Goal: Transaction & Acquisition: Purchase product/service

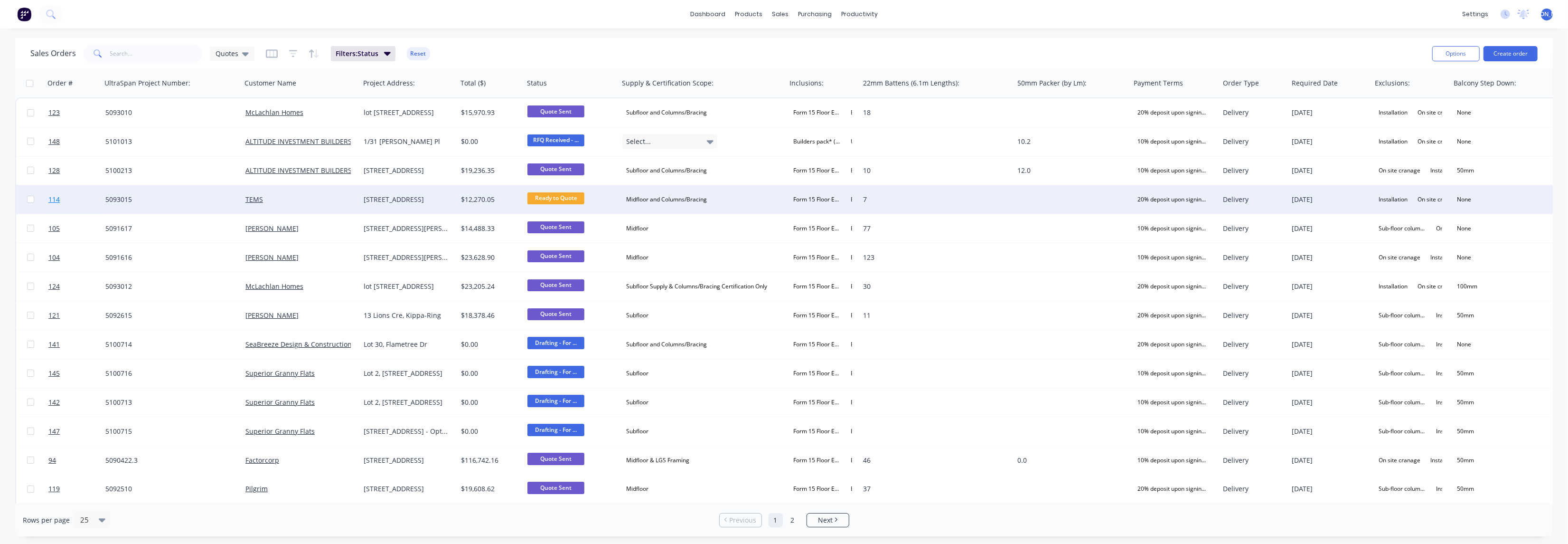
click at [56, 199] on span "114" at bounding box center [54, 199] width 11 height 9
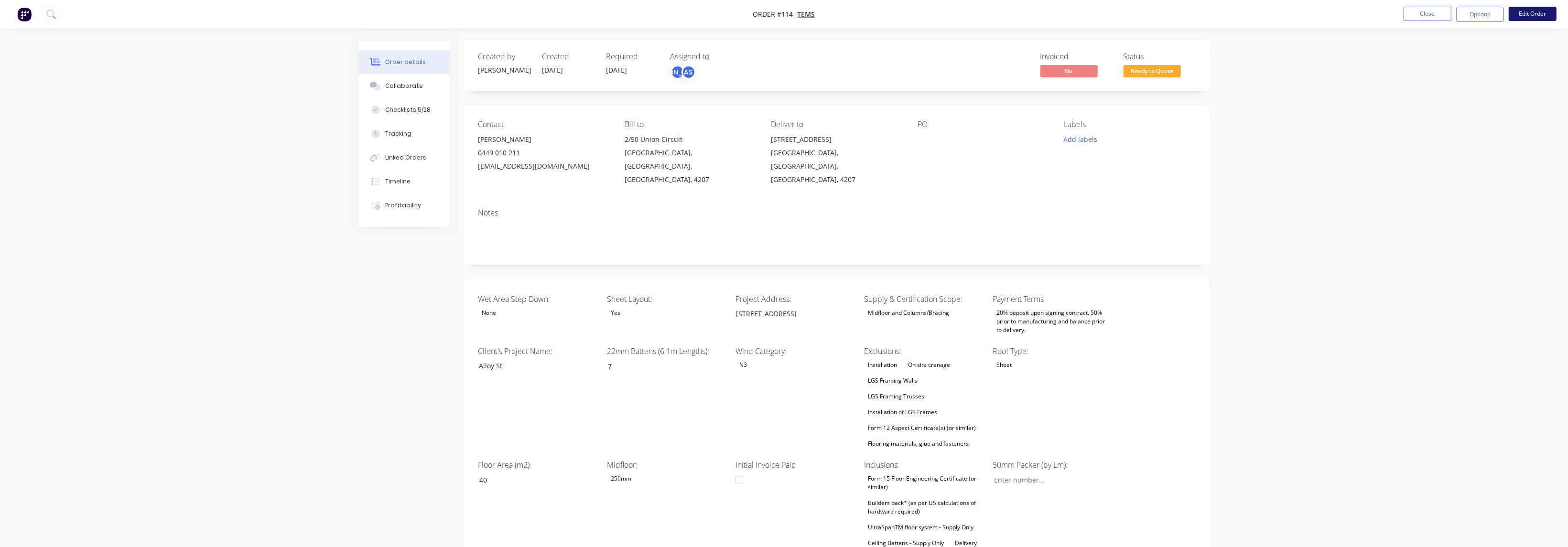
click at [1527, 9] on button "Edit Order" at bounding box center [1532, 14] width 47 height 14
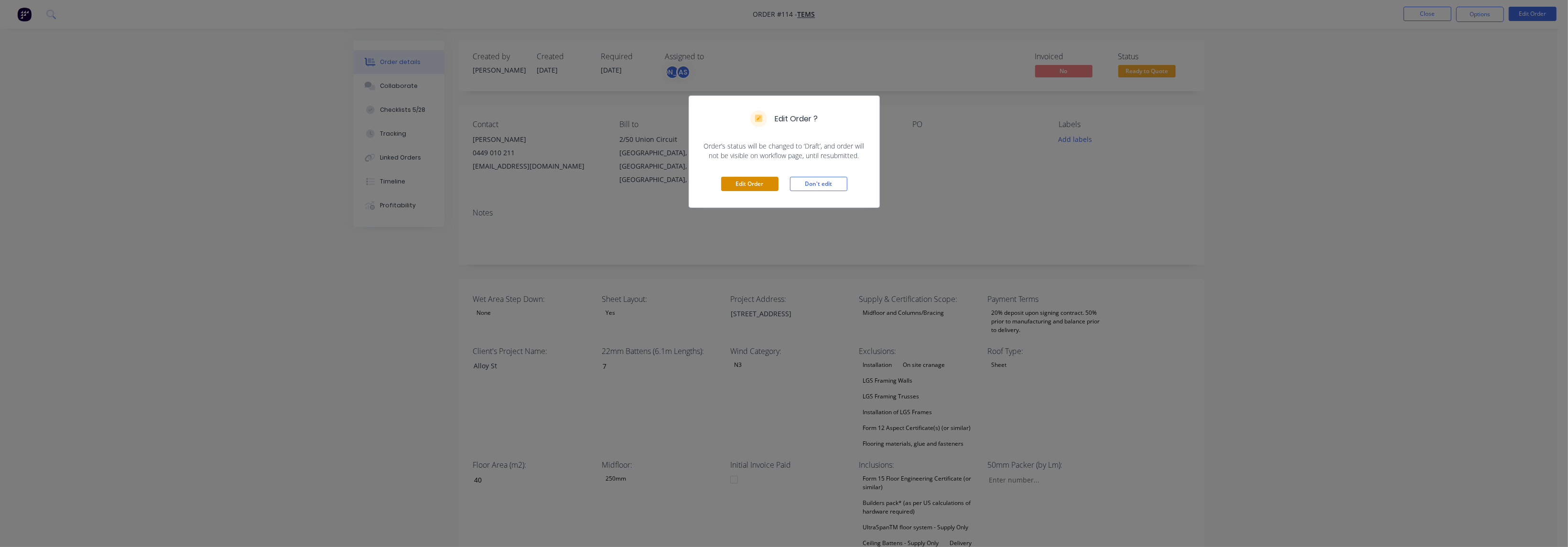
click at [753, 181] on button "Edit Order" at bounding box center [750, 184] width 57 height 14
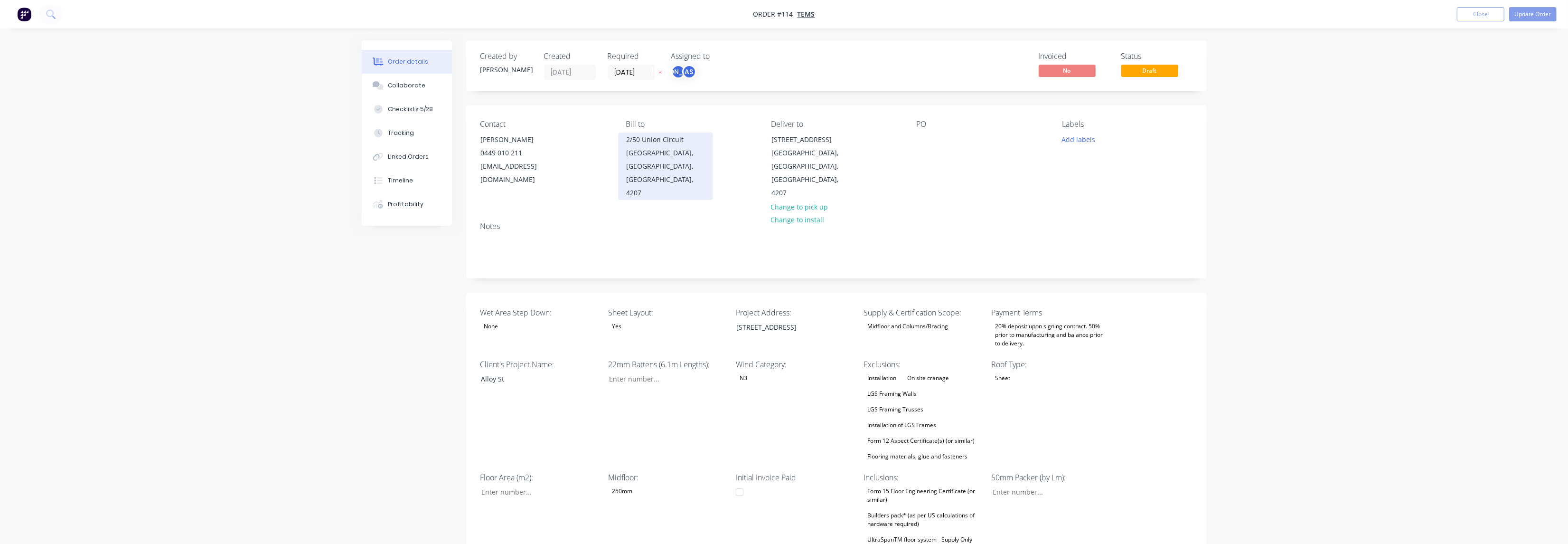
type input "7"
type input "40"
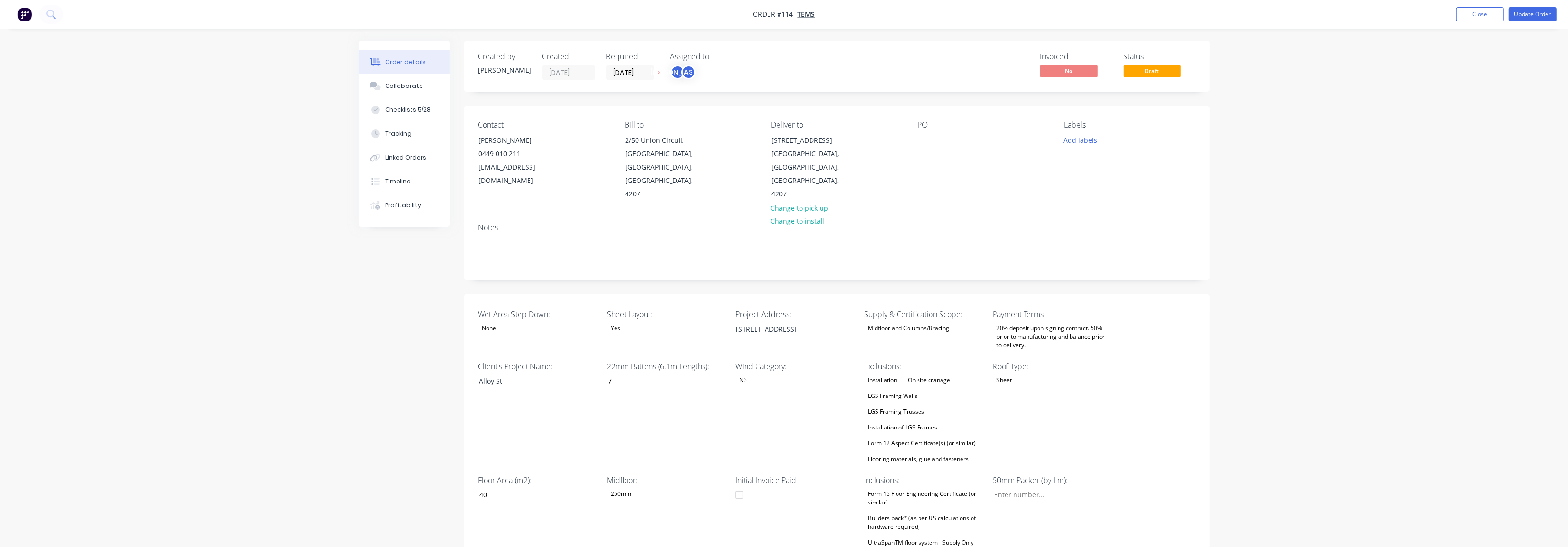
scroll to position [71, 0]
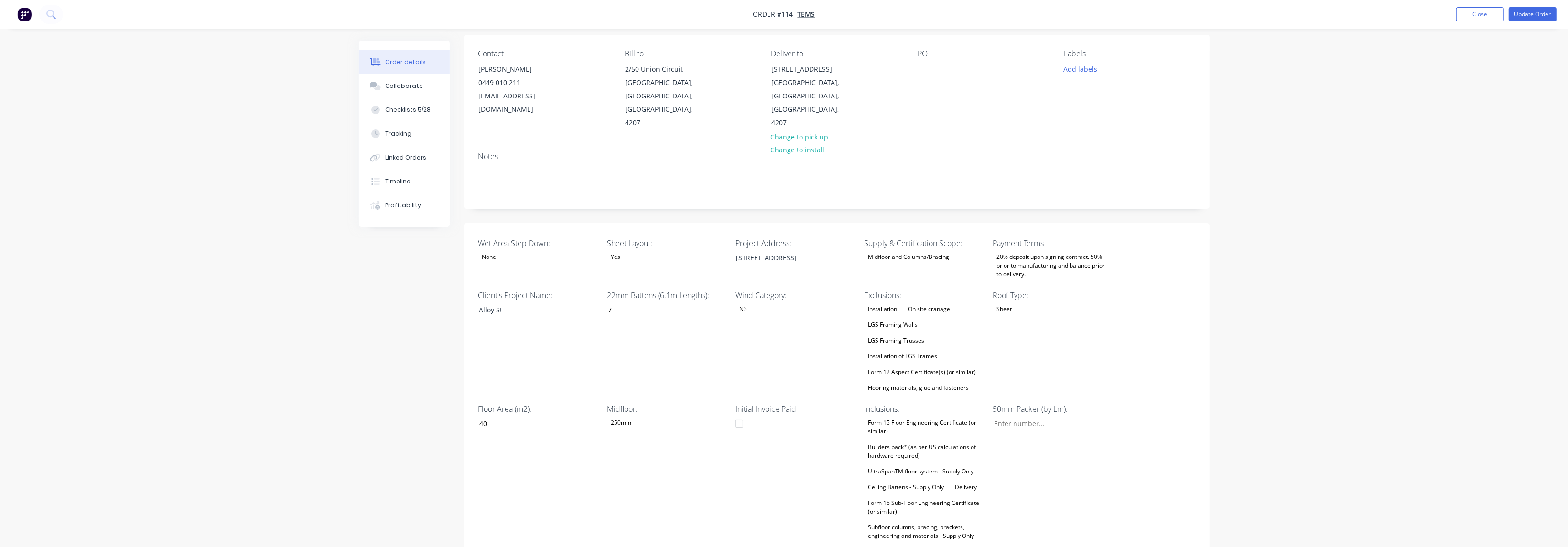
click at [906, 318] on div "LGS Framing Walls" at bounding box center [892, 324] width 57 height 13
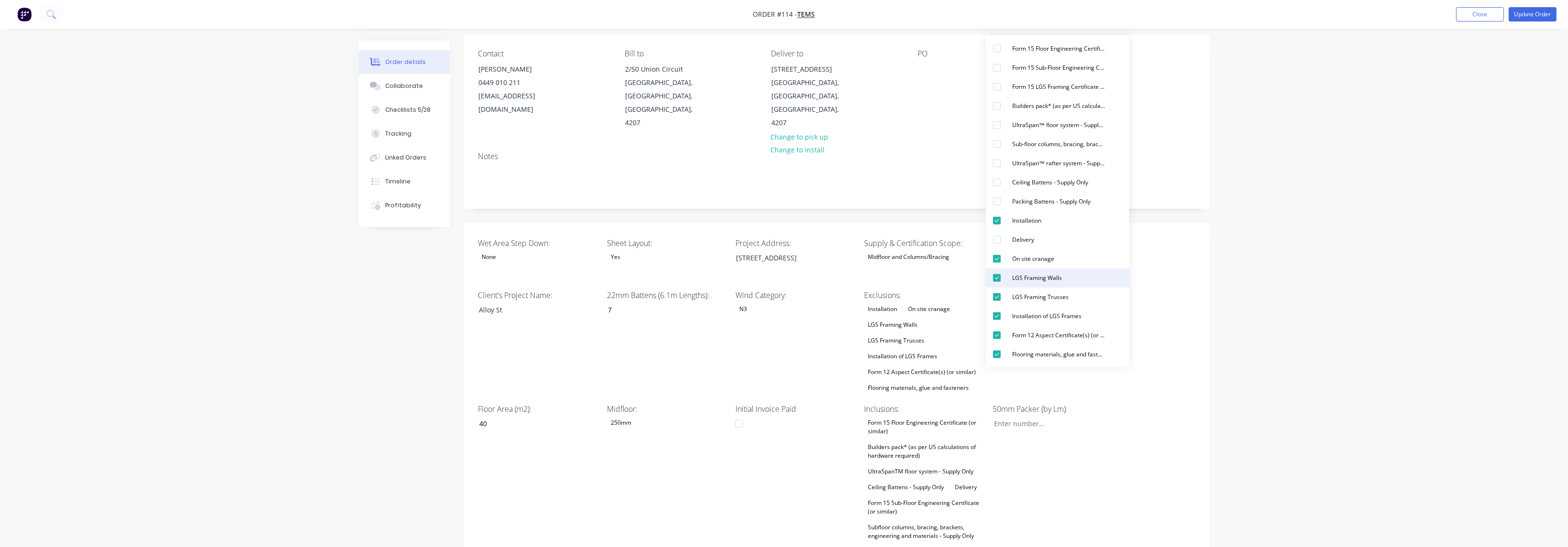
click at [1039, 275] on div "LGS Framing Walls" at bounding box center [1037, 277] width 57 height 13
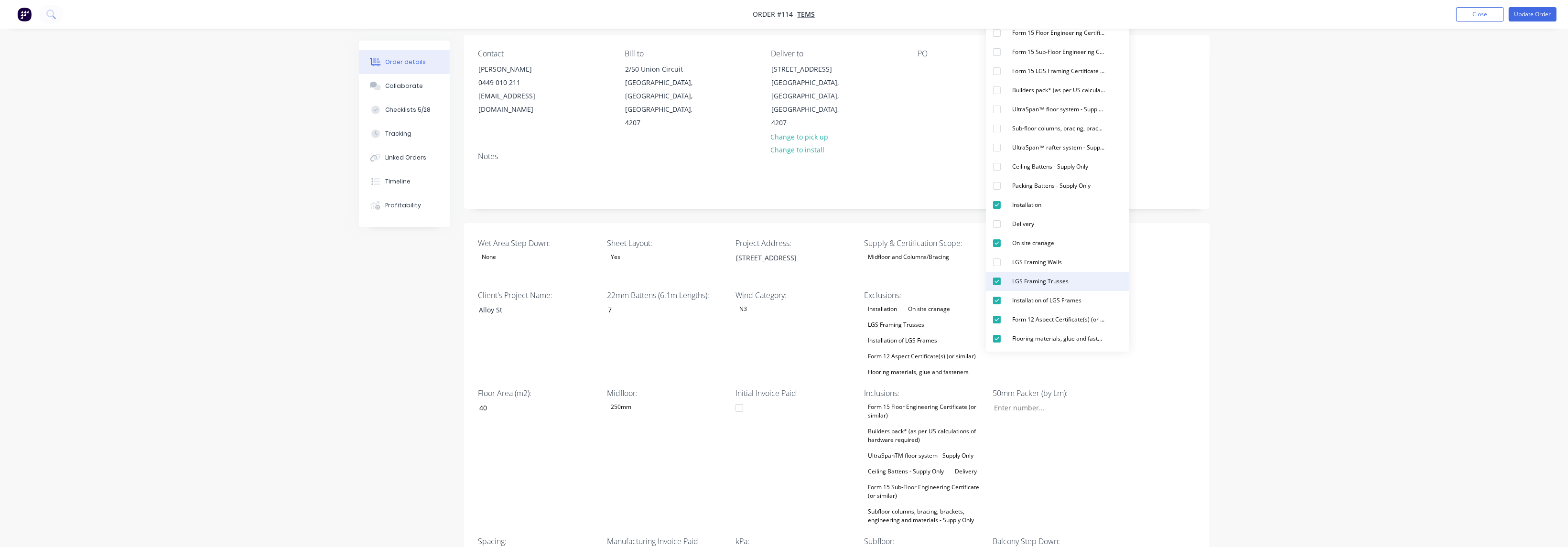
click at [1045, 281] on div "LGS Framing Trusses" at bounding box center [1040, 281] width 64 height 13
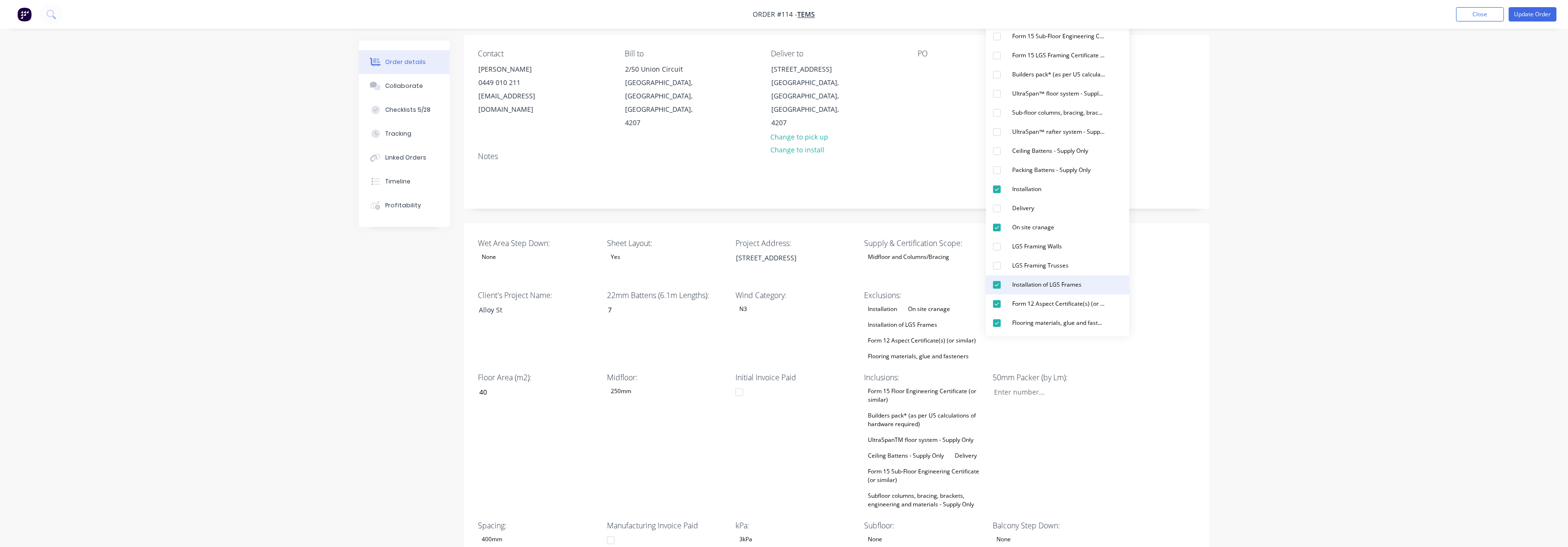
click at [1065, 283] on div "Installation of LGS Frames" at bounding box center [1046, 285] width 77 height 13
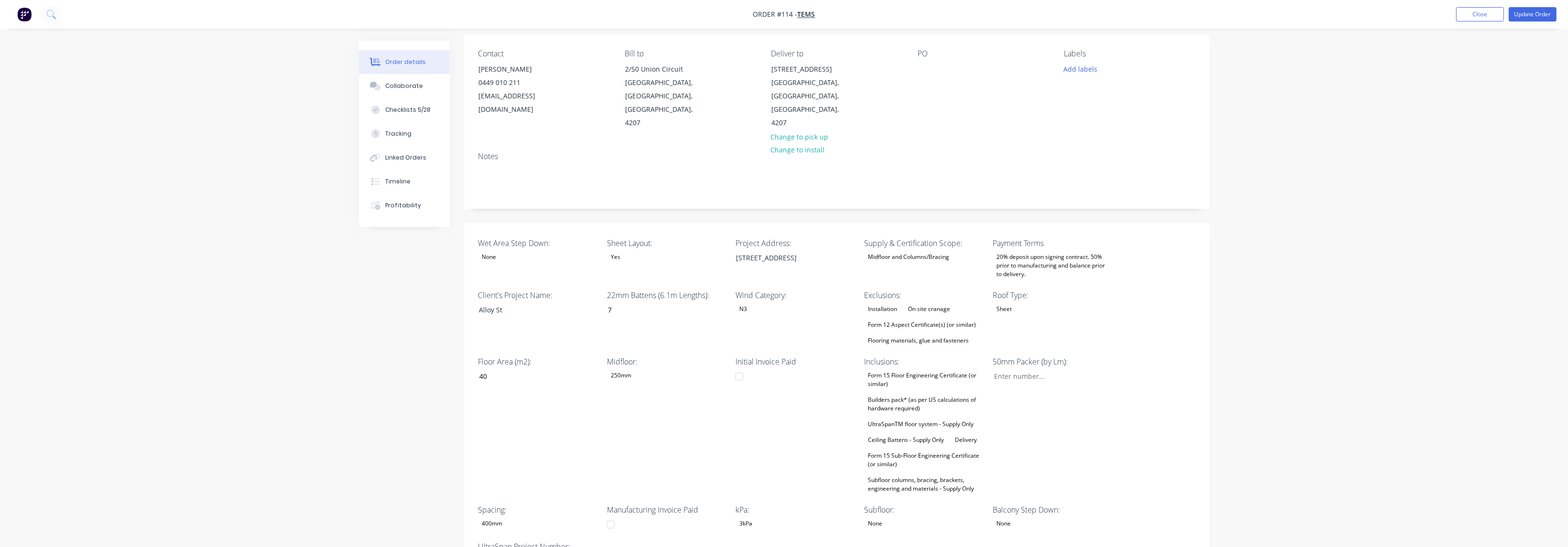
click at [1140, 376] on div "Wet Area Step Down: None Sheet Layout: Yes Project Address: [STREET_ADDRESS][GE…" at bounding box center [837, 403] width 746 height 360
click at [907, 393] on div "Builders pack* (as per US calculations of hardware required)" at bounding box center [923, 404] width 119 height 21
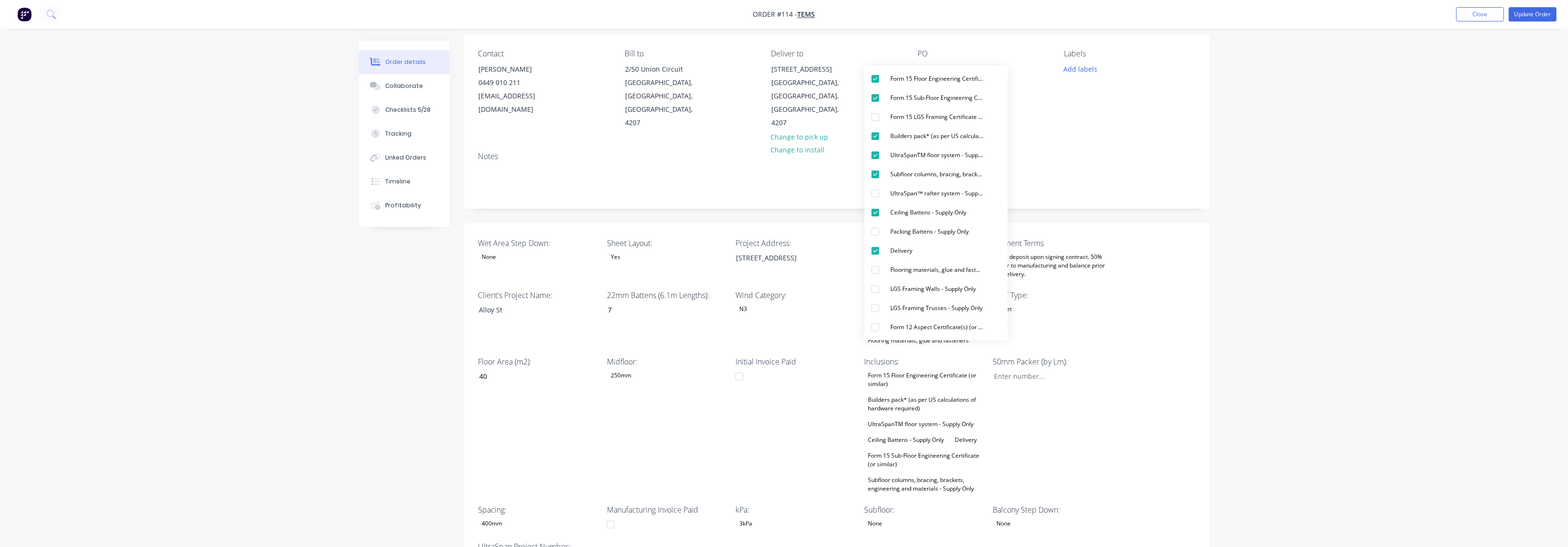
click at [1168, 396] on div "Wet Area Step Down: None Sheet Layout: Yes Project Address: [STREET_ADDRESS][GE…" at bounding box center [837, 403] width 746 height 360
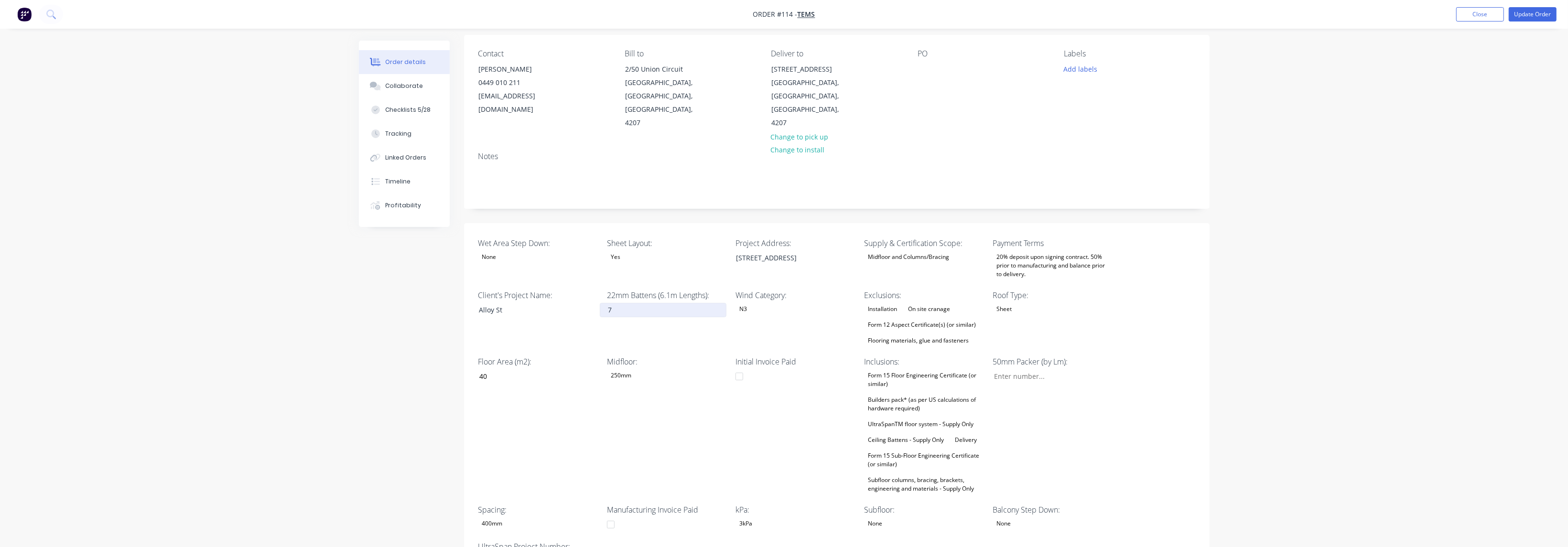
click at [631, 303] on input "7" at bounding box center [663, 310] width 126 height 14
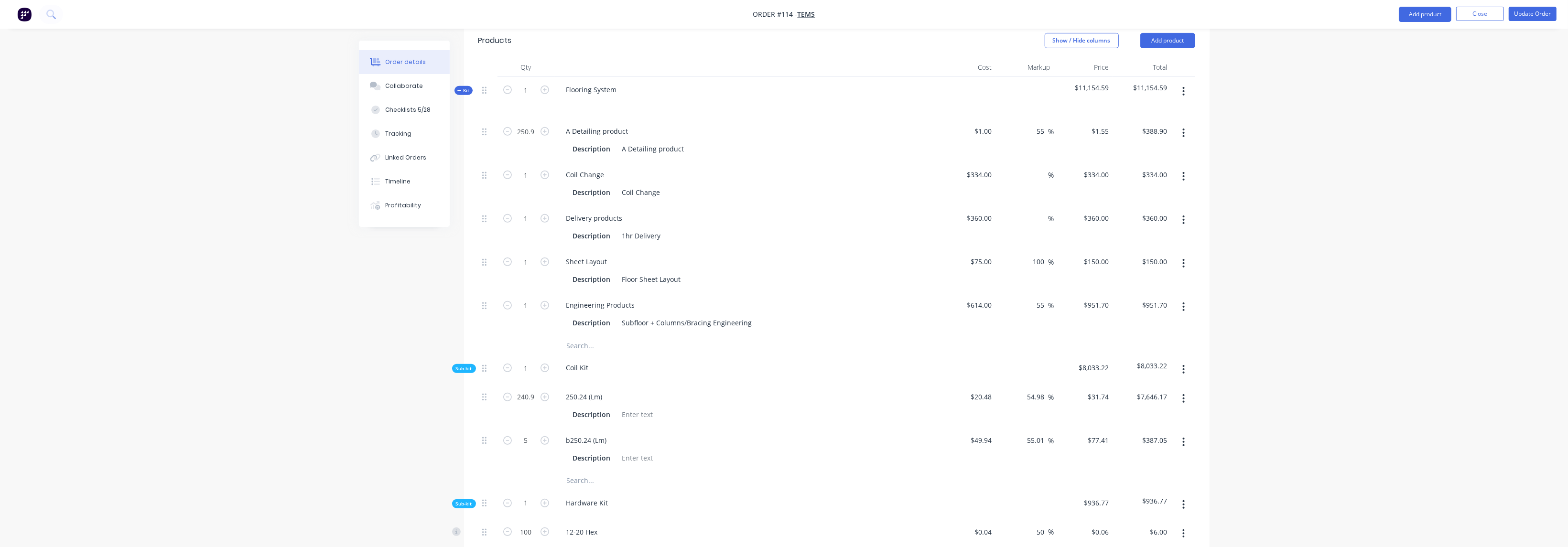
scroll to position [716, 0]
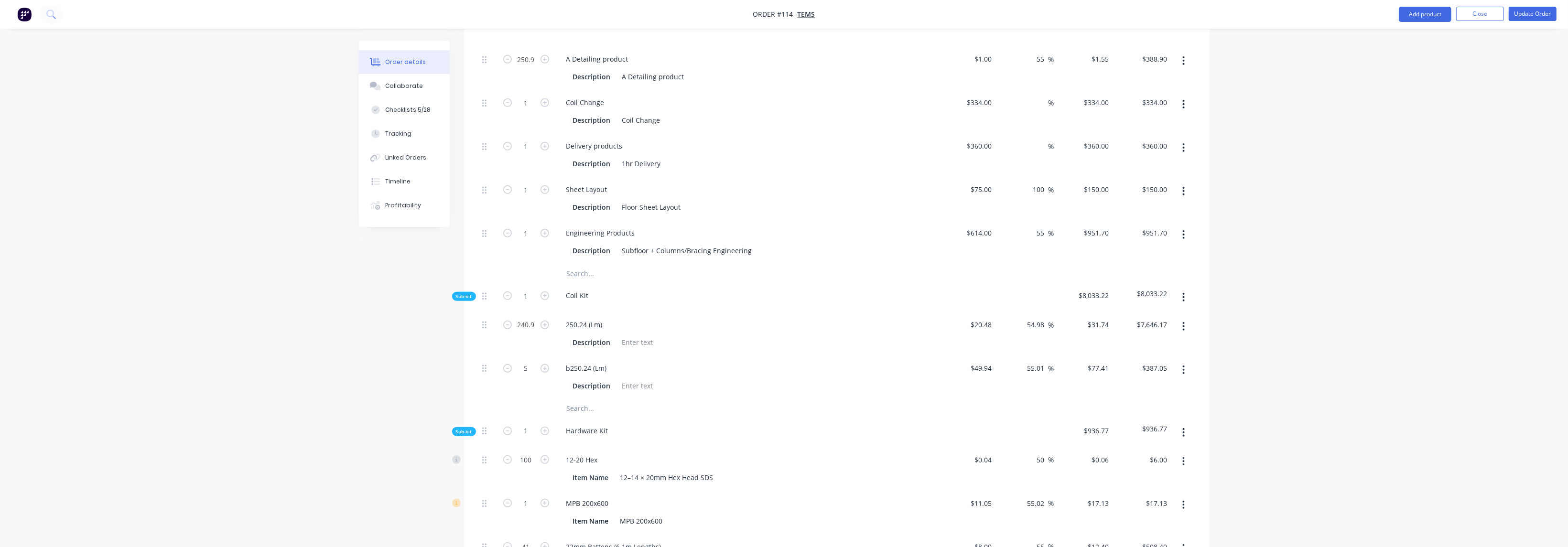
drag, startPoint x: 783, startPoint y: 287, endPoint x: 763, endPoint y: 296, distance: 21.9
click at [783, 312] on div "250.24 (Lm) Description" at bounding box center [746, 333] width 382 height 43
click at [545, 364] on icon "button" at bounding box center [545, 368] width 9 height 9
type input "6"
type input "$464.46"
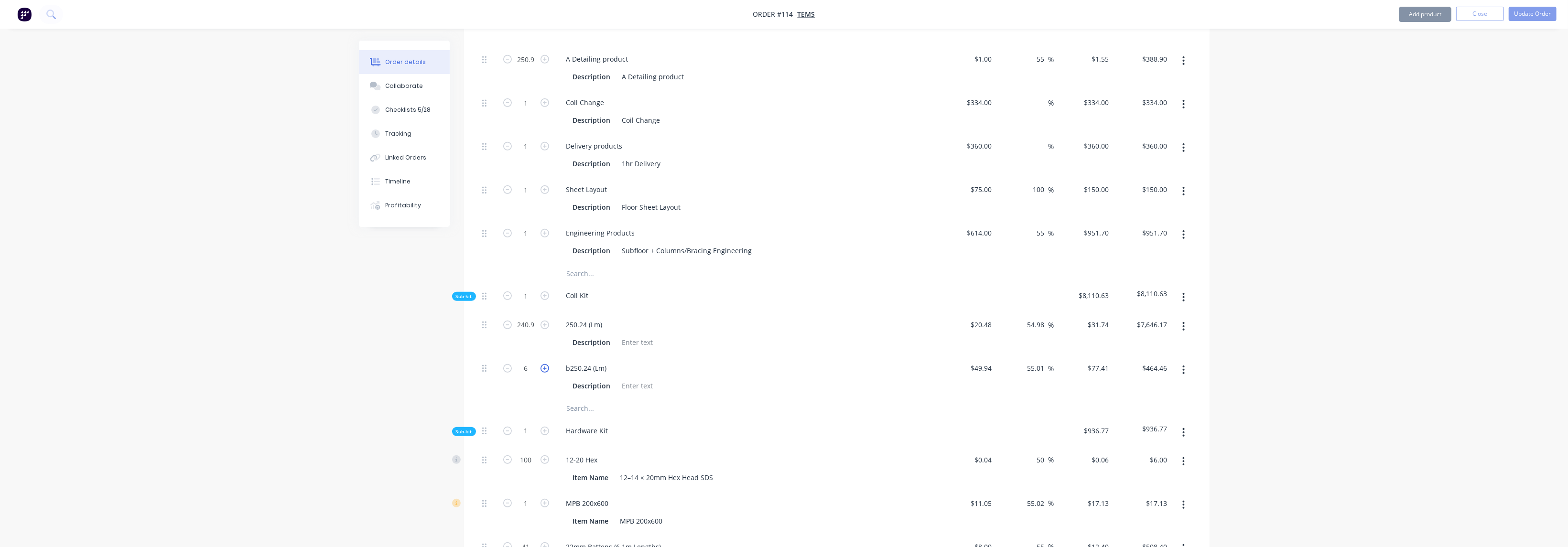
click at [545, 364] on icon "button" at bounding box center [545, 368] width 9 height 9
type input "7"
type input "$541.87"
click at [545, 364] on icon "button" at bounding box center [545, 368] width 9 height 9
type input "8"
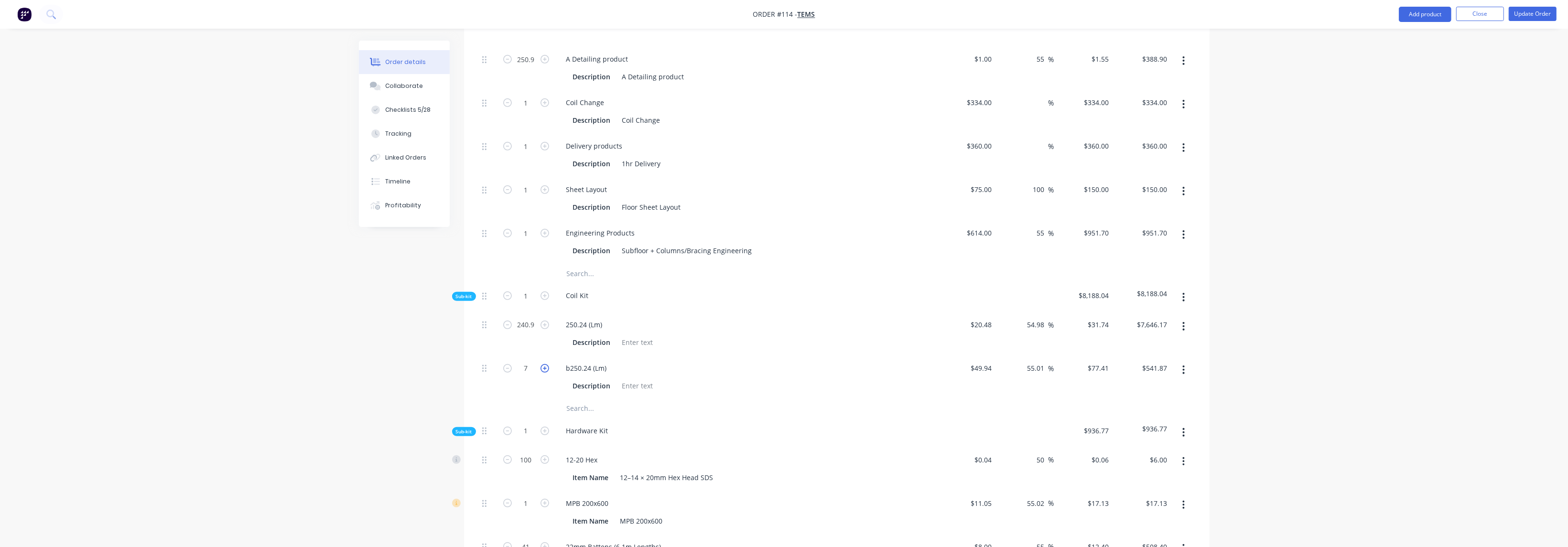
type input "$619.28"
click at [545, 364] on icon "button" at bounding box center [545, 368] width 9 height 9
type input "9"
type input "$696.69"
click at [545, 364] on icon "button" at bounding box center [545, 368] width 9 height 9
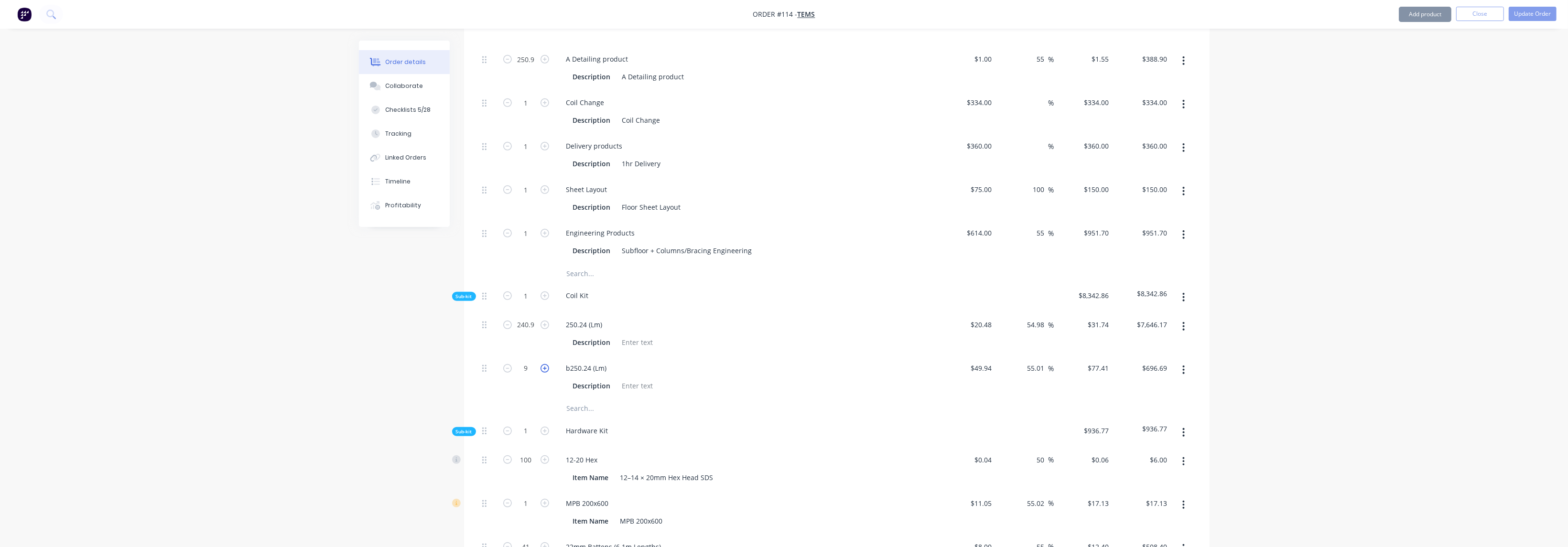
type input "10"
type input "$774.10"
click at [545, 364] on icon "button" at bounding box center [545, 368] width 9 height 9
type input "11"
type input "$851.51"
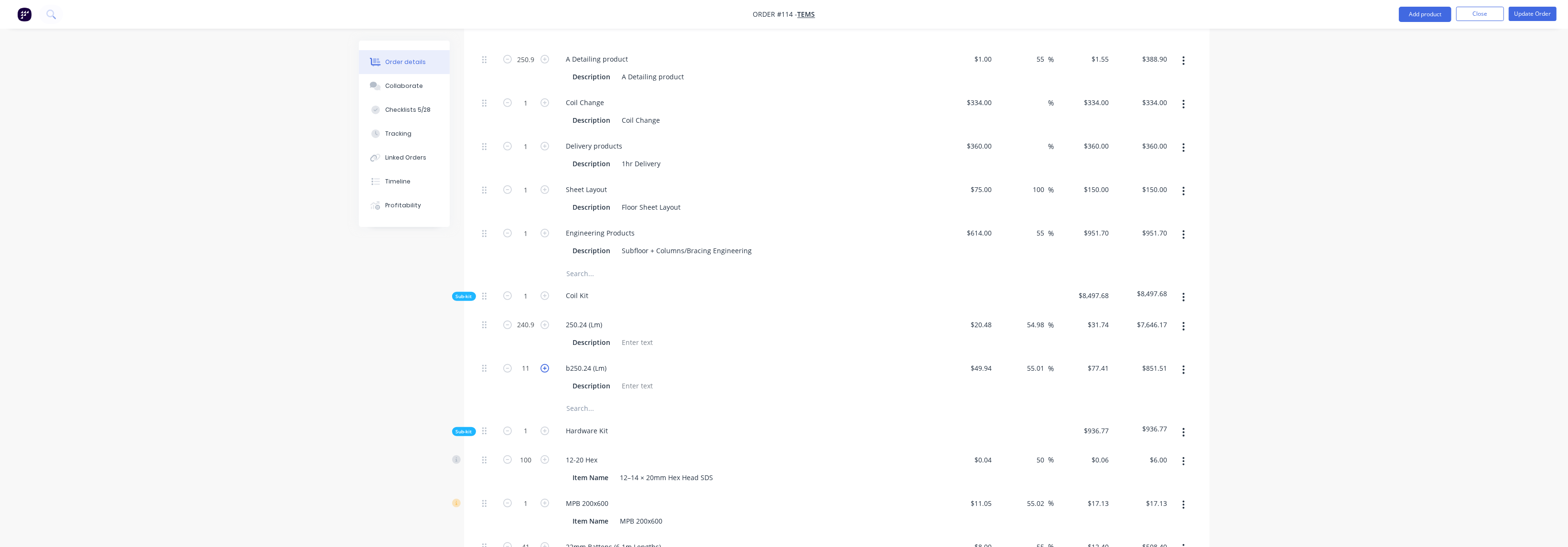
click at [545, 364] on icon "button" at bounding box center [545, 368] width 9 height 9
type input "12"
type input "$928.92"
click at [545, 364] on icon "button" at bounding box center [545, 368] width 9 height 9
type input "13"
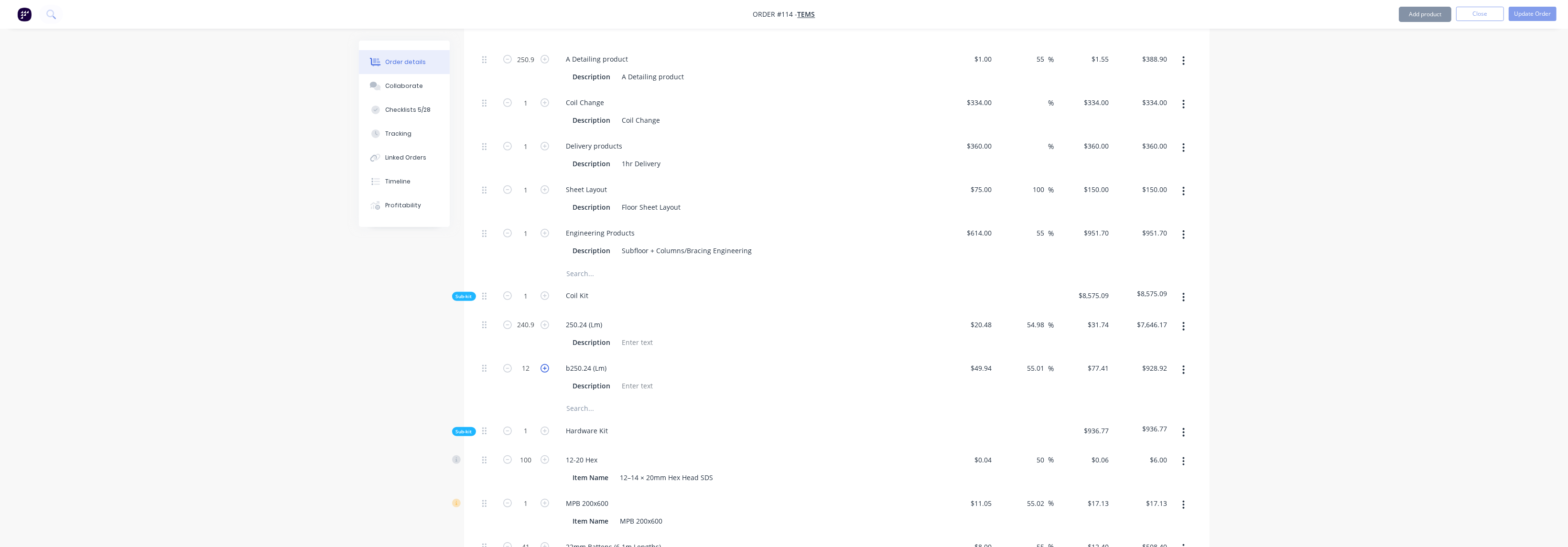
type input "$1,006.33"
click at [535, 318] on input "240.9" at bounding box center [526, 325] width 25 height 14
type input "255"
type input "$8,093.70"
click at [710, 355] on div "b250.24 (Lm) Description" at bounding box center [746, 377] width 382 height 43
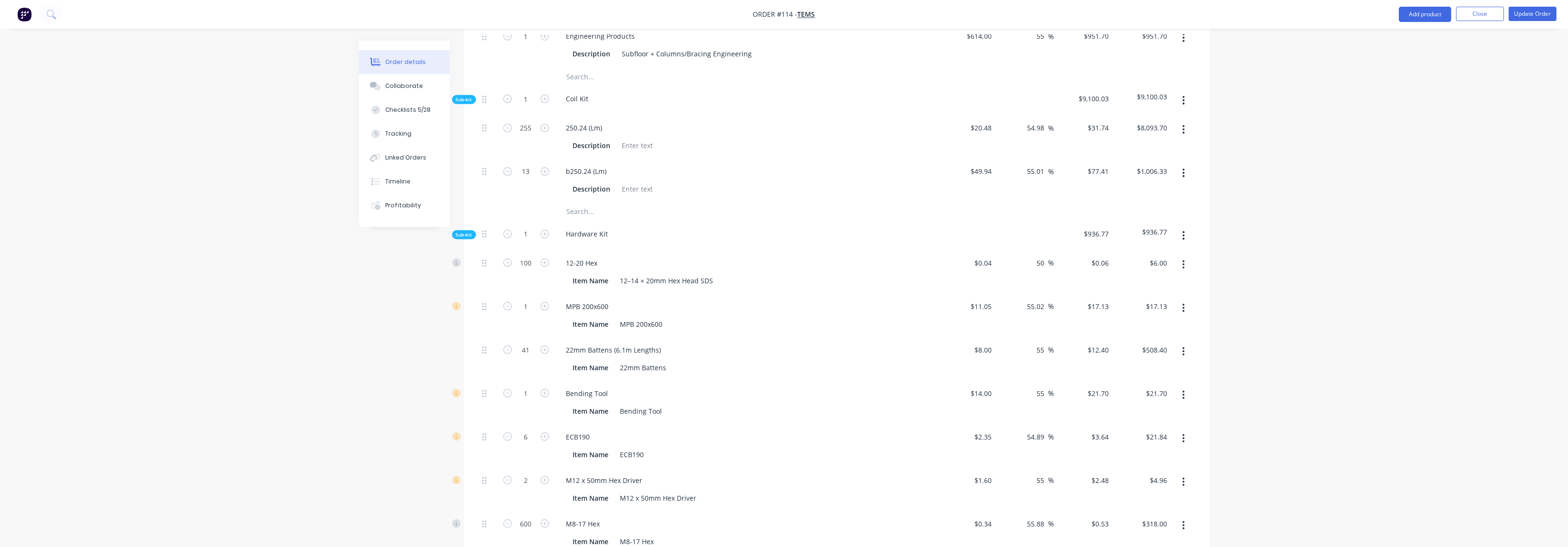
scroll to position [931, 0]
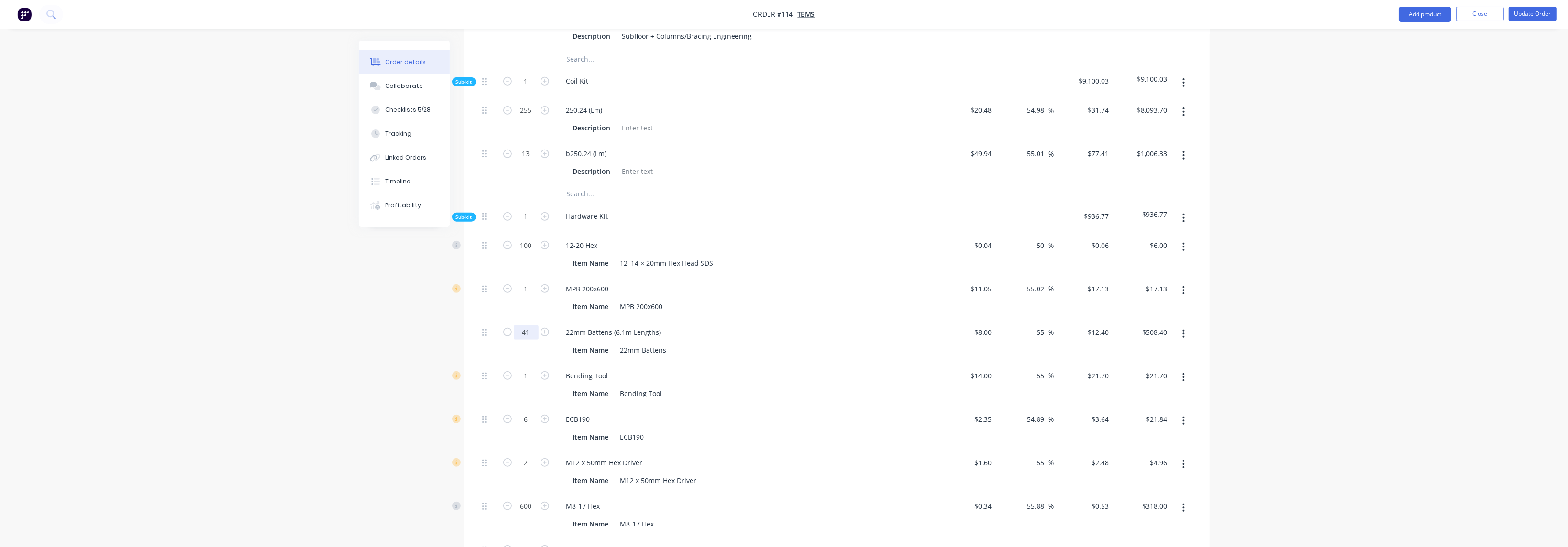
click at [529, 326] on input "41" at bounding box center [526, 333] width 25 height 14
type input "8"
click at [758, 407] on div "ECB190 Item Name ECB190" at bounding box center [746, 428] width 382 height 43
type input "$99.20"
click at [504, 458] on icon "button" at bounding box center [507, 462] width 9 height 9
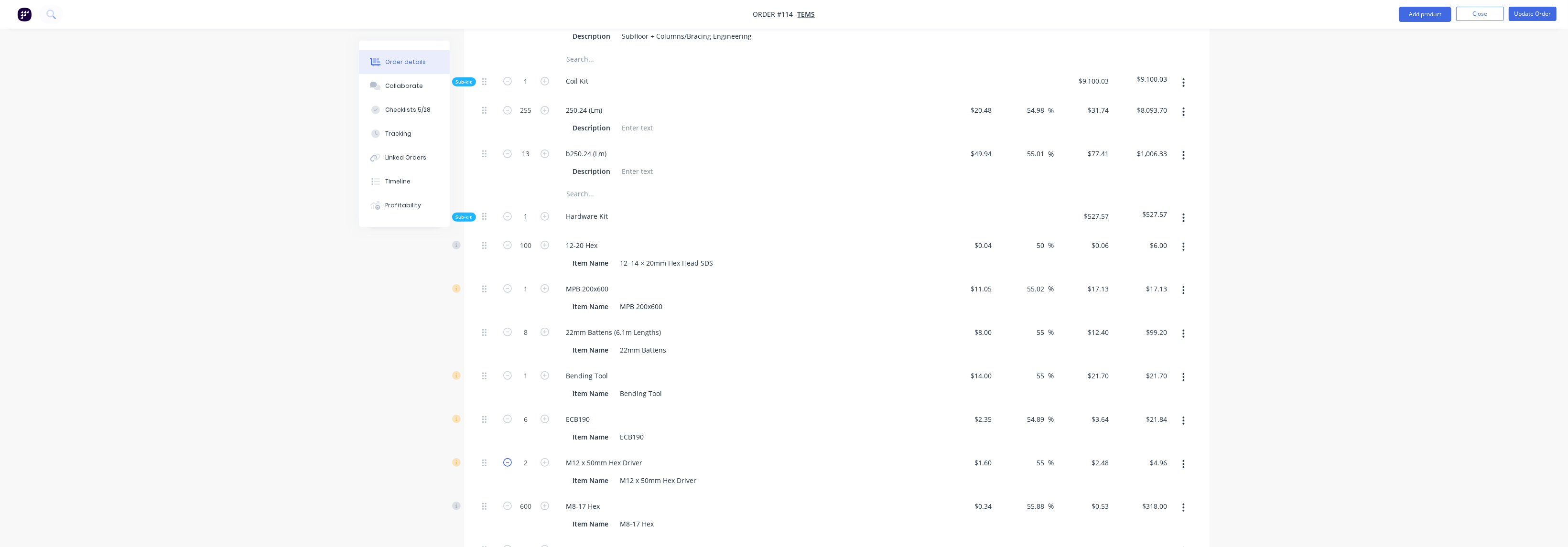
type input "1"
type input "$2.48"
click at [547, 458] on icon "button" at bounding box center [545, 462] width 9 height 9
type input "2"
type input "$4.96"
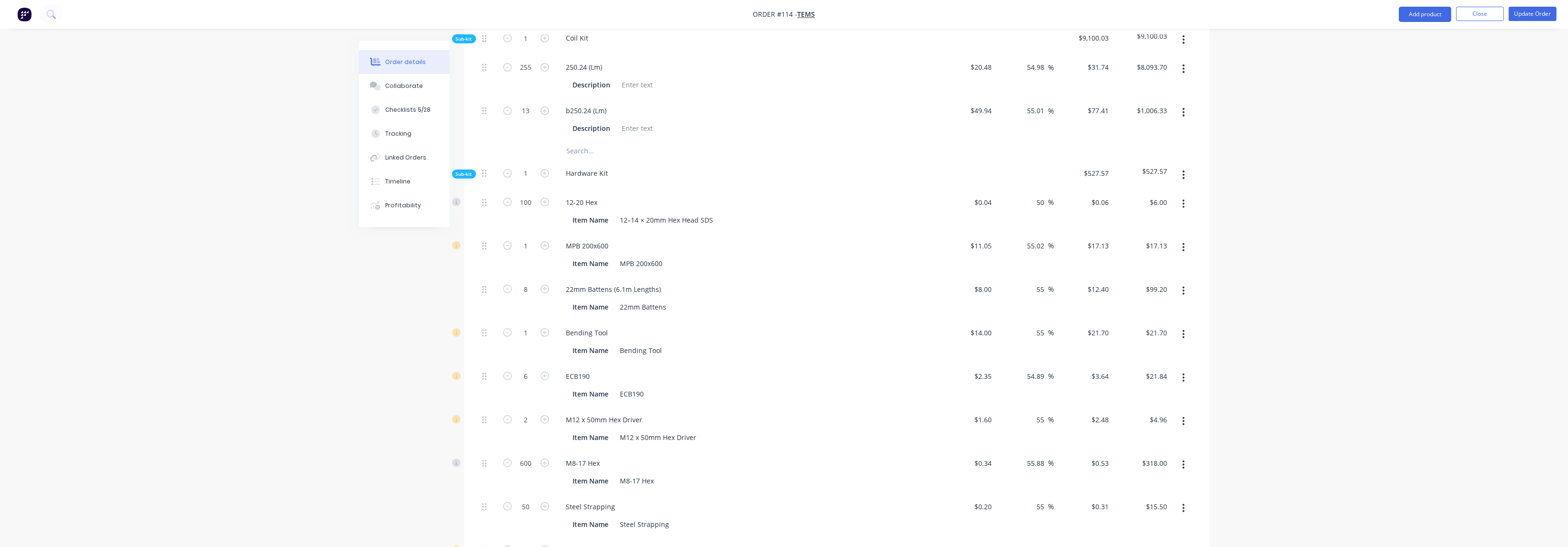
scroll to position [1003, 0]
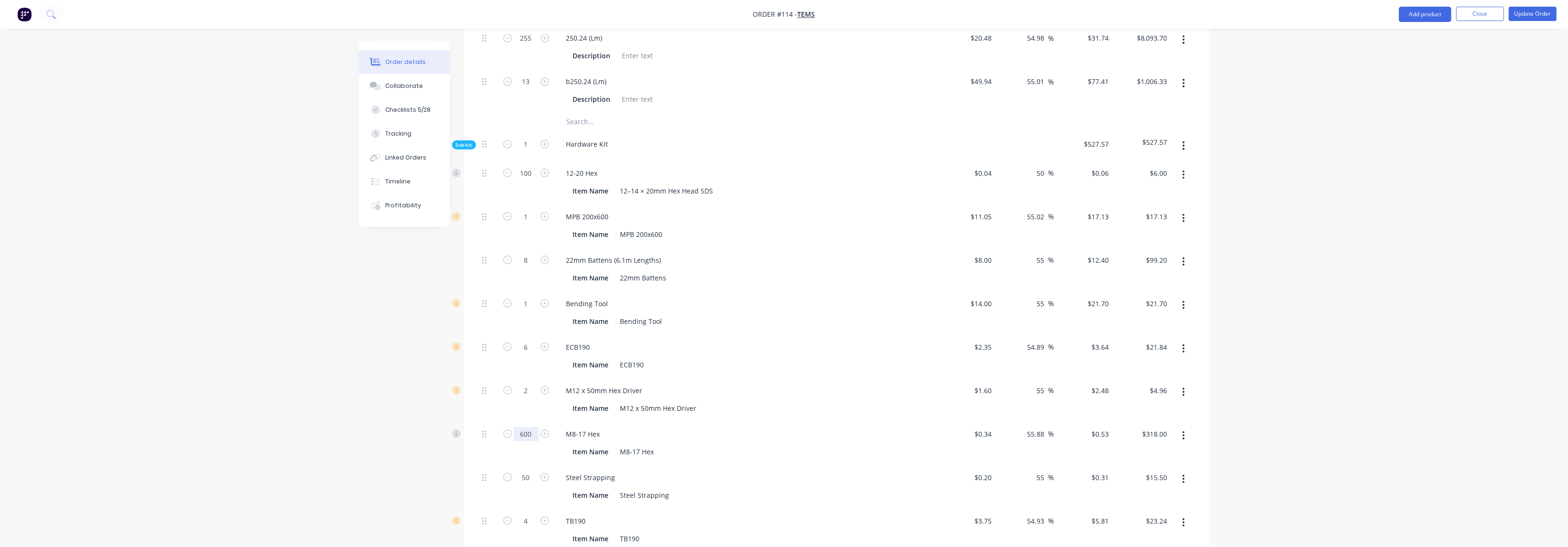
click at [532, 427] on input "600" at bounding box center [526, 434] width 25 height 14
type input "400"
type input "$212.00"
click at [781, 390] on div "M12 x 50mm Hex Driver Item Name M12 x 50mm Hex Driver" at bounding box center [746, 399] width 382 height 43
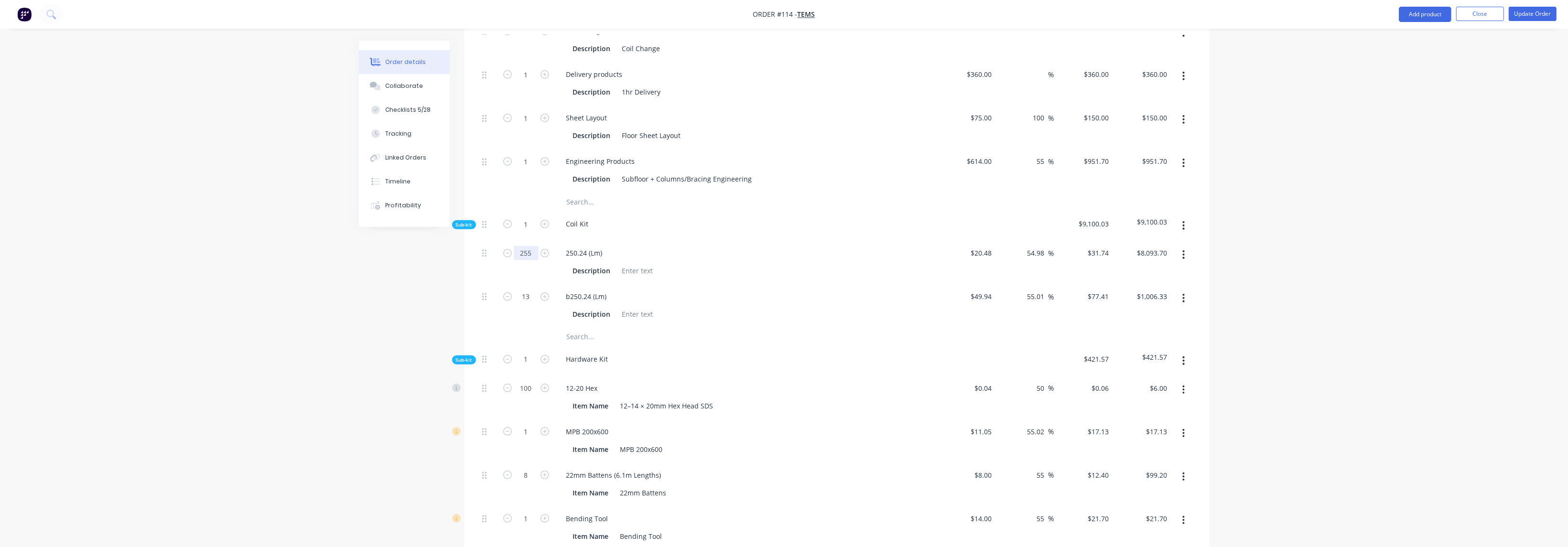
drag, startPoint x: 529, startPoint y: 227, endPoint x: 523, endPoint y: 247, distance: 20.9
click at [528, 246] on input "255" at bounding box center [526, 253] width 25 height 14
type input "115"
type input "$3,650.10"
click at [673, 307] on div "Description" at bounding box center [744, 314] width 350 height 14
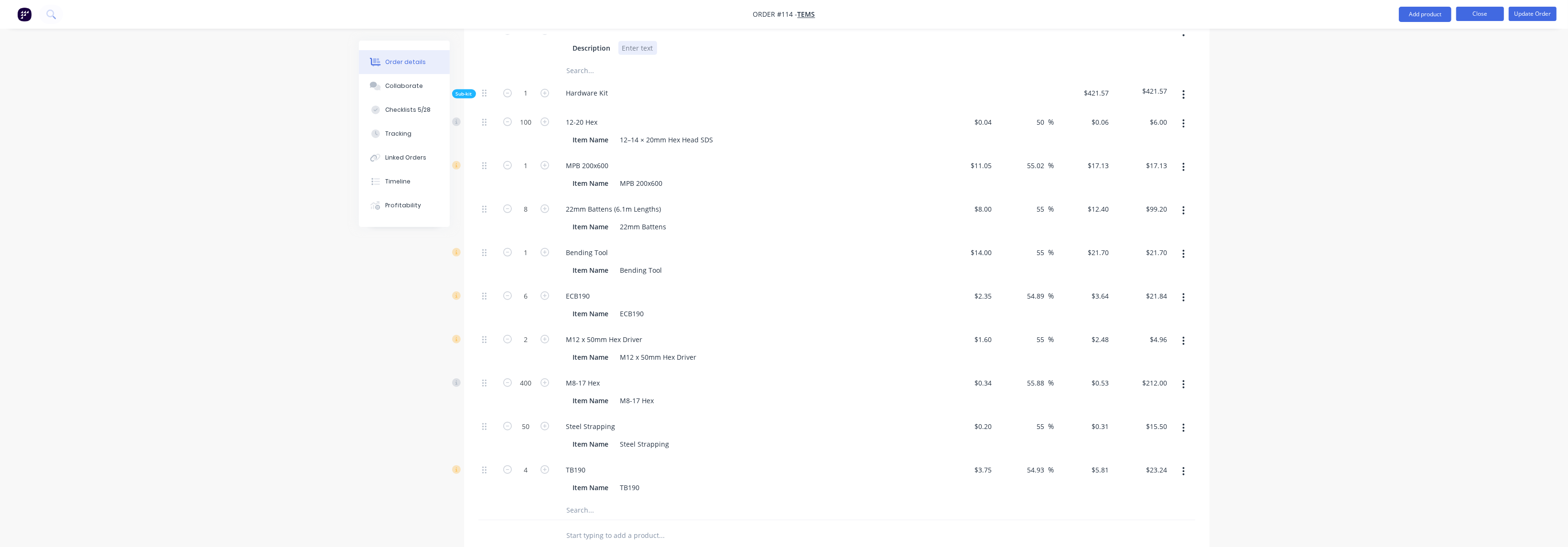
scroll to position [987, 0]
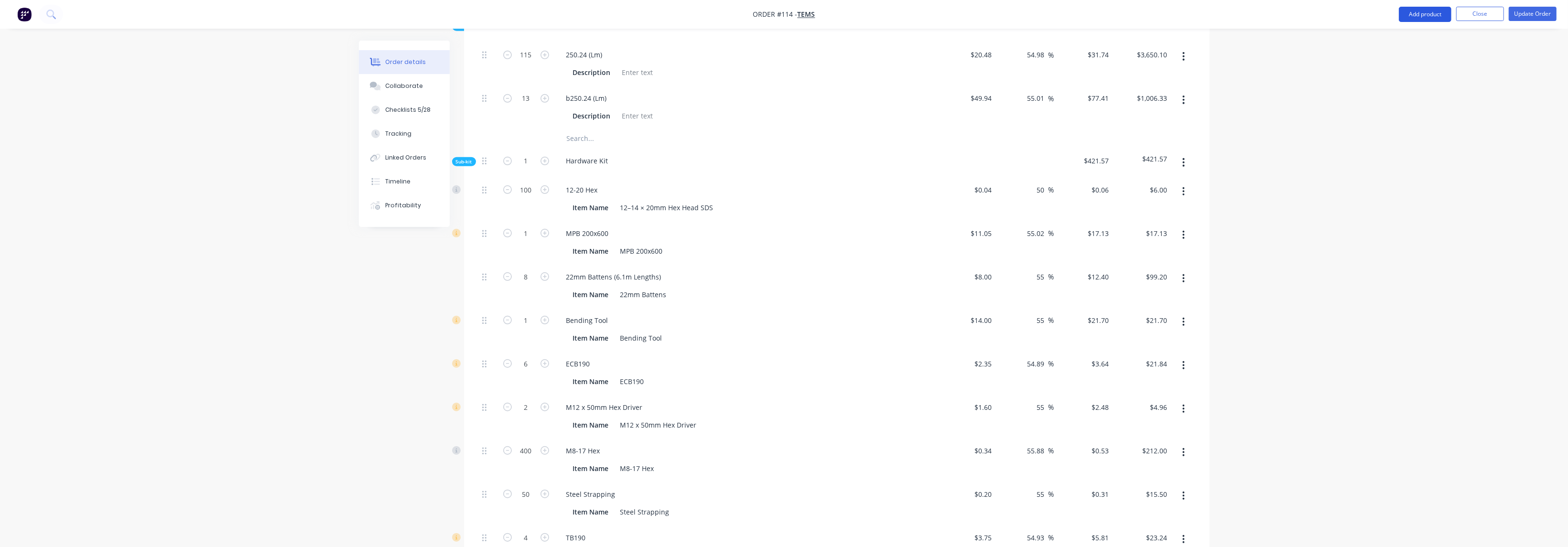
click at [1430, 18] on button "Add product" at bounding box center [1426, 14] width 53 height 15
click at [1400, 39] on div "Product catalogue" at bounding box center [1406, 39] width 74 height 14
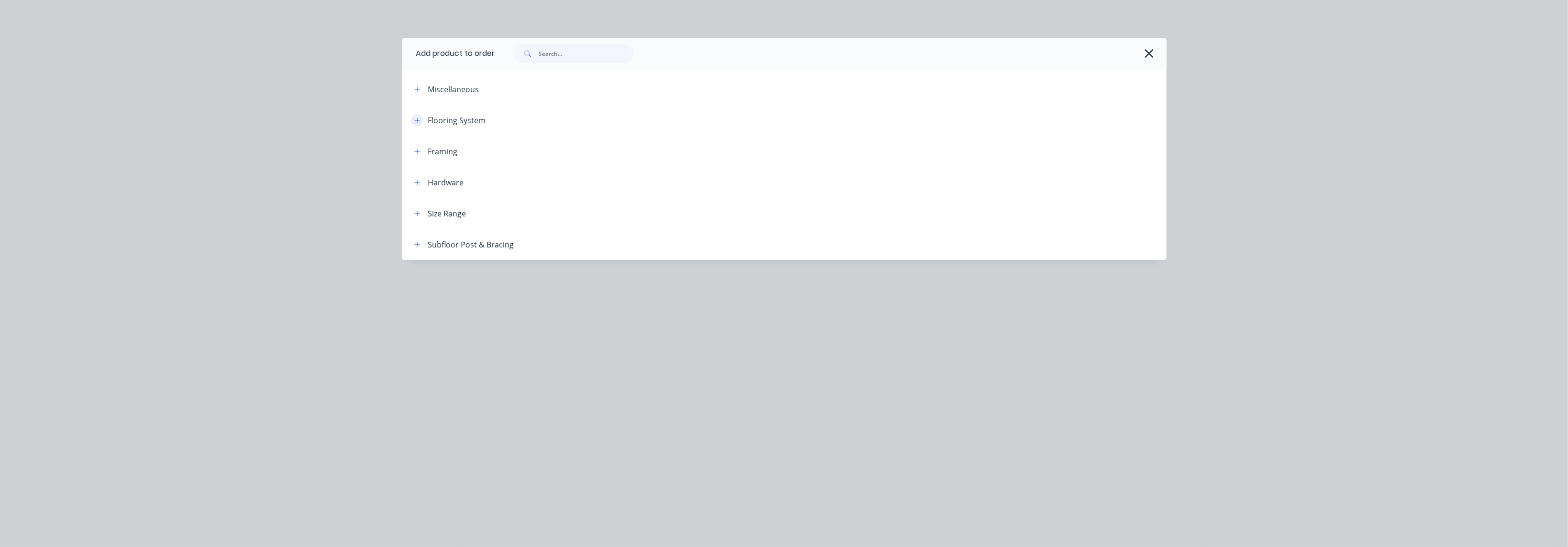
click at [419, 119] on icon "button" at bounding box center [417, 121] width 6 height 7
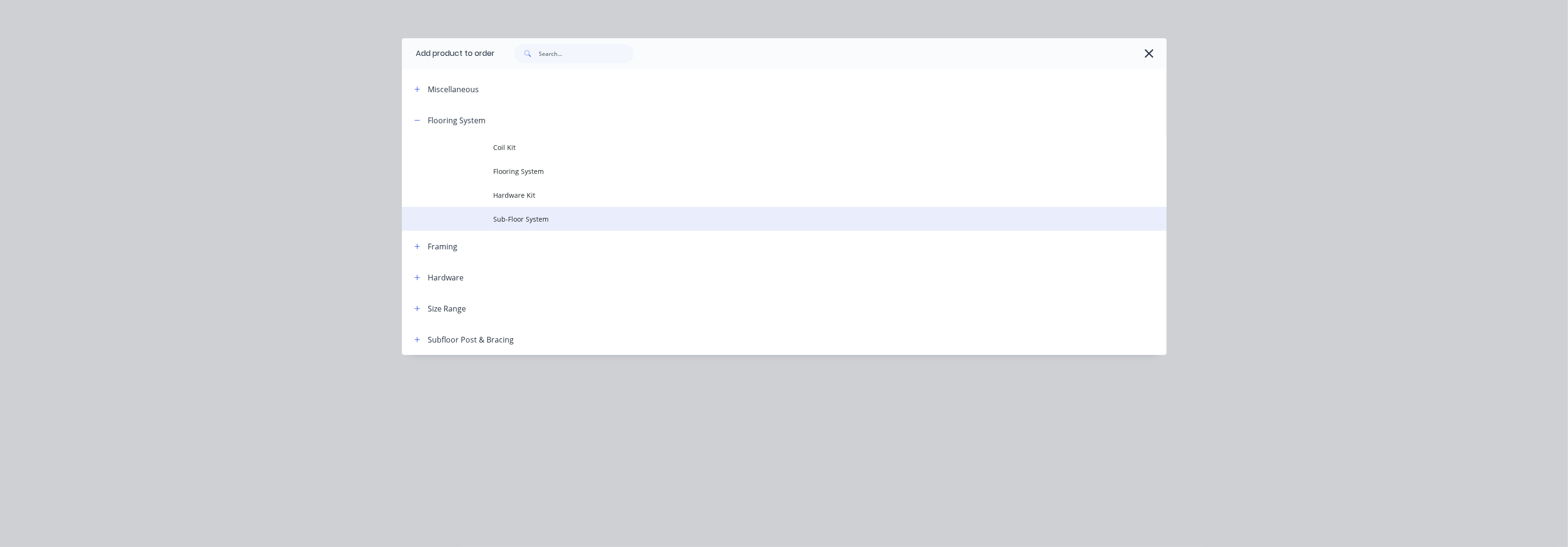
click at [531, 218] on span "Sub-Floor System" at bounding box center [763, 219] width 538 height 10
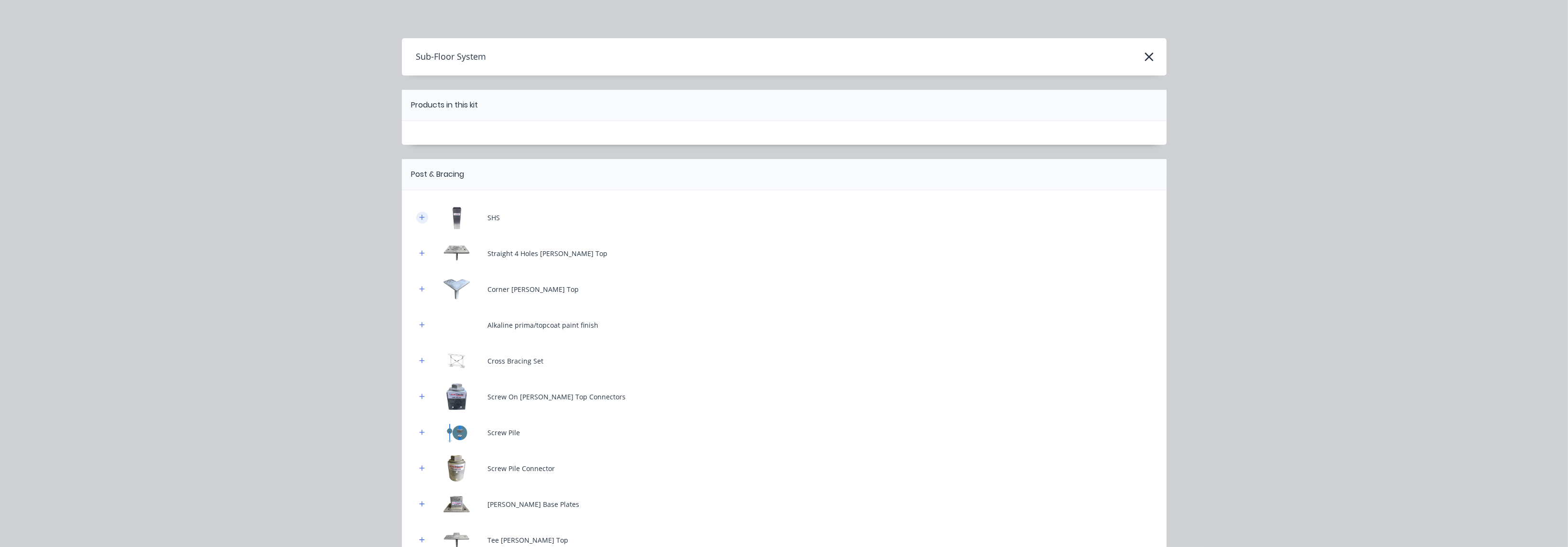
click at [419, 217] on icon "button" at bounding box center [422, 217] width 6 height 7
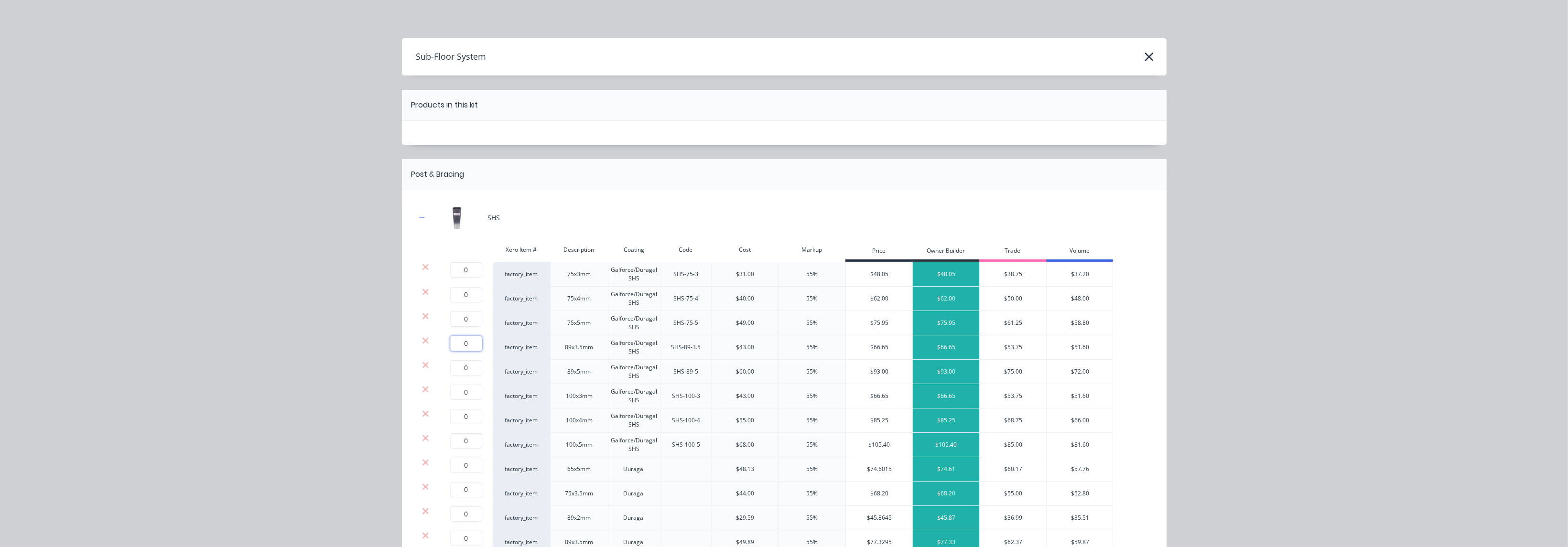
click at [473, 344] on input "0" at bounding box center [466, 343] width 32 height 15
type input "25"
click at [601, 397] on div "100x3mm" at bounding box center [579, 396] width 58 height 24
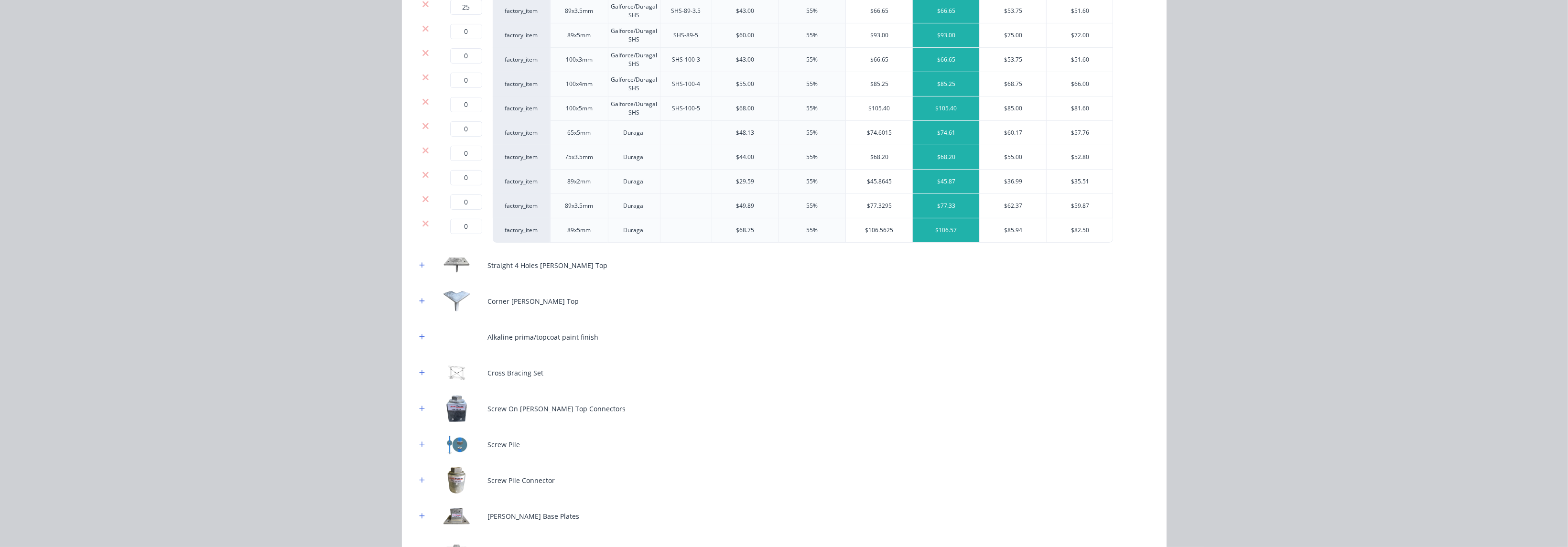
scroll to position [358, 0]
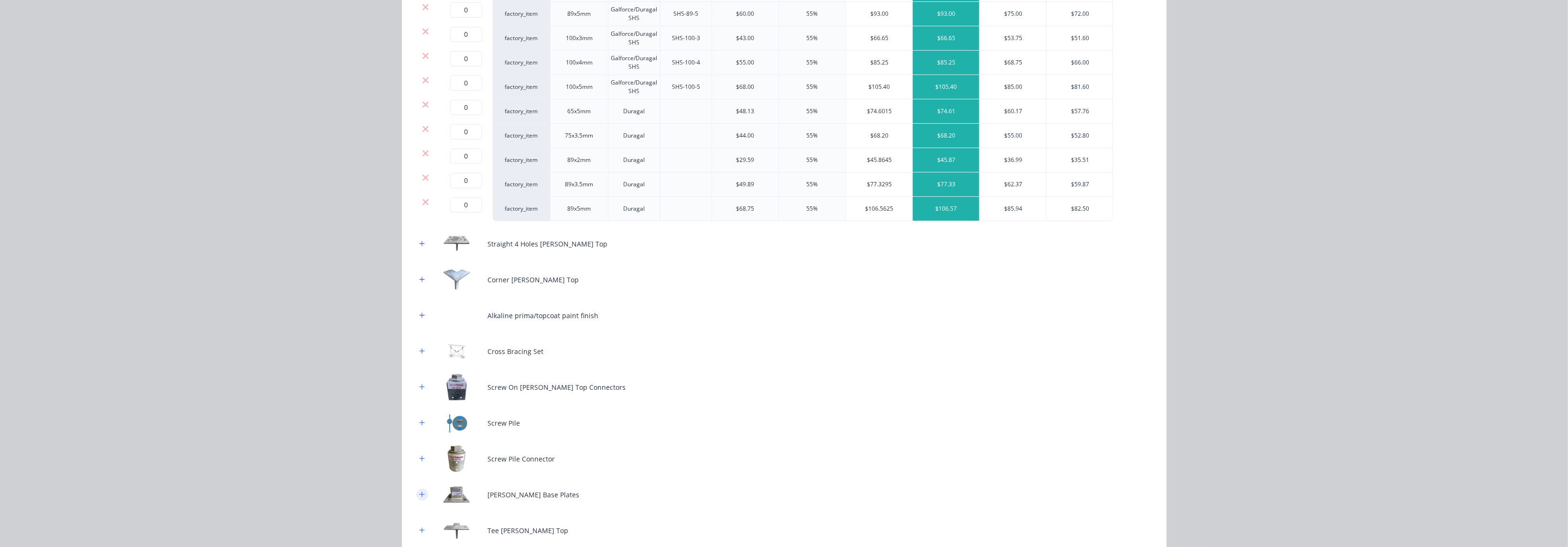
click at [417, 489] on button "button" at bounding box center [422, 494] width 12 height 12
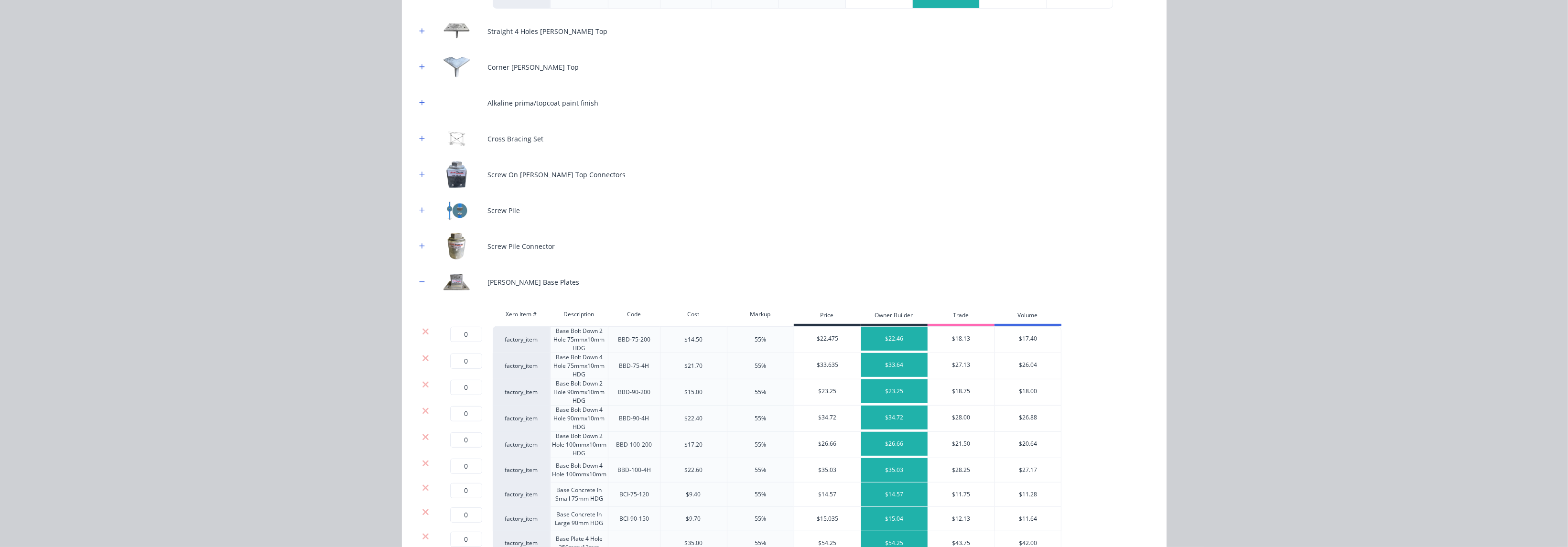
scroll to position [645, 0]
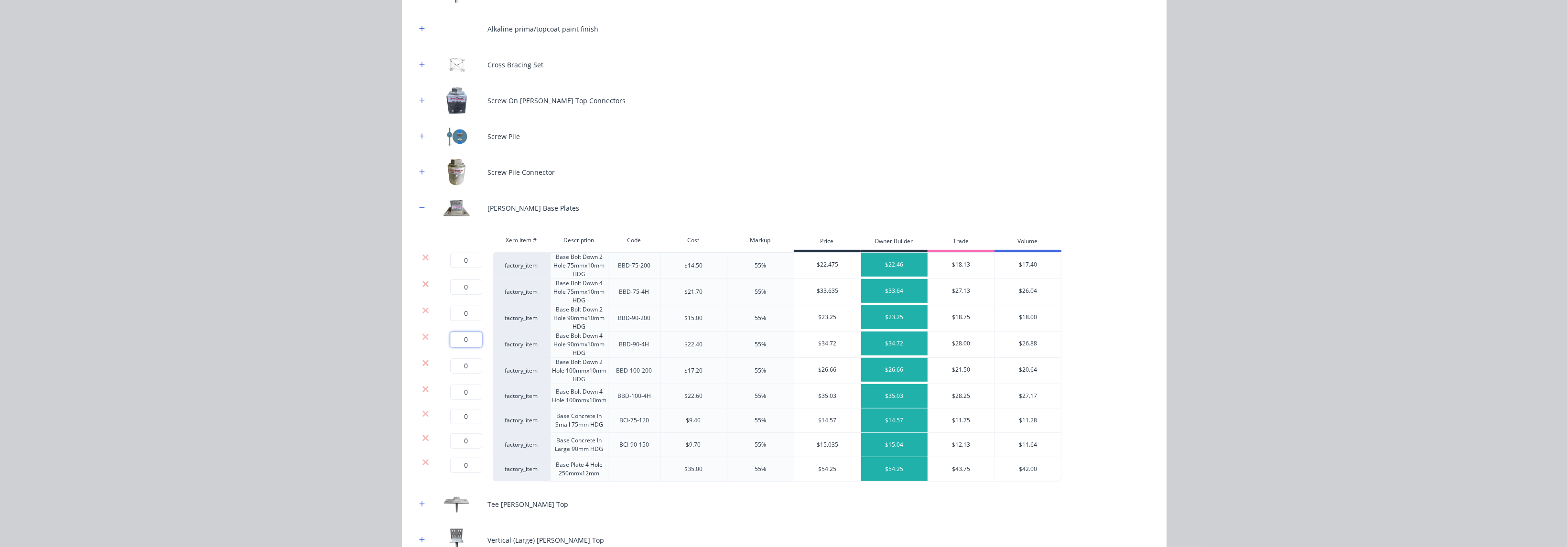
click at [464, 342] on input "0" at bounding box center [466, 339] width 32 height 15
type input "2"
click at [422, 286] on icon at bounding box center [425, 284] width 7 height 9
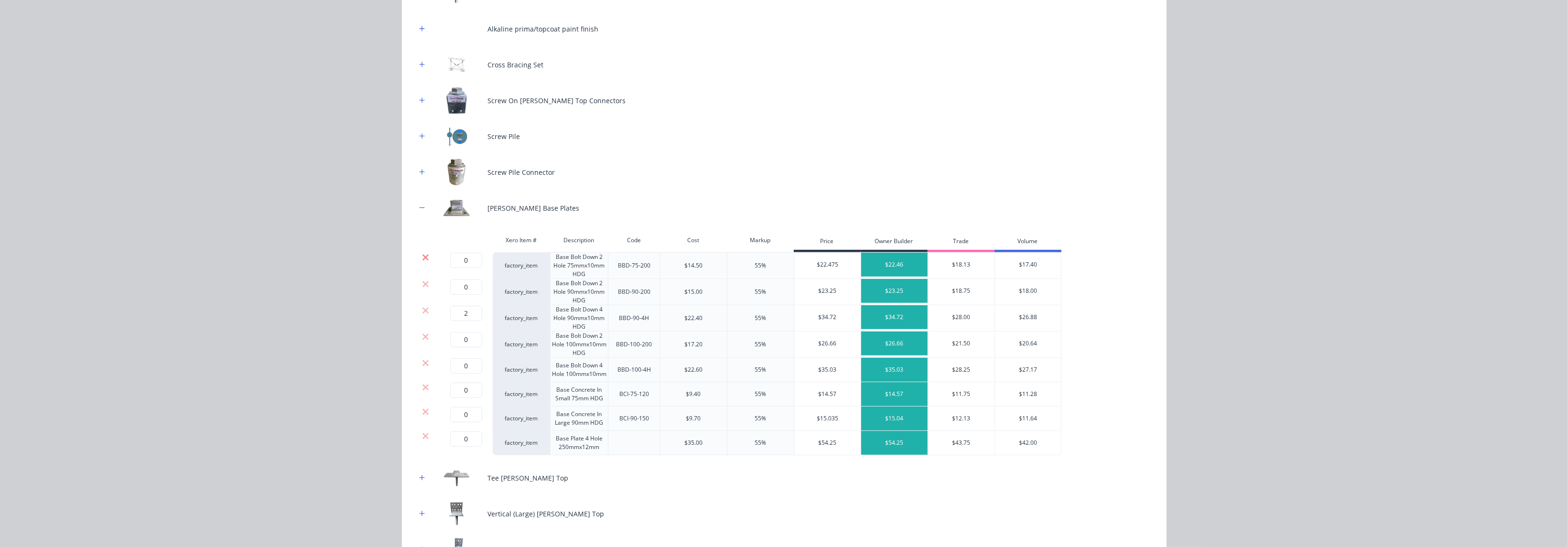
click at [423, 256] on icon at bounding box center [425, 257] width 6 height 6
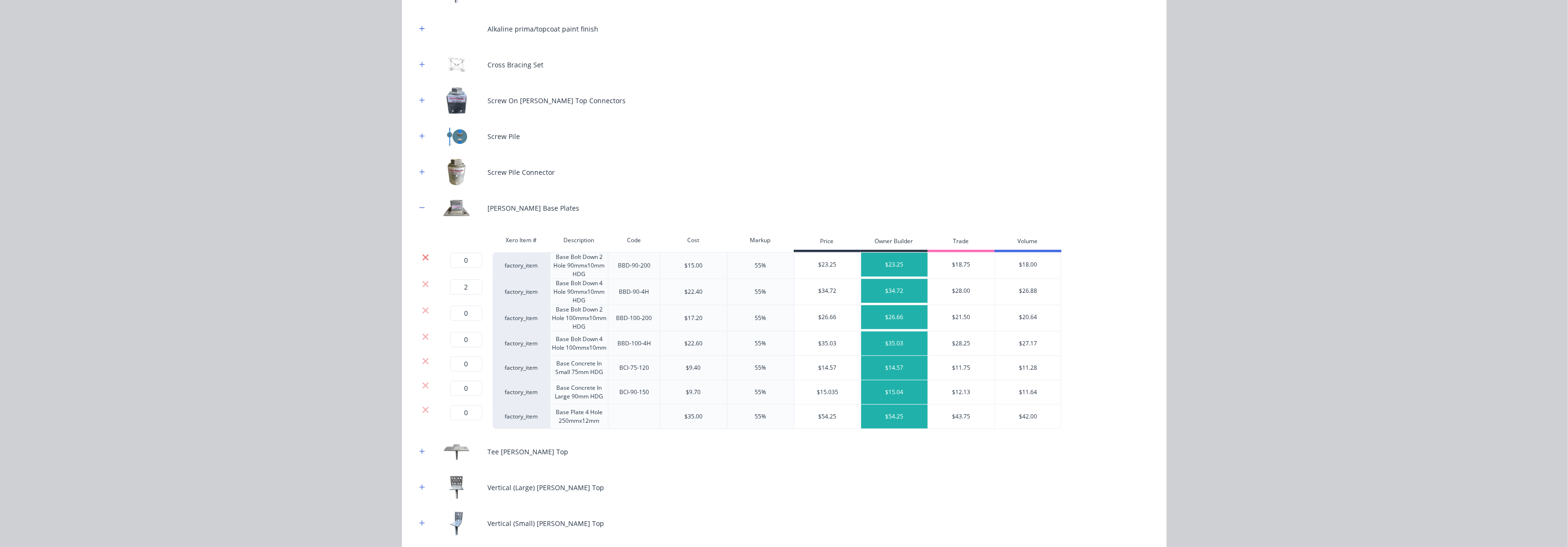
click at [422, 256] on icon at bounding box center [425, 257] width 7 height 9
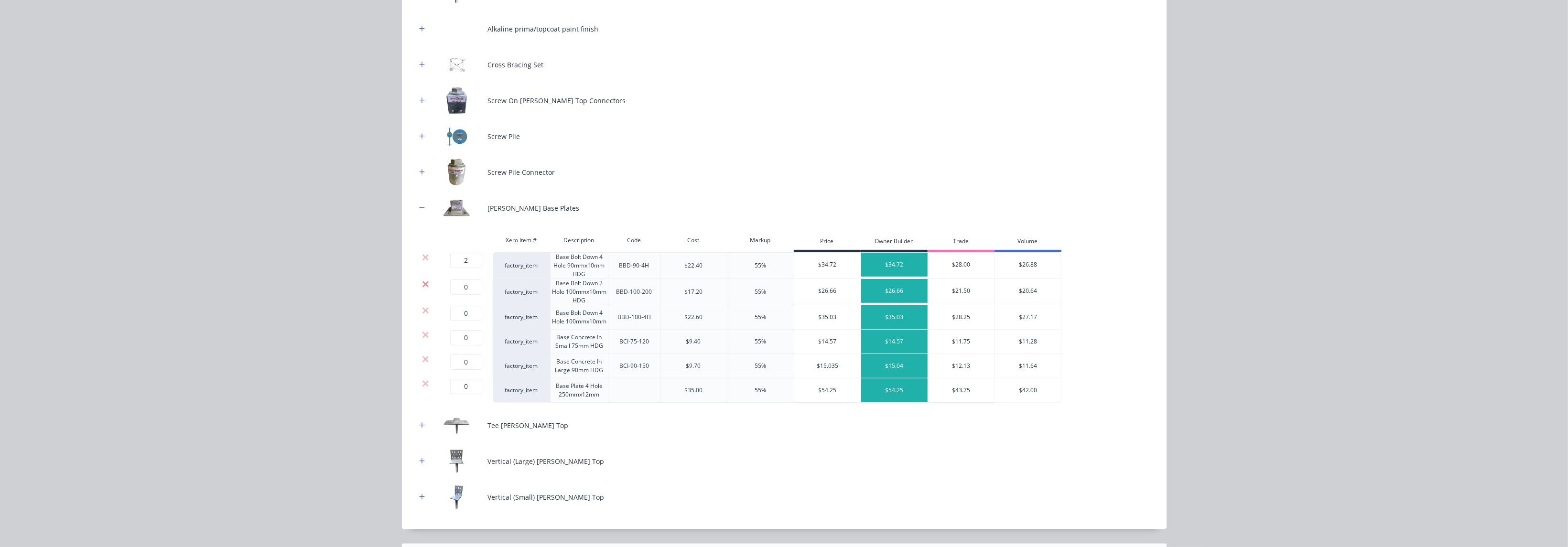
click at [422, 283] on icon at bounding box center [425, 284] width 7 height 9
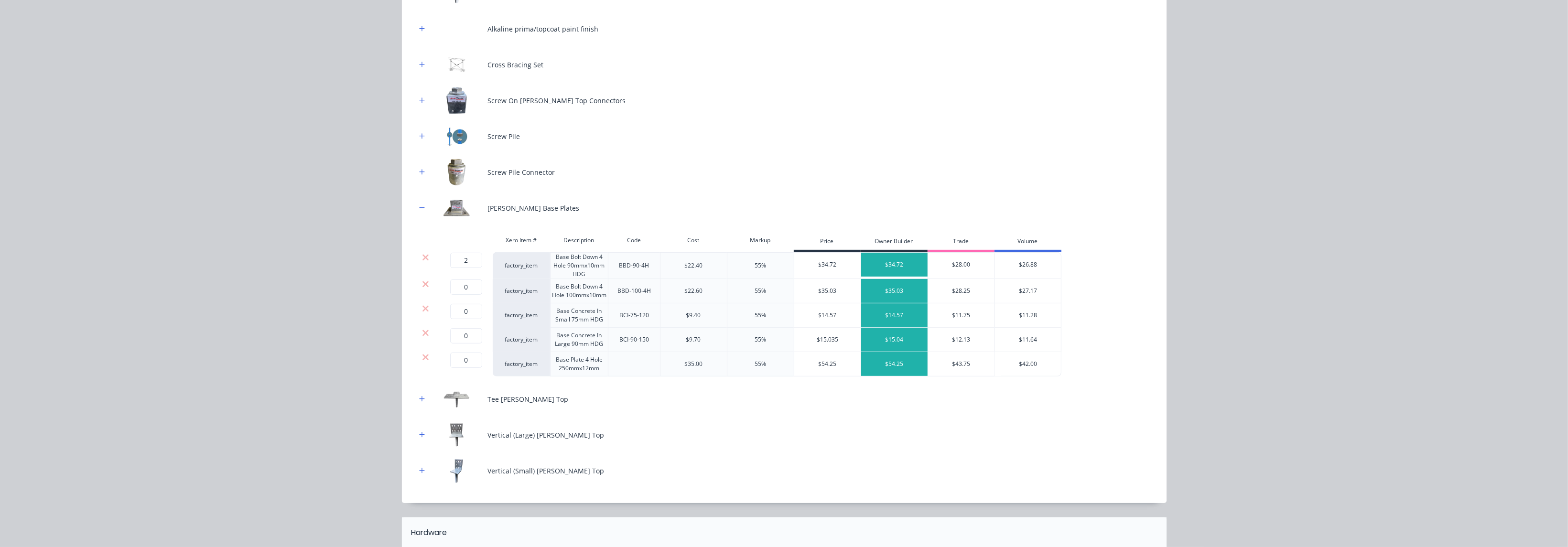
click at [421, 287] on div at bounding box center [425, 291] width 19 height 24
click at [422, 283] on icon at bounding box center [425, 284] width 7 height 9
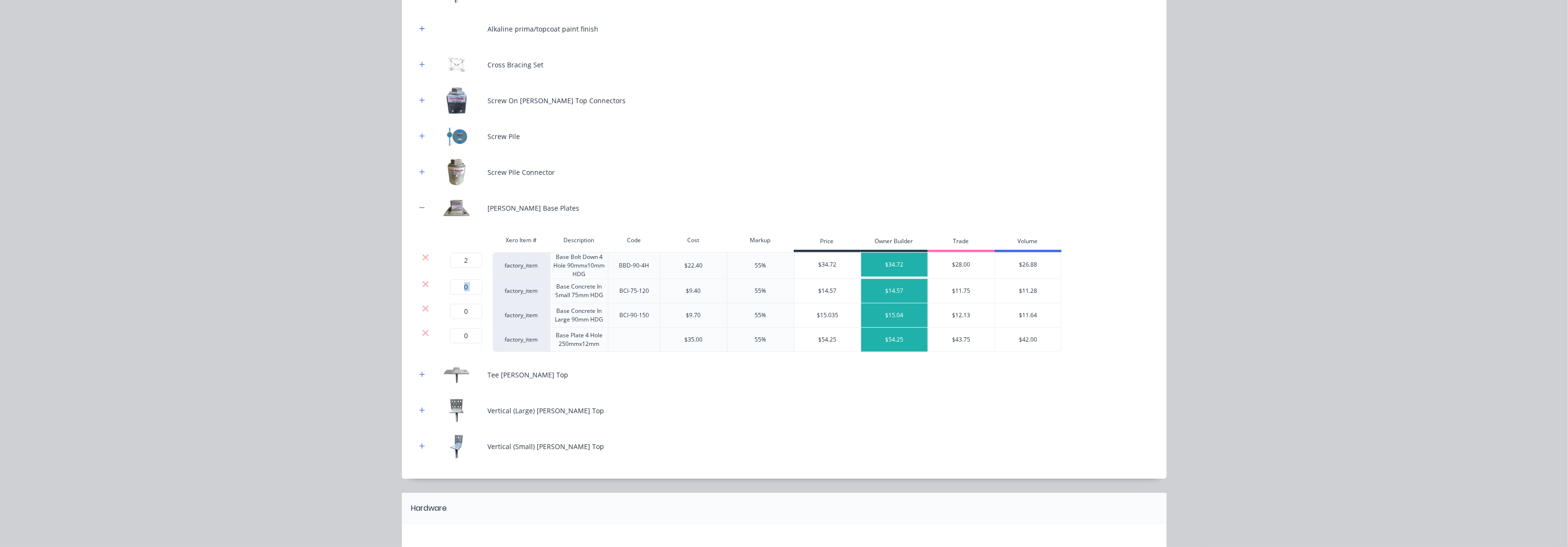
click at [422, 283] on icon at bounding box center [425, 284] width 7 height 9
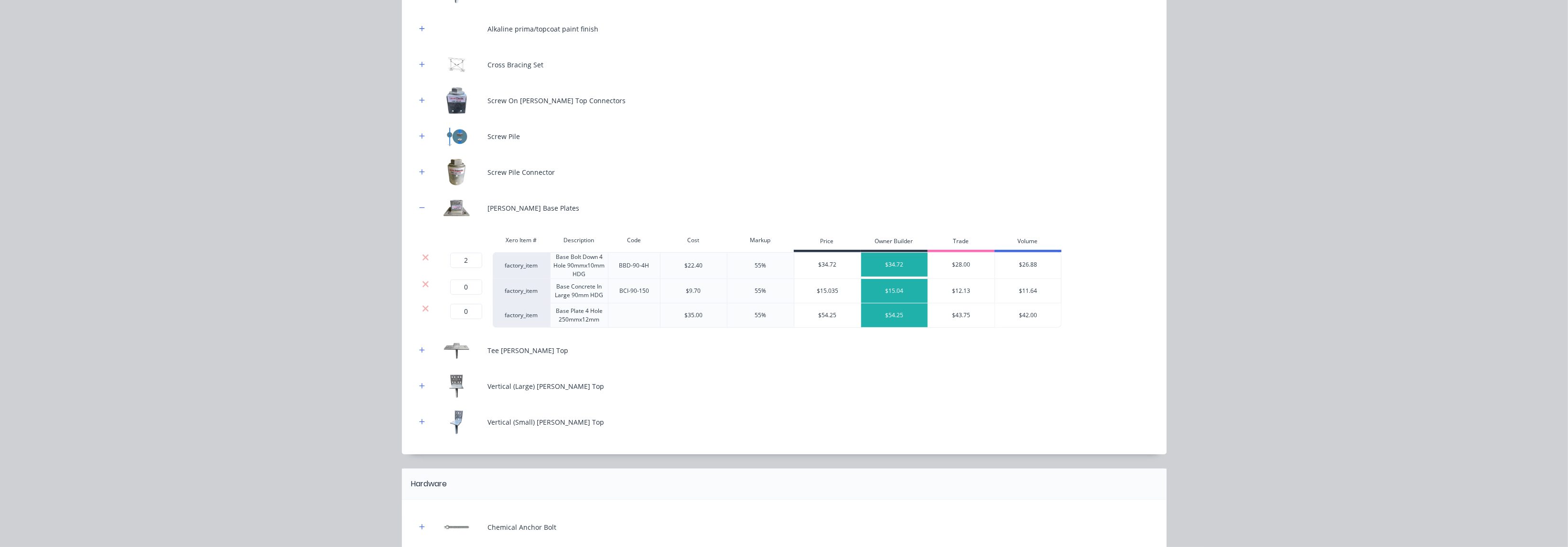
click at [422, 283] on icon at bounding box center [425, 284] width 7 height 9
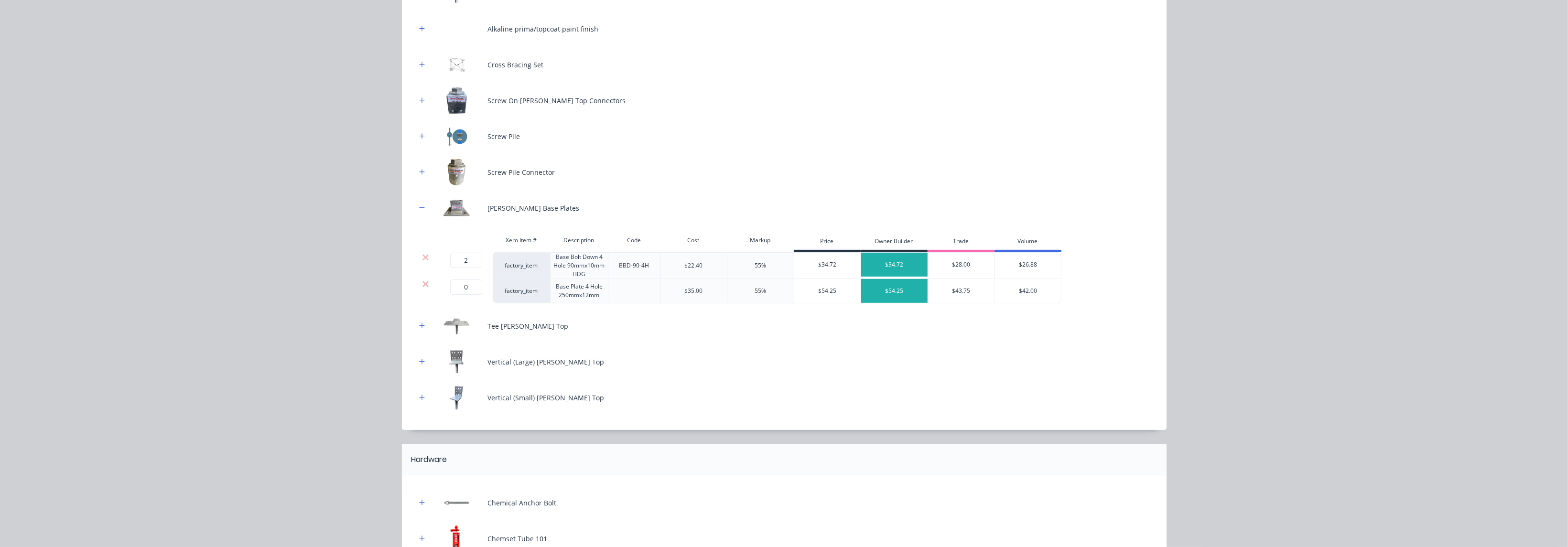
click at [422, 283] on icon at bounding box center [425, 284] width 7 height 9
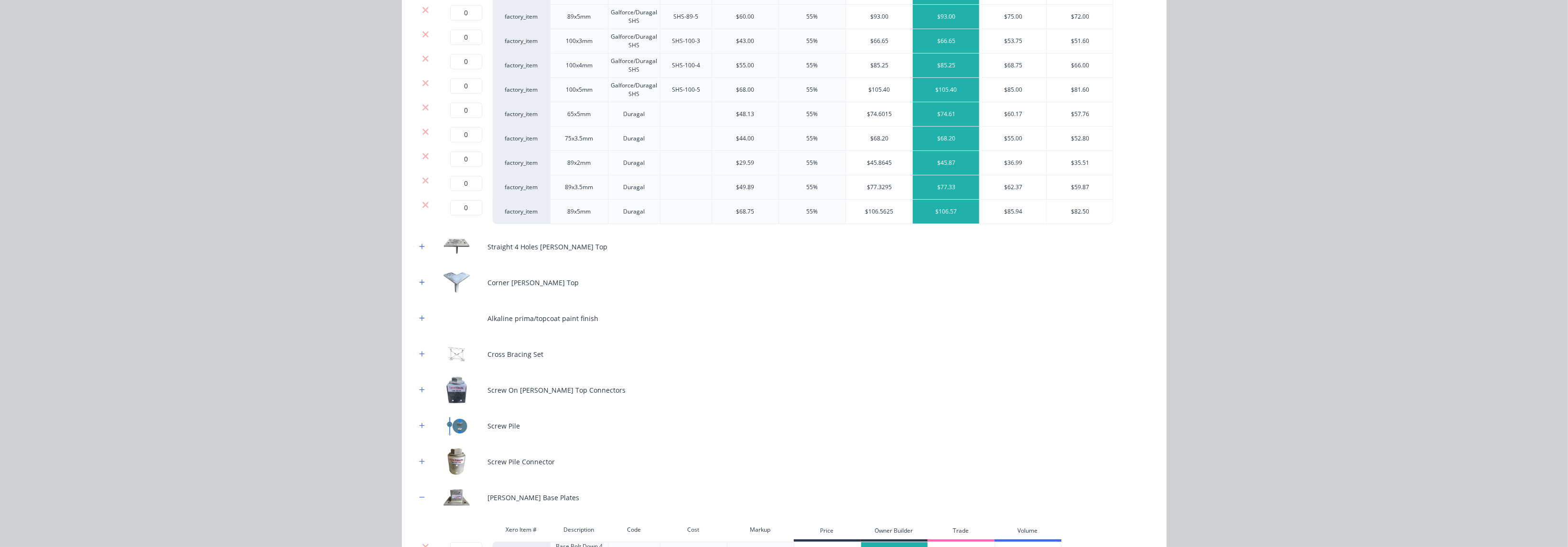
scroll to position [215, 0]
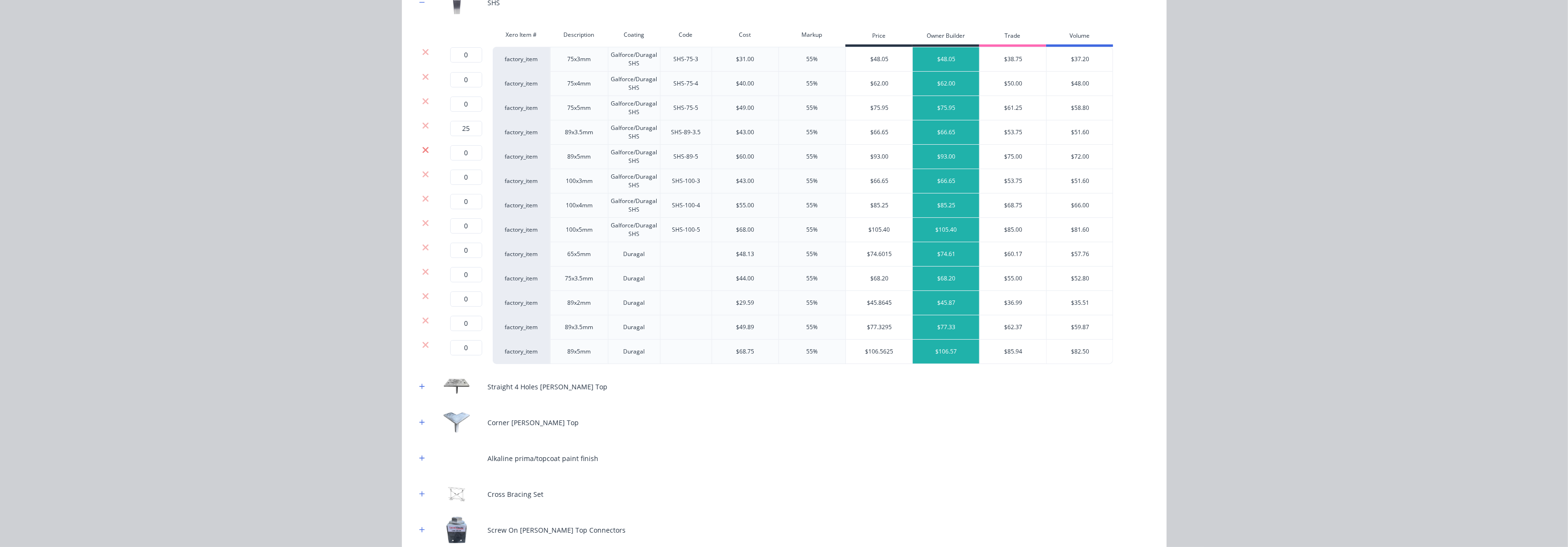
click at [423, 150] on icon at bounding box center [425, 150] width 6 height 6
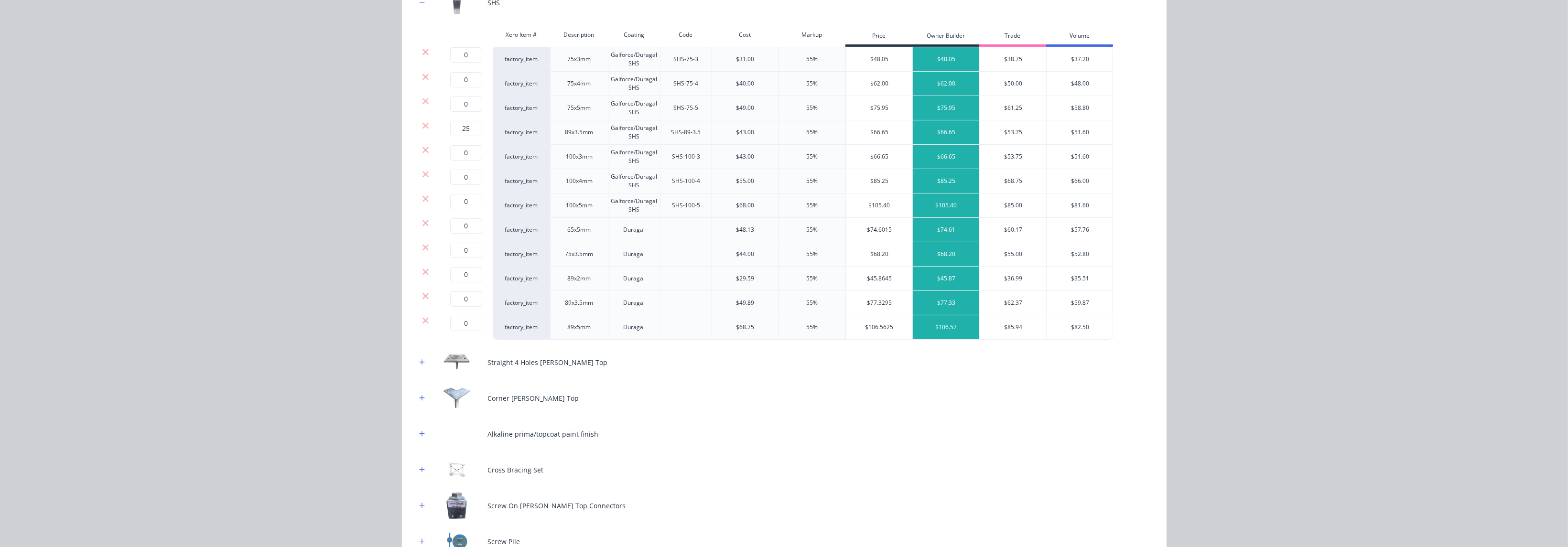
click at [423, 150] on icon at bounding box center [425, 150] width 6 height 6
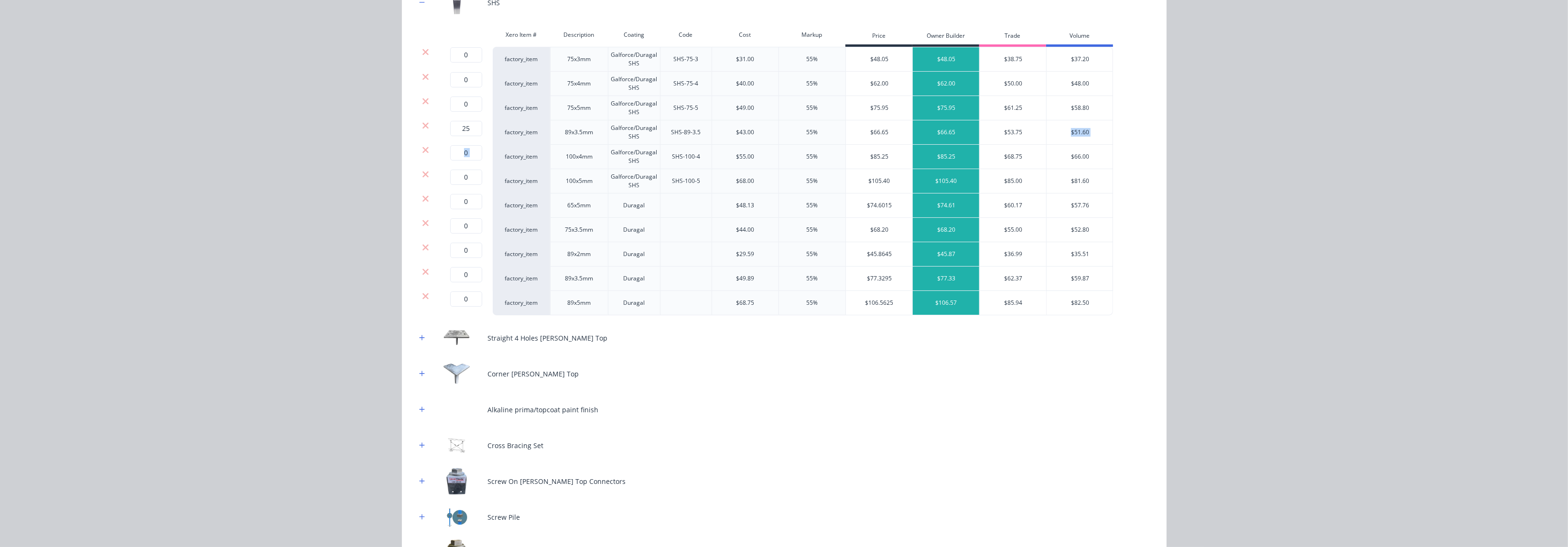
click at [423, 150] on icon at bounding box center [425, 150] width 6 height 6
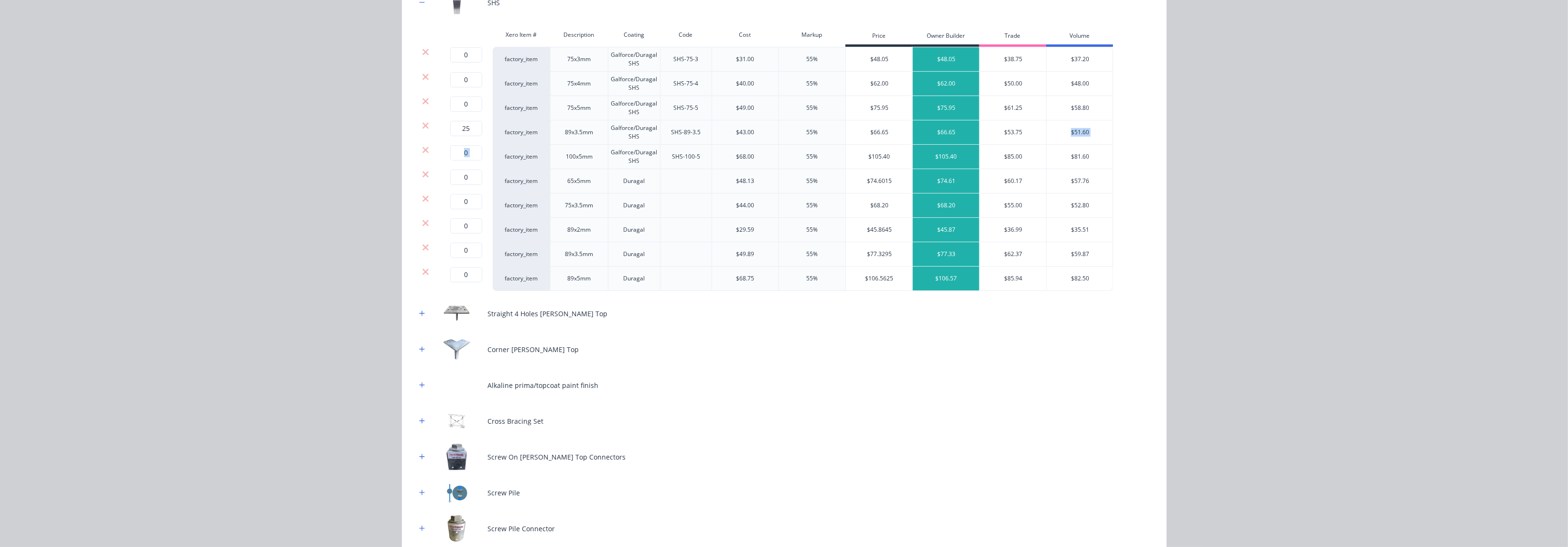
click at [423, 150] on icon at bounding box center [425, 150] width 6 height 6
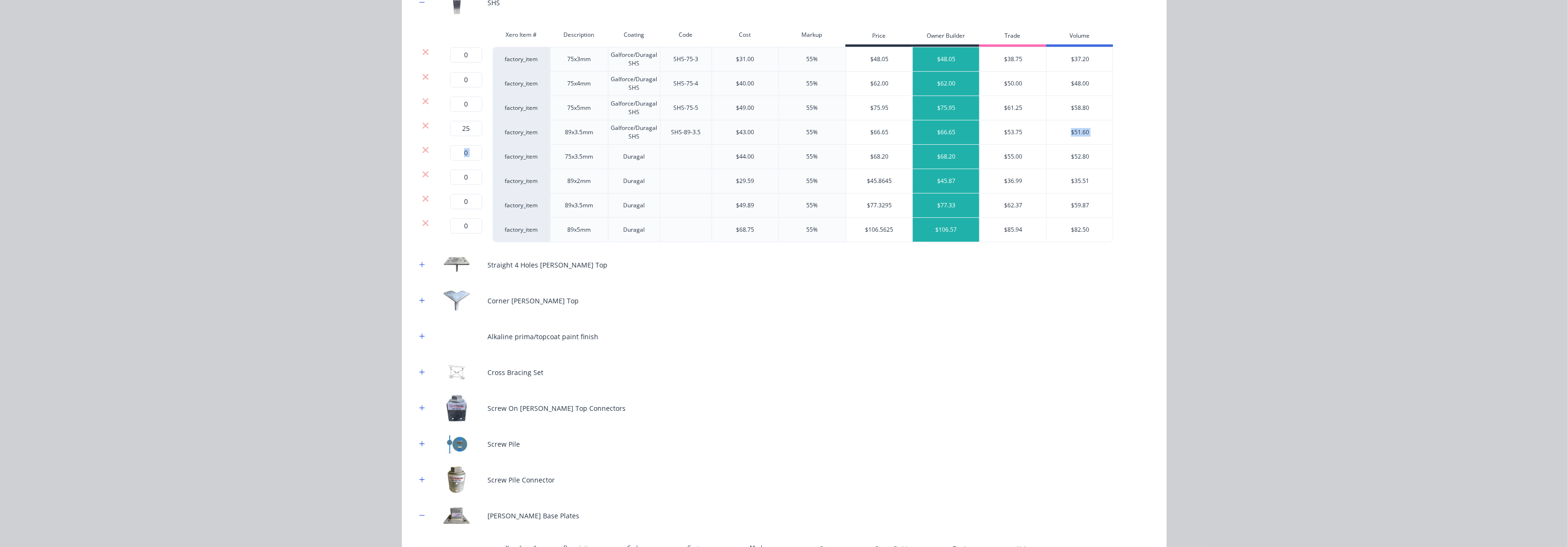
click at [423, 150] on icon at bounding box center [425, 150] width 6 height 6
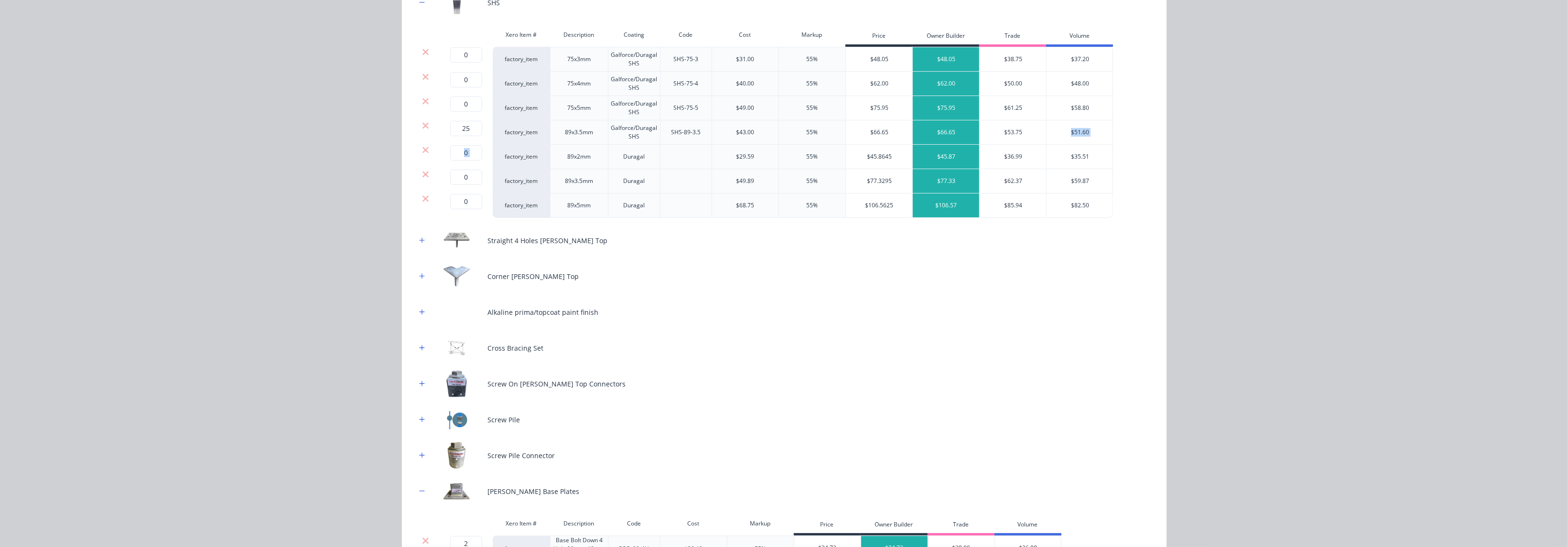
click at [423, 150] on icon at bounding box center [425, 150] width 6 height 6
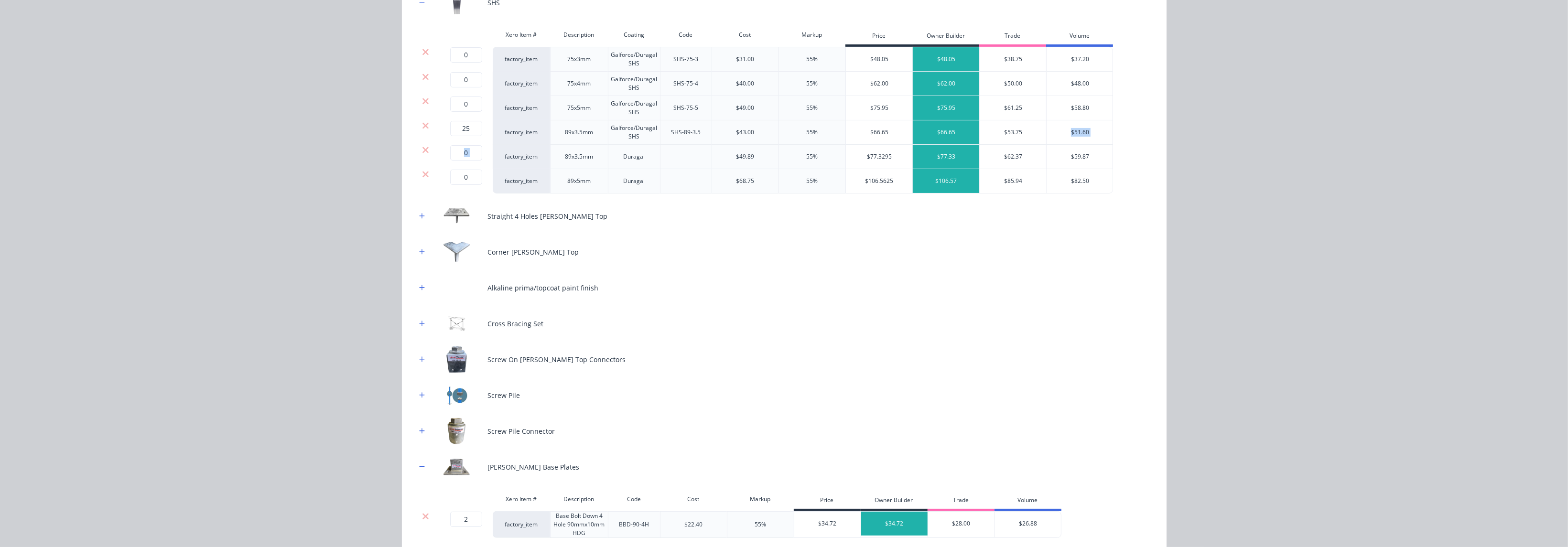
click at [423, 150] on icon at bounding box center [425, 150] width 6 height 6
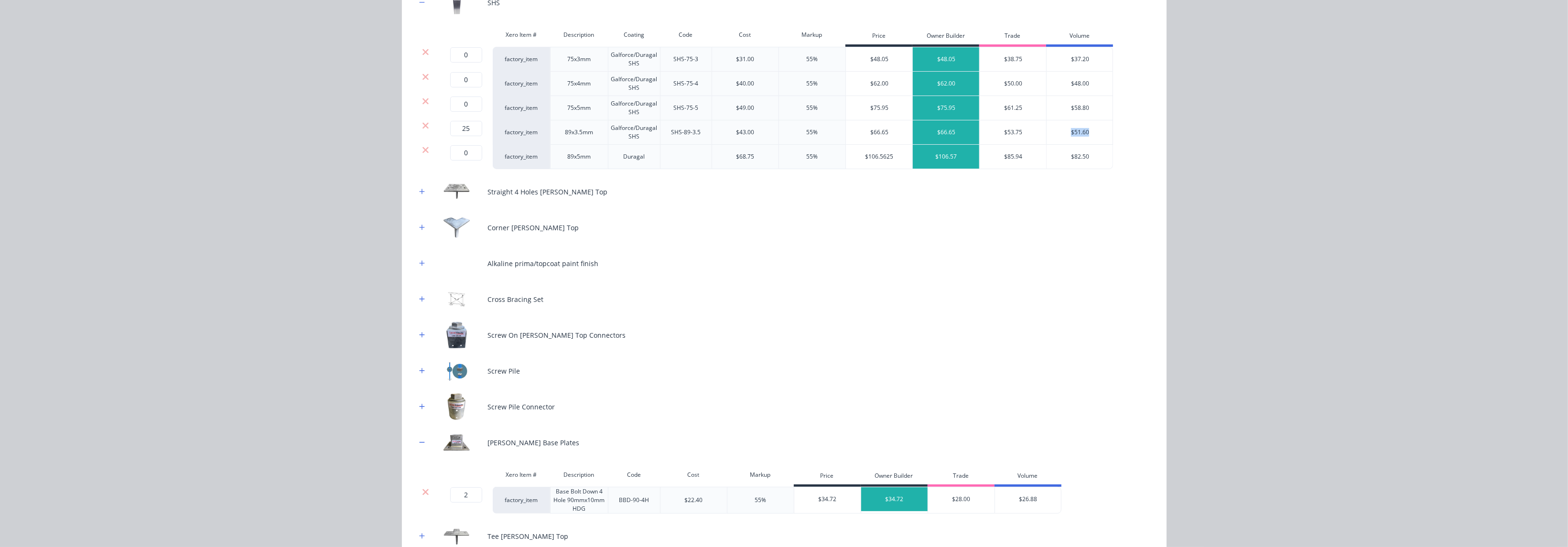
click at [423, 150] on icon at bounding box center [425, 150] width 6 height 6
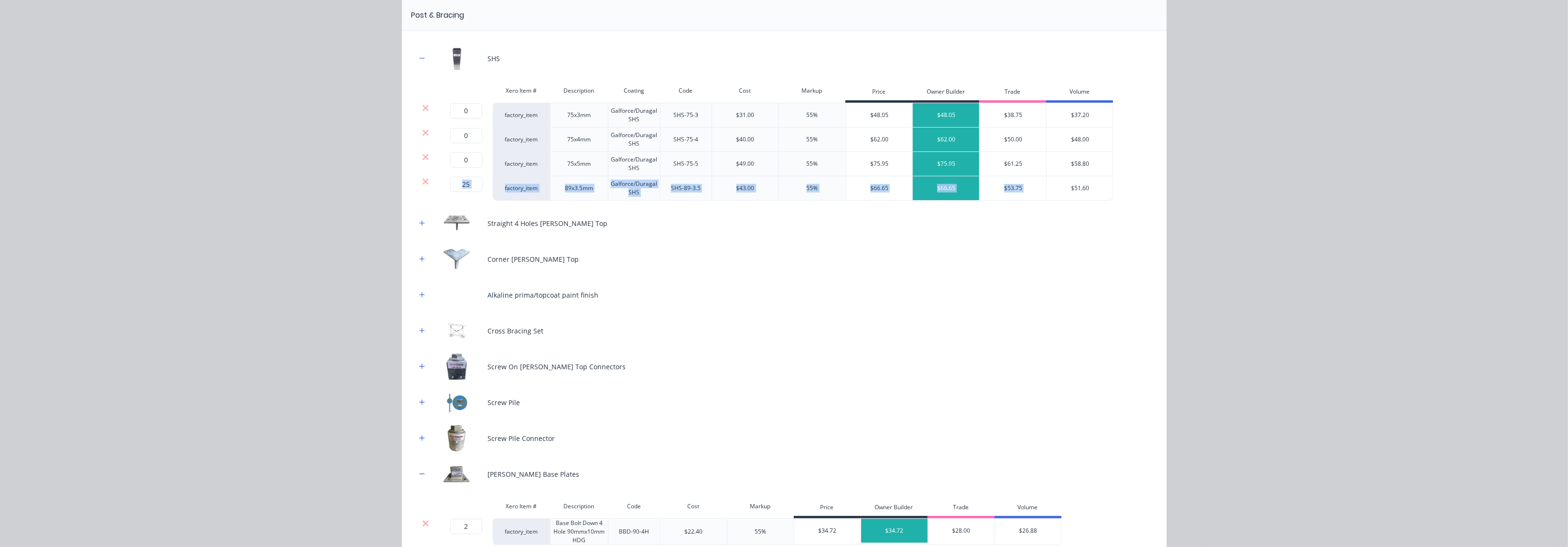
scroll to position [71, 0]
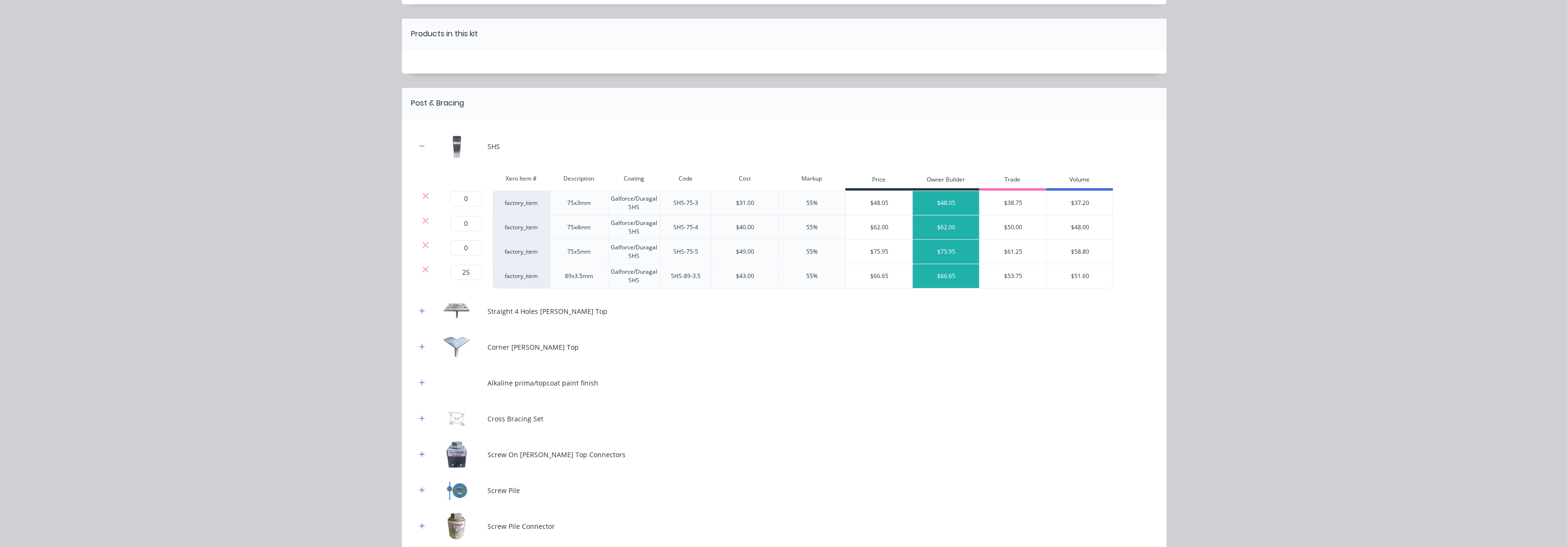
click at [417, 189] on div "Xero Item # Description Coating Code Cost Markup Price Owner Builder Trade Volu…" at bounding box center [764, 180] width 697 height 22
click at [422, 194] on icon at bounding box center [425, 196] width 7 height 9
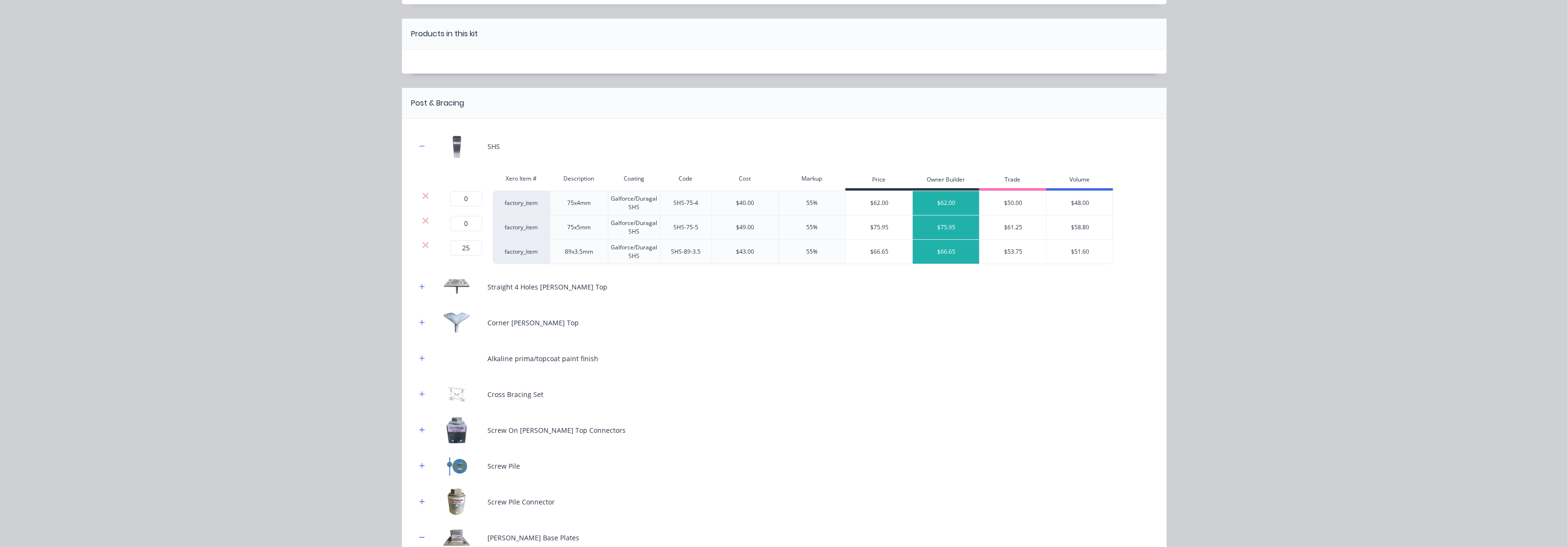
click at [422, 194] on icon at bounding box center [425, 196] width 7 height 9
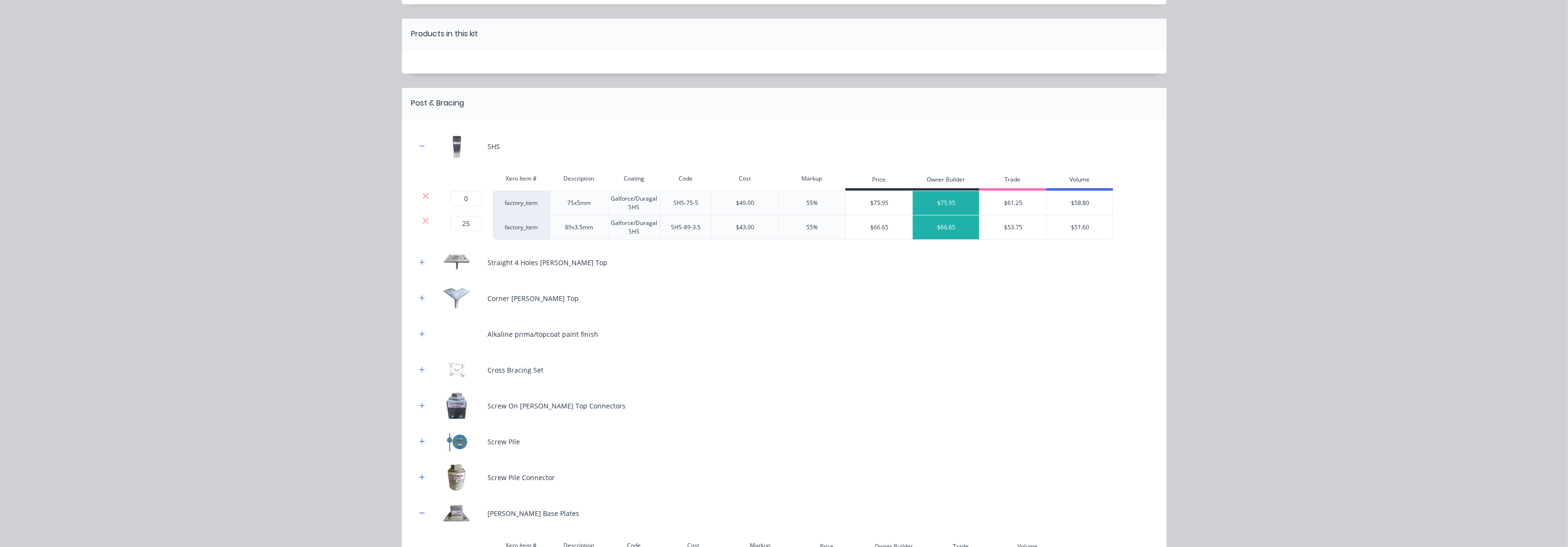
click at [422, 194] on icon at bounding box center [425, 196] width 7 height 9
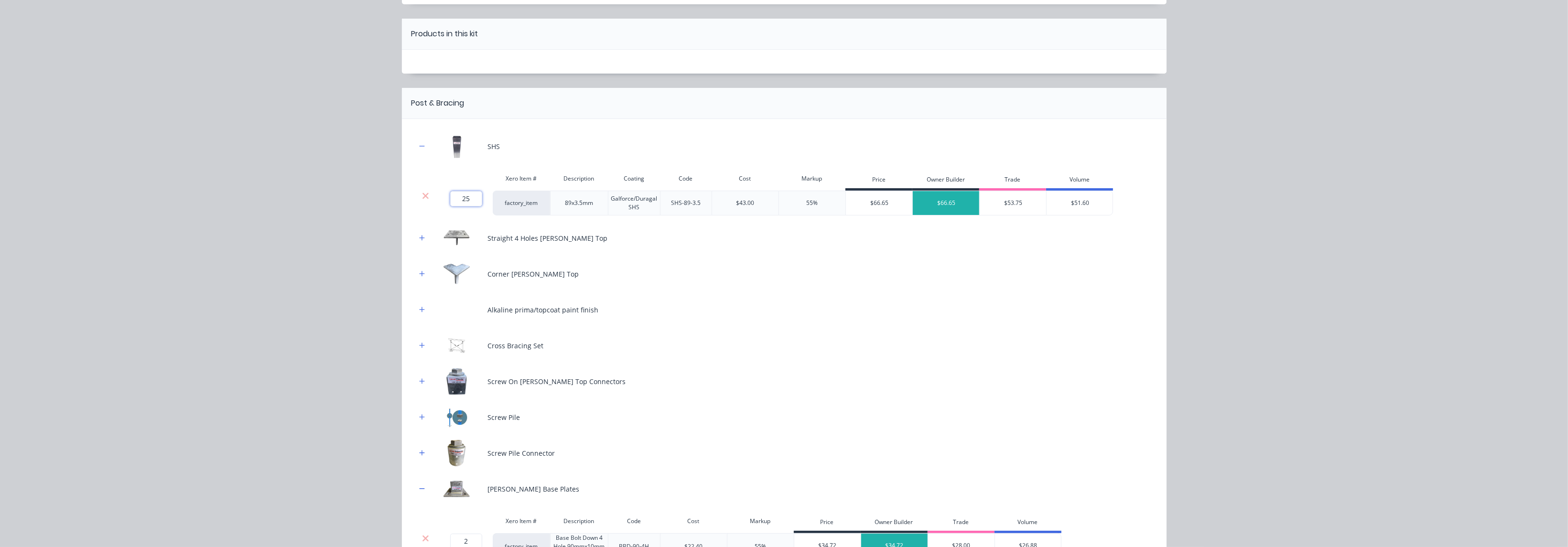
drag, startPoint x: 463, startPoint y: 197, endPoint x: 469, endPoint y: 197, distance: 6.0
click at [463, 197] on input "25" at bounding box center [466, 198] width 32 height 15
type input "15"
click at [636, 241] on div "Straight 4 Holes [PERSON_NAME] Top" at bounding box center [784, 238] width 736 height 26
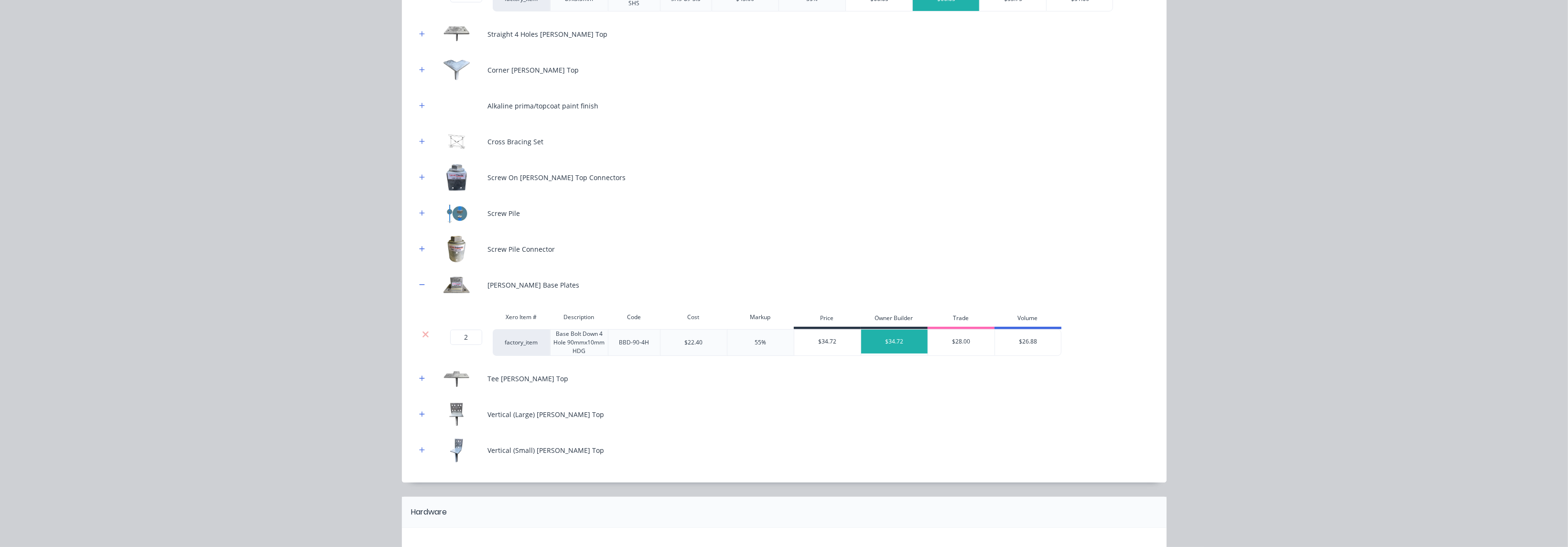
scroll to position [286, 0]
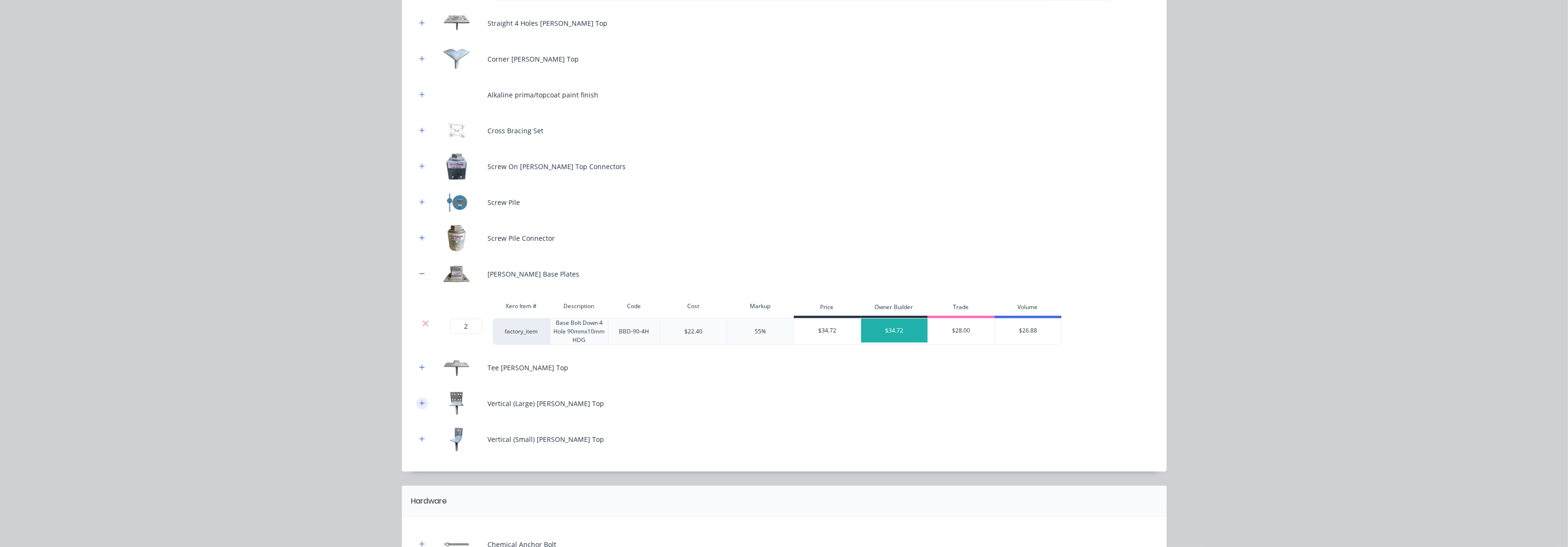
click at [419, 400] on icon "button" at bounding box center [422, 403] width 6 height 7
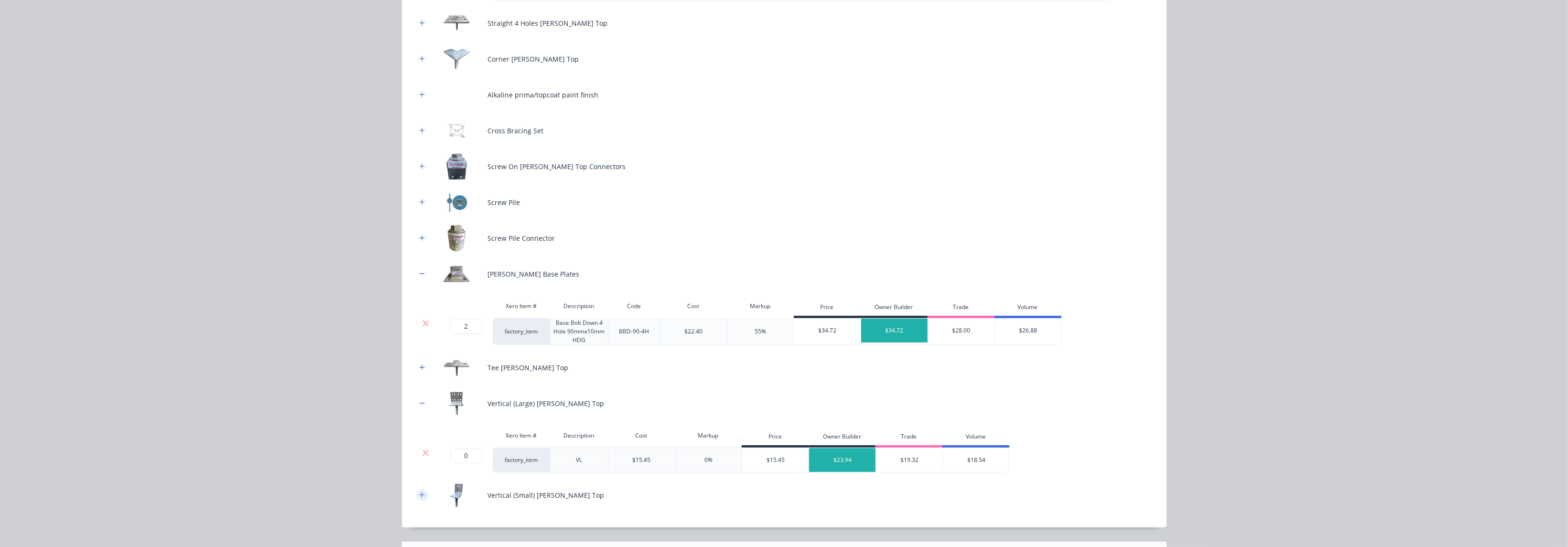
click at [419, 495] on icon "button" at bounding box center [422, 495] width 6 height 7
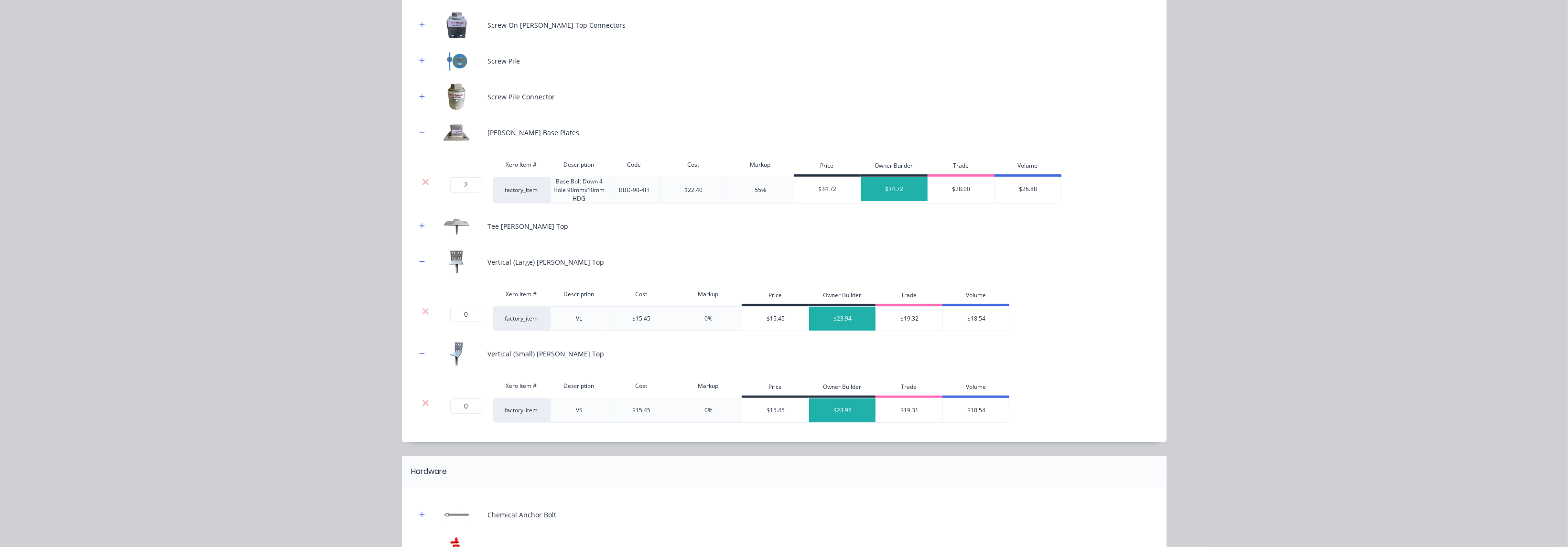
scroll to position [430, 0]
click at [466, 411] on div "0 0 ?" at bounding box center [464, 408] width 57 height 25
click at [467, 402] on input "0" at bounding box center [466, 403] width 32 height 15
type input "2"
click at [1081, 400] on div "2 2 ? factory_item VS $15.45 0% $15.45 $23.95 $19.31 $18.54" at bounding box center [784, 408] width 736 height 25
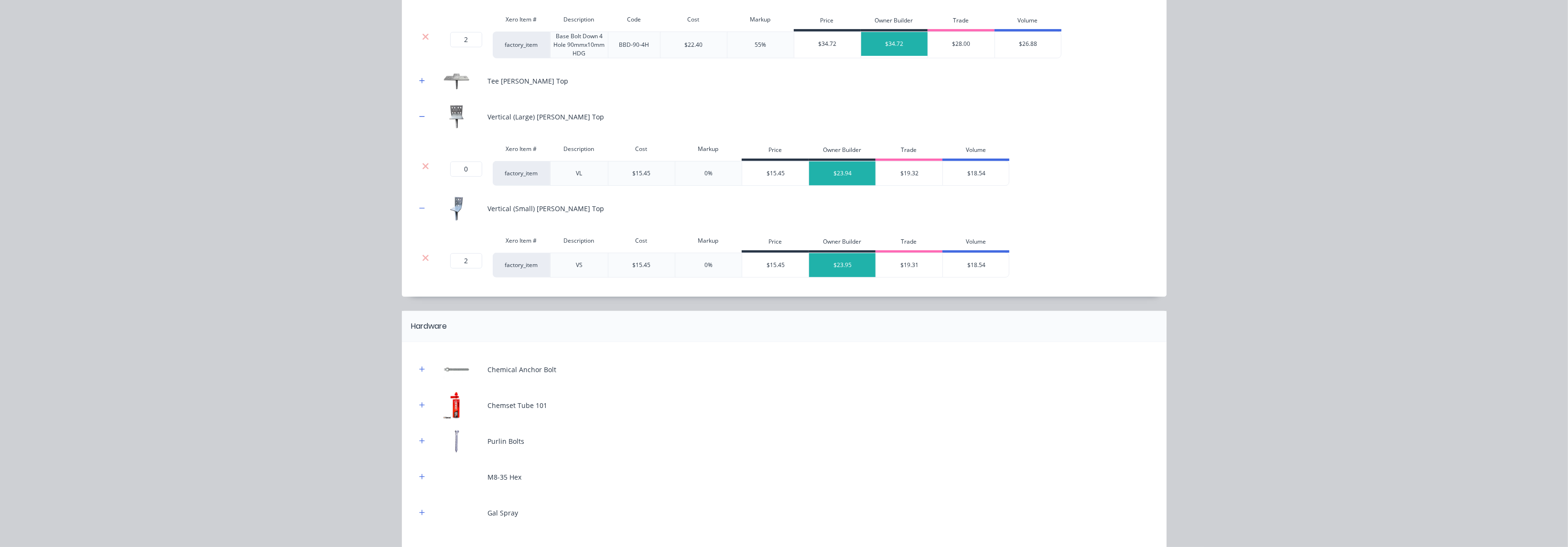
scroll to position [641, 0]
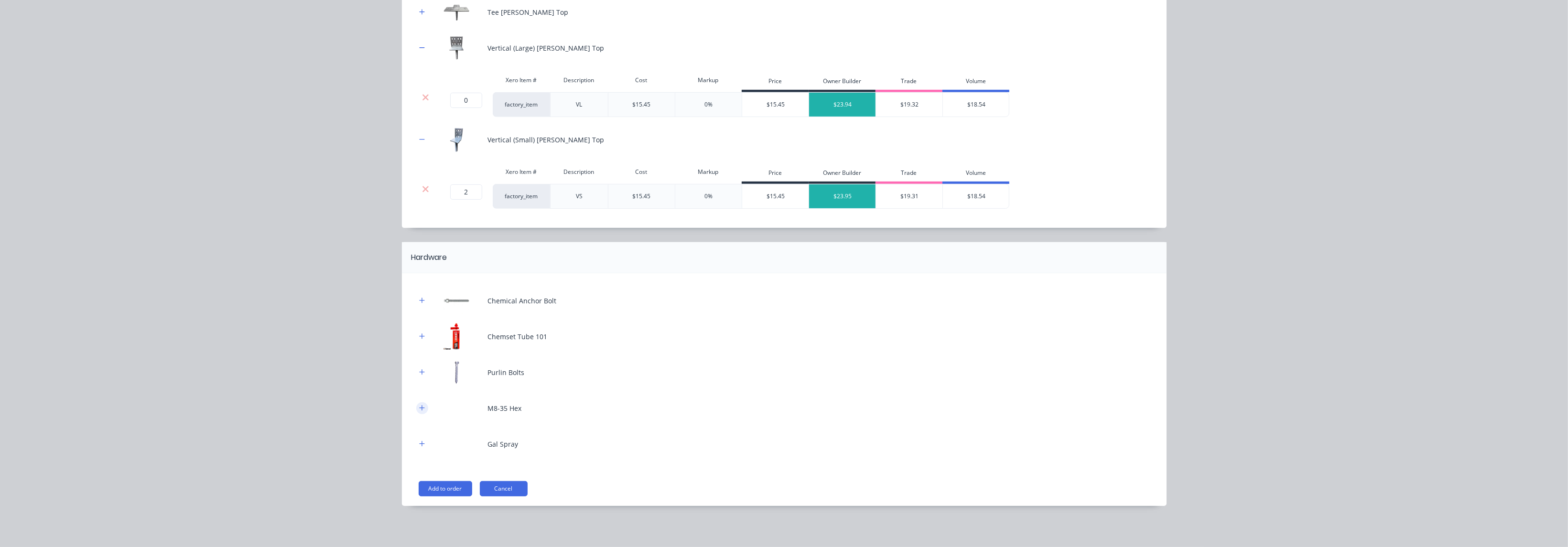
click at [419, 407] on icon "button" at bounding box center [422, 408] width 5 height 5
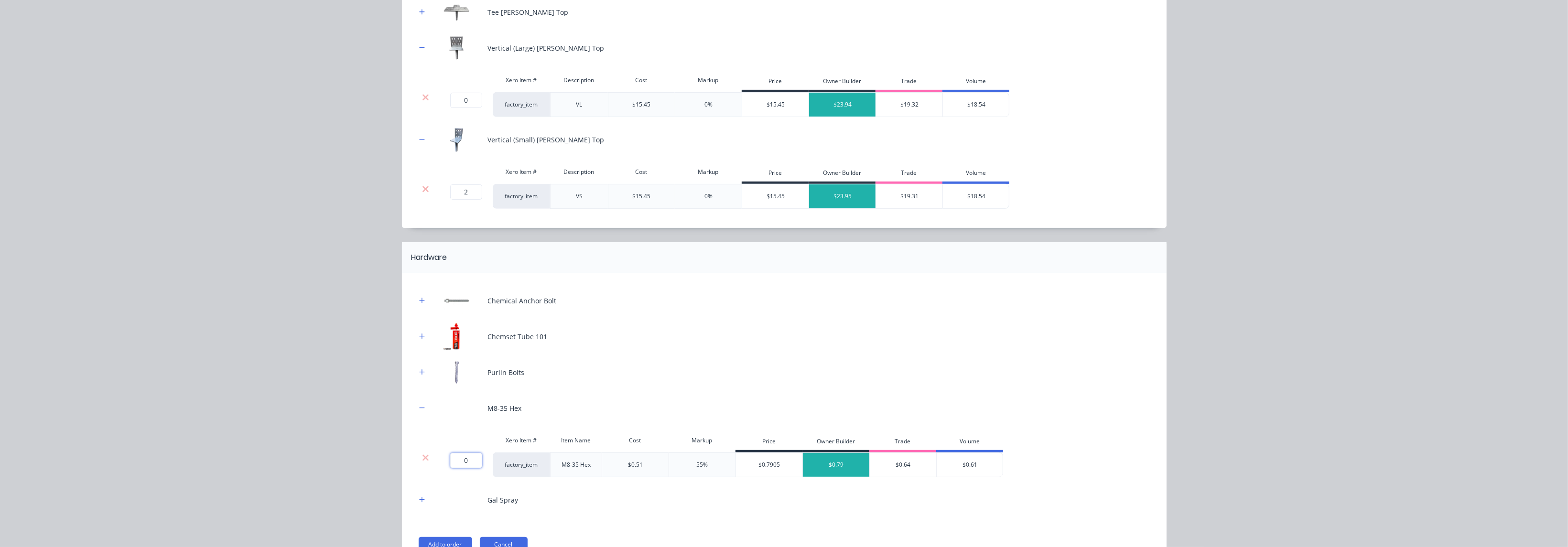
click at [469, 461] on input "0" at bounding box center [466, 460] width 32 height 15
type input "20"
click at [677, 378] on div "Purlin Bolts" at bounding box center [784, 372] width 736 height 26
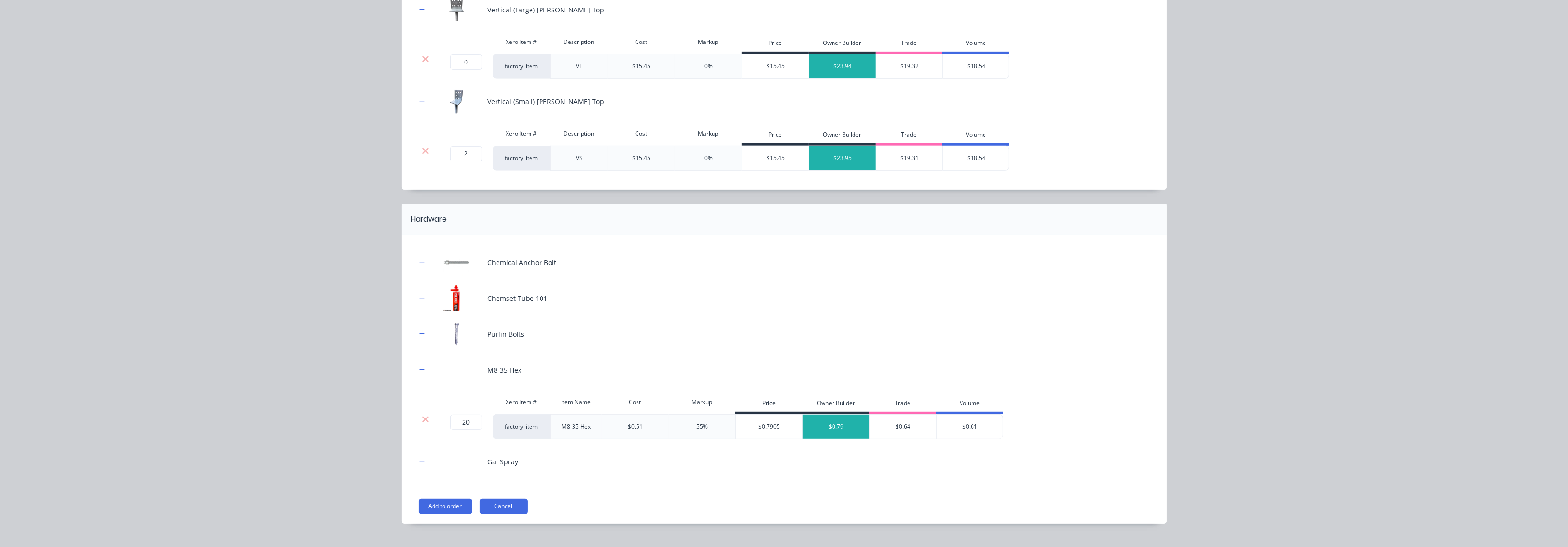
scroll to position [697, 0]
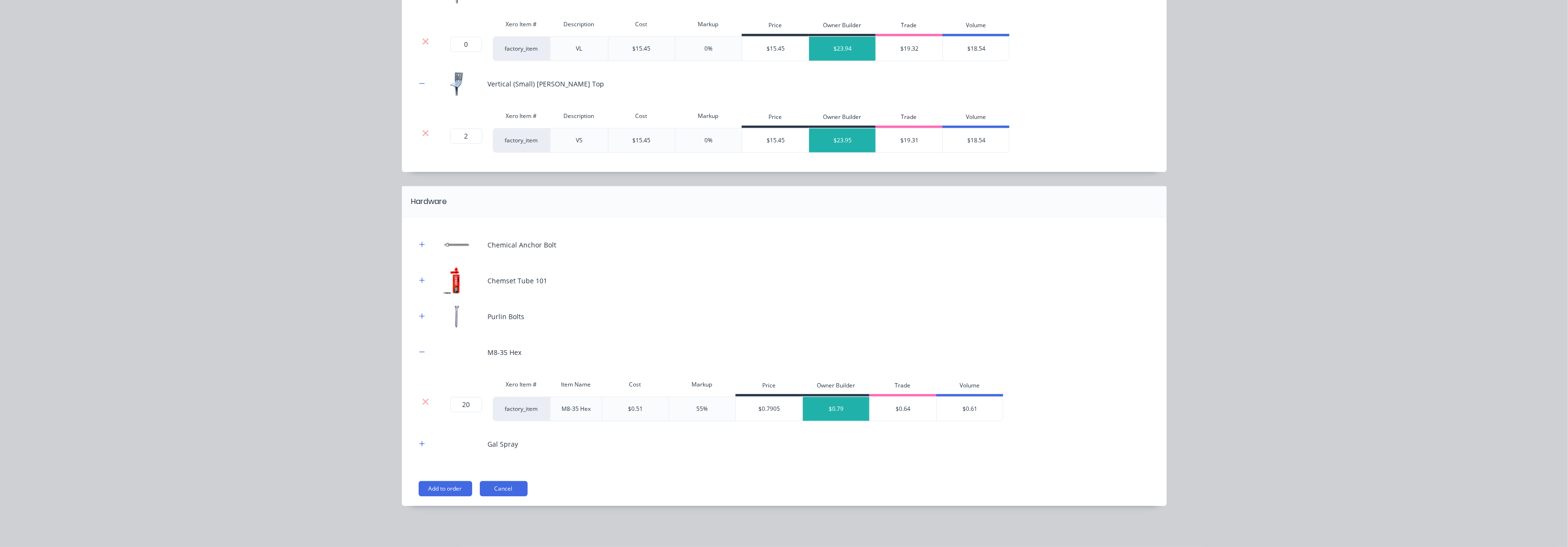
click at [449, 496] on div "Chemical Anchor Bolt Chemset Tube 101 Purlin Bolts M8-35 Hex Xero Item # Item N…" at bounding box center [785, 362] width 765 height 289
click at [450, 485] on button "Add to order" at bounding box center [445, 488] width 53 height 15
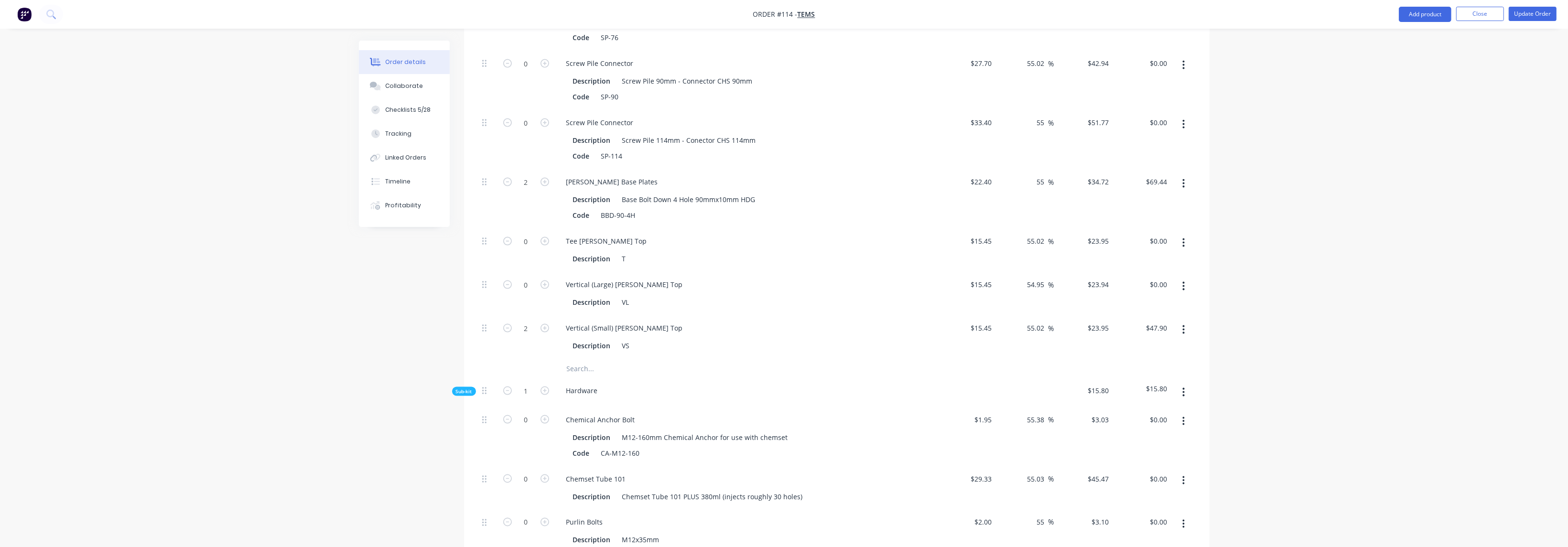
scroll to position [2348, 0]
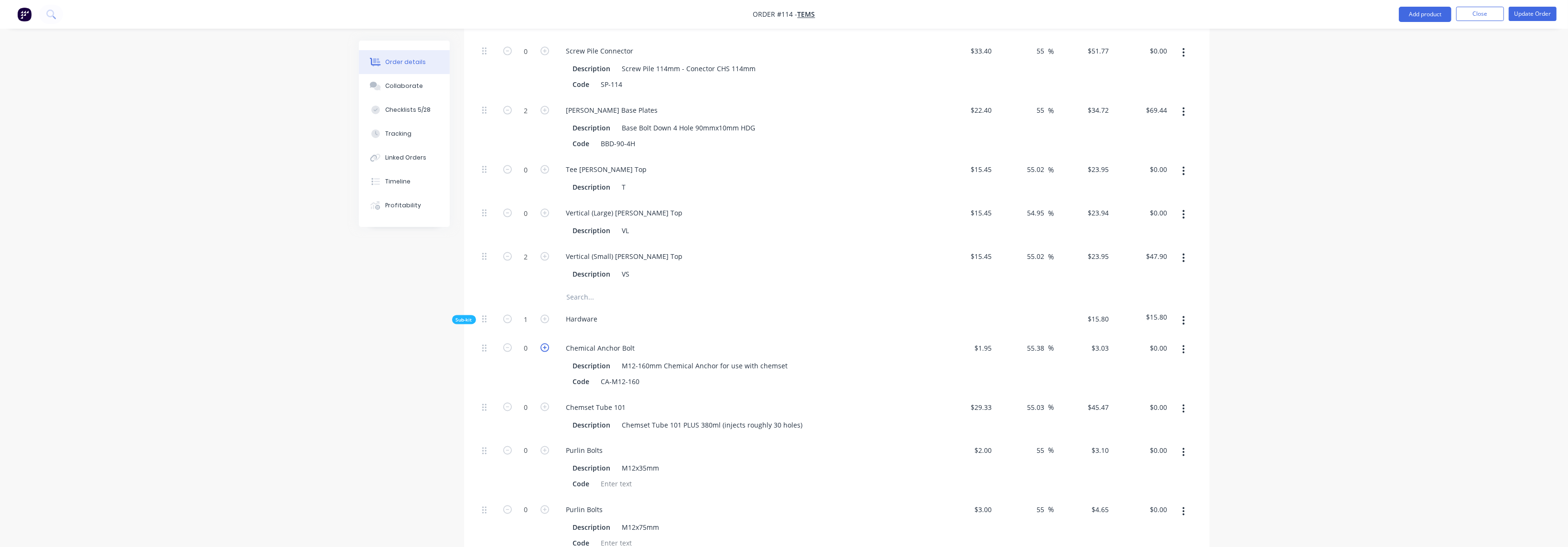
click at [545, 343] on icon "button" at bounding box center [545, 347] width 9 height 9
type input "1"
type input "$3.03"
click at [543, 343] on icon "button" at bounding box center [545, 347] width 9 height 9
type input "2"
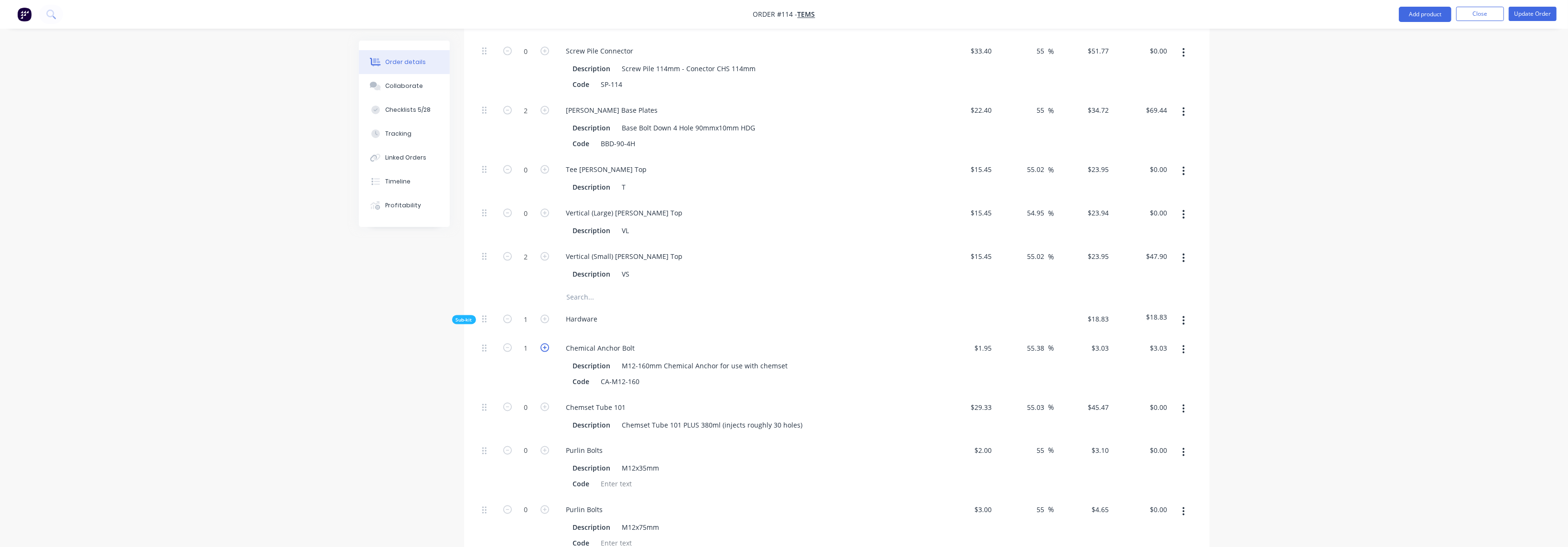
type input "$6.06"
click at [543, 343] on icon "button" at bounding box center [545, 347] width 9 height 9
type input "3"
type input "$9.09"
click at [543, 343] on icon "button" at bounding box center [545, 347] width 9 height 9
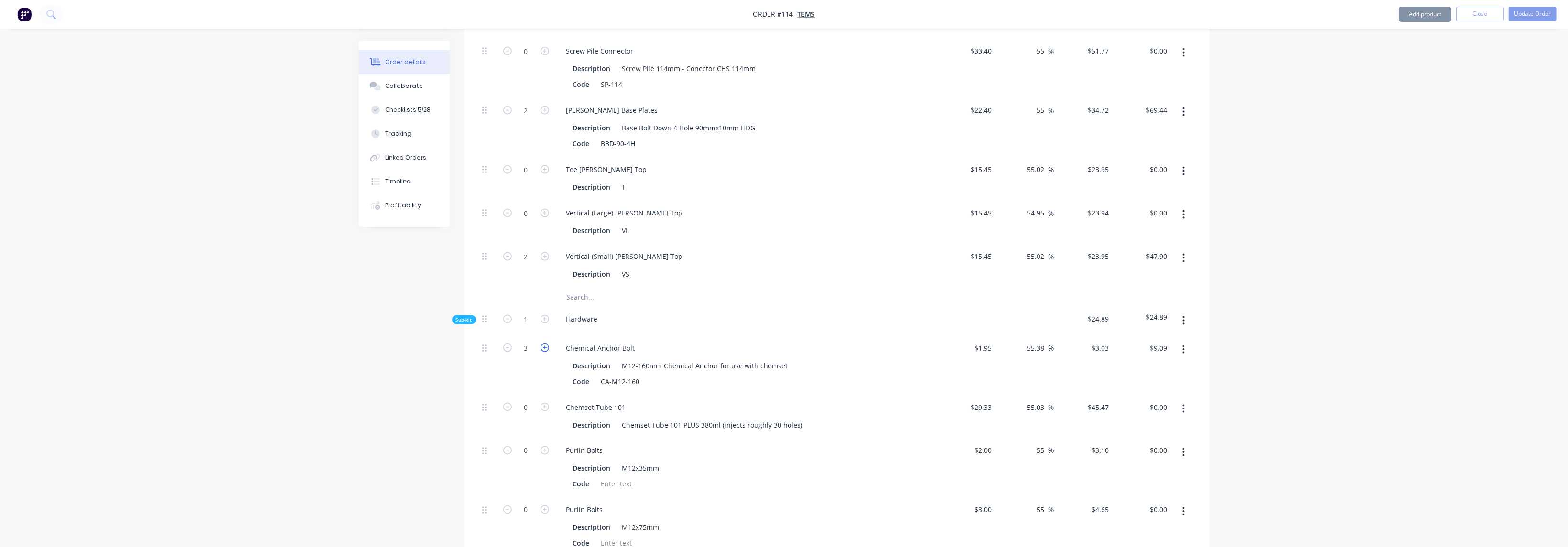
type input "4"
type input "$12.12"
click at [543, 343] on icon "button" at bounding box center [545, 347] width 9 height 9
type input "5"
type input "$15.15"
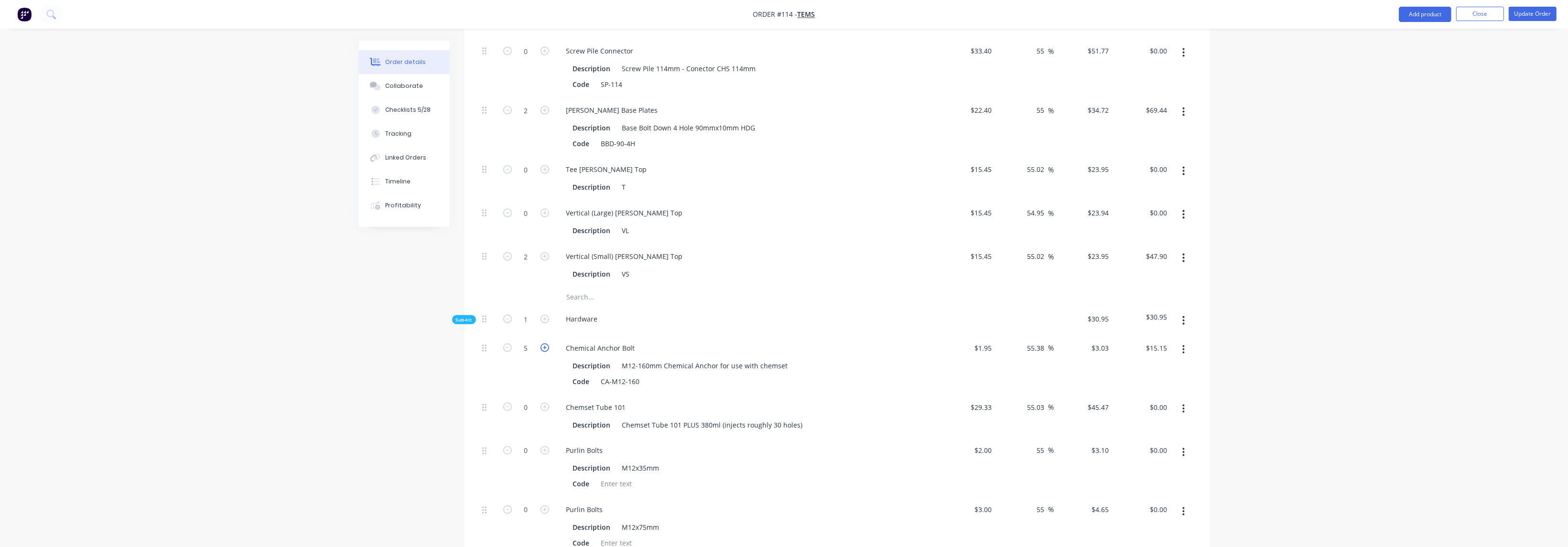
click at [543, 343] on icon "button" at bounding box center [545, 347] width 9 height 9
type input "6"
type input "$18.18"
click at [543, 343] on icon "button" at bounding box center [545, 347] width 9 height 9
type input "7"
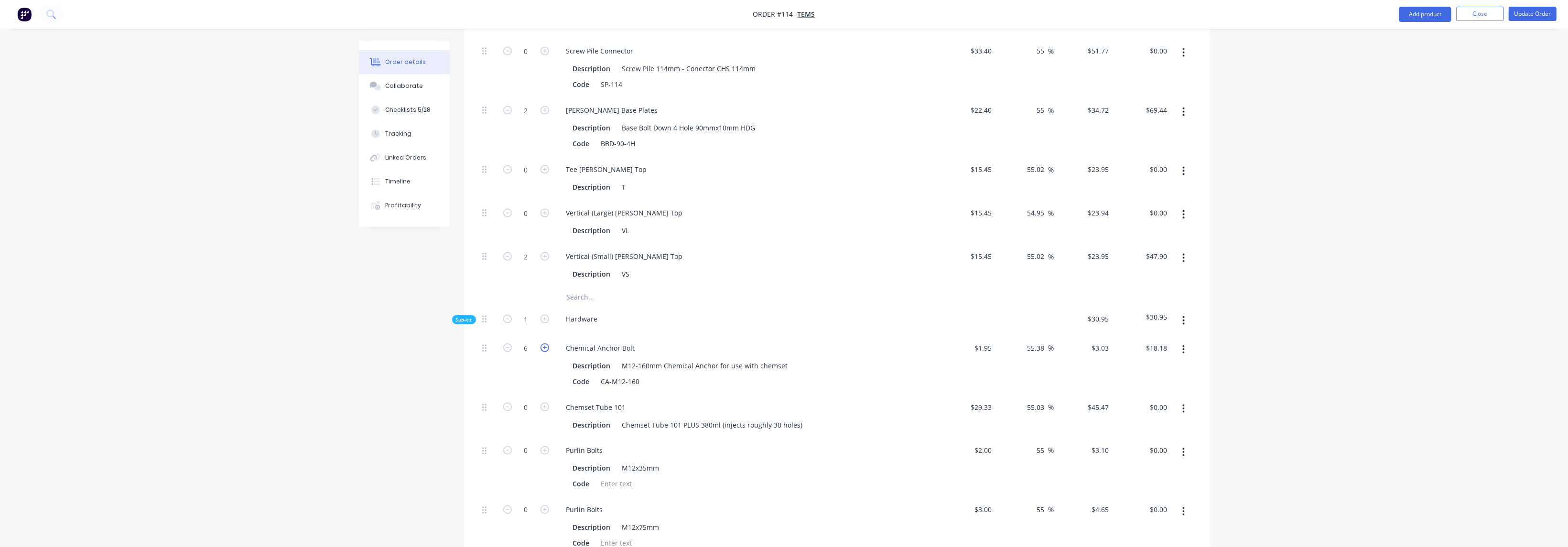
type input "$21.21"
click at [543, 343] on icon "button" at bounding box center [545, 347] width 9 height 9
type input "8"
type input "$24.24"
click at [546, 403] on icon "button" at bounding box center [545, 407] width 9 height 9
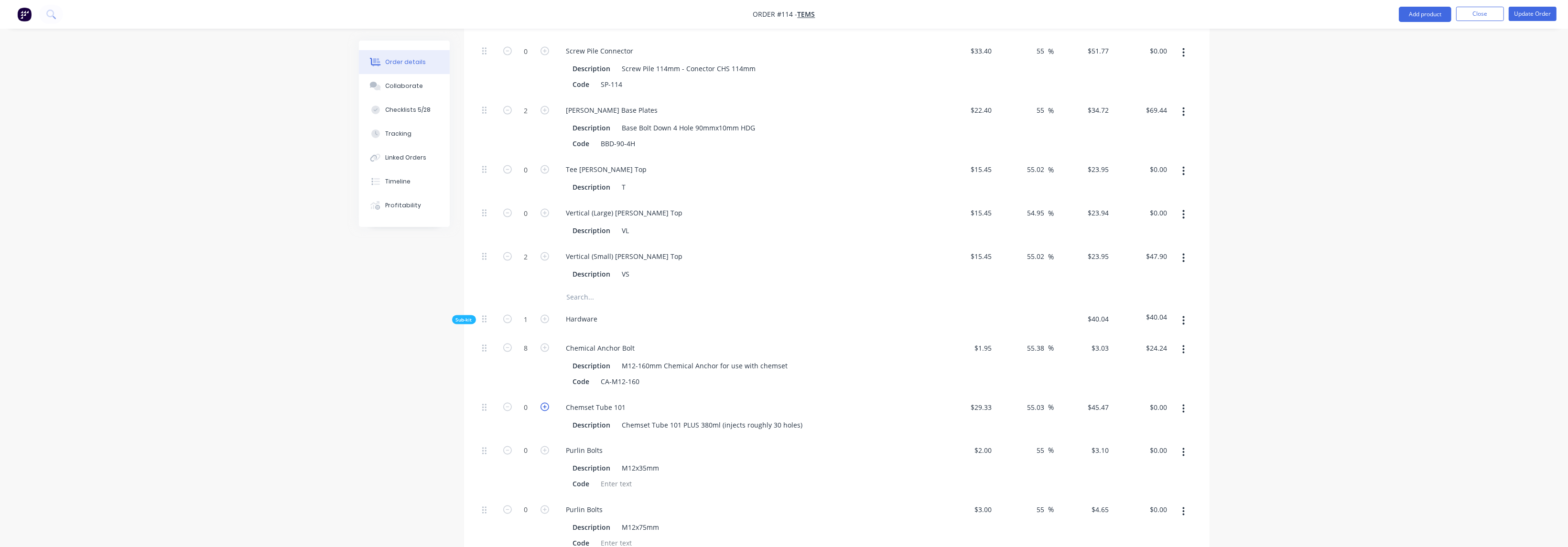
type input "1"
type input "$45.47"
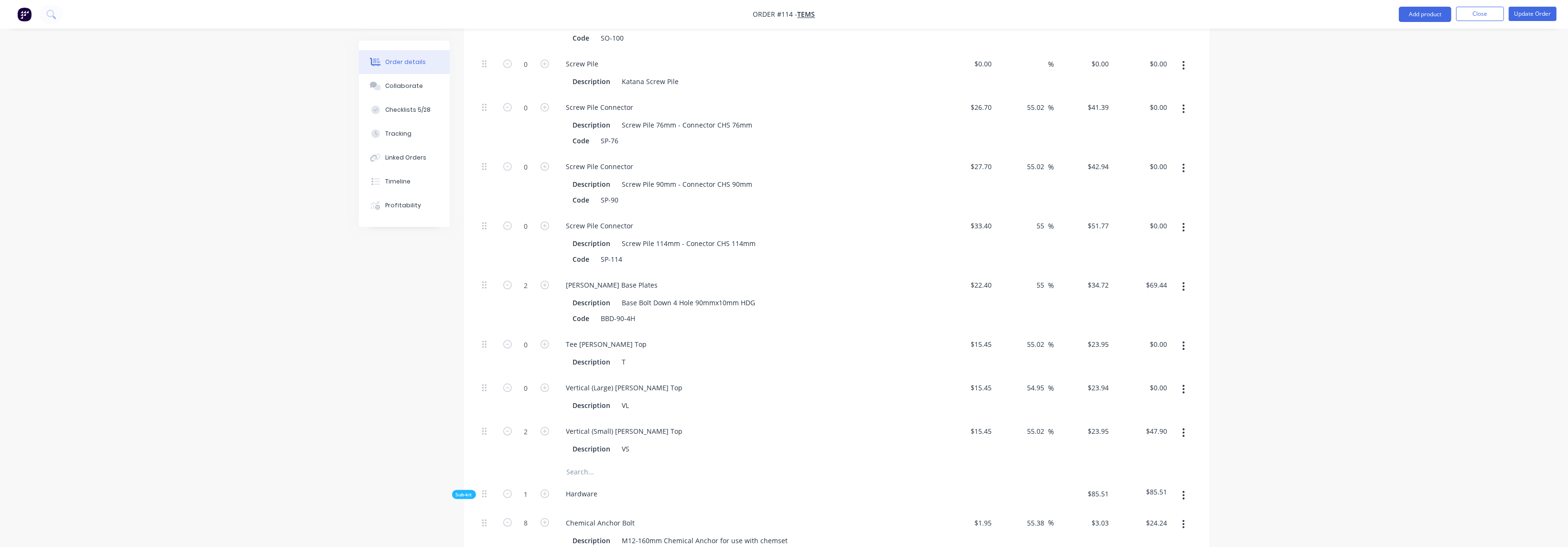
scroll to position [2204, 0]
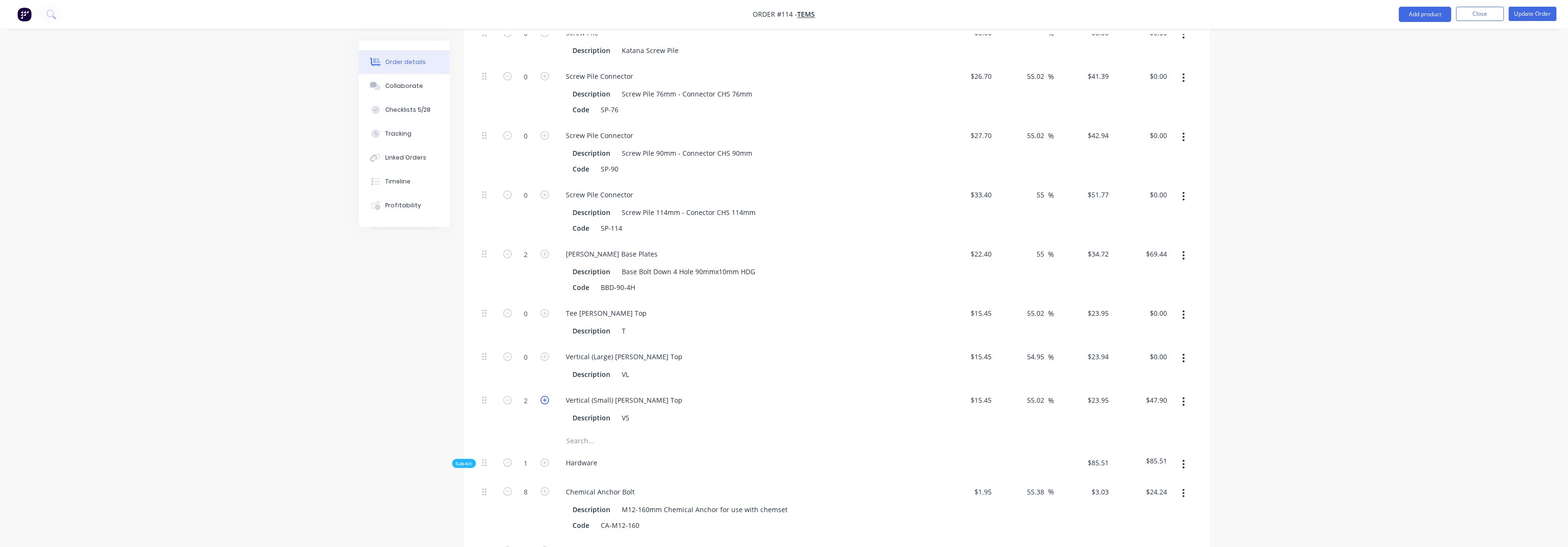
click at [547, 396] on icon "button" at bounding box center [545, 400] width 9 height 9
type input "3"
type input "$71.85"
click at [547, 396] on icon "button" at bounding box center [545, 400] width 9 height 9
type input "4"
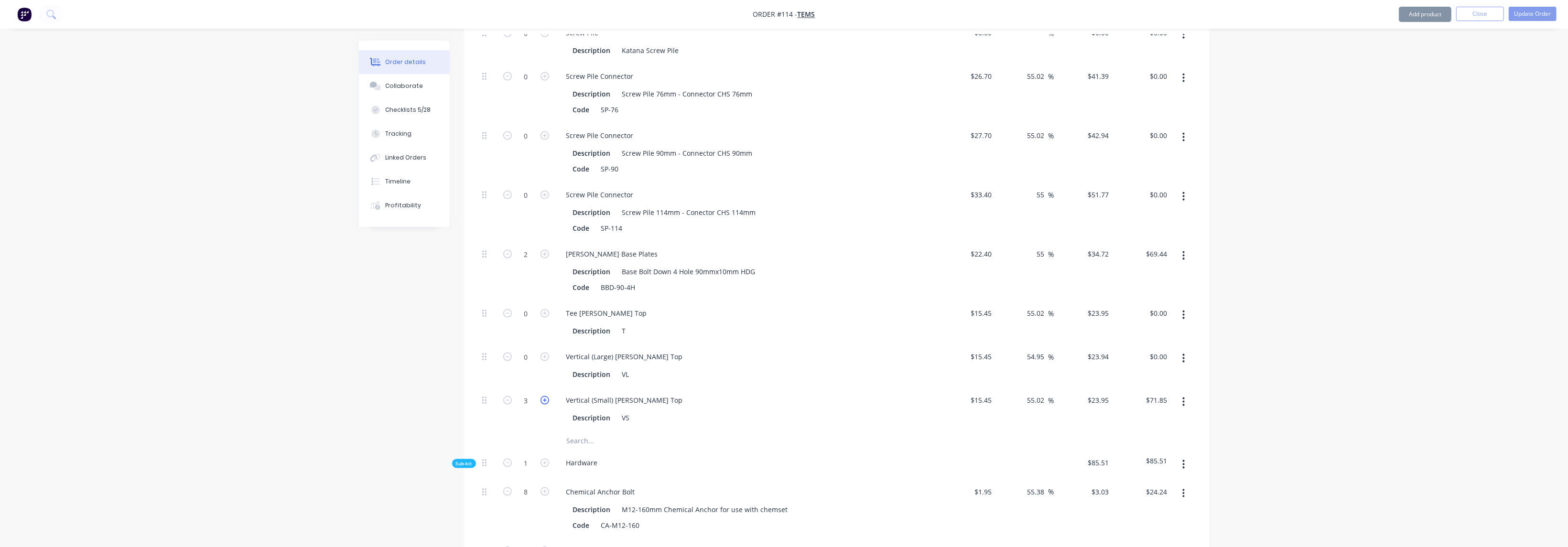
type input "$95.80"
click at [547, 396] on icon "button" at bounding box center [545, 400] width 9 height 9
type input "5"
type input "$119.75"
click at [532, 485] on input "8" at bounding box center [526, 492] width 25 height 14
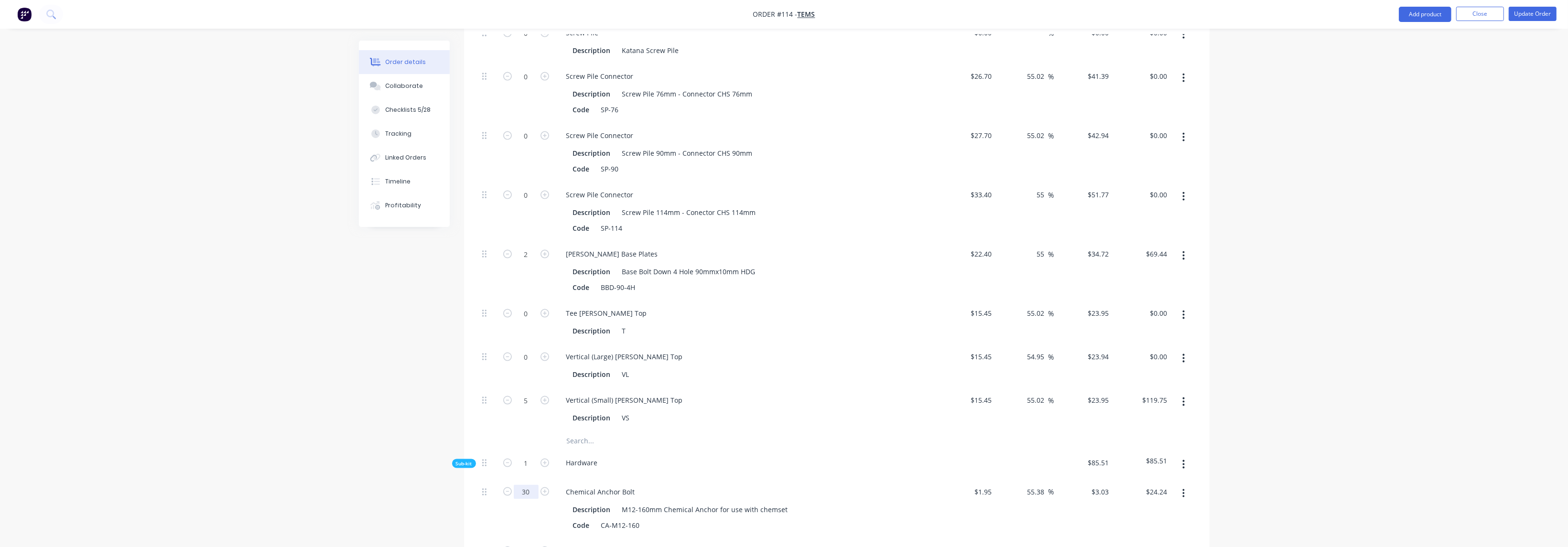
type input "30"
click at [754, 431] on input "text" at bounding box center [662, 440] width 191 height 19
type input "$90.90"
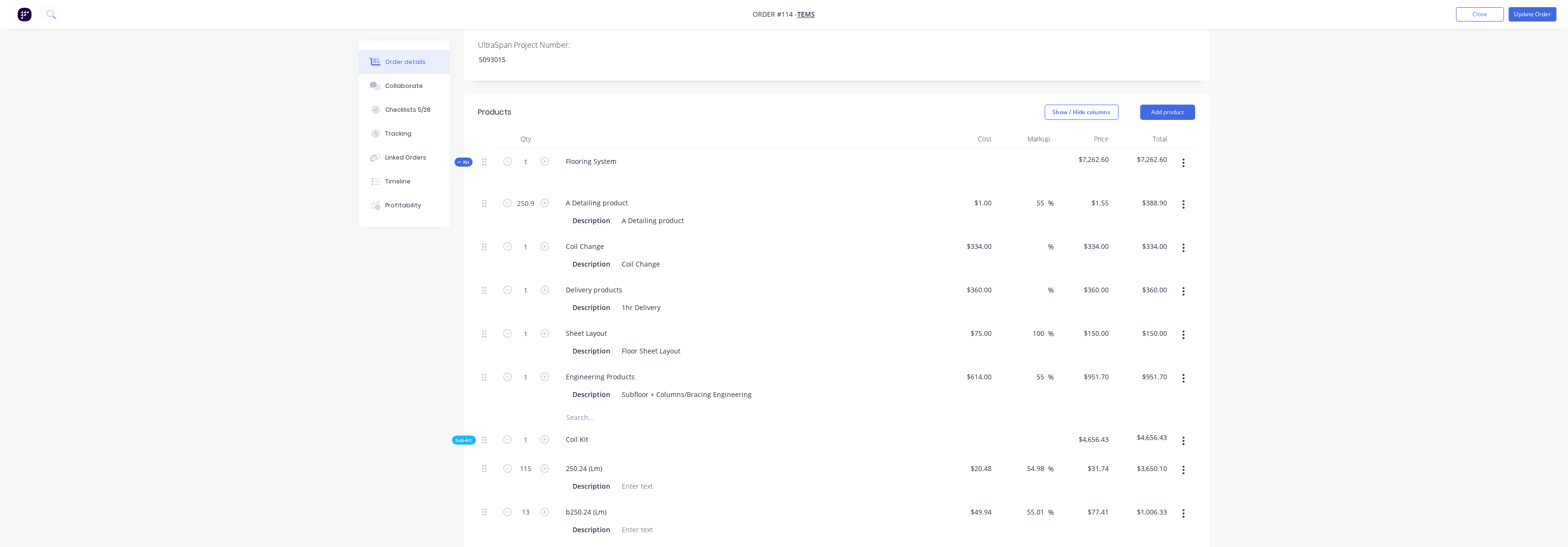
scroll to position [286, 0]
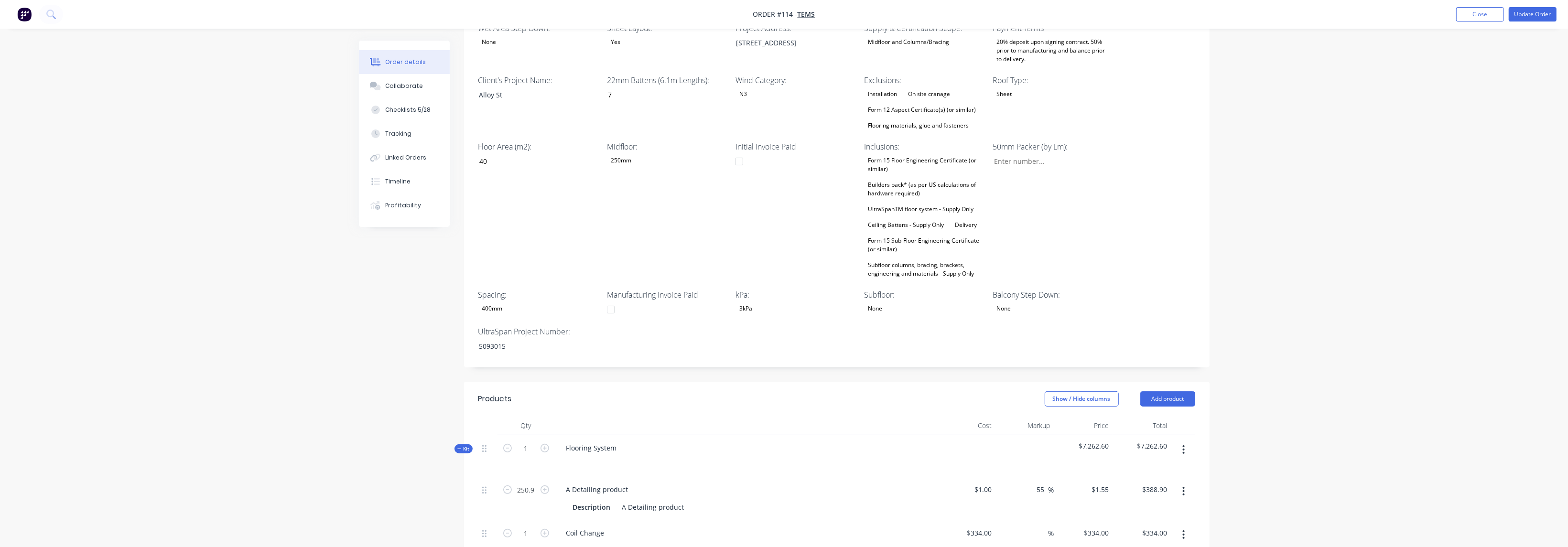
drag, startPoint x: 1186, startPoint y: 239, endPoint x: 1191, endPoint y: 235, distance: 6.4
click at [1186, 239] on div "Wet Area Step Down: None Sheet Layout: Yes Project Address: [STREET_ADDRESS][GE…" at bounding box center [837, 188] width 746 height 360
click at [1538, 14] on button "Update Order" at bounding box center [1532, 14] width 47 height 14
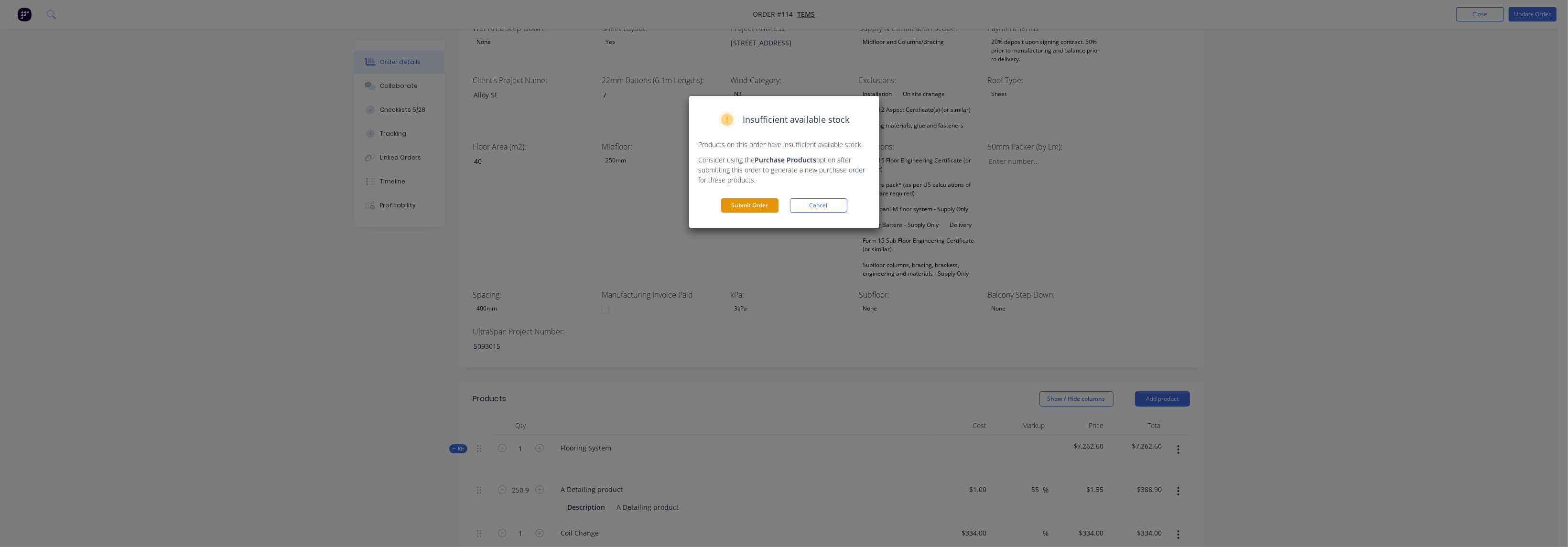
click at [751, 202] on button "Submit Order" at bounding box center [750, 206] width 57 height 14
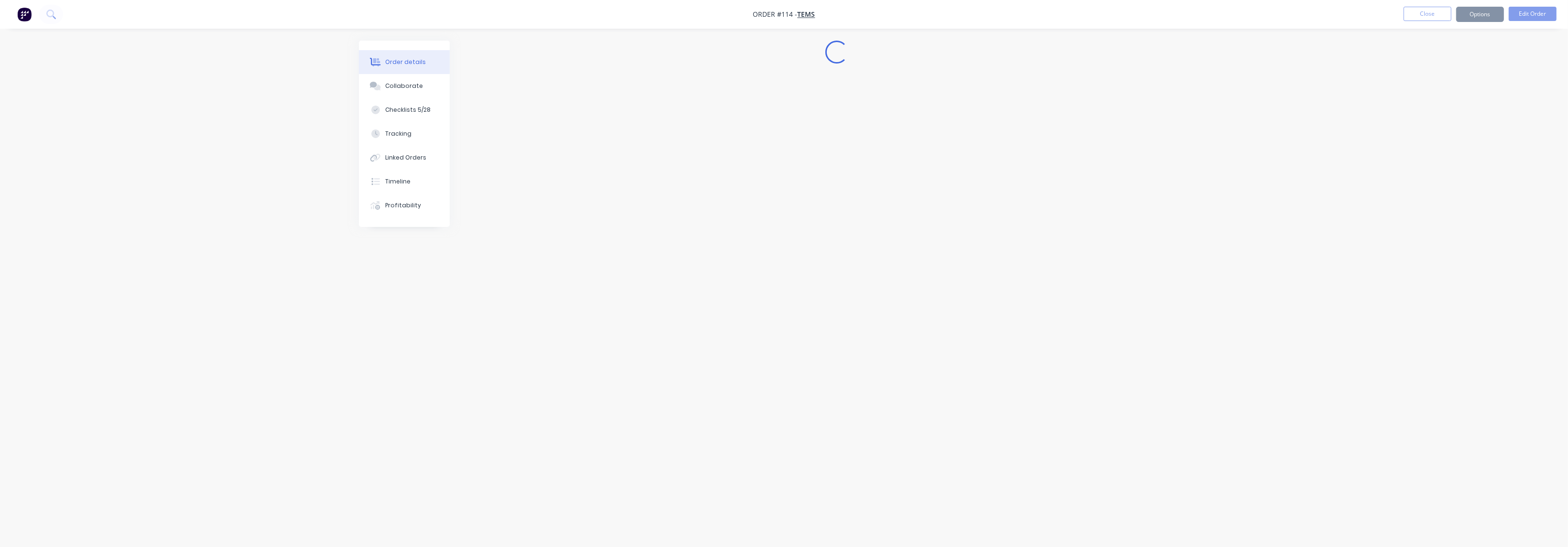
scroll to position [0, 0]
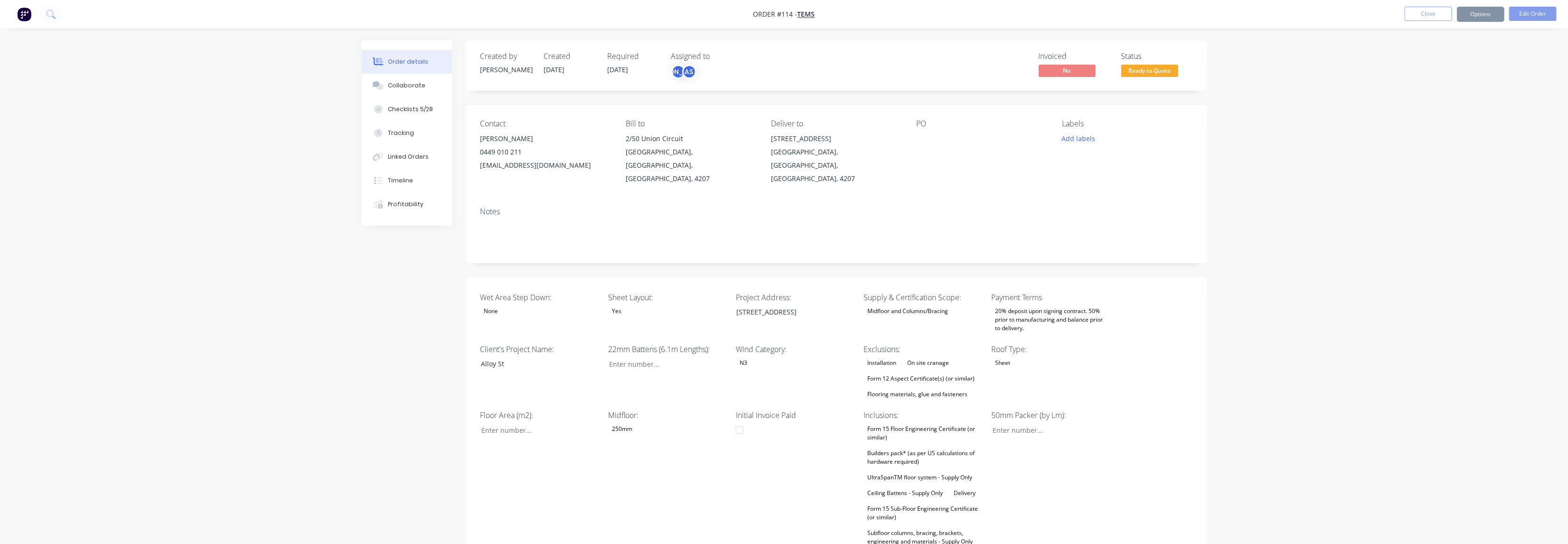
type input "7"
type input "40"
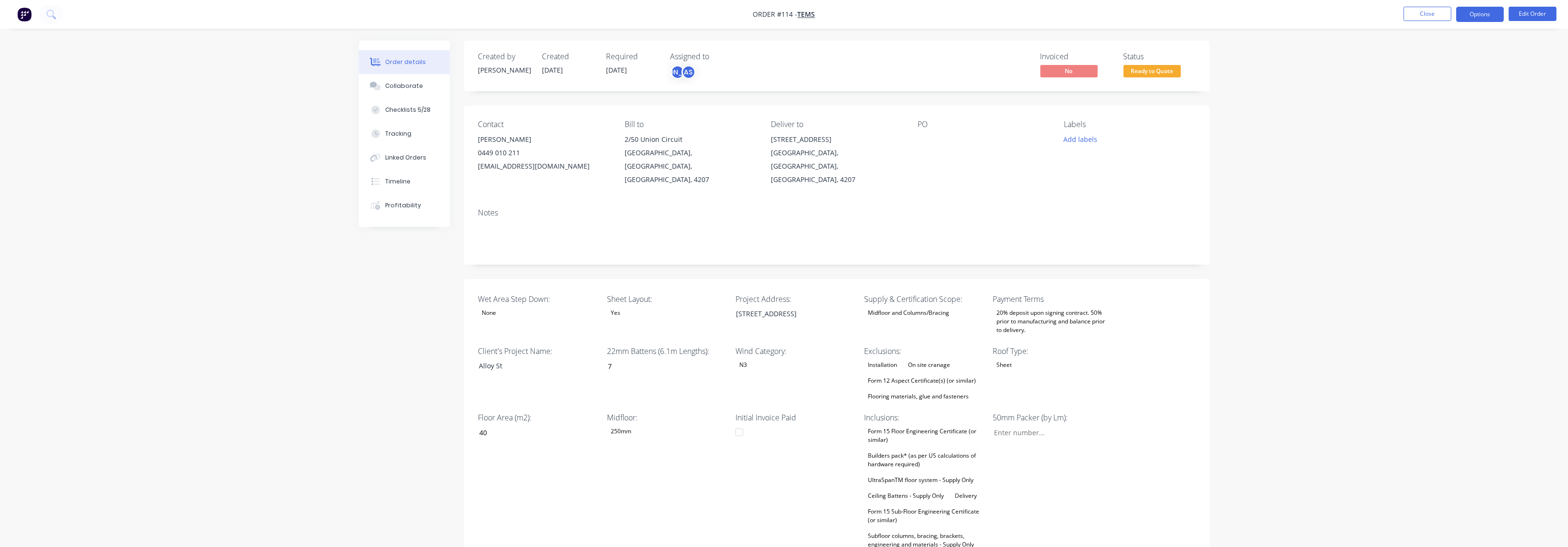
click at [1490, 14] on button "Options" at bounding box center [1480, 14] width 47 height 15
click at [1468, 251] on div "Convert to Quote" at bounding box center [1451, 248] width 88 height 14
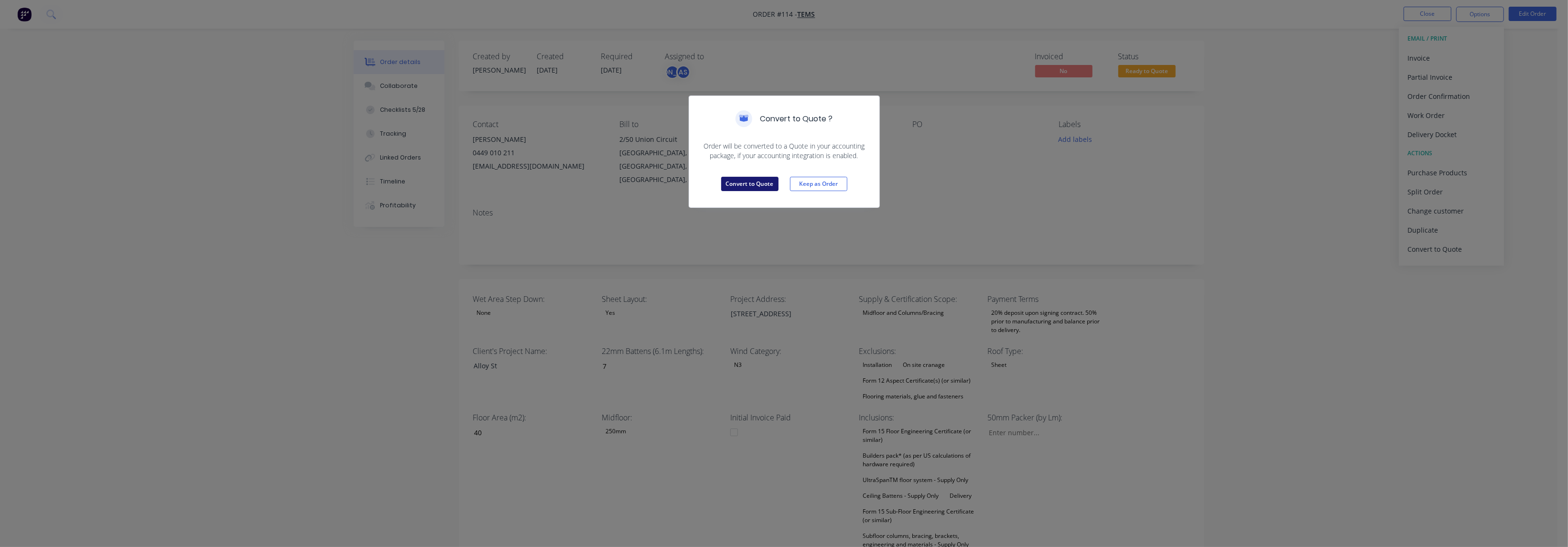
click at [728, 184] on button "Convert to Quote" at bounding box center [750, 184] width 57 height 14
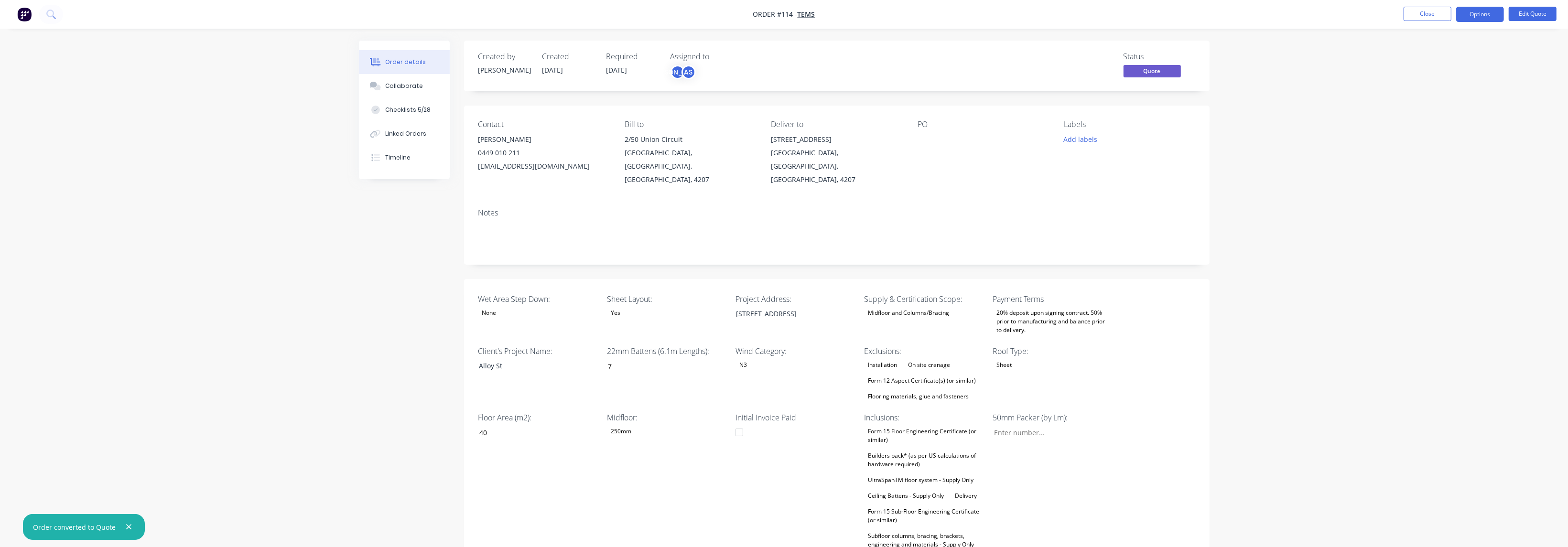
click at [1480, 7] on div "Options" at bounding box center [1480, 14] width 47 height 15
click at [1470, 11] on button "Options" at bounding box center [1480, 14] width 47 height 15
click at [1434, 53] on div "Quote" at bounding box center [1451, 58] width 88 height 14
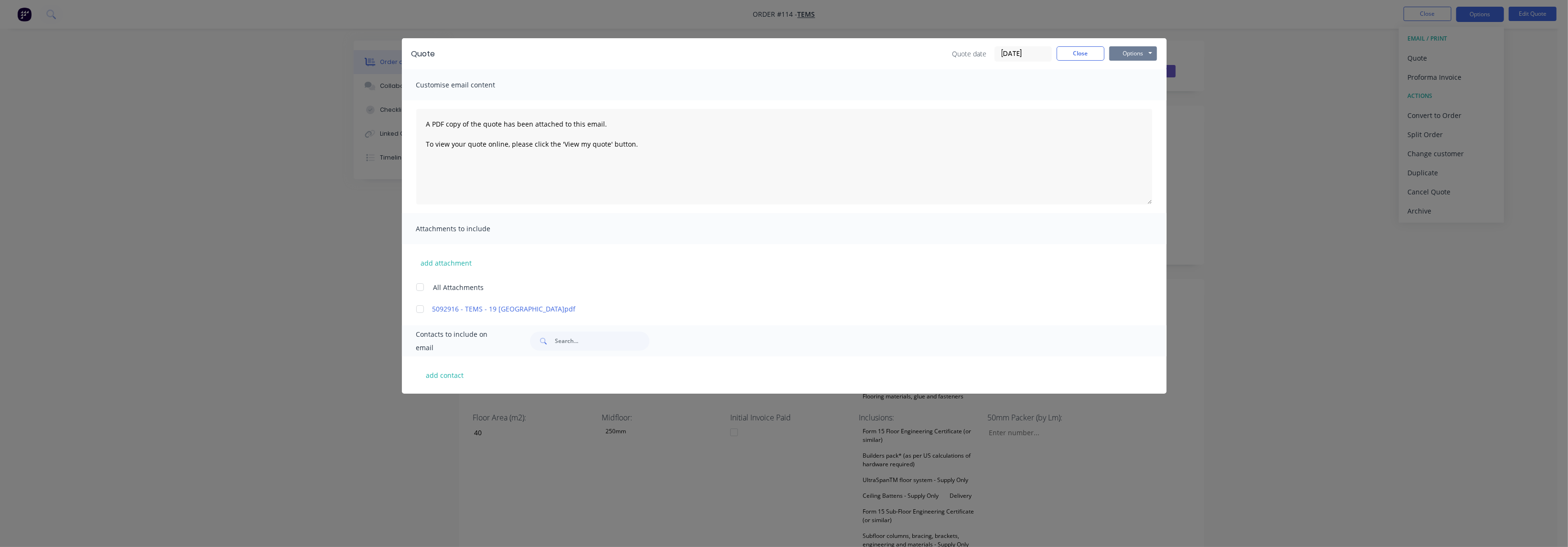
click at [1131, 52] on button "Options" at bounding box center [1133, 53] width 47 height 14
click at [1139, 70] on button "Preview" at bounding box center [1139, 71] width 61 height 16
click at [1141, 51] on button "Options" at bounding box center [1133, 53] width 47 height 14
click at [1142, 49] on button "Options" at bounding box center [1133, 53] width 47 height 14
click at [1088, 57] on button "Close" at bounding box center [1081, 53] width 47 height 14
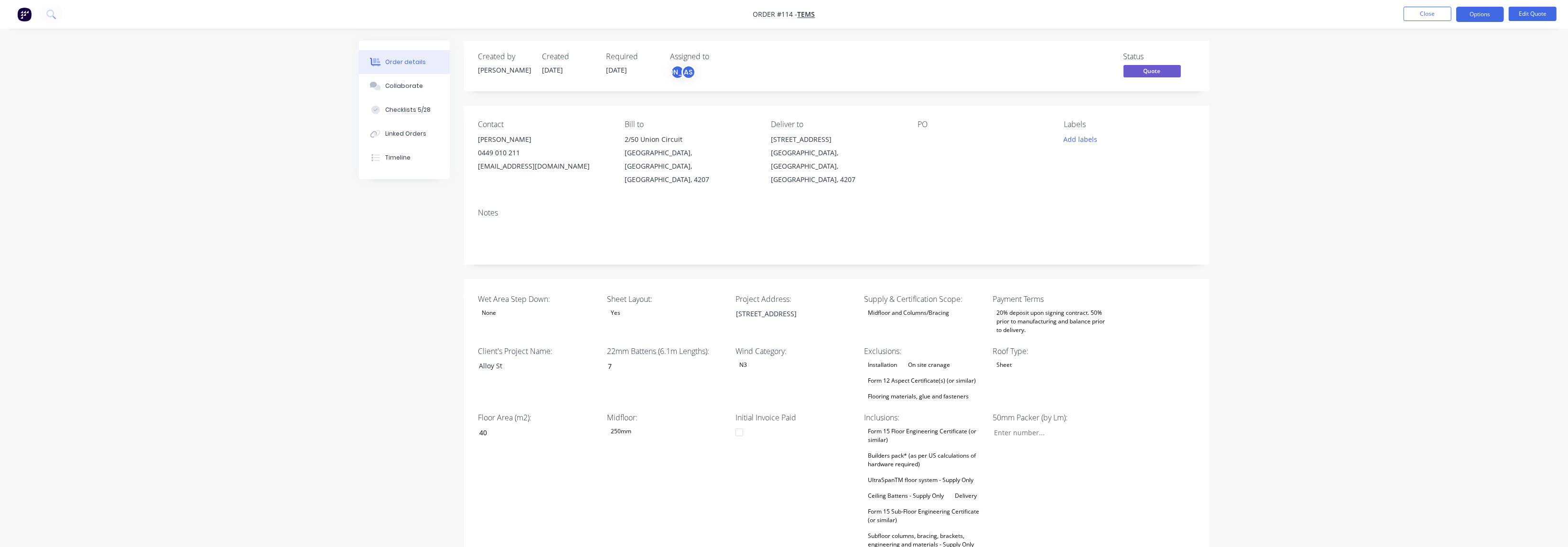
click at [1176, 406] on div "Wet Area Step Down: None Sheet Layout: Yes Project Address: [STREET_ADDRESS][GE…" at bounding box center [837, 459] width 746 height 360
click at [1523, 13] on button "Edit Quote" at bounding box center [1532, 14] width 47 height 14
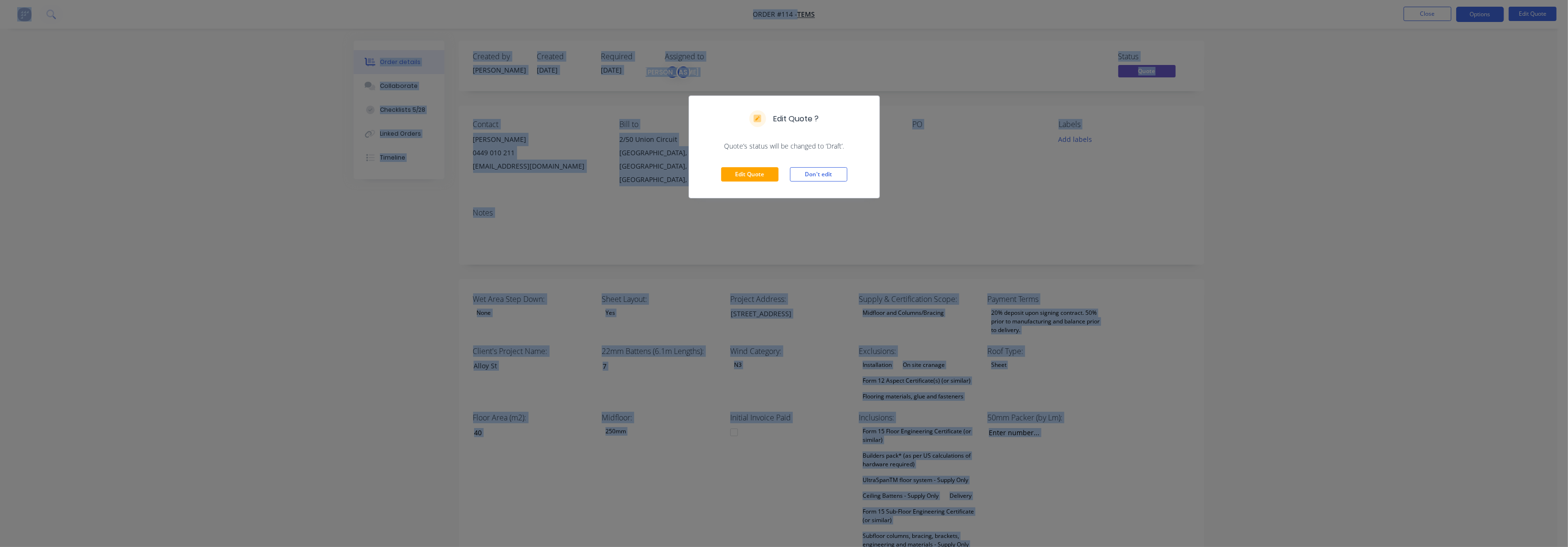
click at [1546, 107] on div "Edit Quote ? Quote’s status will be changed to ‘Draft’. Edit Quote Don't edit" at bounding box center [784, 274] width 1568 height 547
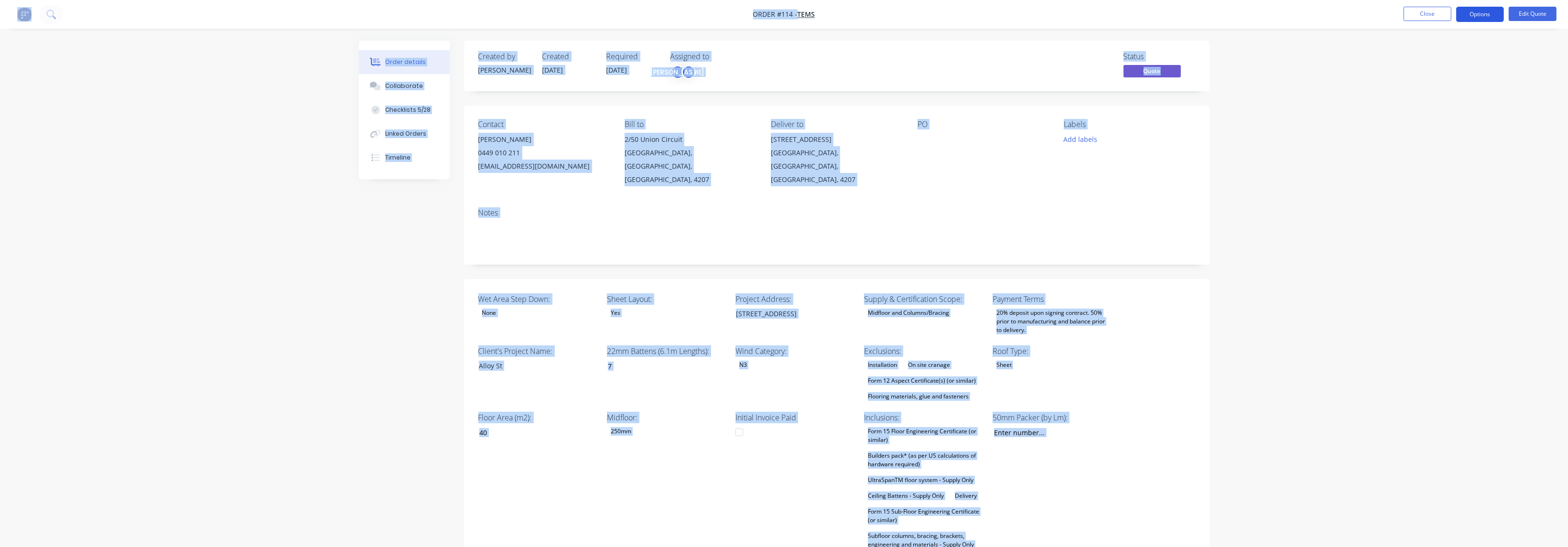
click at [1482, 17] on button "Options" at bounding box center [1480, 14] width 47 height 15
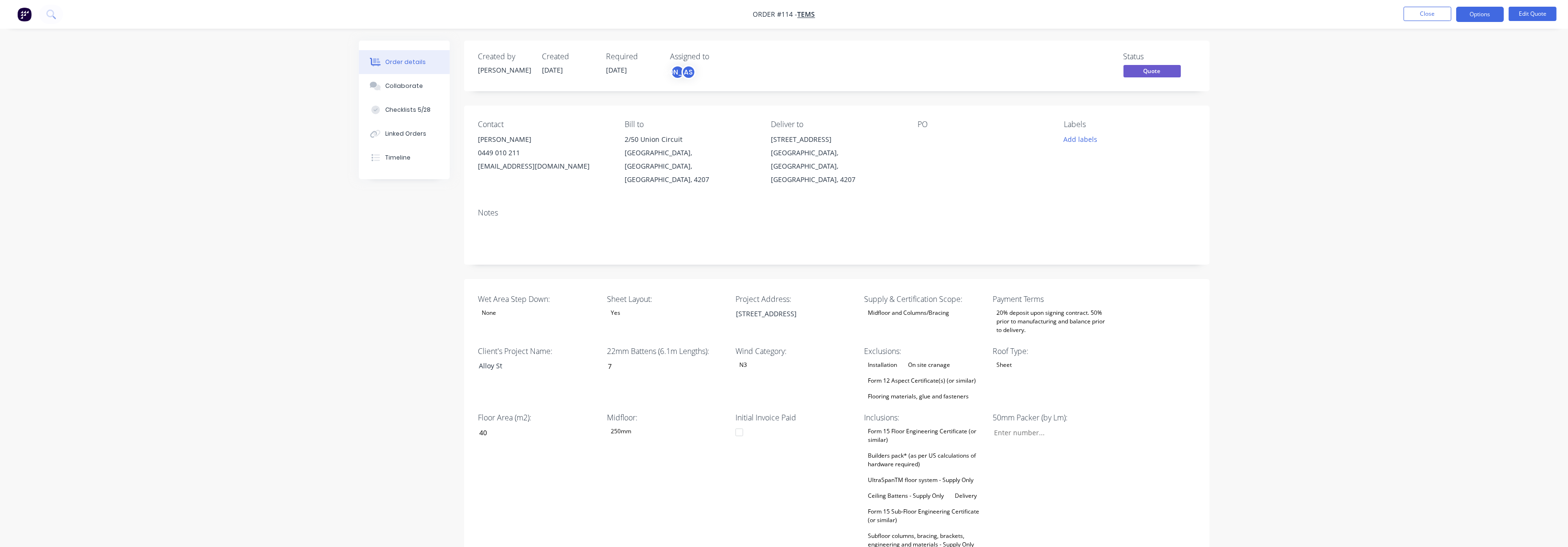
drag, startPoint x: 1522, startPoint y: 122, endPoint x: 1525, endPoint y: 112, distance: 10.4
click at [1521, 11] on button "Edit Quote" at bounding box center [1532, 14] width 47 height 14
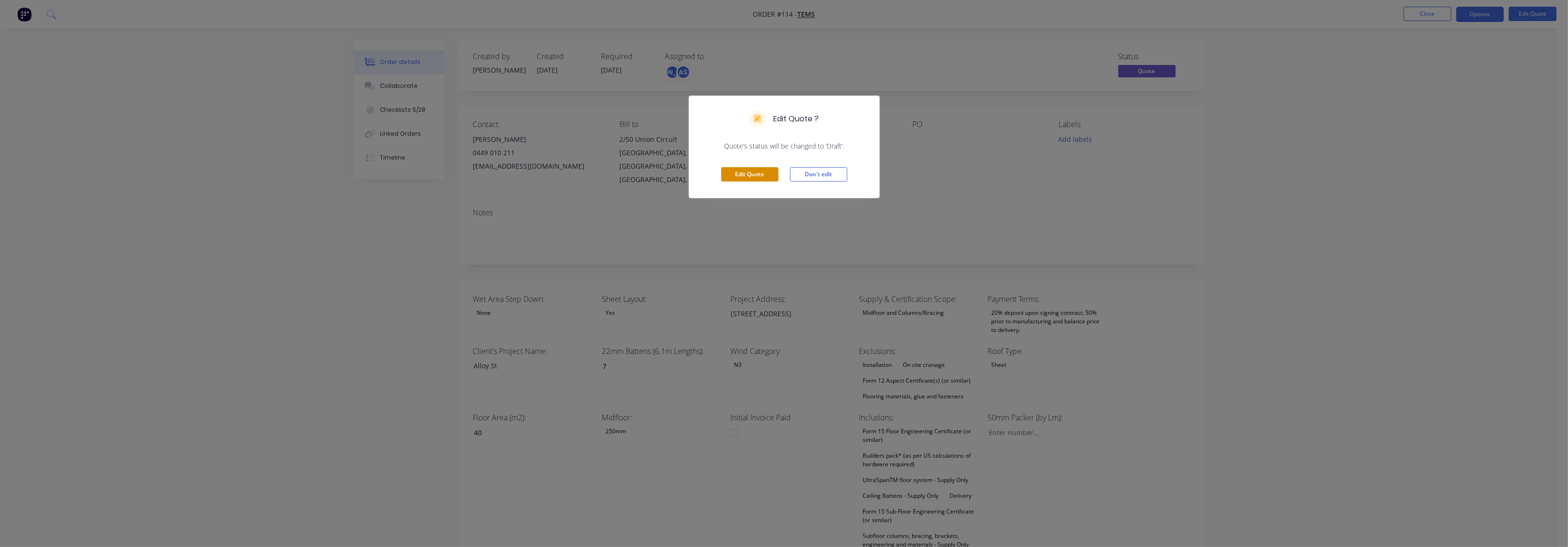
click at [750, 169] on button "Edit Quote" at bounding box center [750, 175] width 57 height 14
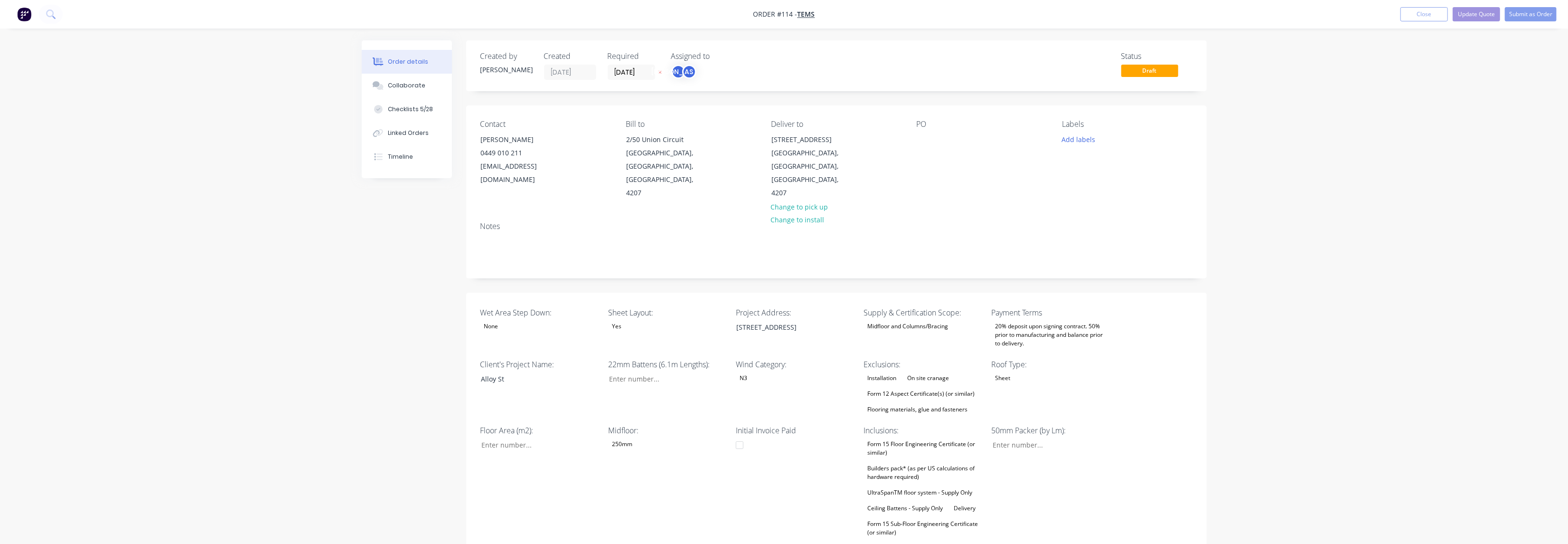
type input "$1.00"
type input "55"
type input "$1.55"
type input "$388.90"
type input "$334.00"
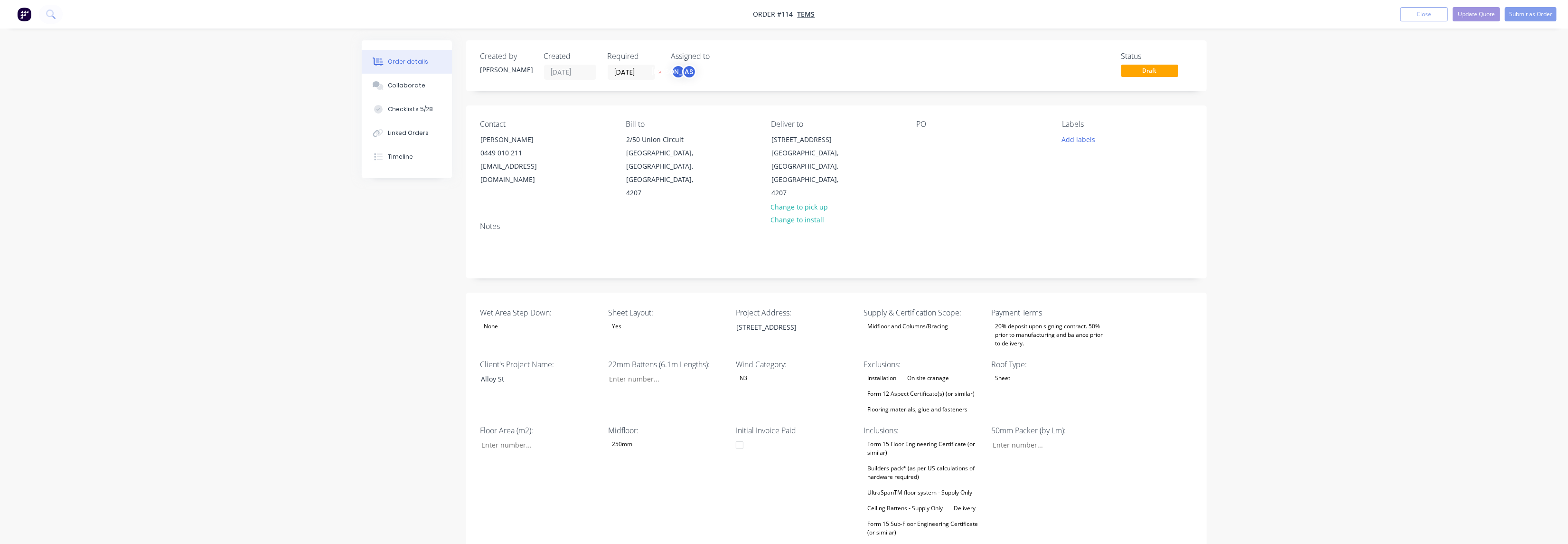
type input "$334.00"
type input "$360.00"
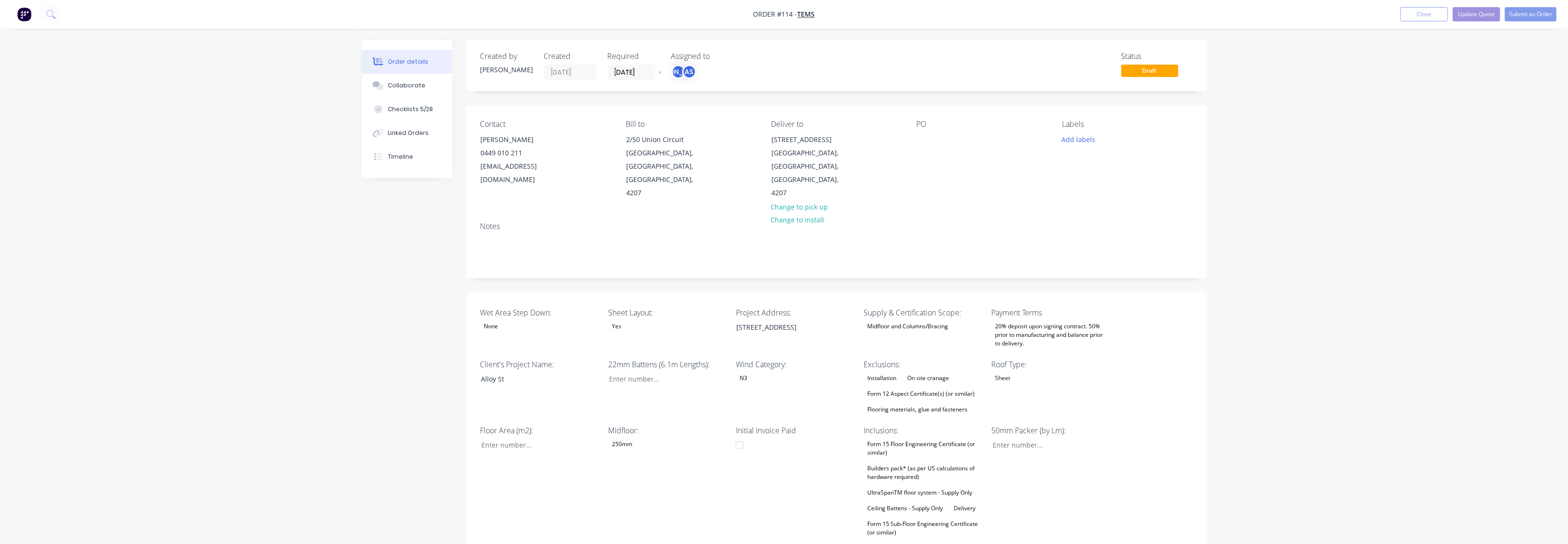
type input "$75.00"
type input "100"
type input "$150.00"
type input "$614.00"
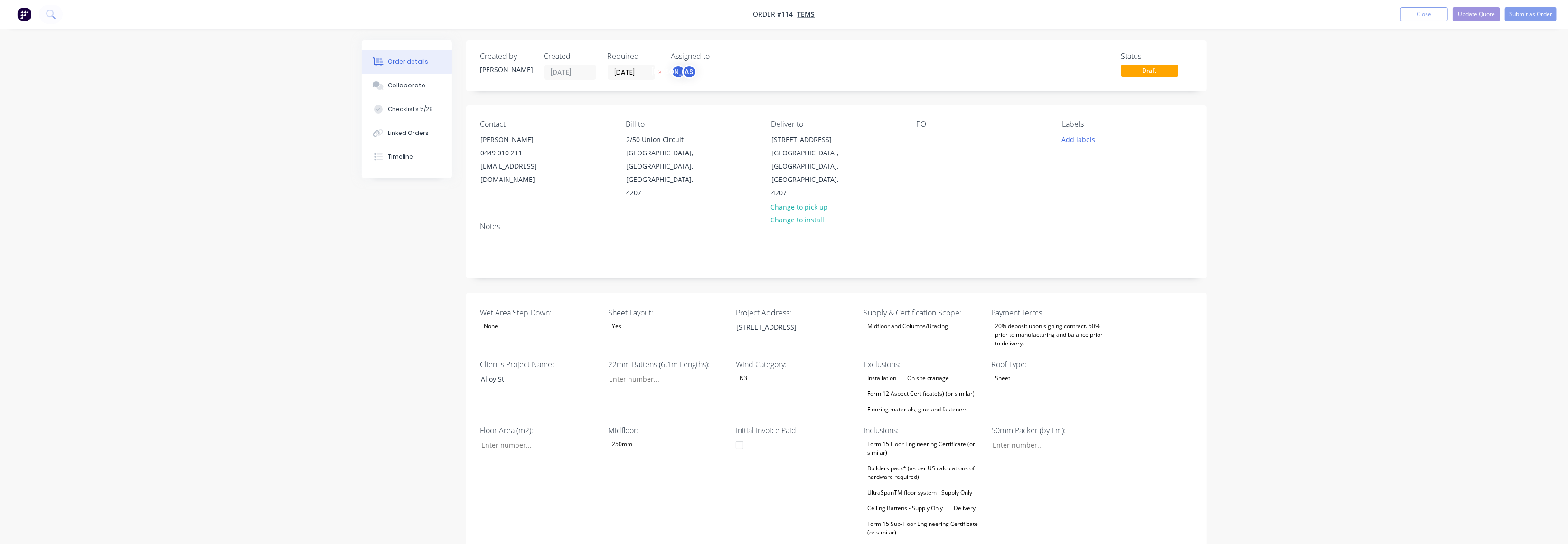
type input "55"
type input "$951.70"
type input "$20.48"
type input "54.98"
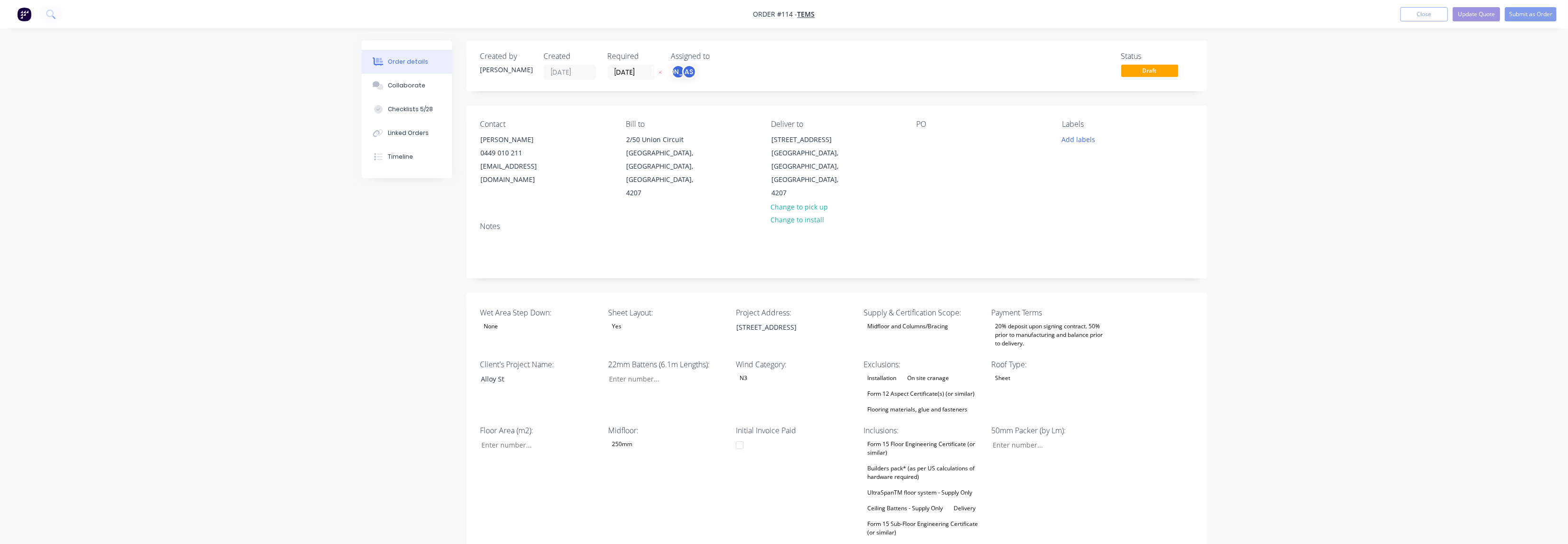
type input "$31.74"
type input "$3,650.10"
type input "$49.94"
type input "55.01"
type input "$77.41"
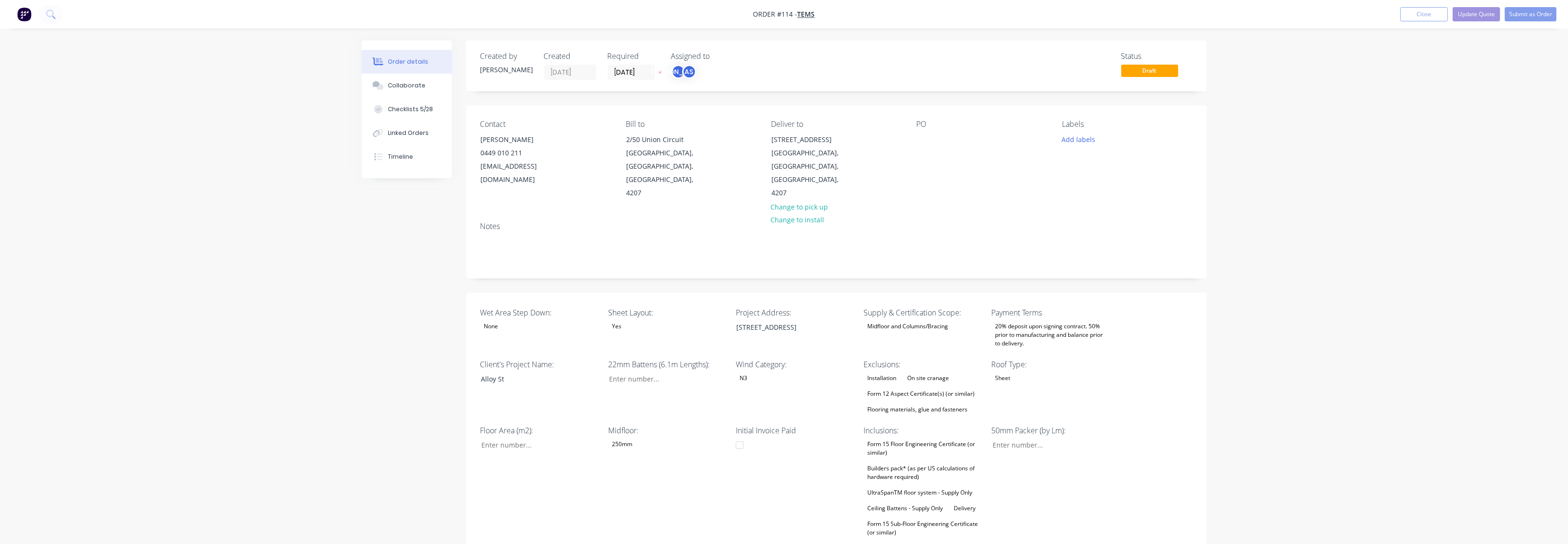
type input "$1,006.33"
type input "$0.04"
type input "50"
type input "$0.06"
type input "$6.00"
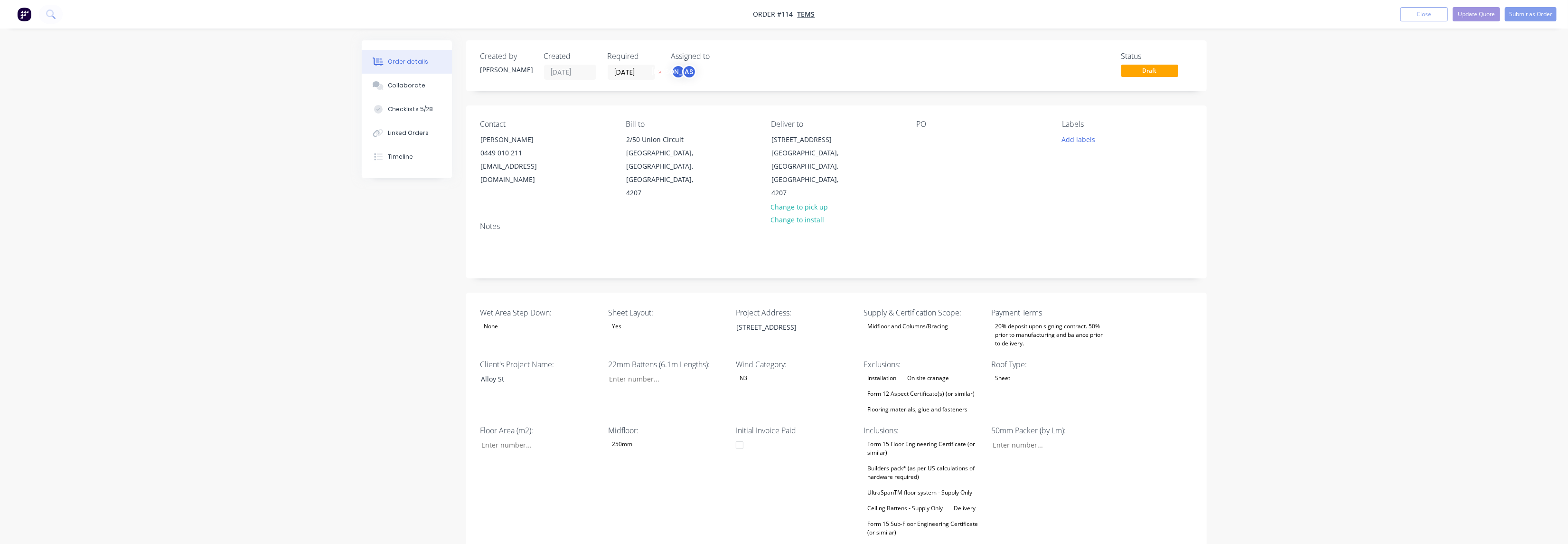
type input "$11.05"
type input "55.02"
type input "$17.13"
type input "$8.00"
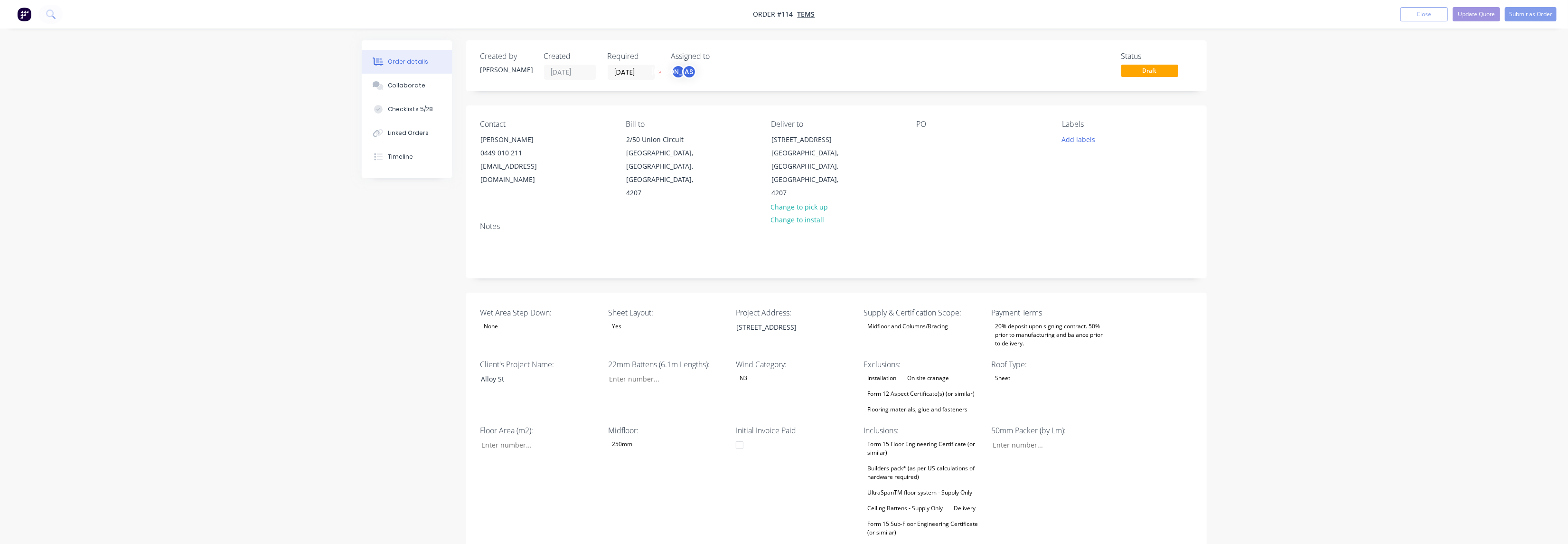
type input "55"
type input "$12.40"
type input "$99.20"
type input "$14.00"
type input "55"
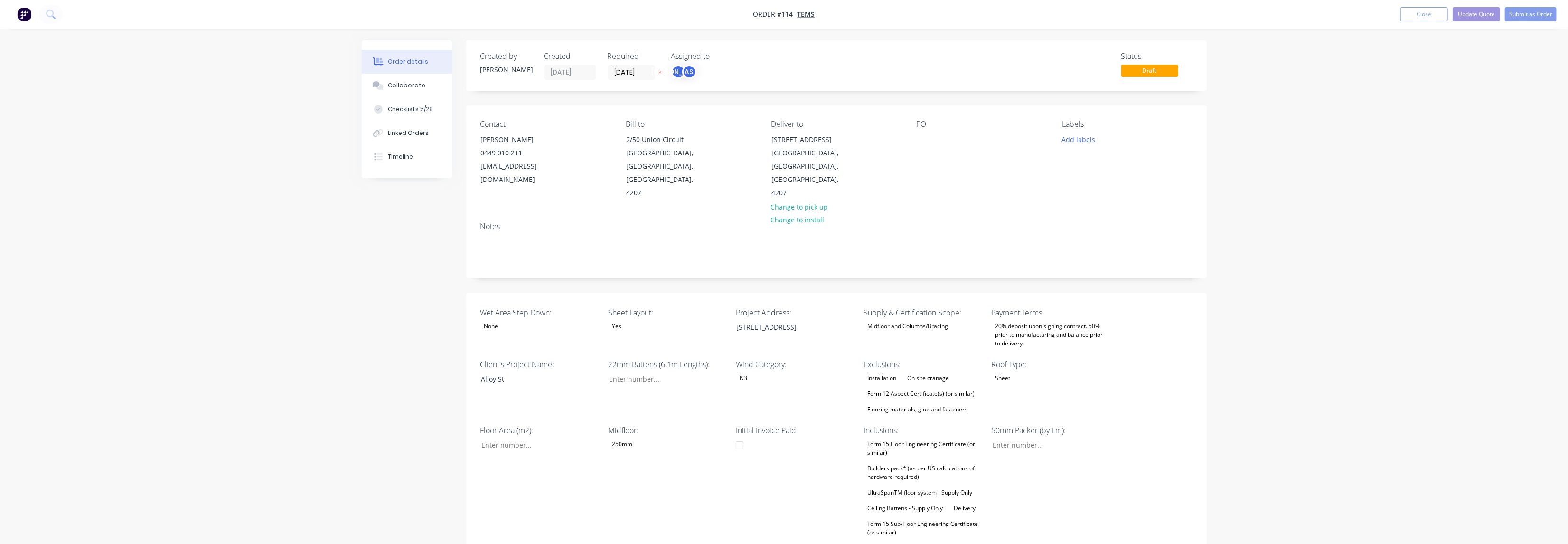
type input "$21.70"
type input "$2.35"
type input "54.89"
type input "$3.64"
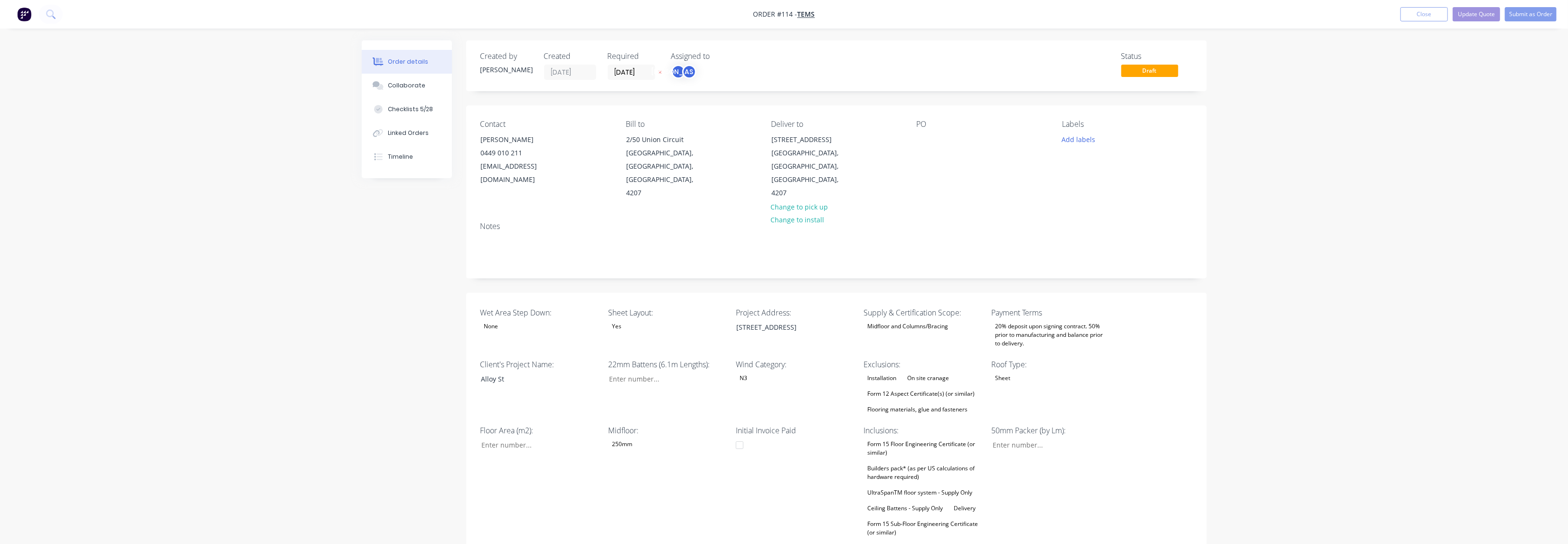
type input "$21.84"
type input "$1.60"
type input "55"
type input "$2.48"
type input "$4.96"
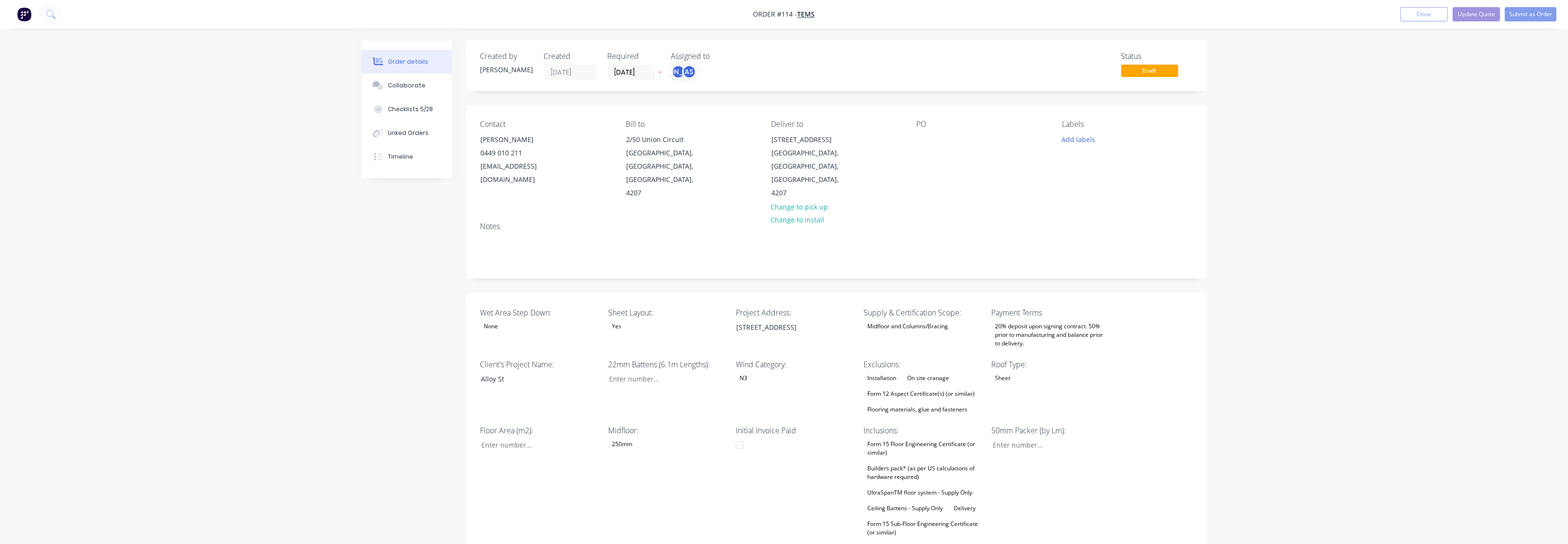
type input "$0.34"
type input "55.88"
type input "$0.53"
type input "$212.00"
type input "$0.20"
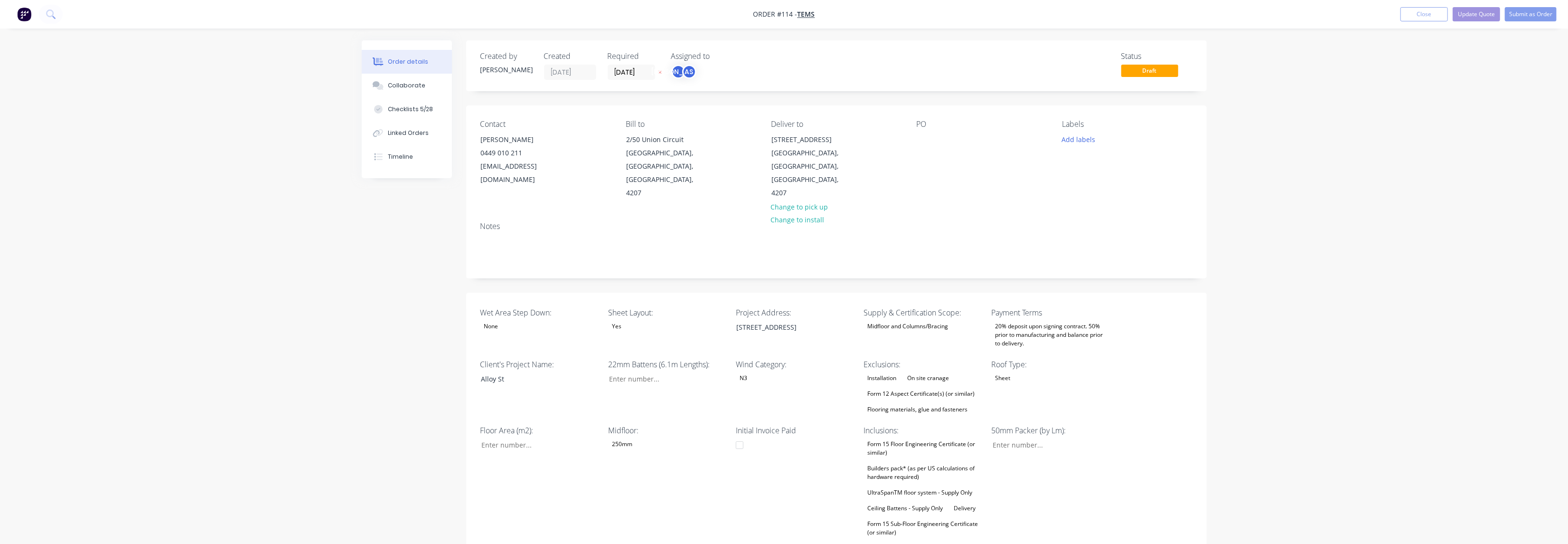
type input "55"
type input "$0.31"
type input "$15.50"
type input "$3.75"
type input "54.93"
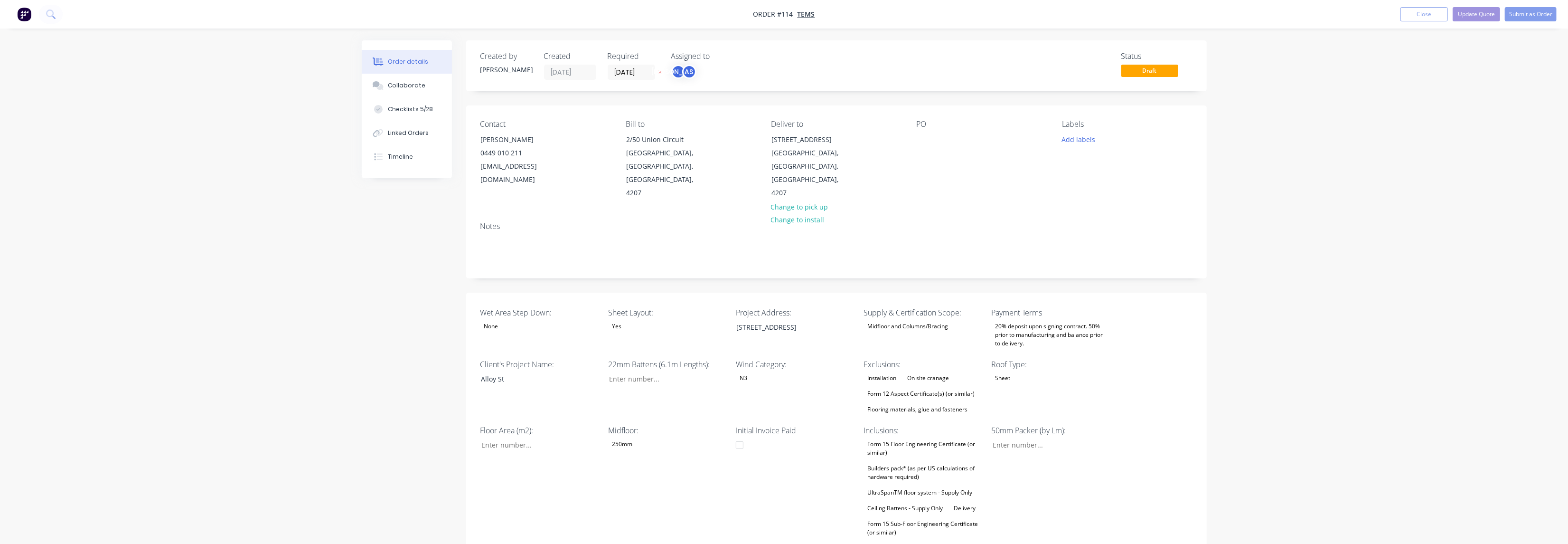
type input "$5.81"
type input "$23.24"
type input "$43.00"
type input "55"
type input "$66.65"
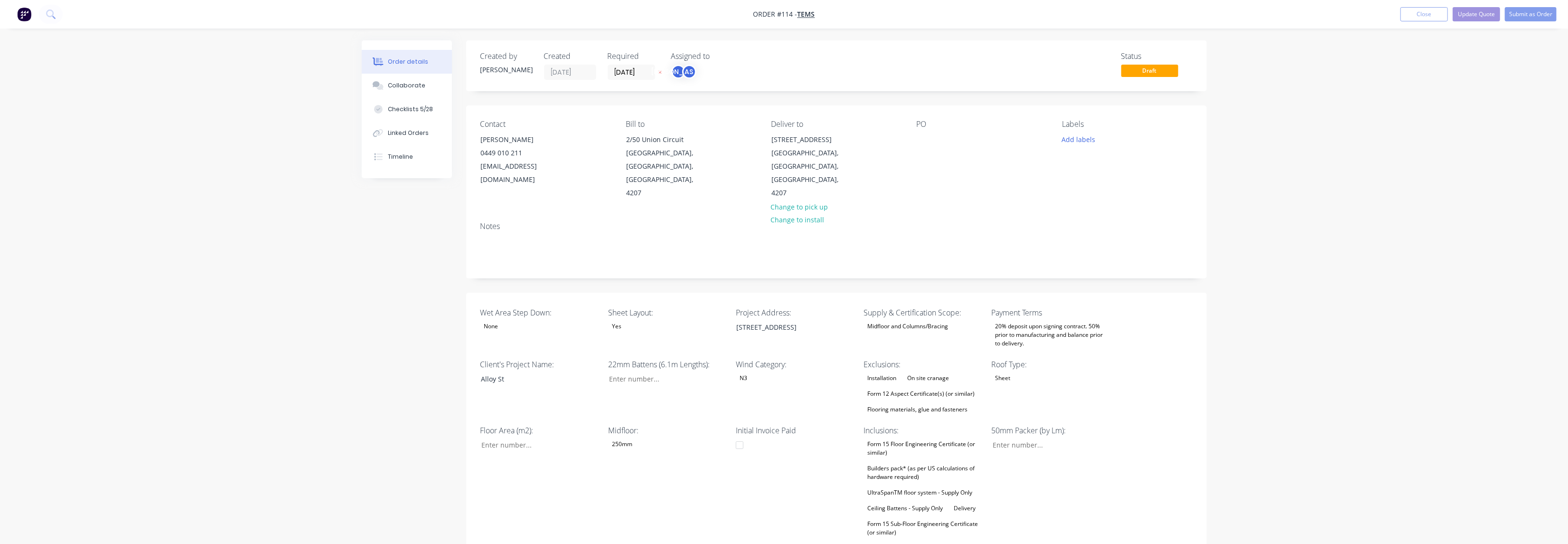
type input "$999.75"
type input "$17.95"
type input "54.99"
type input "$27.82"
type input "$15.45"
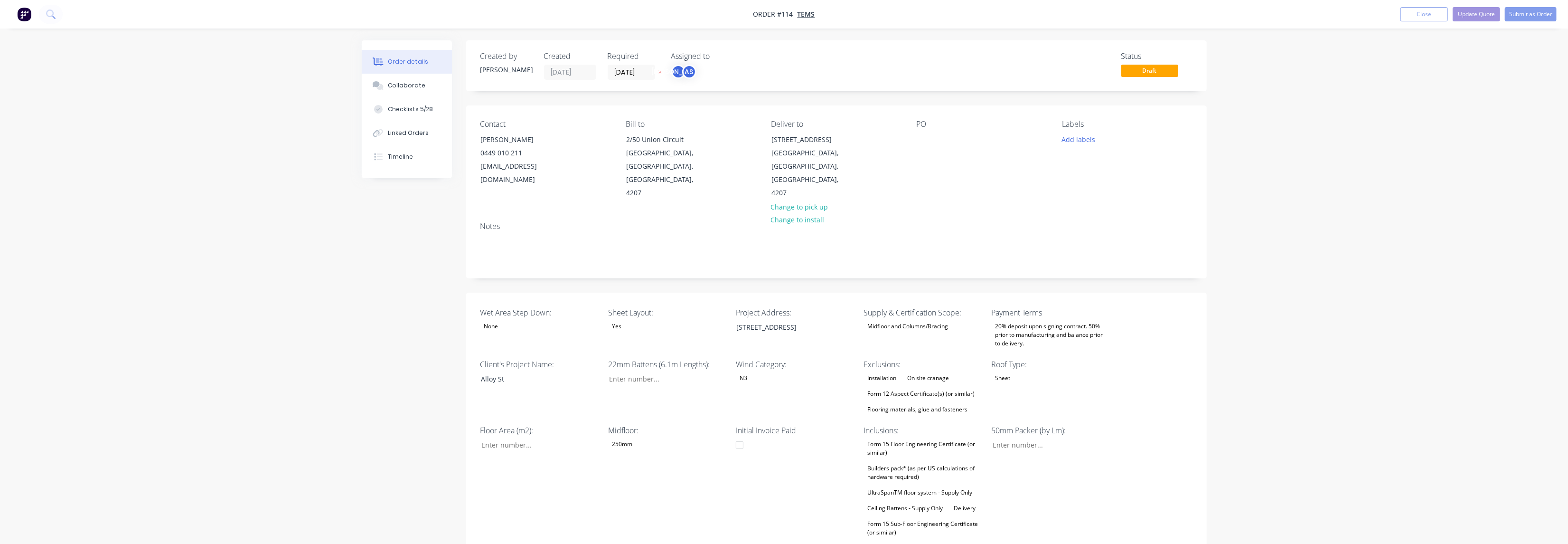
type input "55.02"
type input "$23.95"
type input "$20.00"
type input "55"
type input "$31.00"
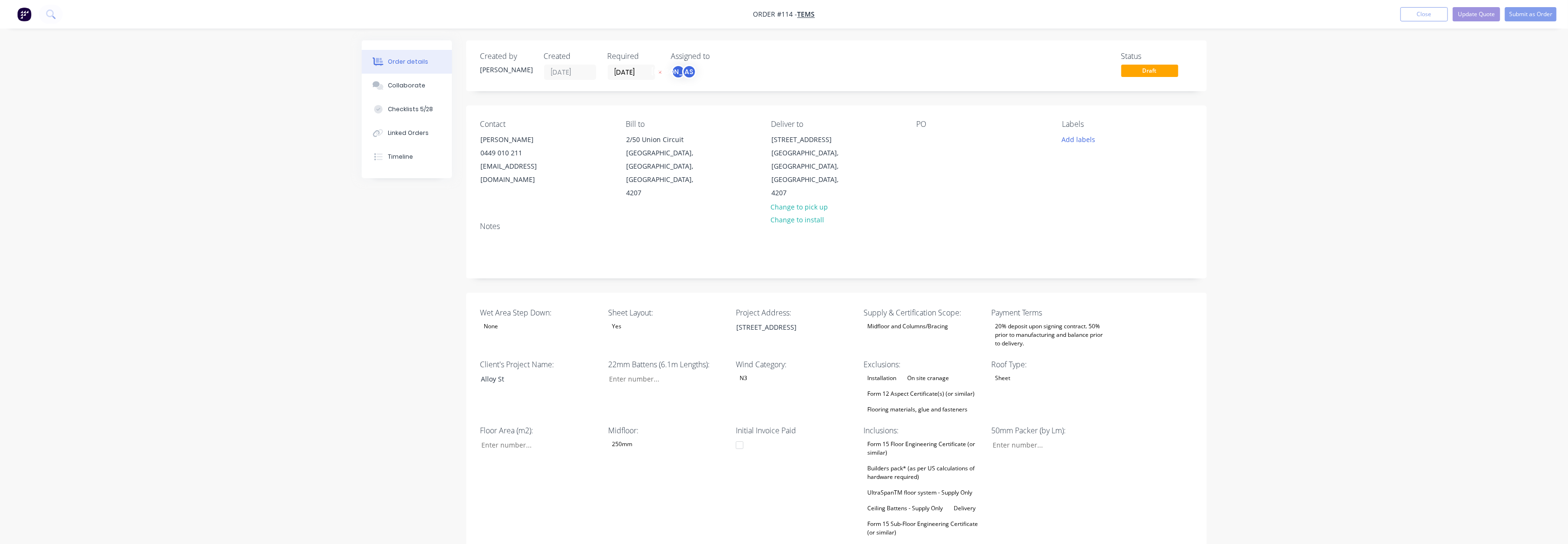
type input "$82.85"
type input "55"
type input "$128.42"
type input "$1.47"
type input "55.1"
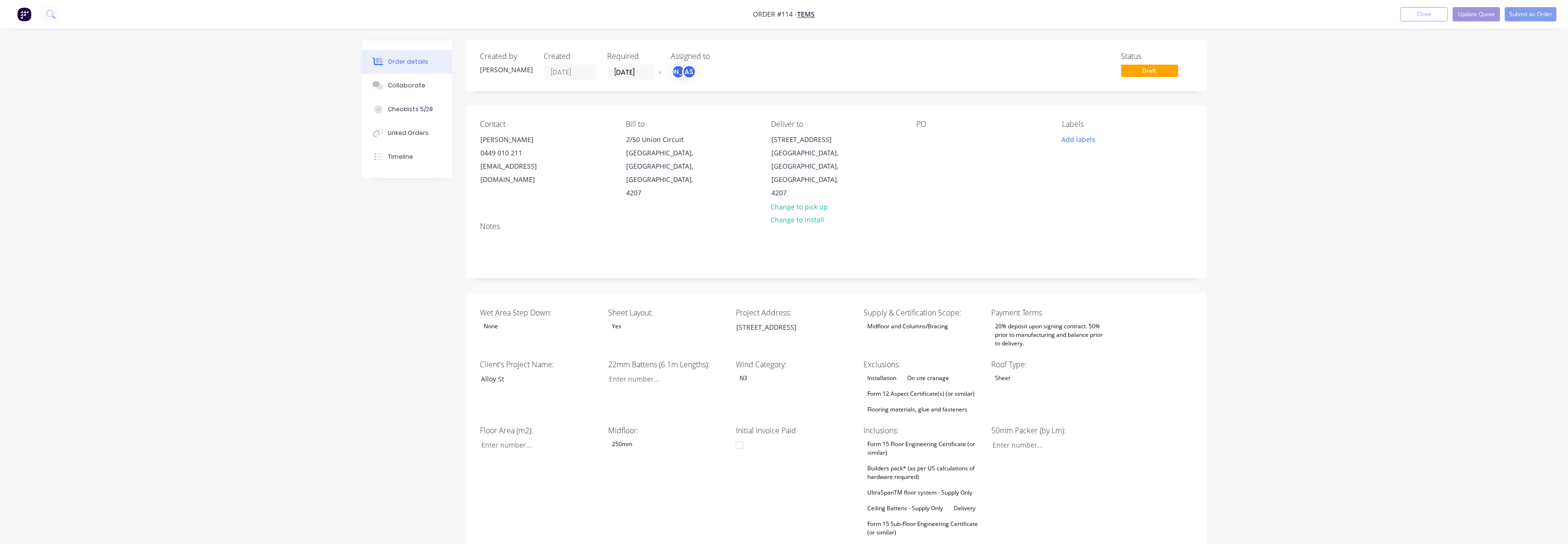
type input "$2.28"
type input "$19.85"
type input "55.01"
type input "$30.77"
type input "$27.70"
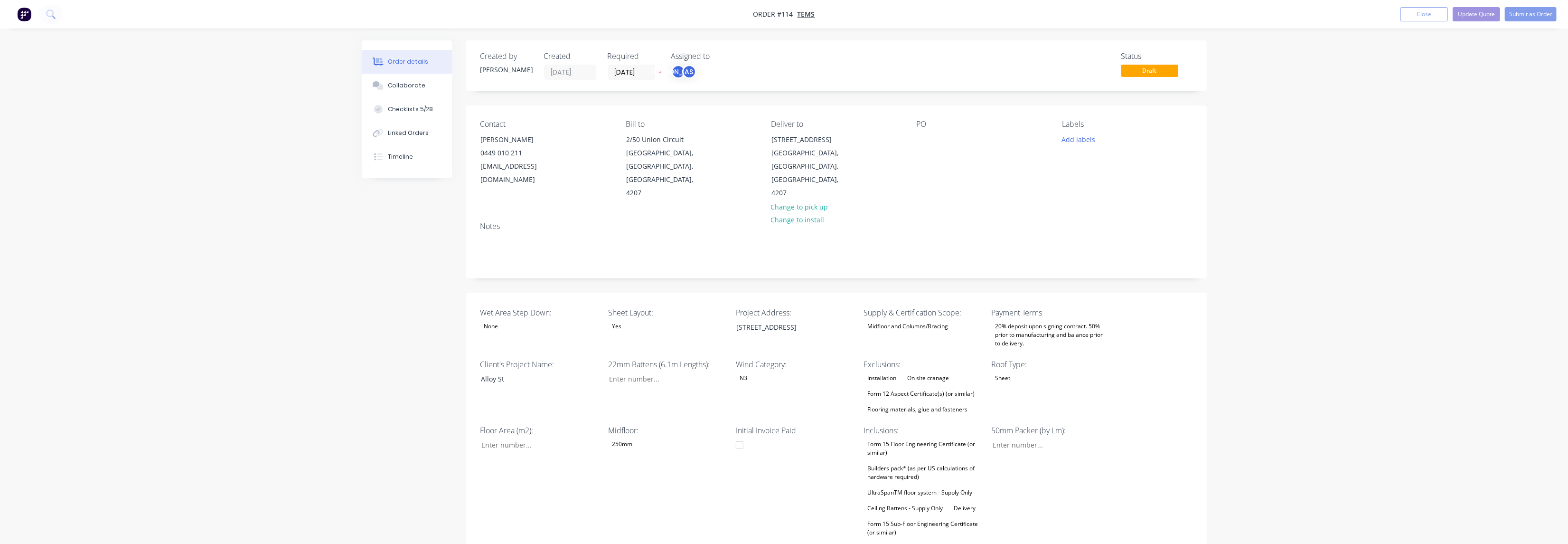
type input "55.02"
type input "$42.94"
type input "$28.20"
type input "55"
type input "$43.71"
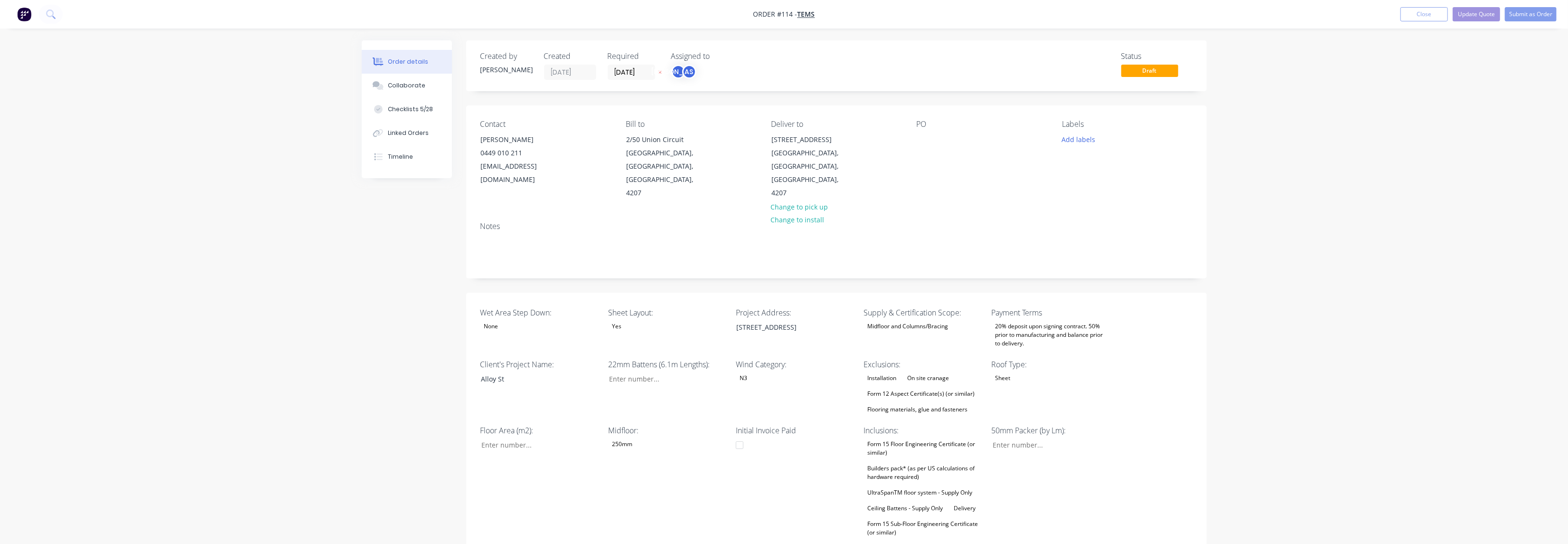
type input "$30.40"
type input "55"
type input "$47.12"
type input "$26.70"
type input "55.02"
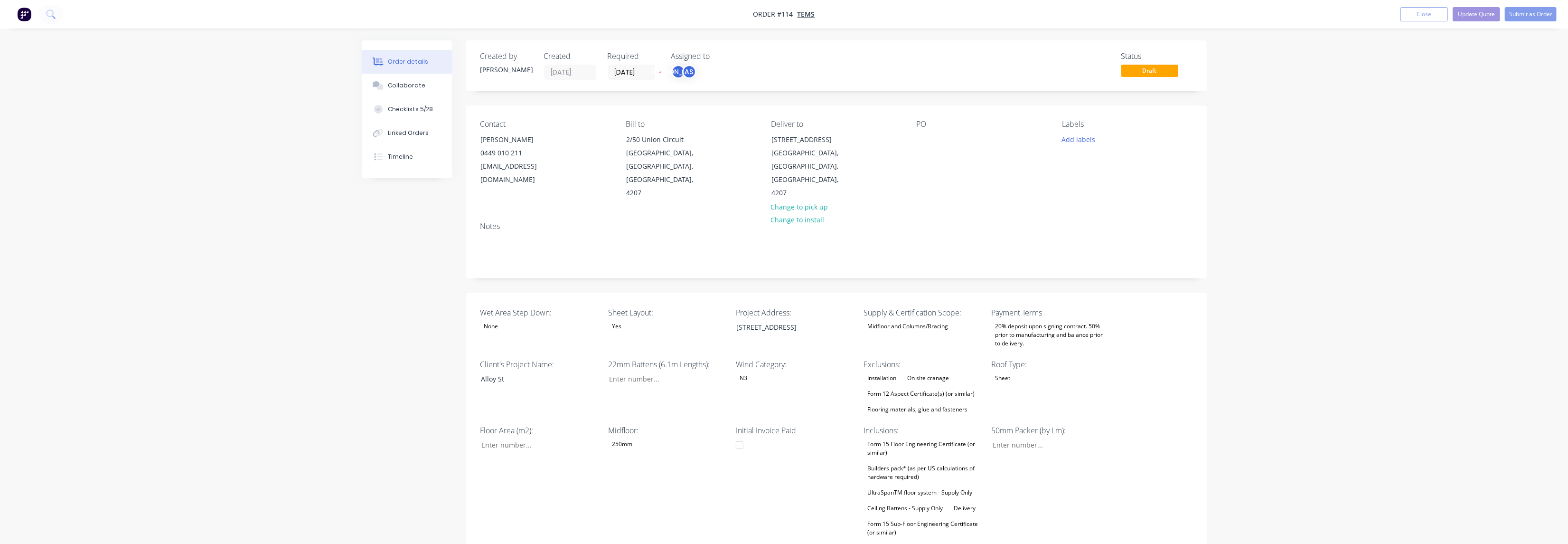
type input "$41.39"
type input "$27.70"
type input "55.02"
type input "$42.94"
type input "$33.40"
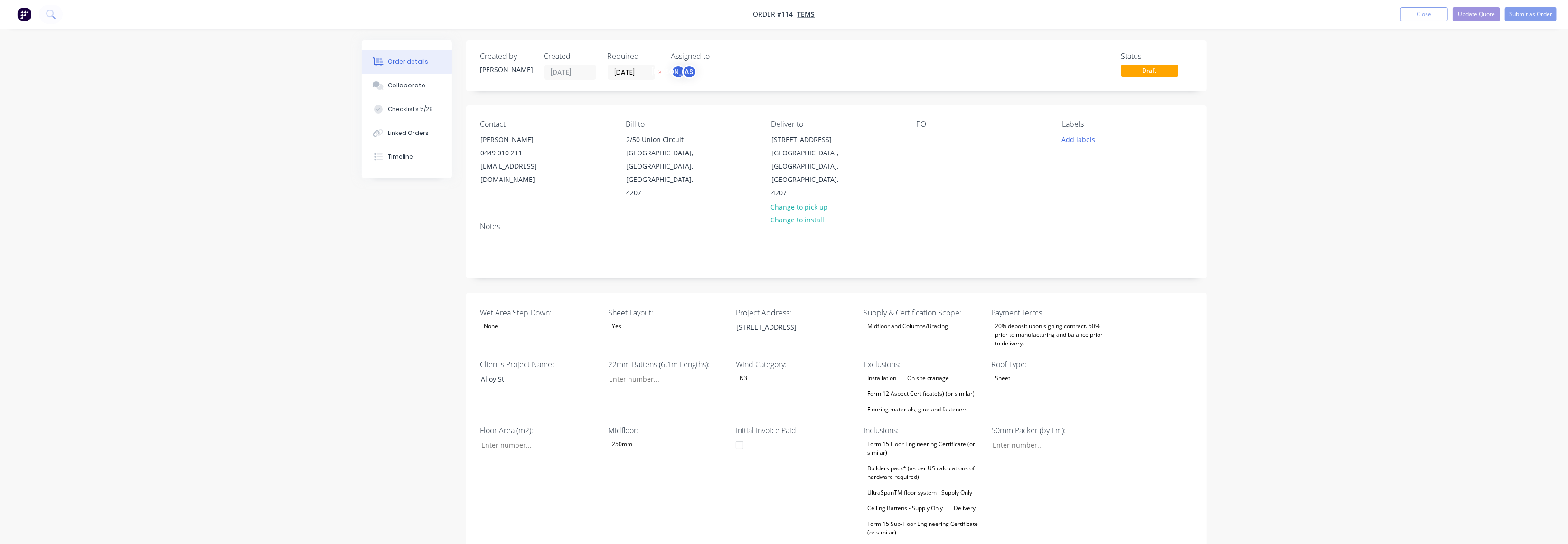
type input "55"
type input "$51.77"
type input "$22.40"
type input "55"
type input "$34.72"
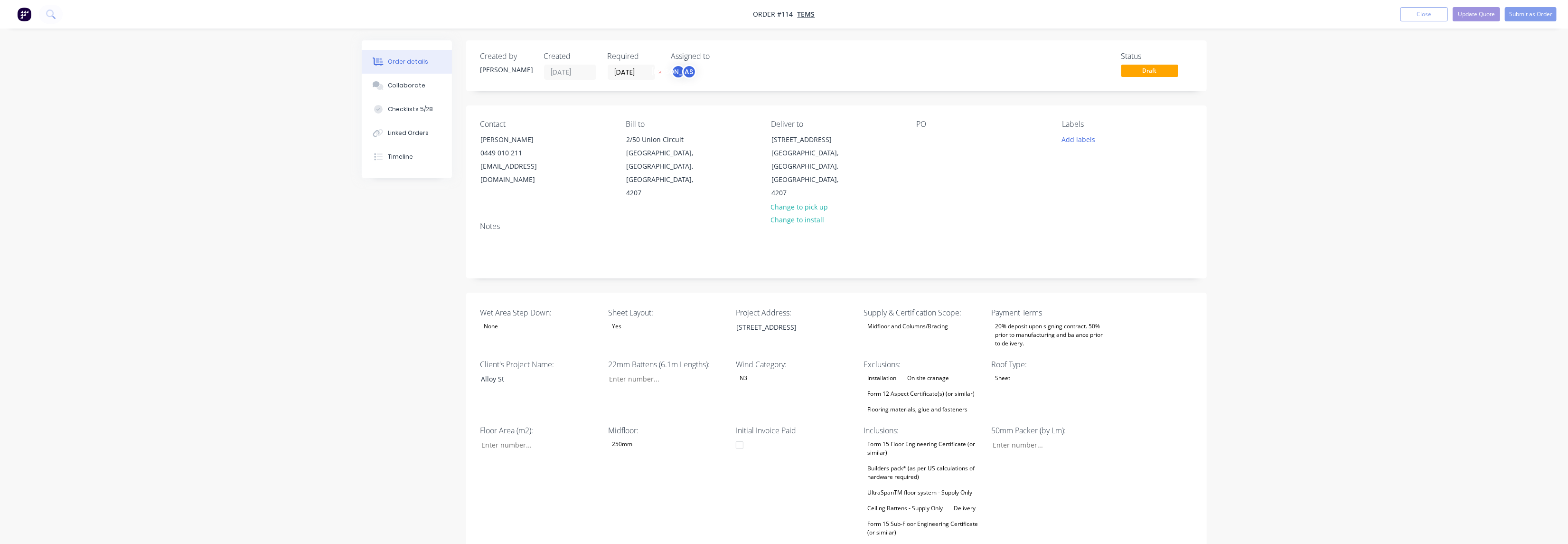
type input "$69.44"
type input "$15.45"
type input "55.02"
type input "$23.95"
type input "$15.45"
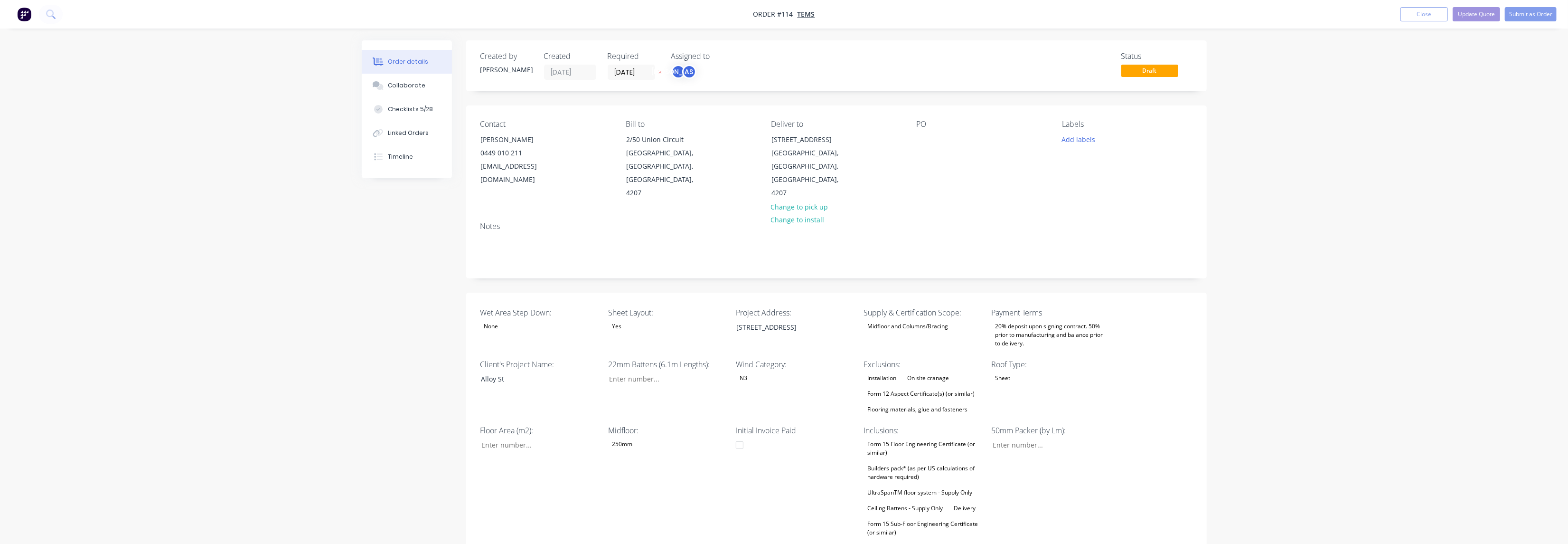
type input "54.95"
type input "$23.94"
type input "$15.45"
type input "55.02"
type input "$23.95"
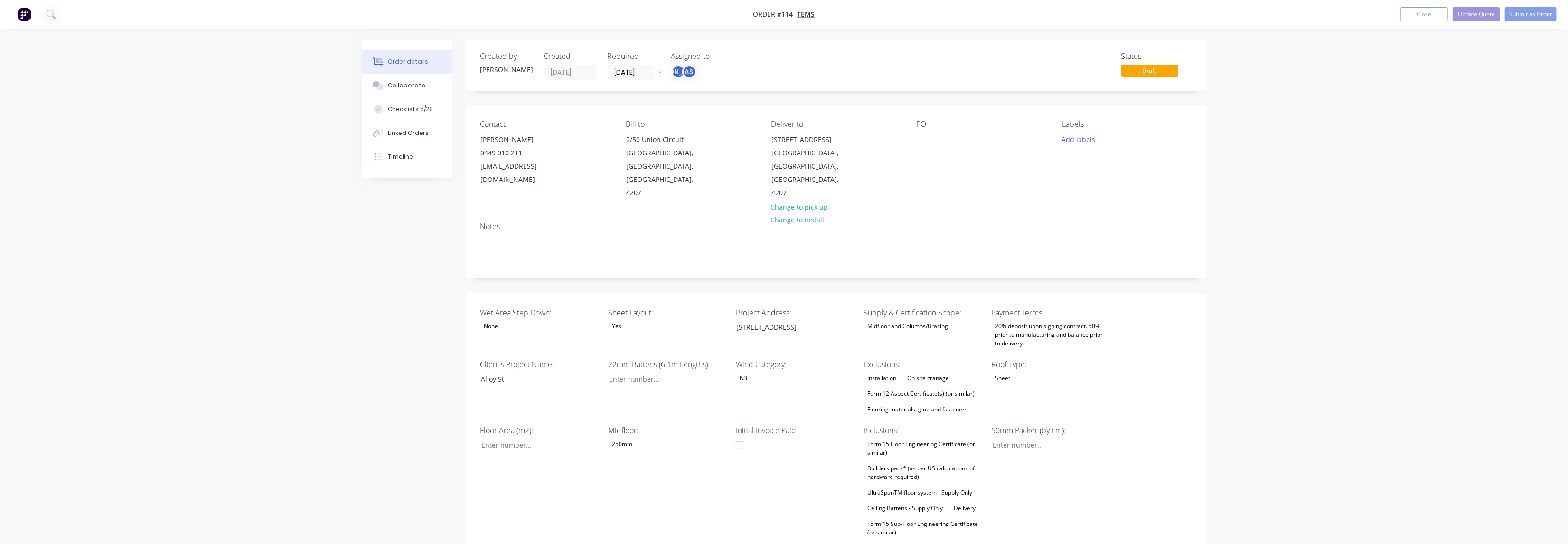
type input "$119.75"
type input "$1.95"
type input "55.38"
type input "$3.03"
type input "$90.90"
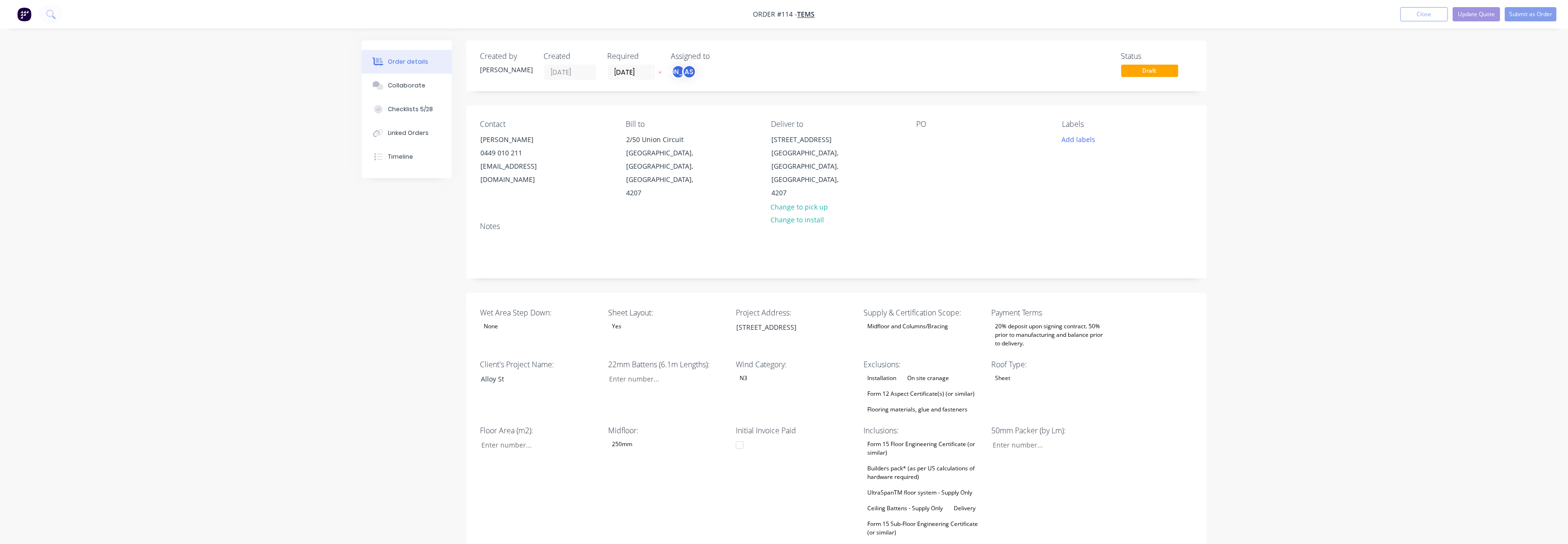
type input "$29.33"
type input "55.03"
type input "$45.47"
type input "$2.00"
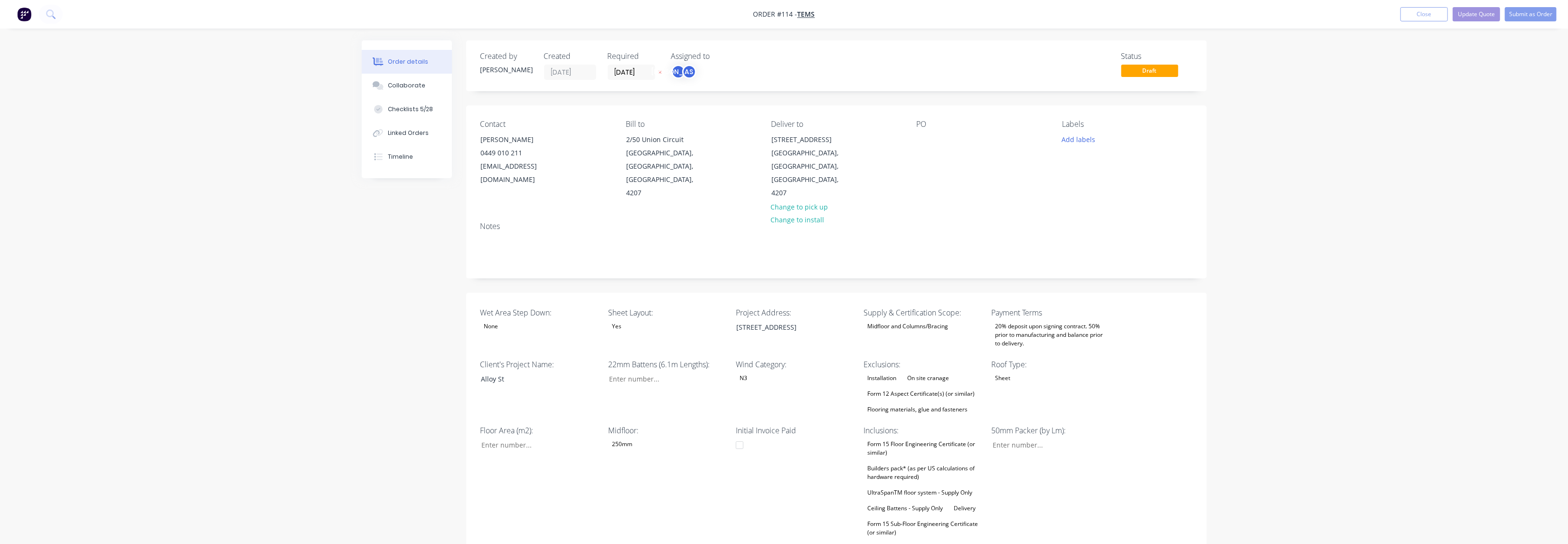
type input "55"
type input "$3.10"
type input "$3.00"
type input "55"
type input "$4.65"
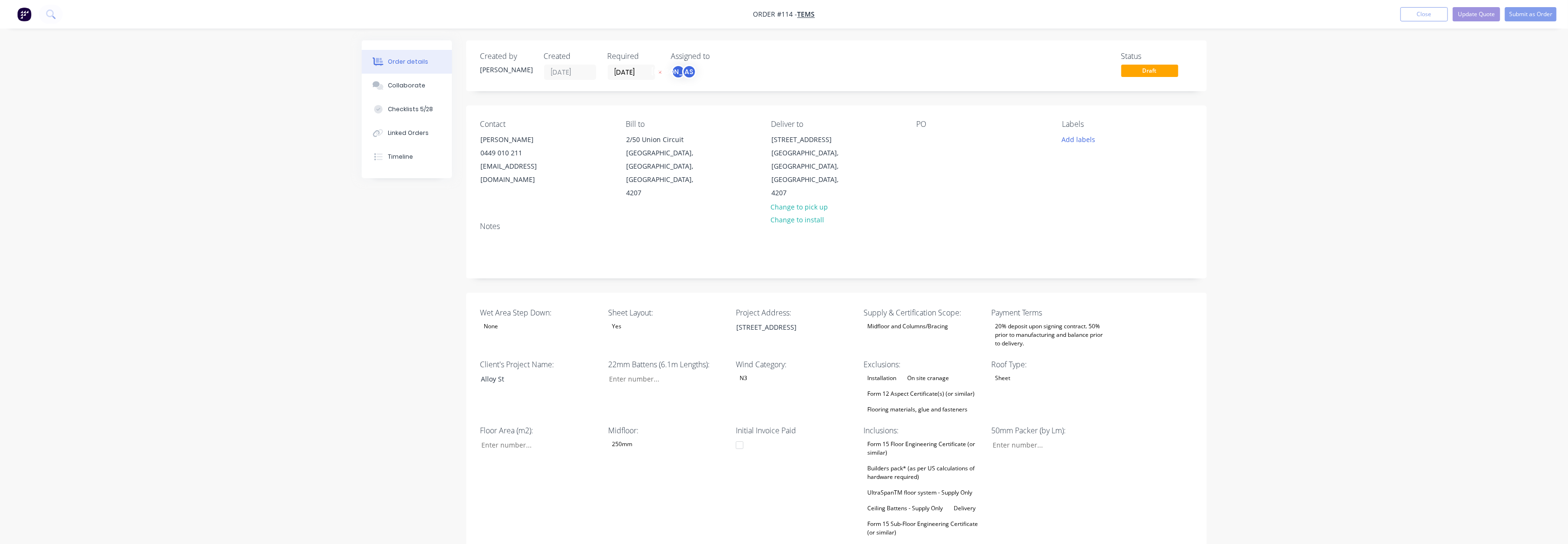
type input "$0.51"
type input "54.9"
type input "$0.79"
type input "$15.80"
type input "7"
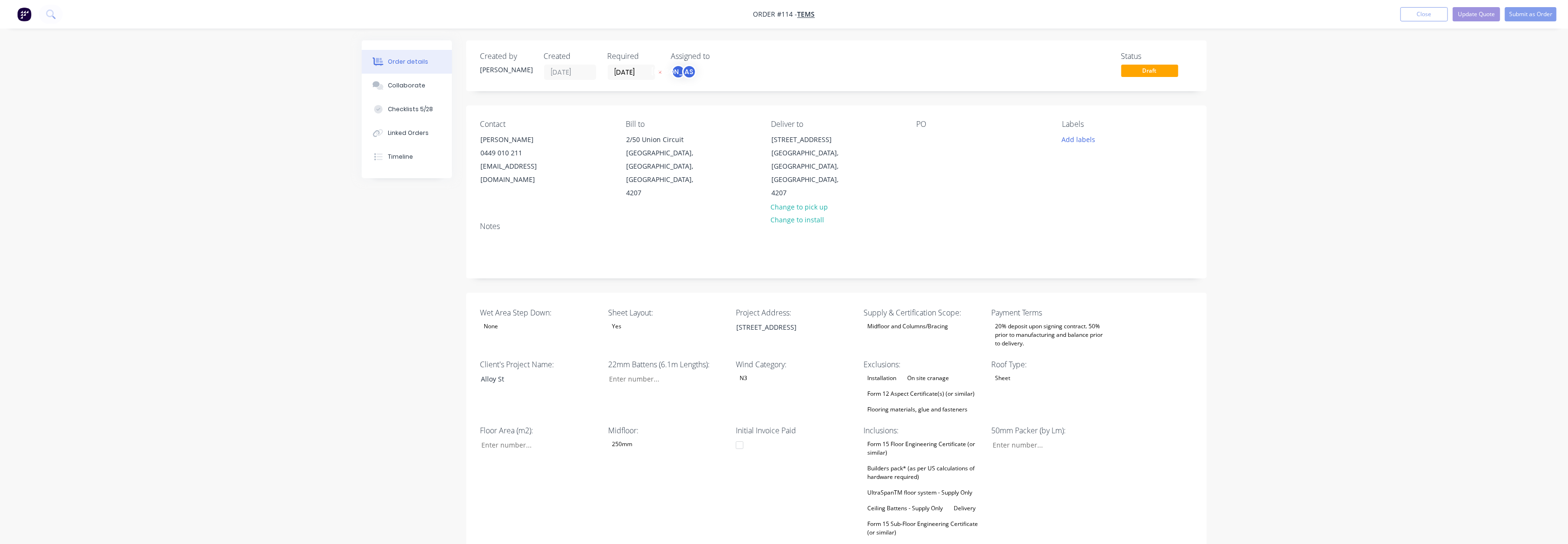
type input "40"
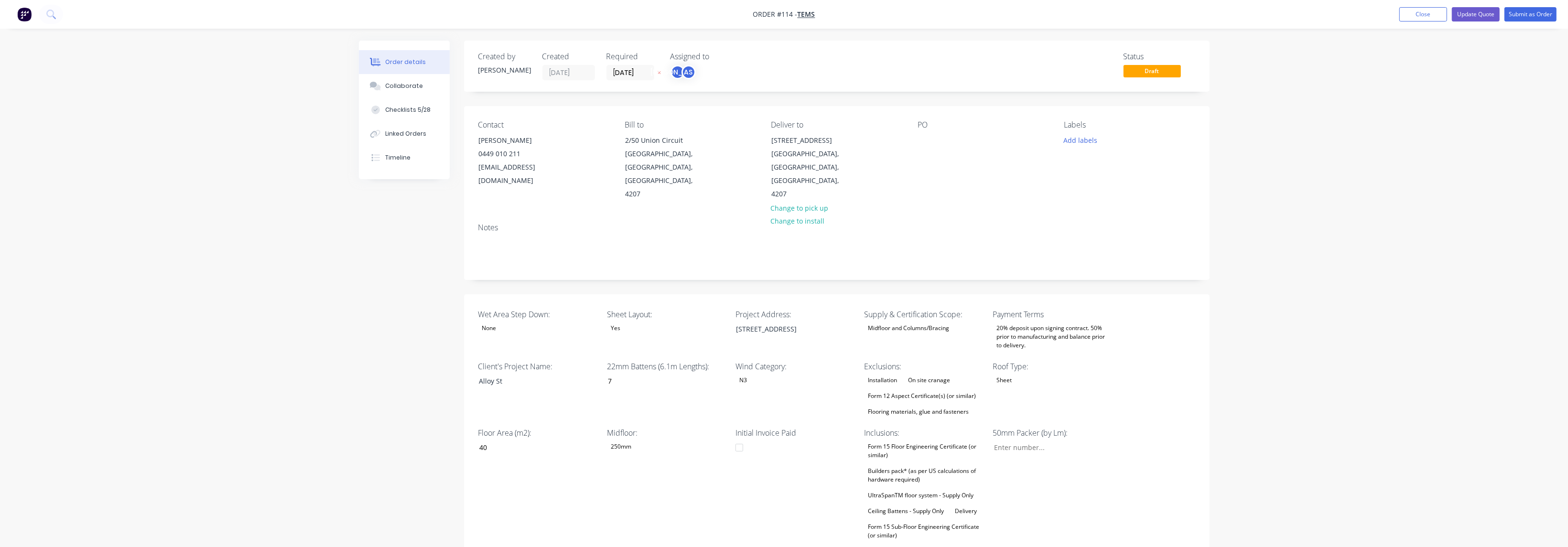
click at [1181, 333] on div "Wet Area Step Down: None Sheet Layout: Yes Project Address: [STREET_ADDRESS][GE…" at bounding box center [837, 474] width 746 height 360
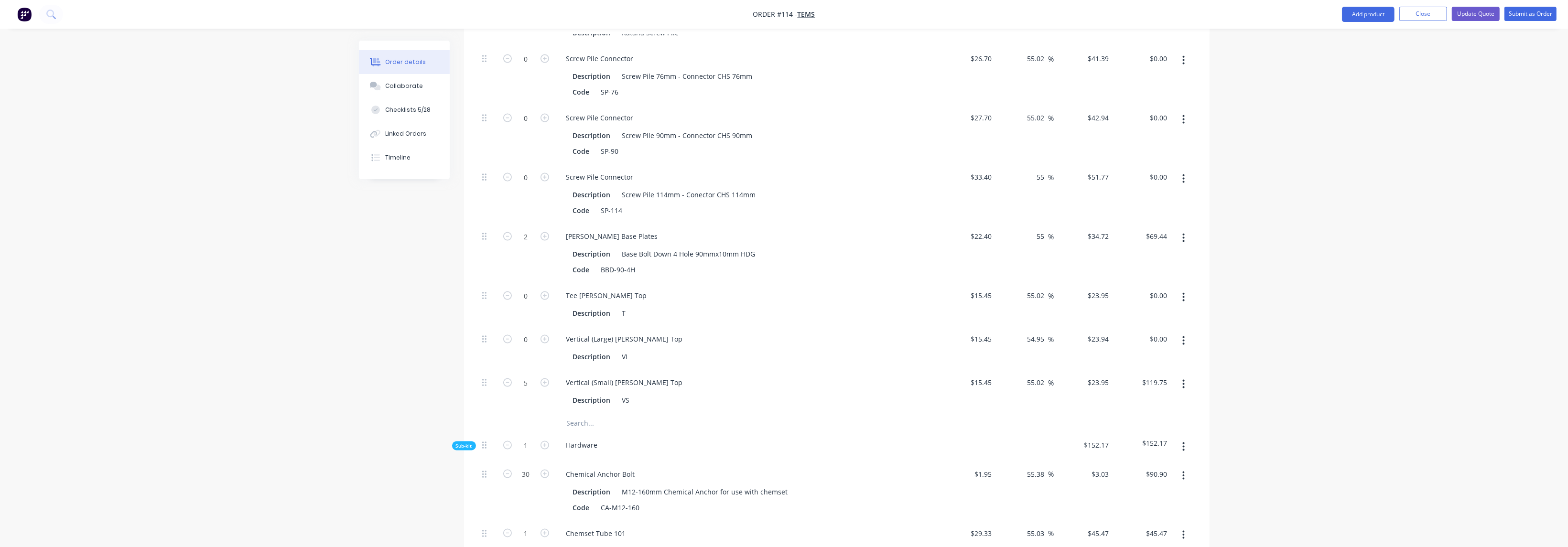
scroll to position [2292, 0]
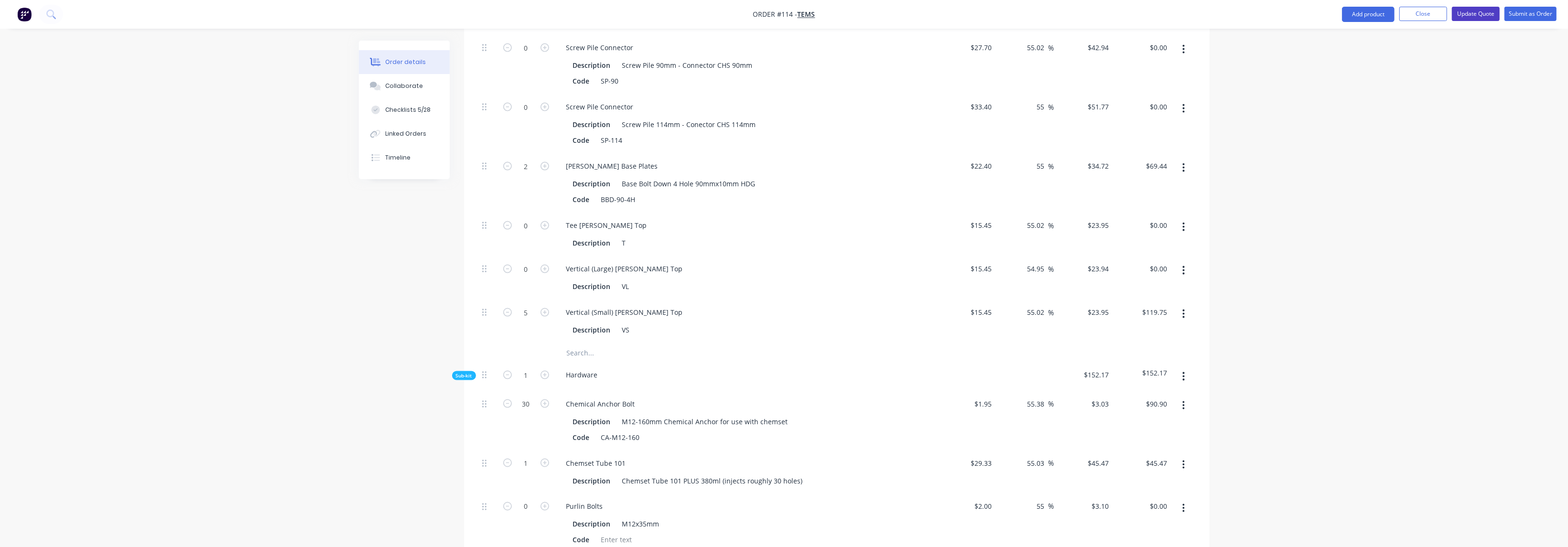
click at [1476, 11] on button "Update Quote" at bounding box center [1476, 14] width 47 height 14
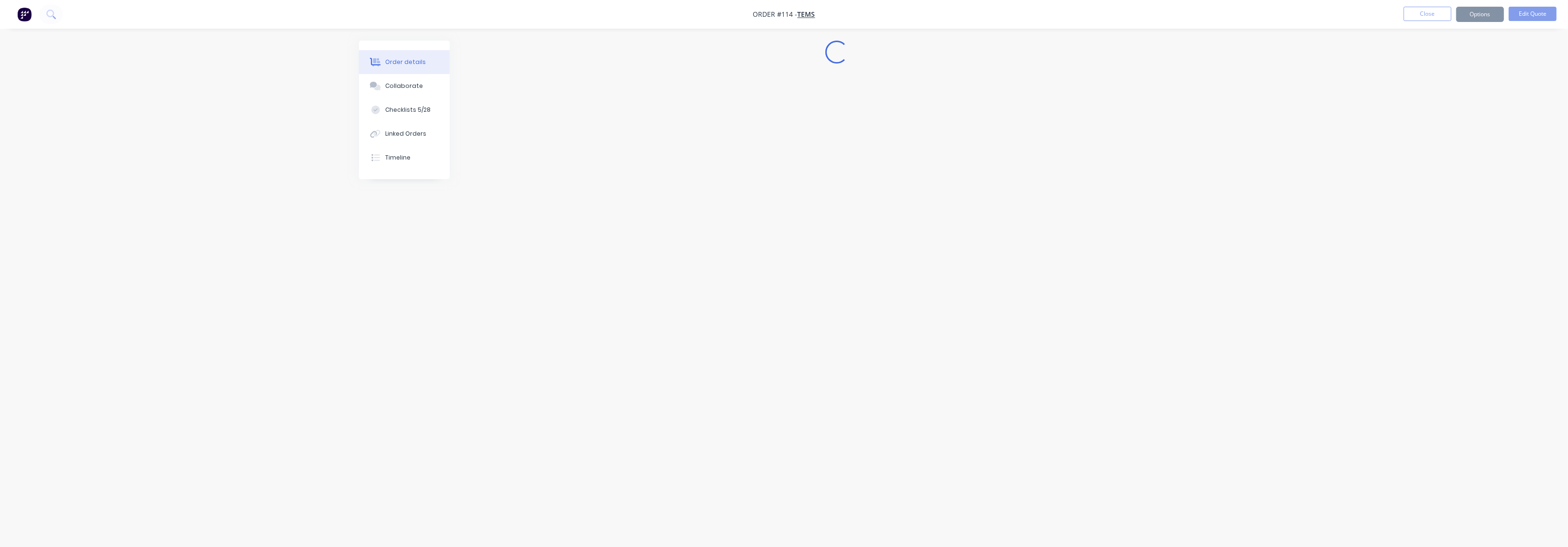
scroll to position [0, 0]
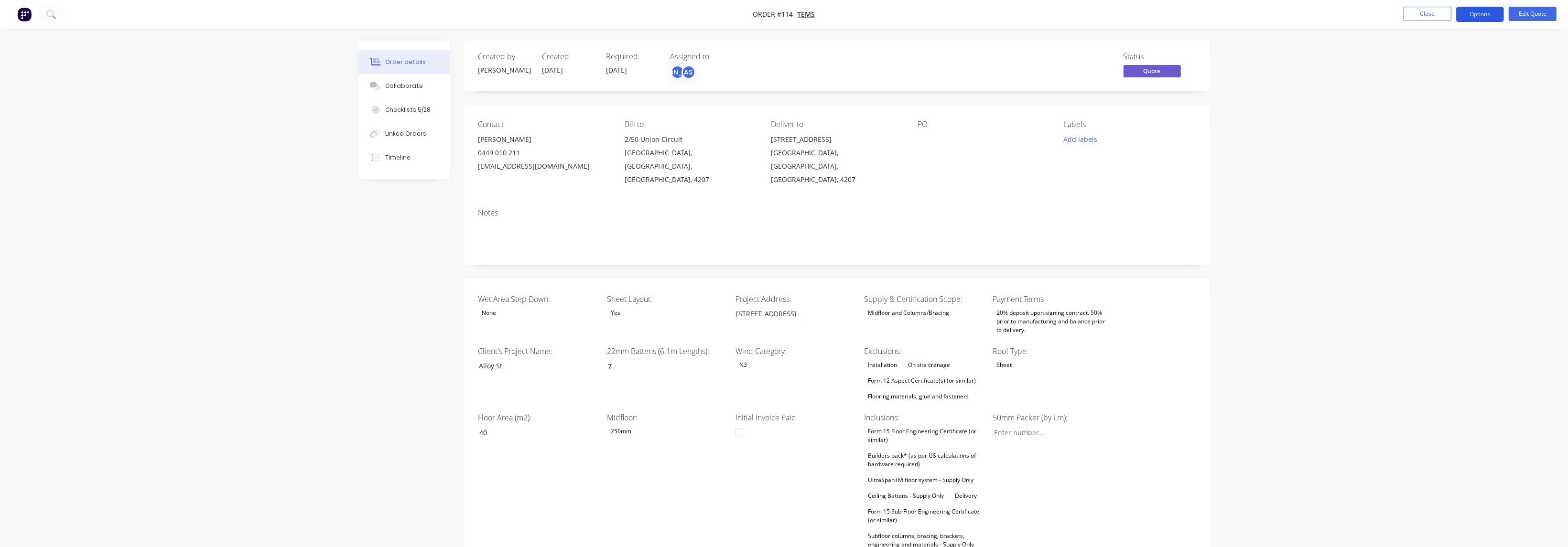
click at [1486, 14] on button "Options" at bounding box center [1480, 14] width 47 height 15
click at [1453, 57] on div "Quote" at bounding box center [1451, 58] width 88 height 14
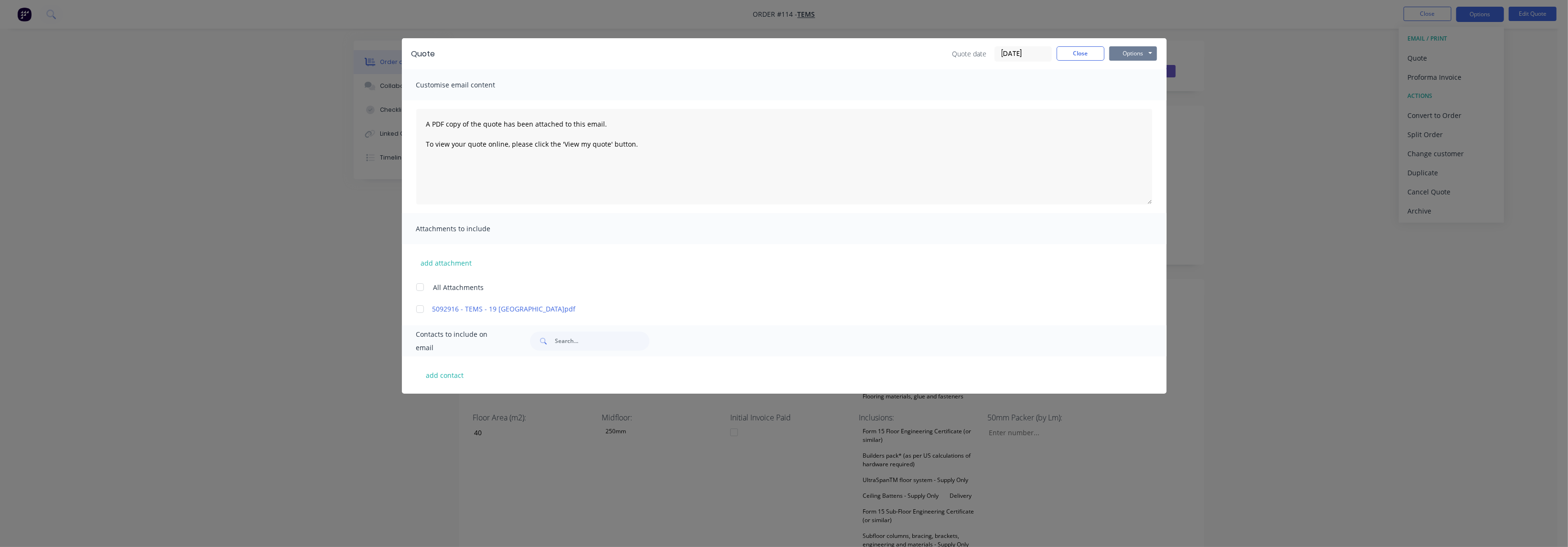
click at [1142, 57] on button "Options" at bounding box center [1133, 53] width 47 height 14
click at [1143, 84] on button "Print" at bounding box center [1139, 86] width 61 height 16
click at [1075, 54] on button "Close" at bounding box center [1081, 53] width 47 height 14
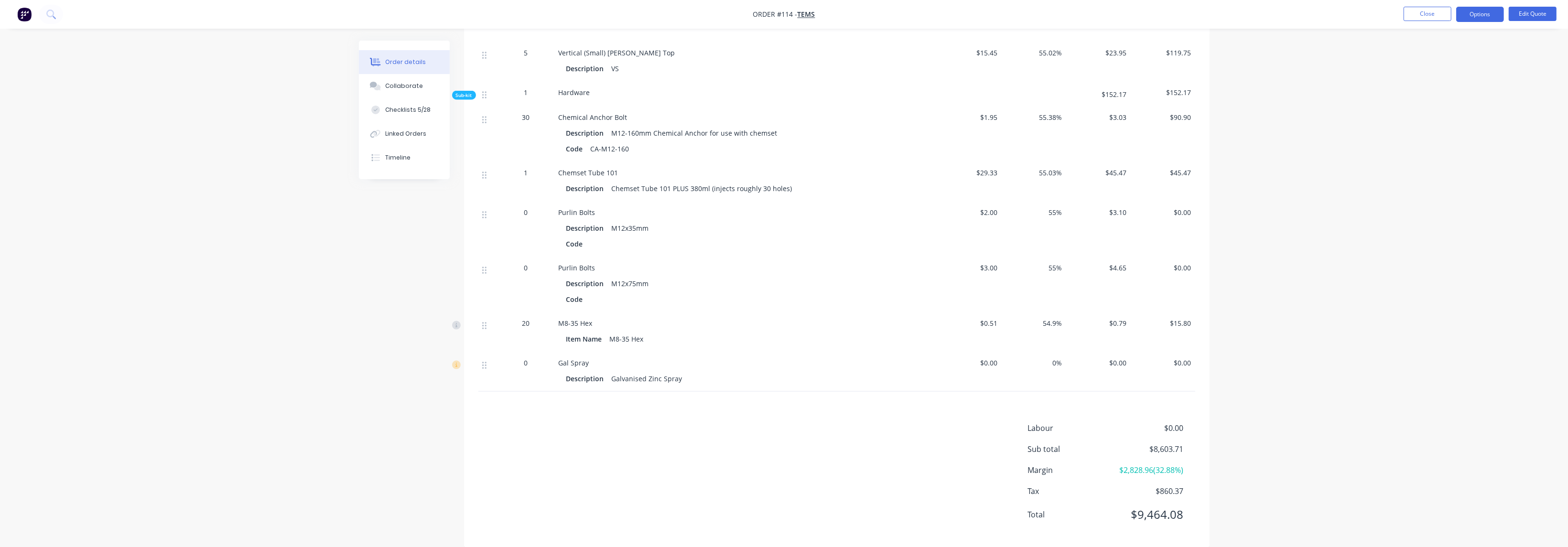
scroll to position [1938, 0]
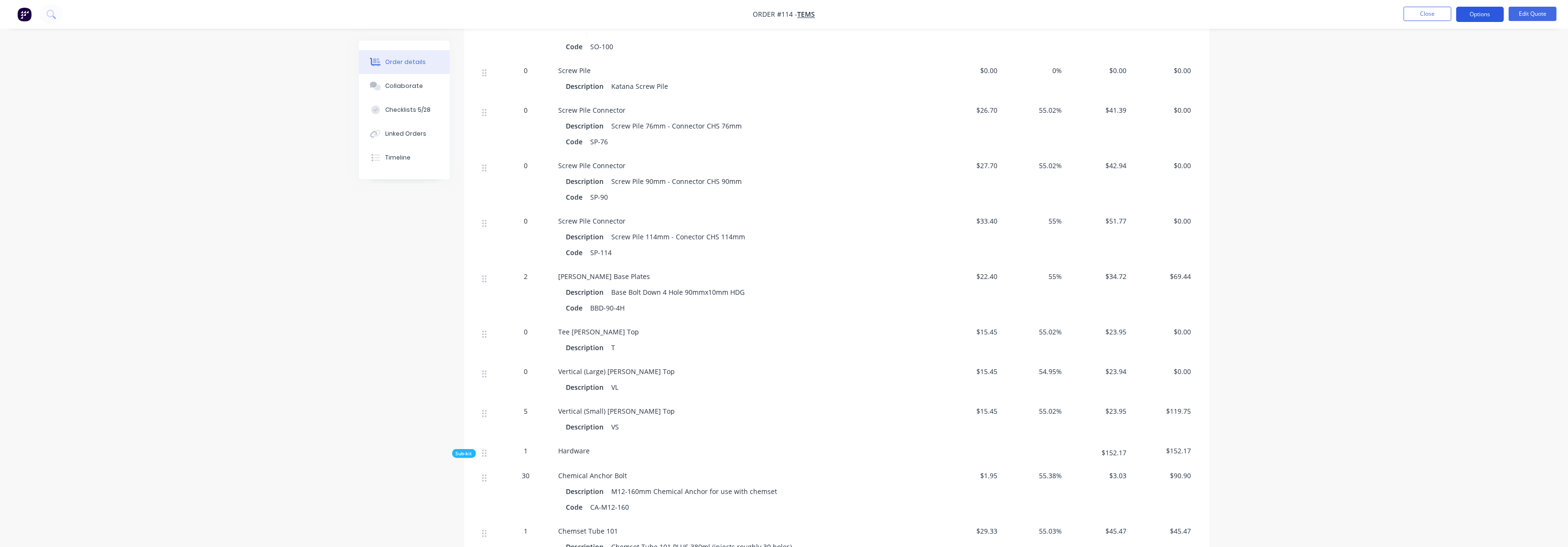
click at [1476, 11] on button "Options" at bounding box center [1480, 14] width 47 height 15
drag, startPoint x: 1437, startPoint y: 59, endPoint x: 1376, endPoint y: 421, distance: 367.1
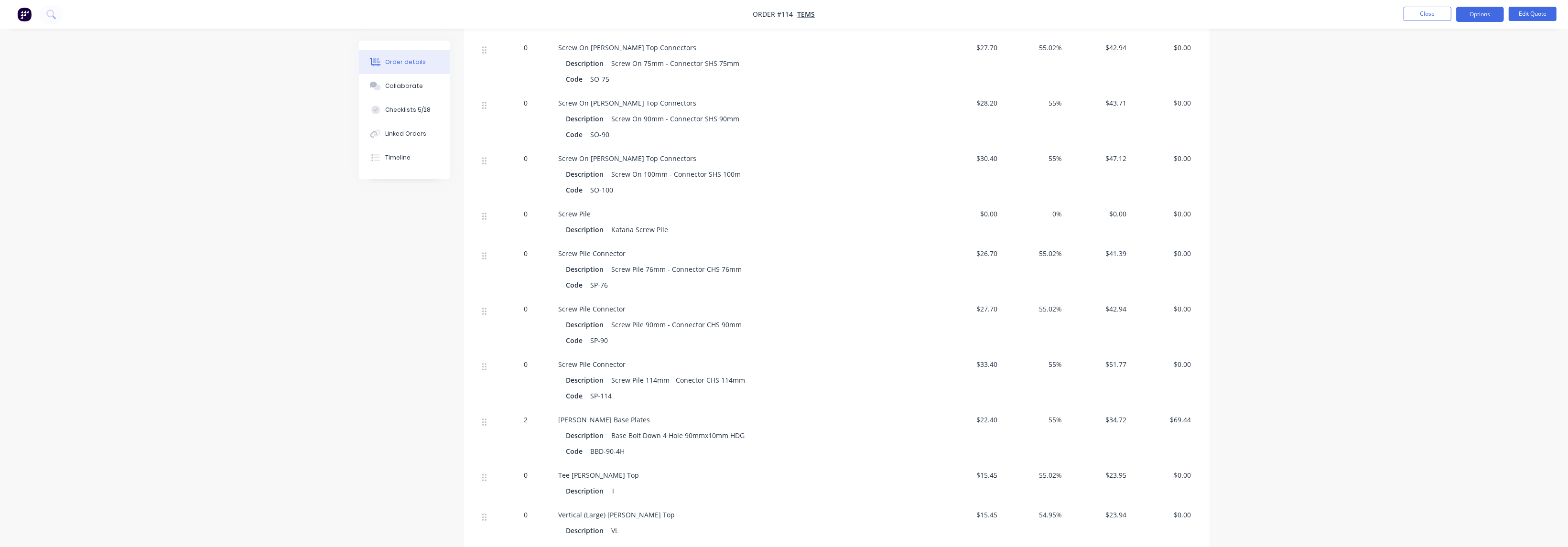
scroll to position [1723, 0]
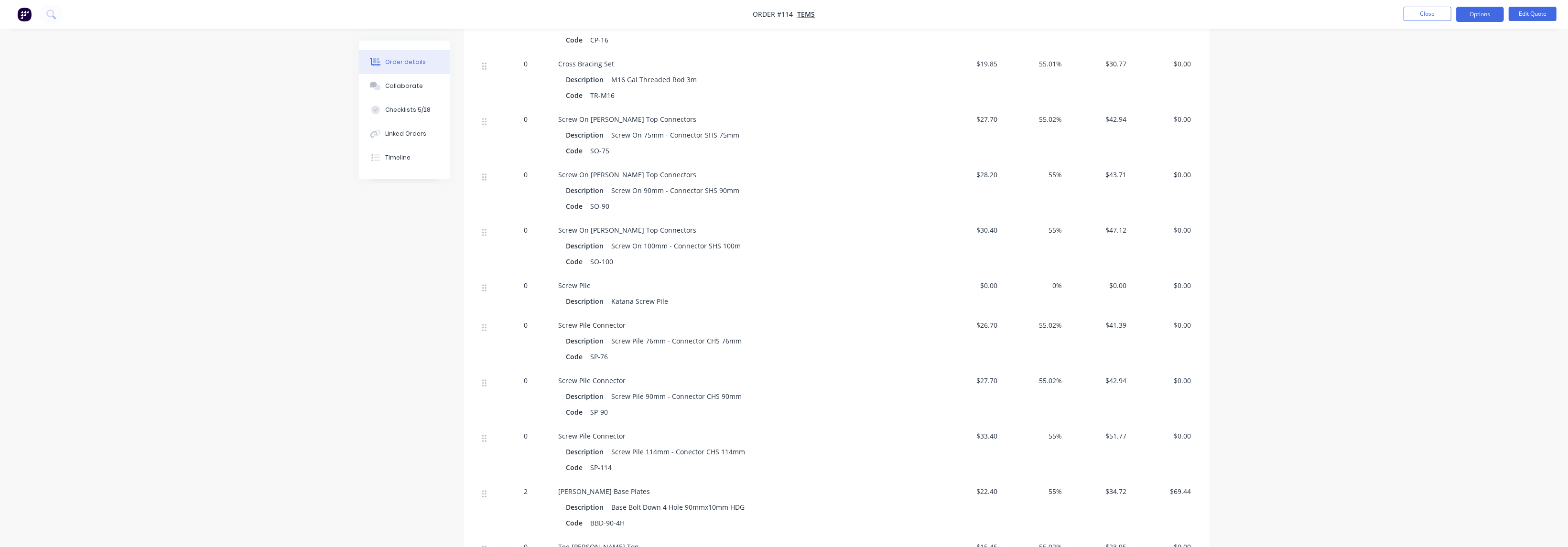
click at [526, 169] on span "0" at bounding box center [526, 174] width 4 height 10
click at [1534, 14] on button "Edit Quote" at bounding box center [1532, 14] width 47 height 14
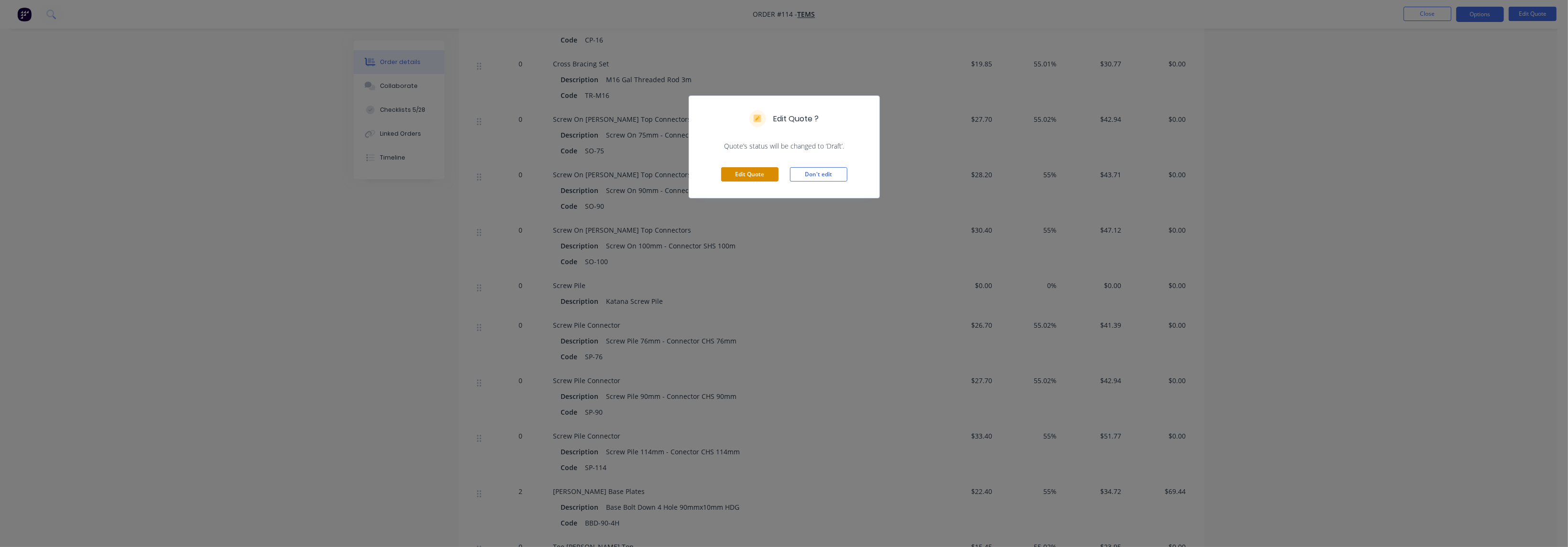
click at [751, 172] on button "Edit Quote" at bounding box center [750, 175] width 57 height 14
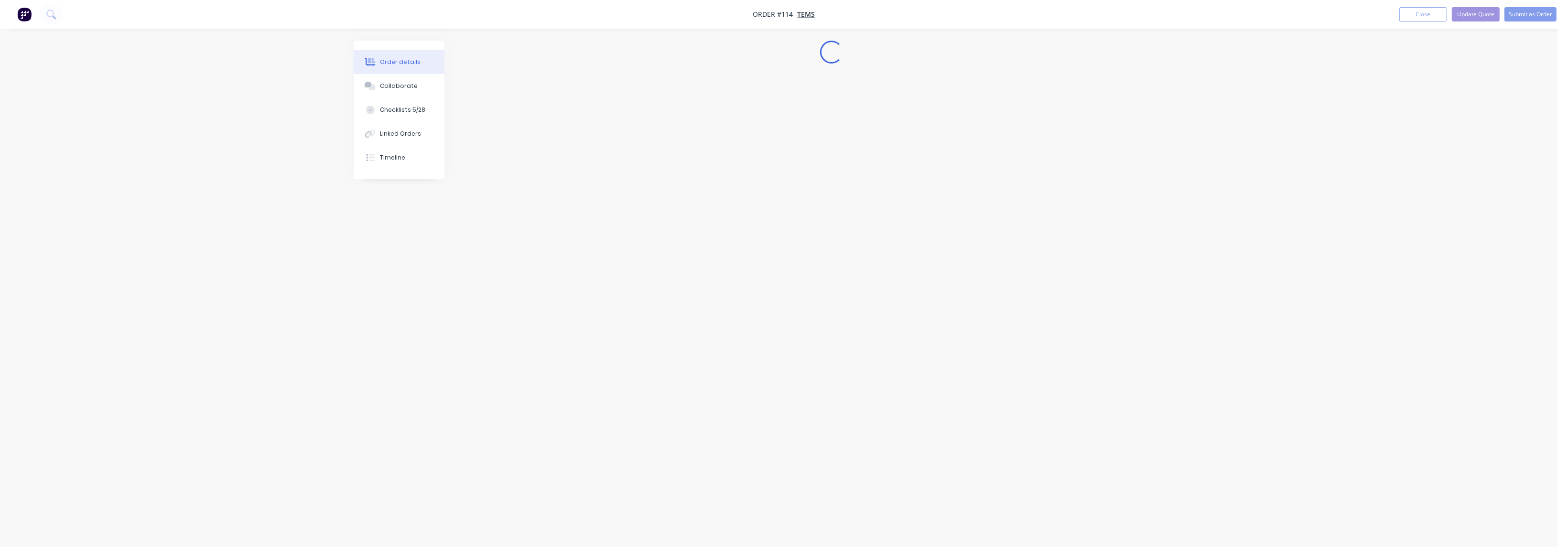
scroll to position [0, 0]
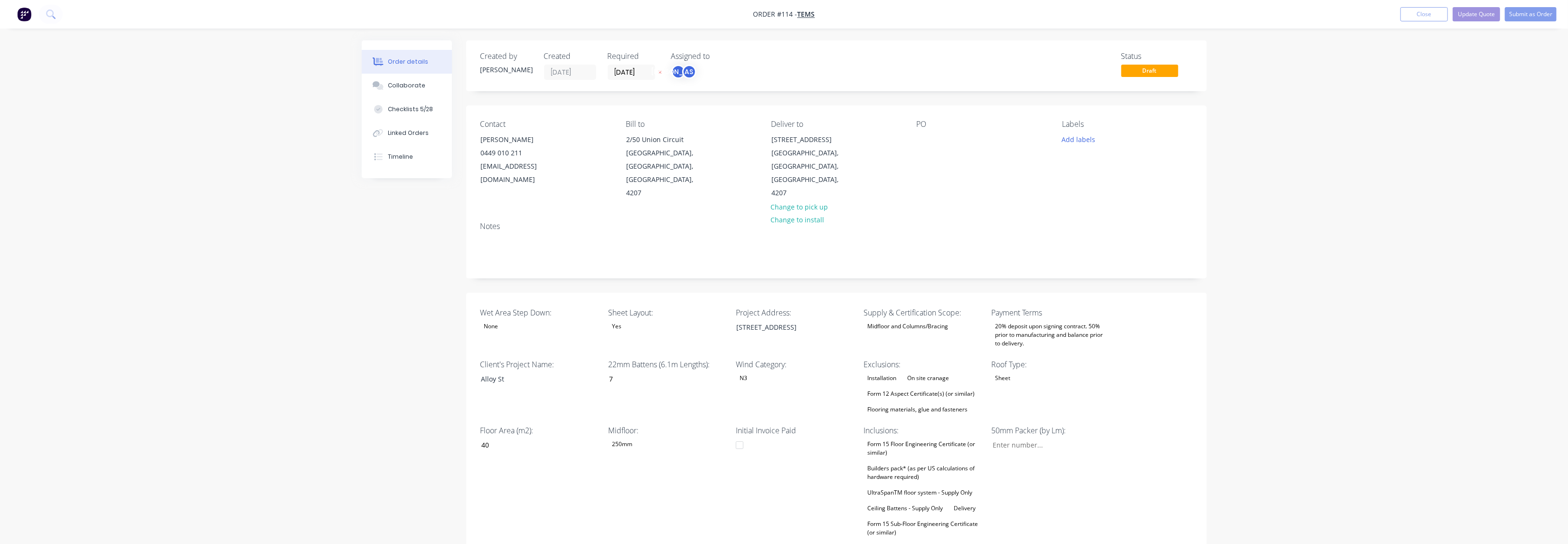
type input "7"
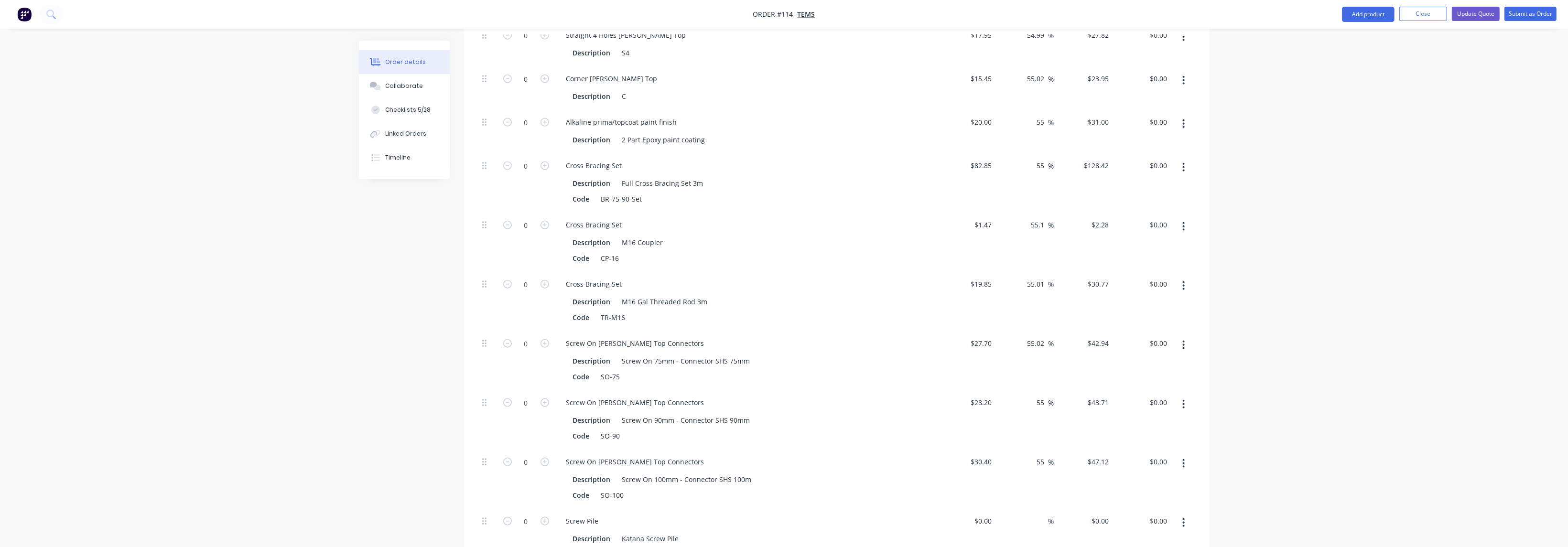
scroll to position [1719, 0]
click at [543, 395] on icon "button" at bounding box center [545, 399] width 9 height 9
click at [835, 426] on div "Code SO-90" at bounding box center [744, 433] width 350 height 14
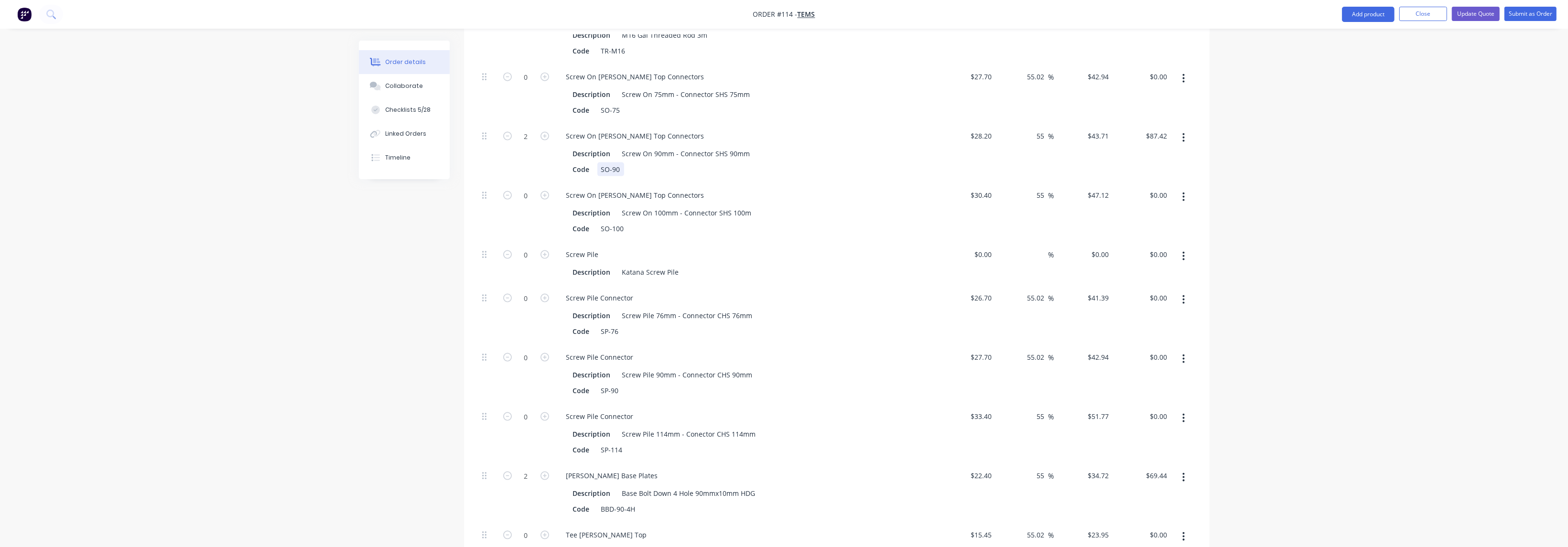
scroll to position [2005, 0]
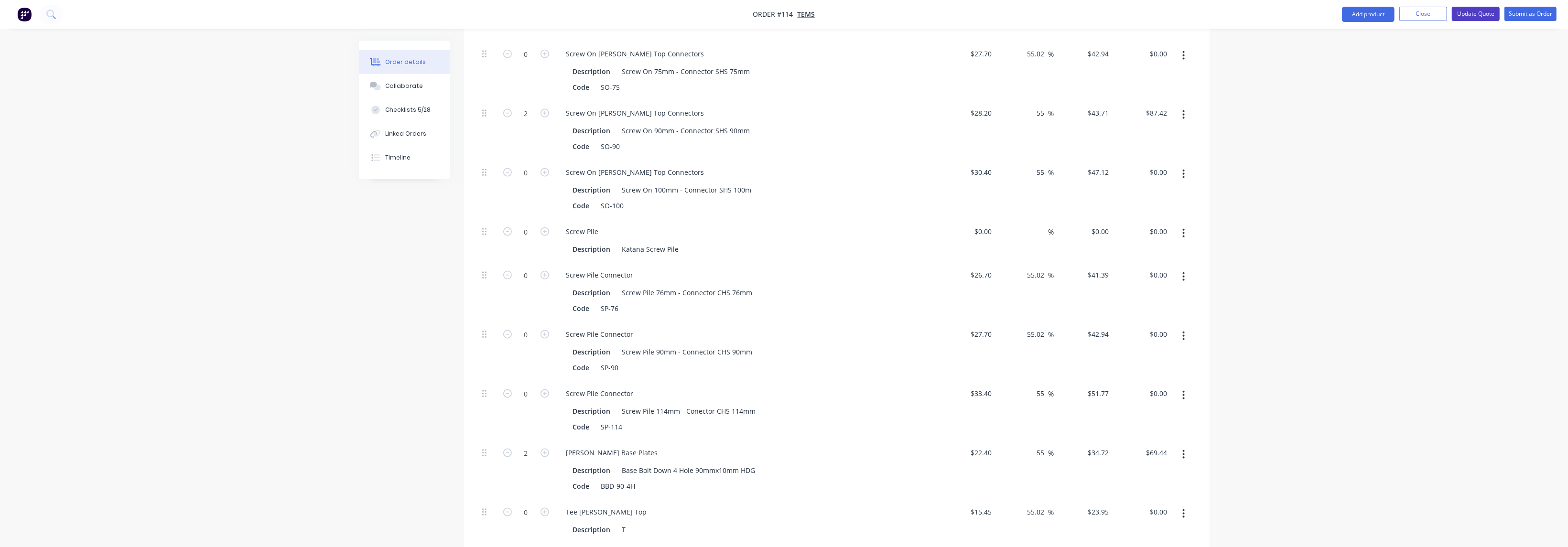
click at [1480, 13] on button "Update Quote" at bounding box center [1476, 14] width 47 height 14
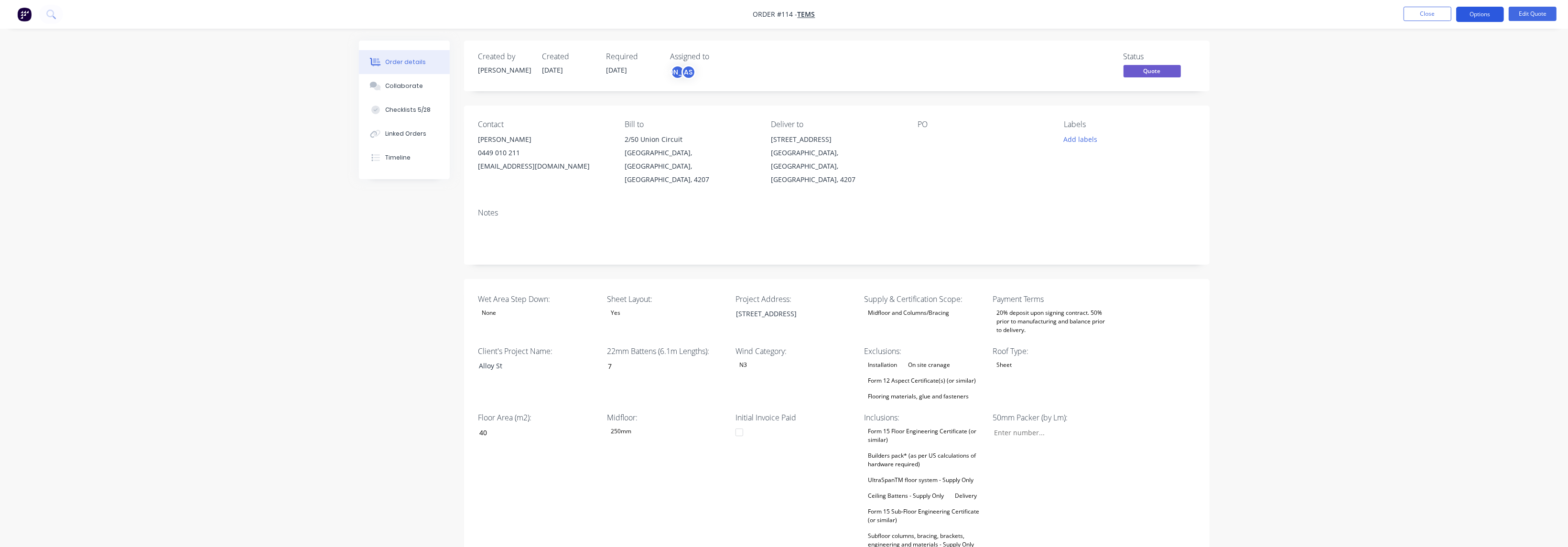
click at [1480, 14] on button "Options" at bounding box center [1480, 14] width 47 height 15
click at [1447, 57] on div "Quote" at bounding box center [1451, 58] width 88 height 14
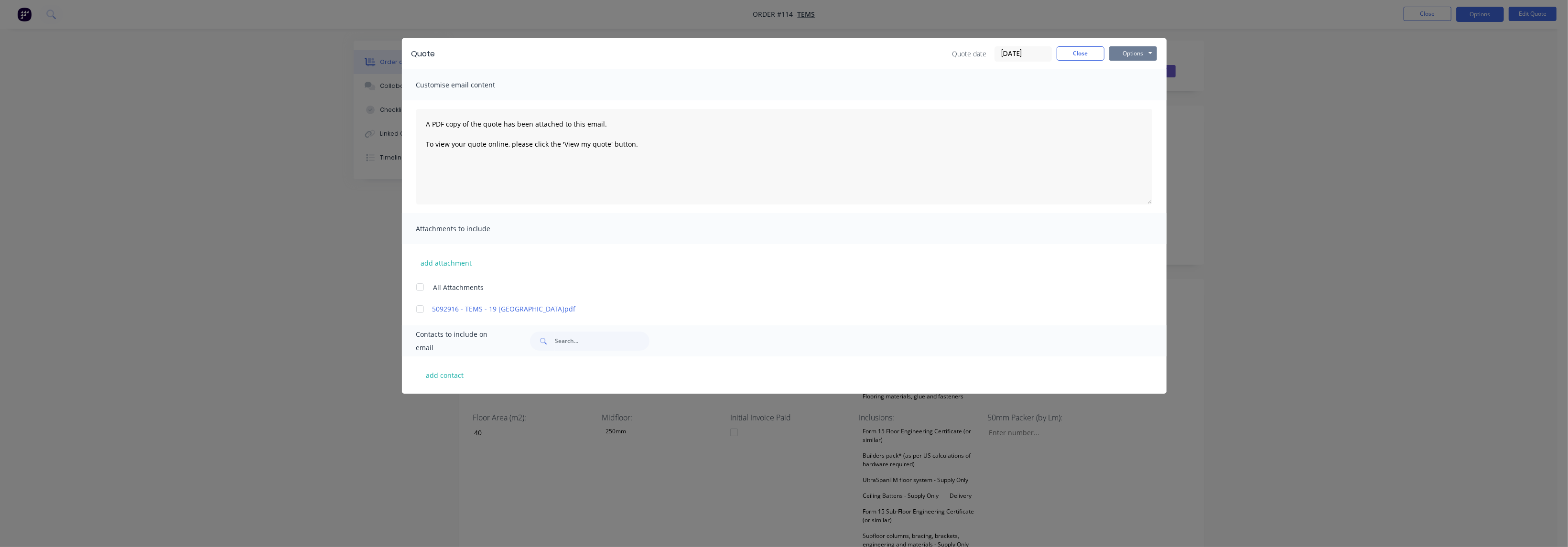
click at [1128, 51] on button "Options" at bounding box center [1133, 53] width 47 height 14
click at [1153, 71] on button "Preview" at bounding box center [1139, 71] width 61 height 16
click at [1080, 53] on button "Close" at bounding box center [1081, 53] width 47 height 14
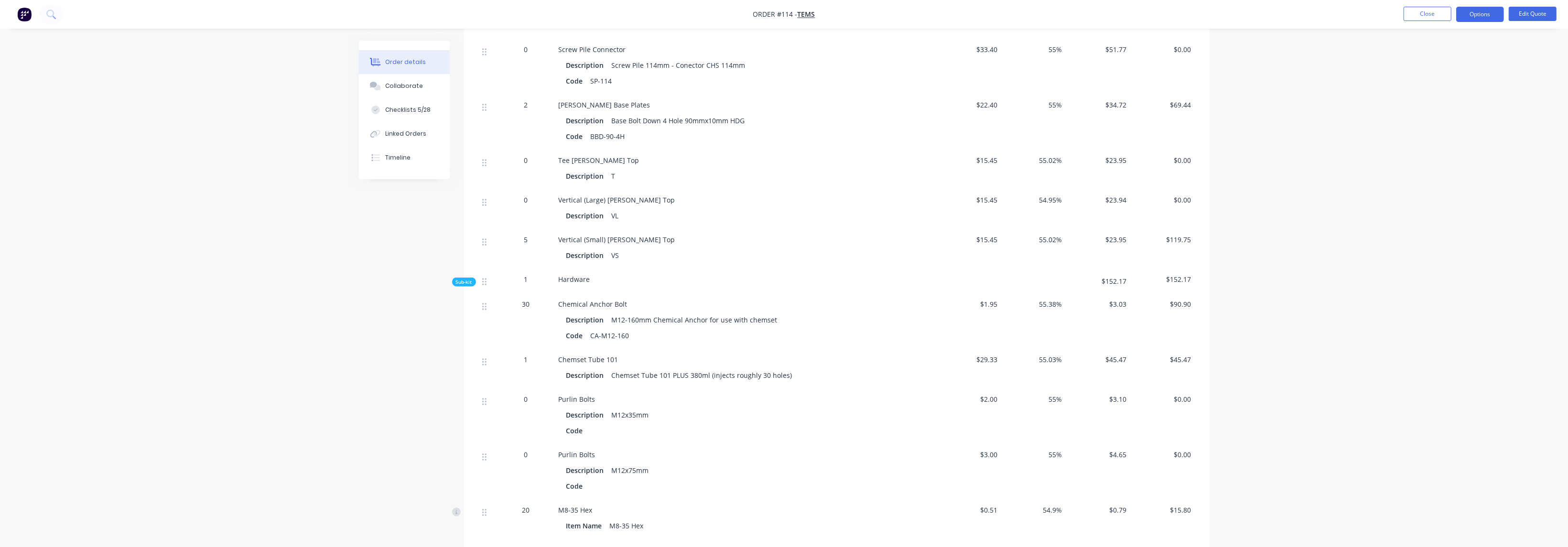
scroll to position [2081, 0]
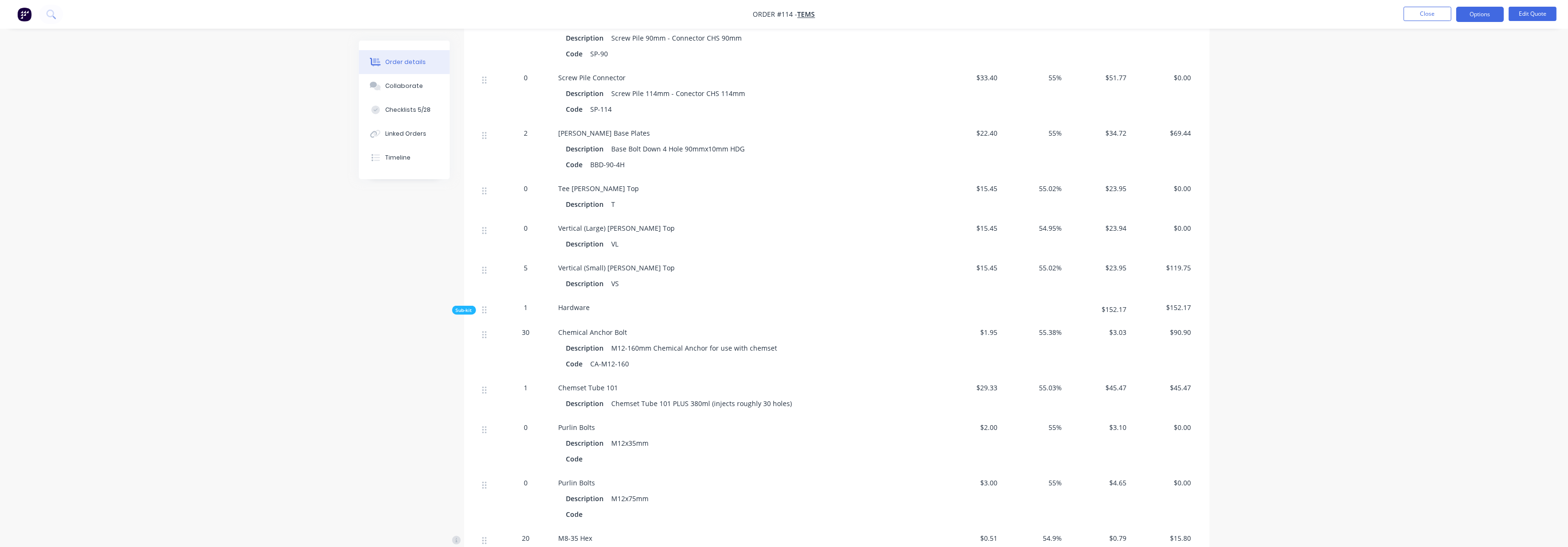
drag, startPoint x: 1265, startPoint y: 200, endPoint x: 1251, endPoint y: 121, distance: 80.2
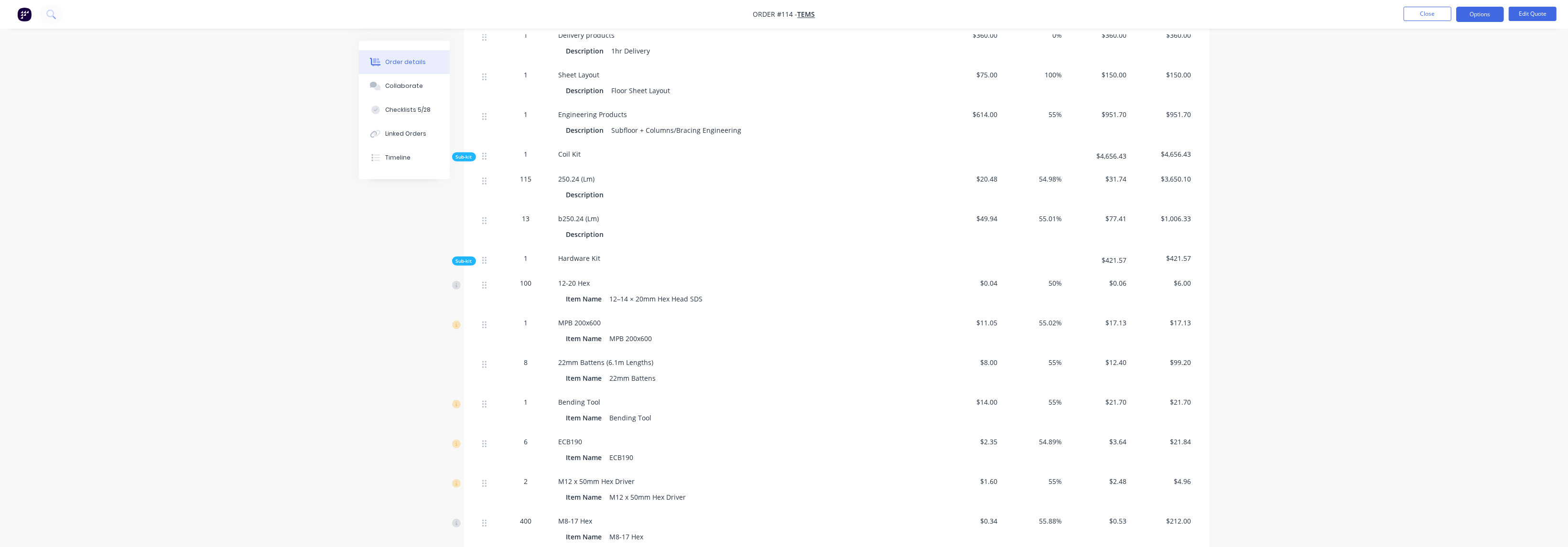
scroll to position [433, 0]
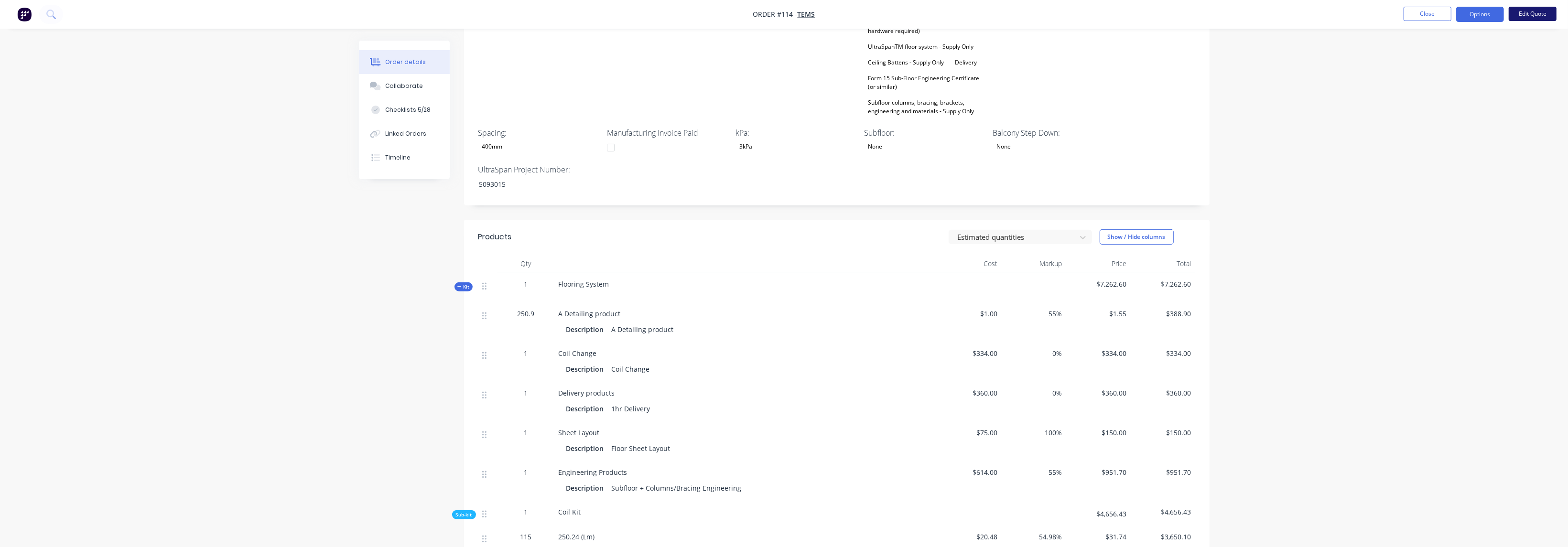
click at [1531, 13] on button "Edit Quote" at bounding box center [1532, 14] width 47 height 14
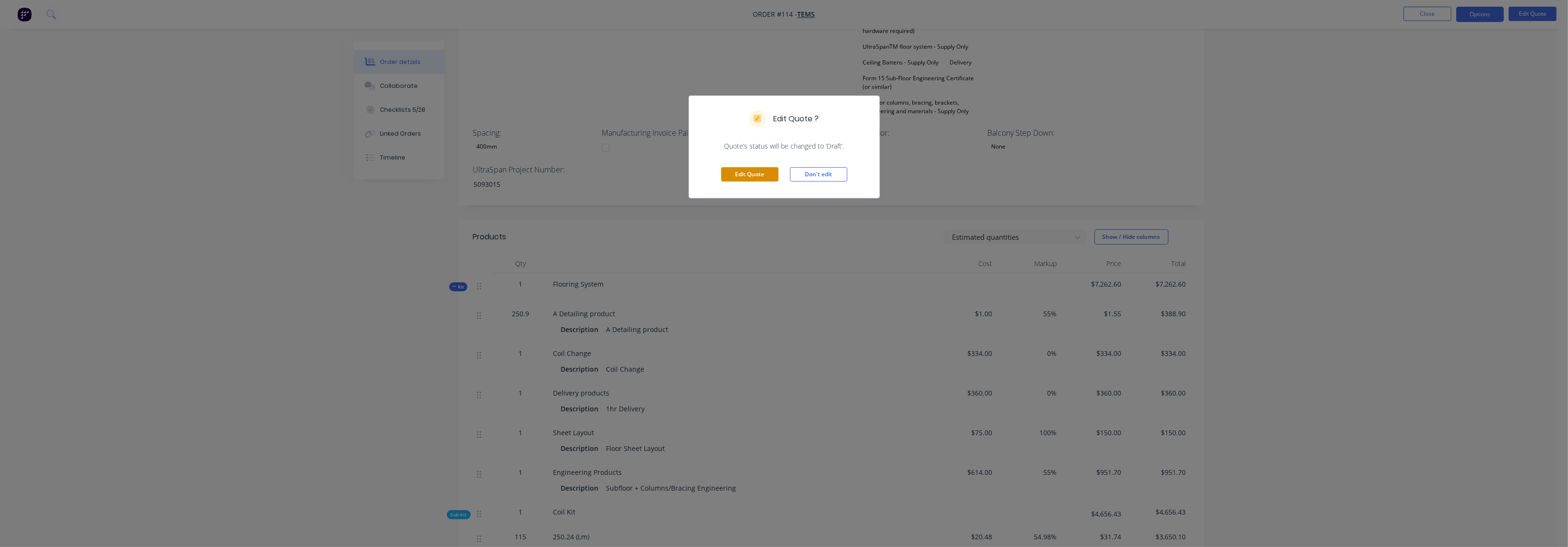
click at [746, 168] on button "Edit Quote" at bounding box center [750, 175] width 57 height 14
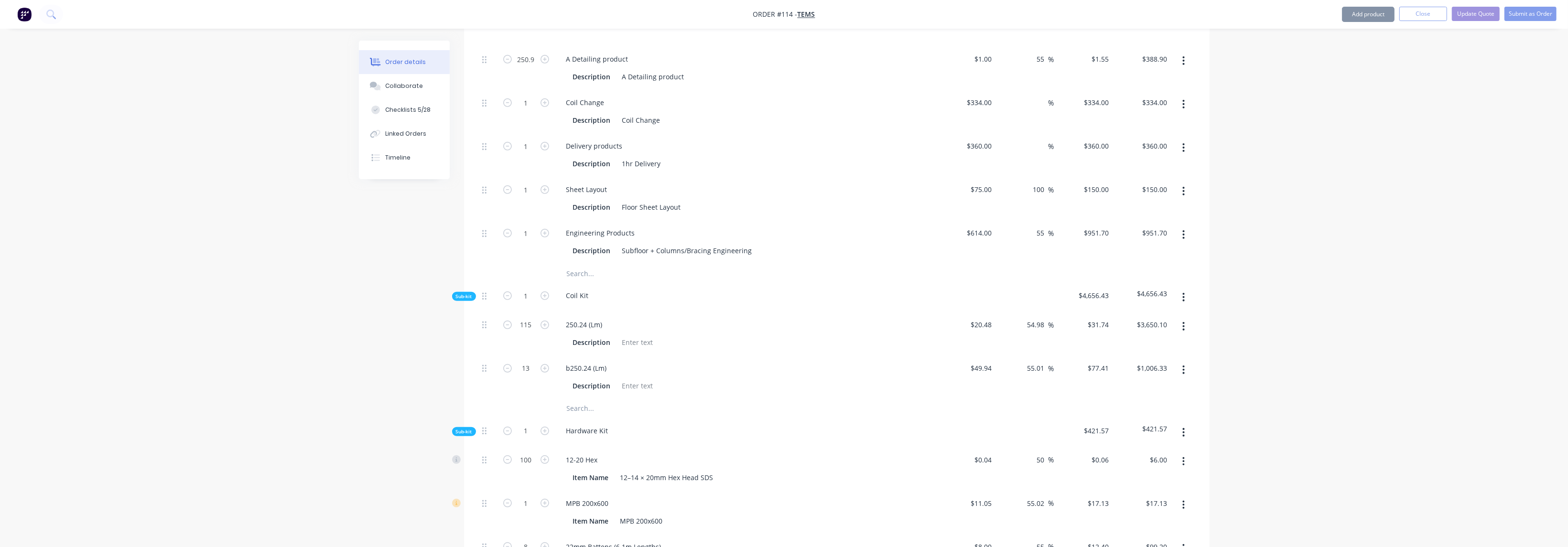
scroll to position [502, 0]
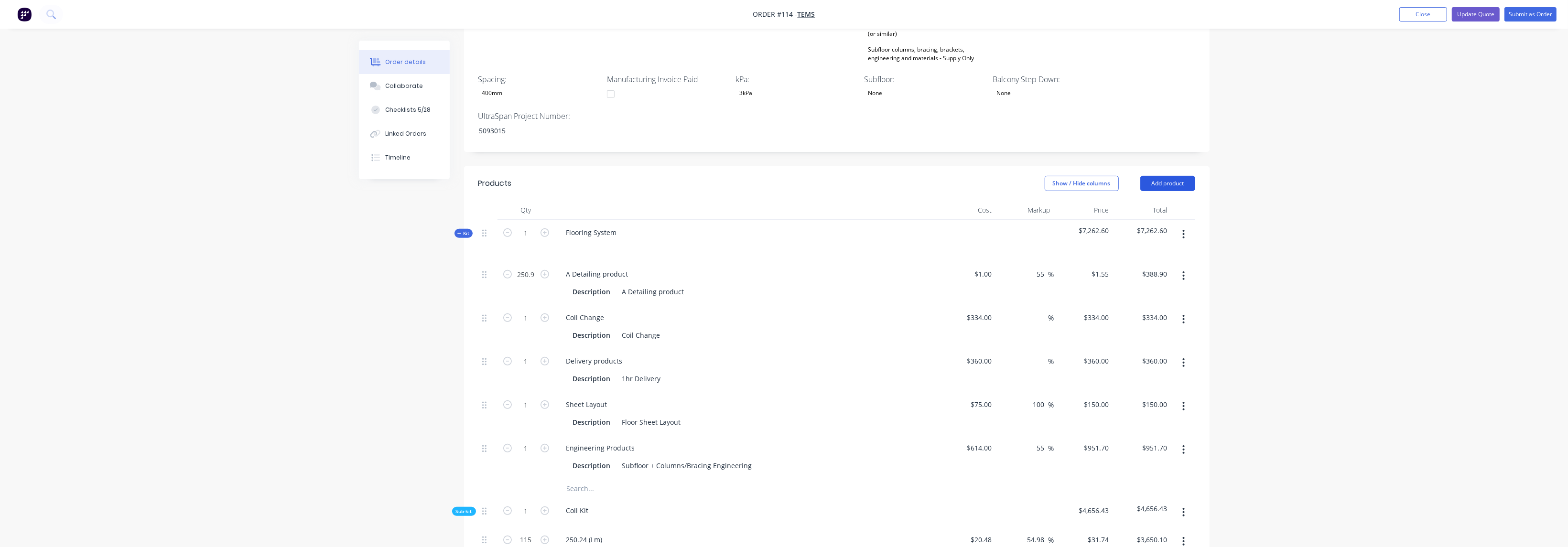
click at [1166, 176] on button "Add product" at bounding box center [1167, 183] width 55 height 15
click at [1152, 198] on button "Product catalogue" at bounding box center [1150, 208] width 91 height 19
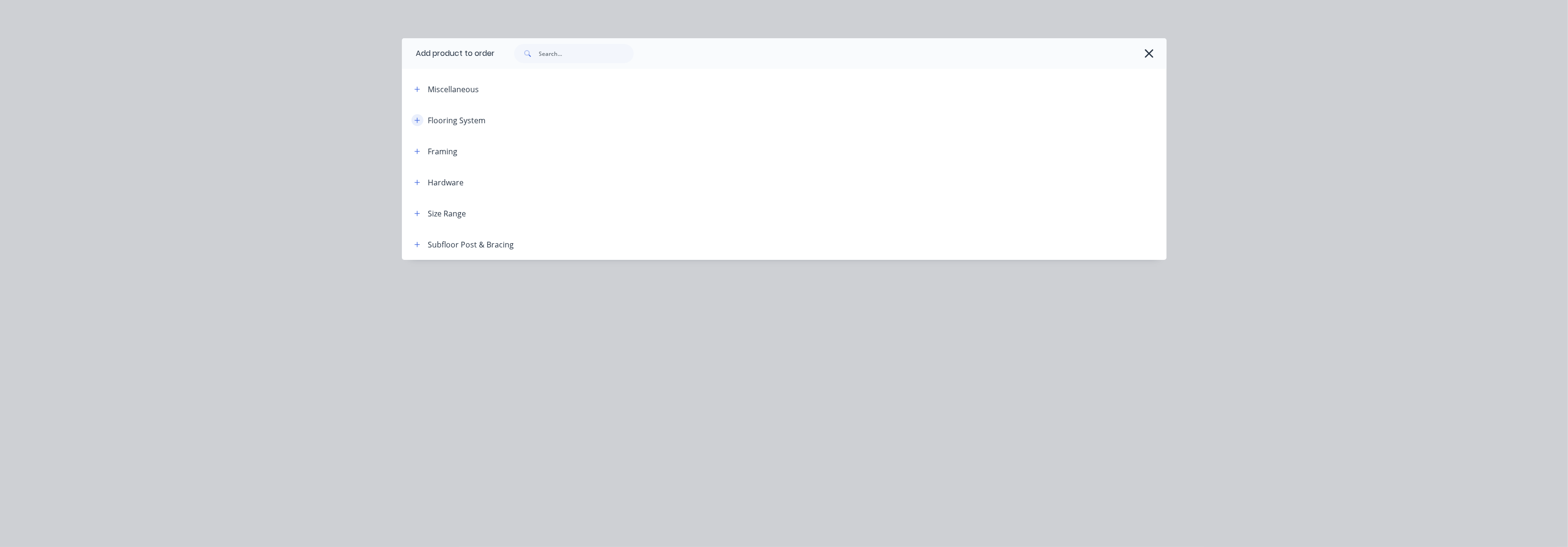
click at [420, 121] on button "button" at bounding box center [417, 120] width 12 height 12
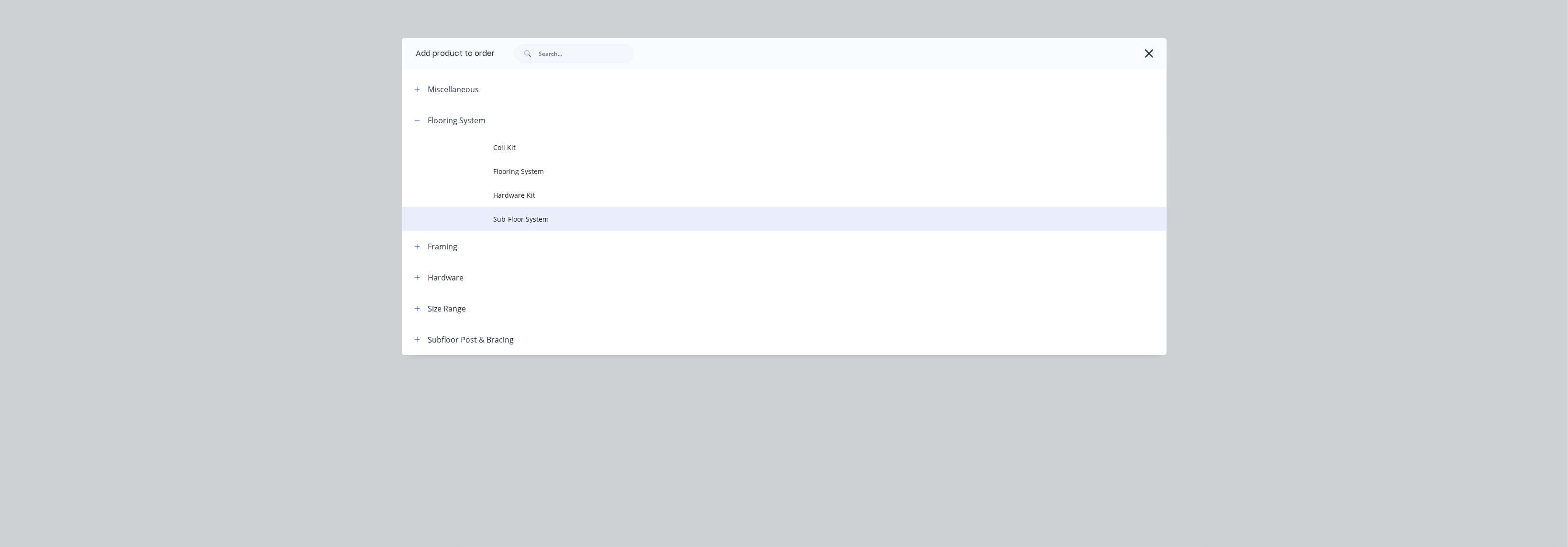
click at [593, 219] on span "Sub-Floor System" at bounding box center [763, 219] width 538 height 10
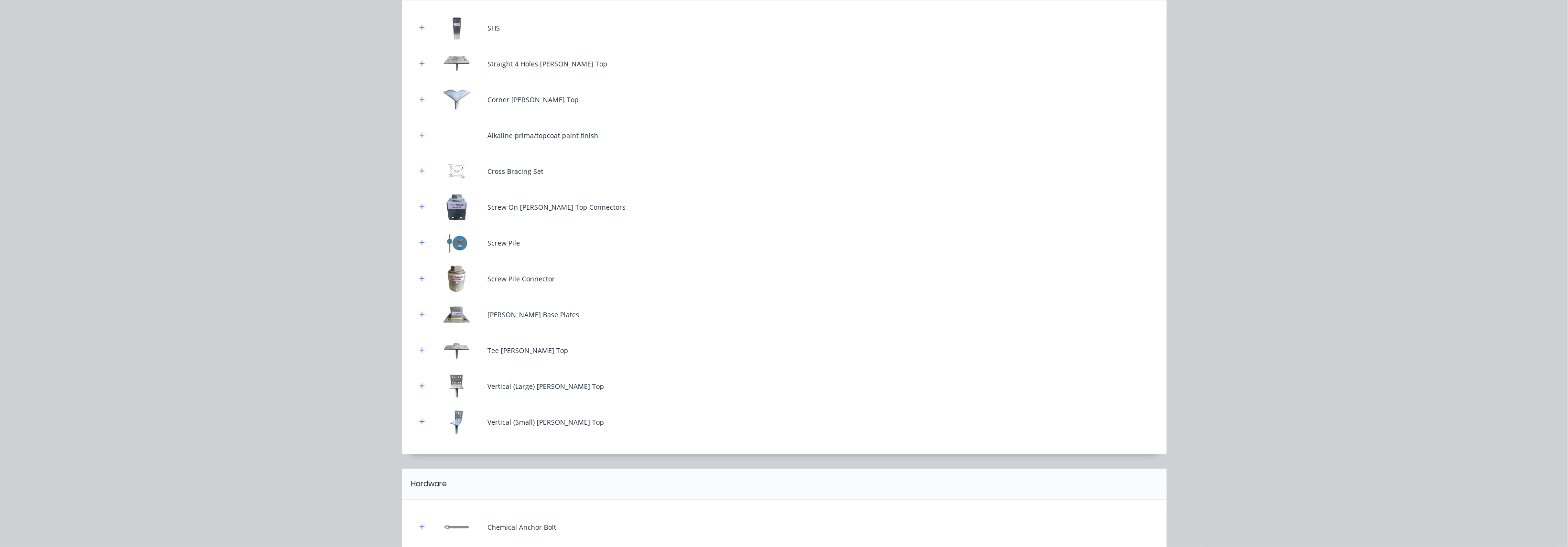
scroll to position [71, 0]
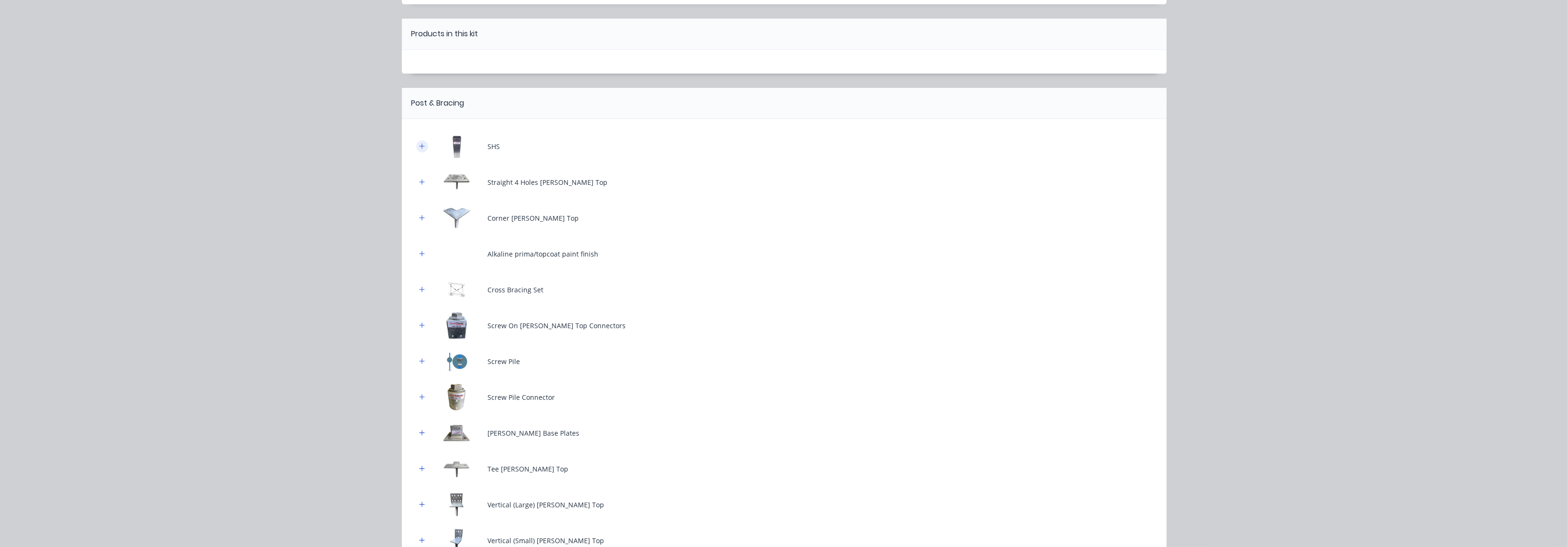
click at [419, 144] on icon "button" at bounding box center [422, 146] width 6 height 7
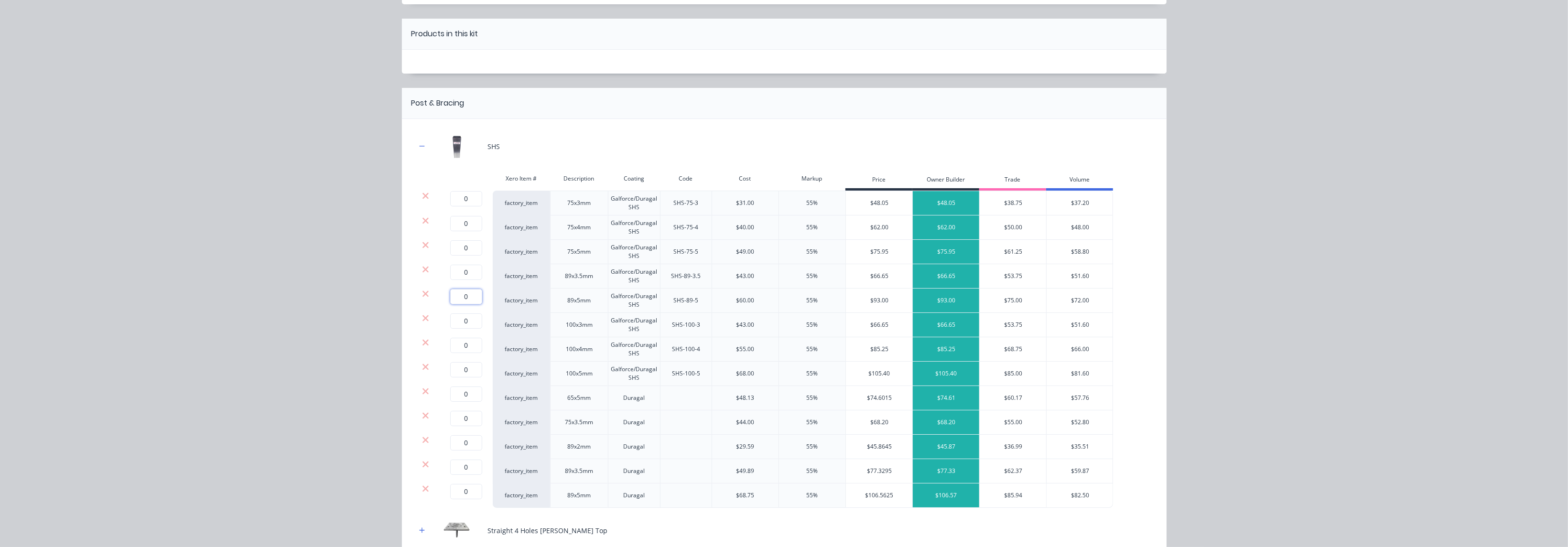
drag, startPoint x: 464, startPoint y: 299, endPoint x: 450, endPoint y: 294, distance: 14.9
click at [450, 294] on input "0" at bounding box center [466, 297] width 32 height 15
click at [307, 289] on div "Sub-Floor System Products in this kit Post & Bracing SHS Xero Item # Descriptio…" at bounding box center [784, 274] width 1568 height 547
click at [417, 193] on div at bounding box center [426, 196] width 18 height 9
click at [417, 194] on div at bounding box center [426, 196] width 18 height 9
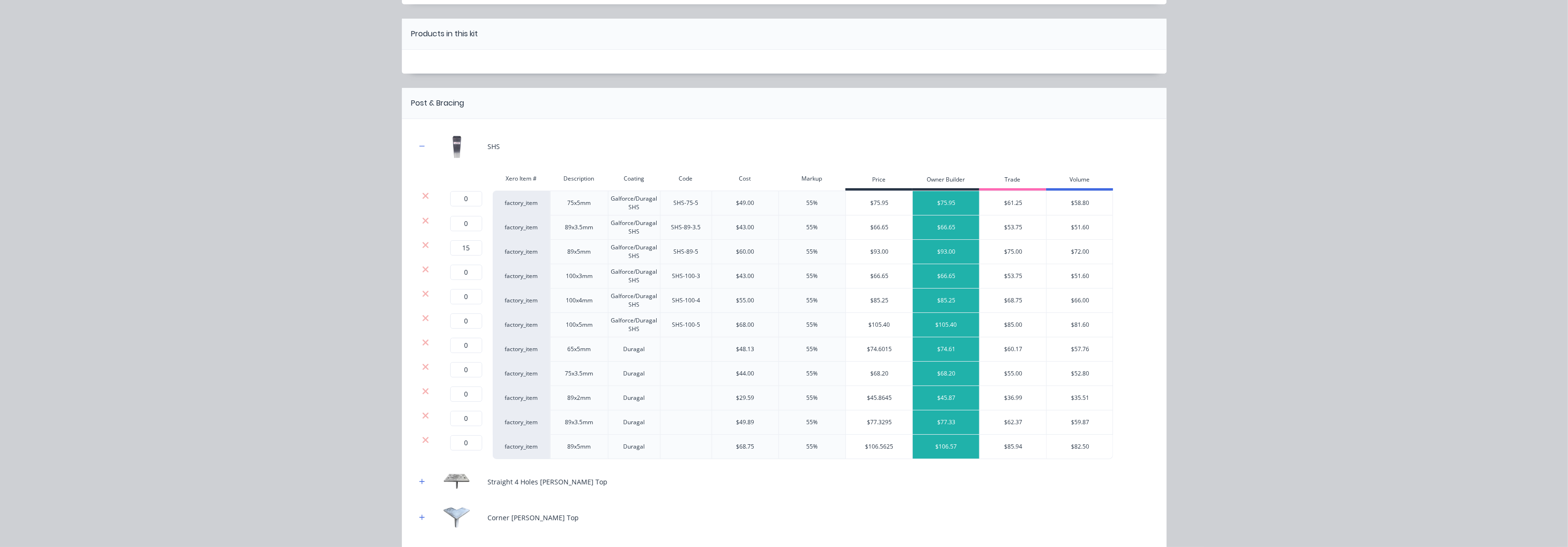
click at [417, 194] on div at bounding box center [426, 196] width 18 height 9
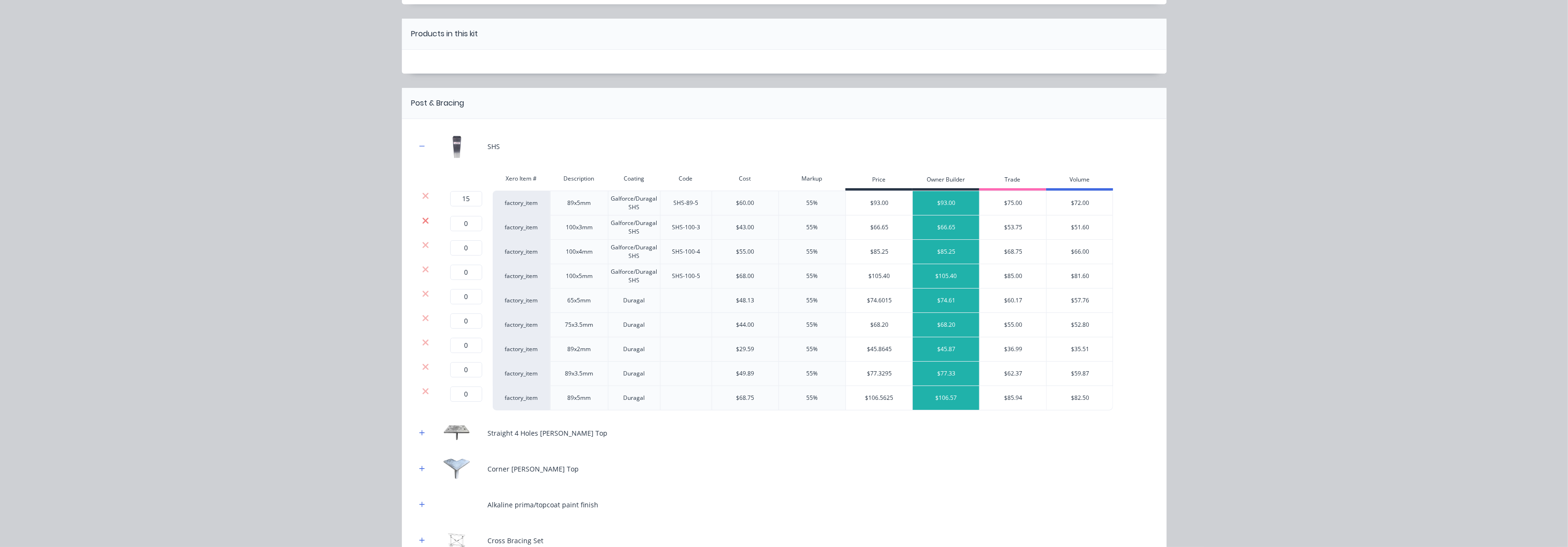
click at [422, 223] on icon at bounding box center [425, 221] width 7 height 9
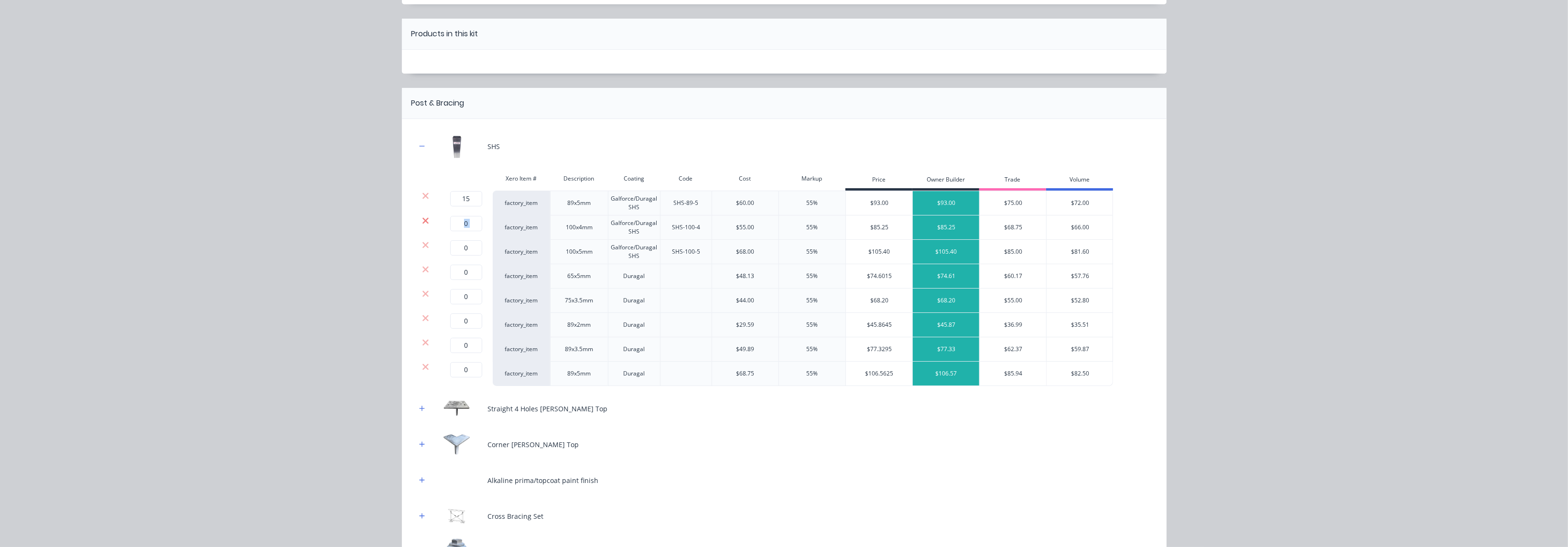
click at [423, 223] on icon at bounding box center [425, 220] width 6 height 6
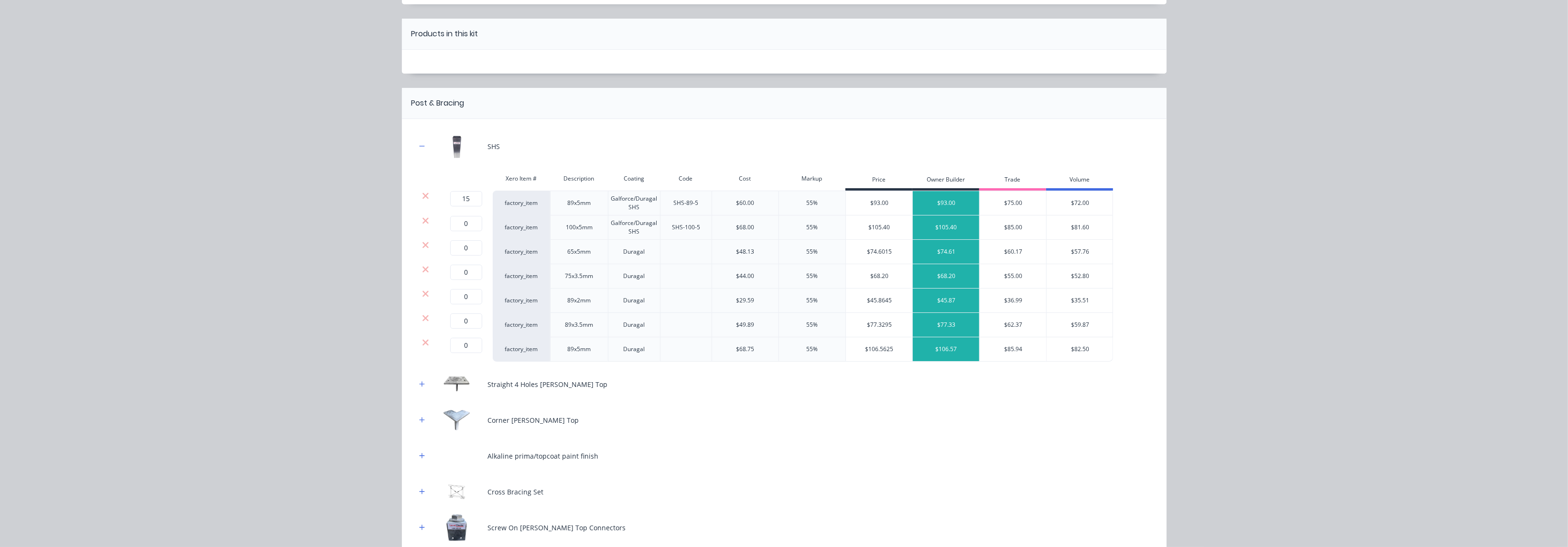
click at [422, 223] on icon at bounding box center [425, 221] width 7 height 9
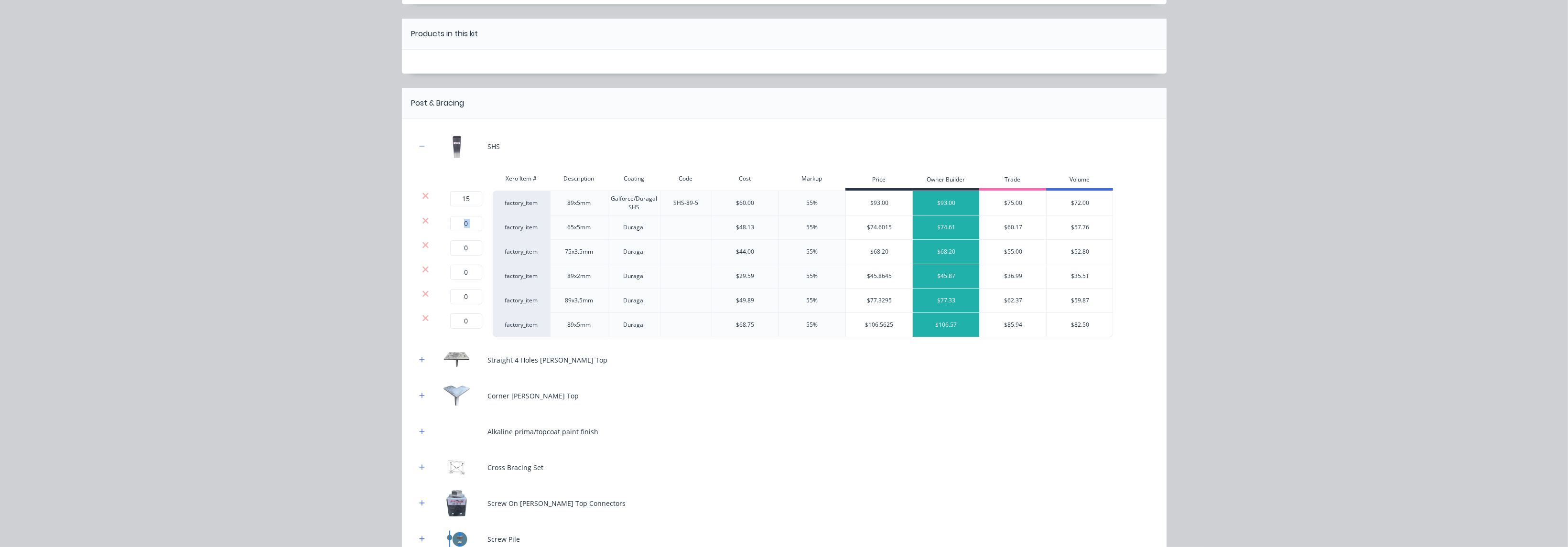
click at [422, 223] on icon at bounding box center [425, 221] width 7 height 9
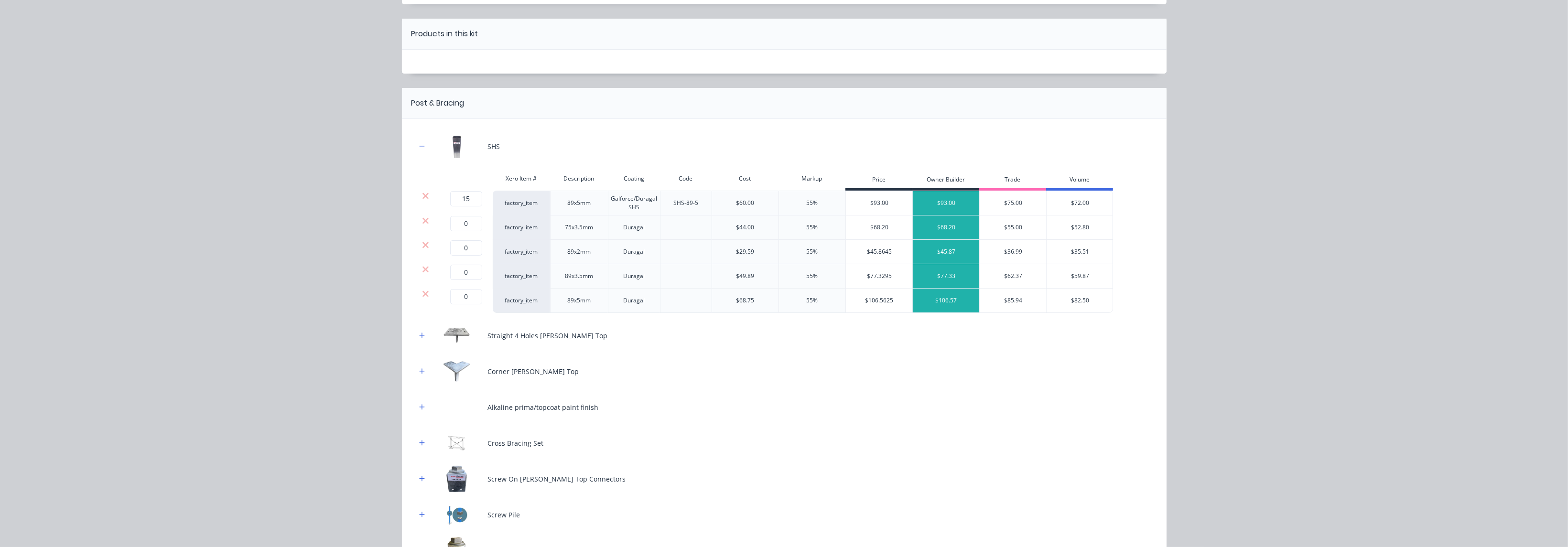
click at [422, 223] on icon at bounding box center [425, 221] width 7 height 9
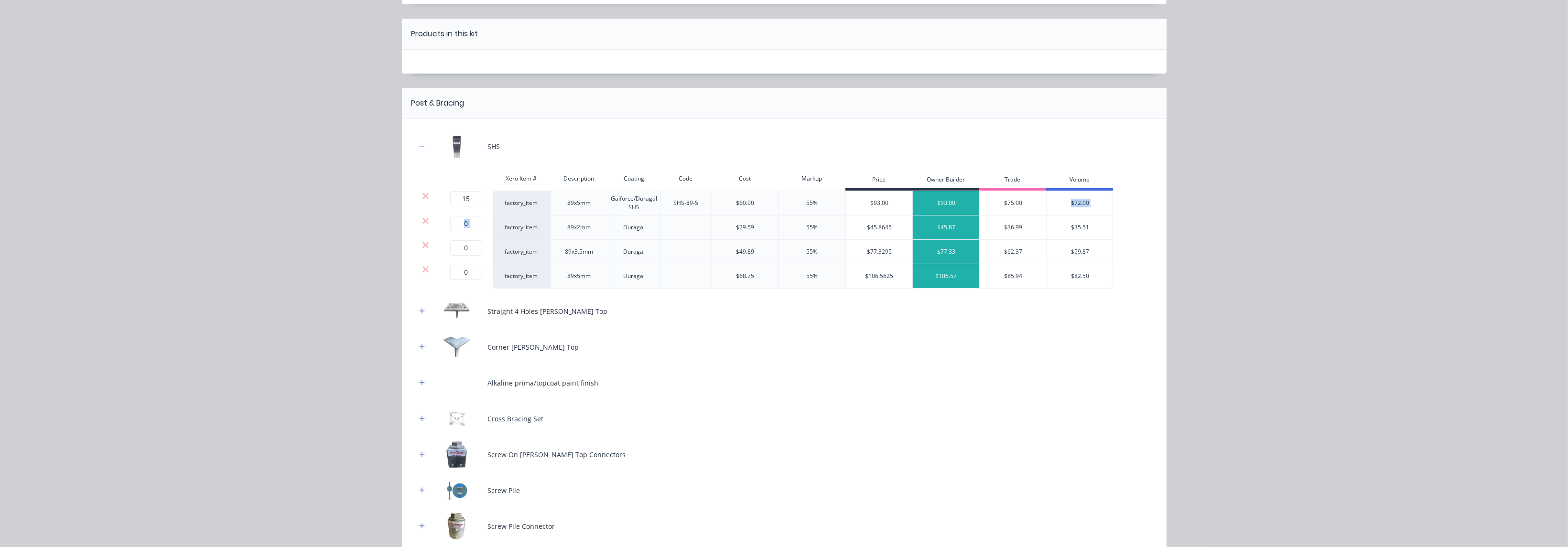
click at [422, 223] on icon at bounding box center [425, 221] width 7 height 9
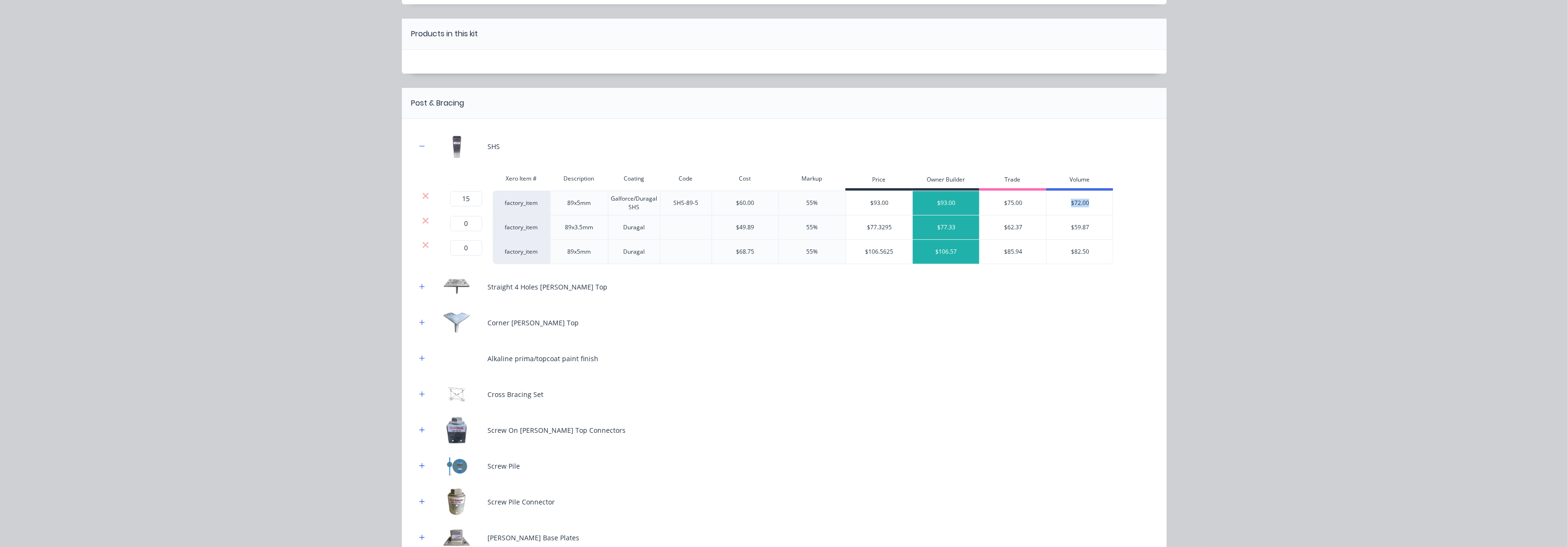
click at [422, 223] on icon at bounding box center [425, 221] width 7 height 9
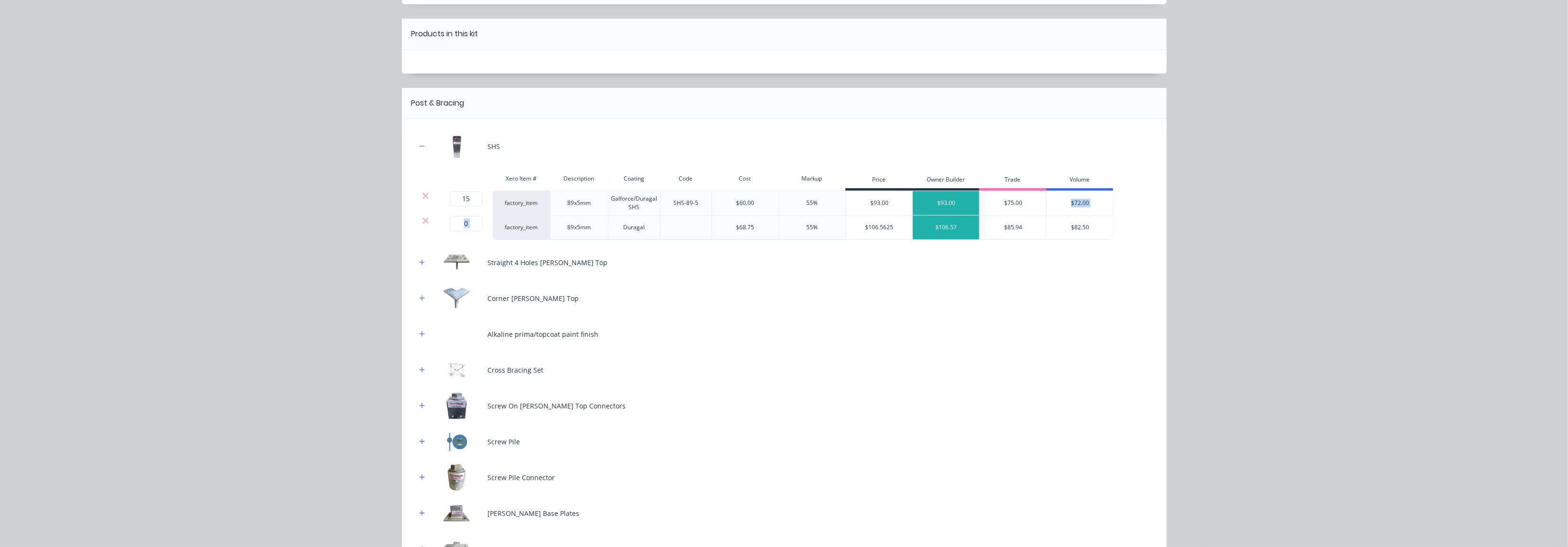
click at [422, 223] on icon at bounding box center [425, 221] width 7 height 9
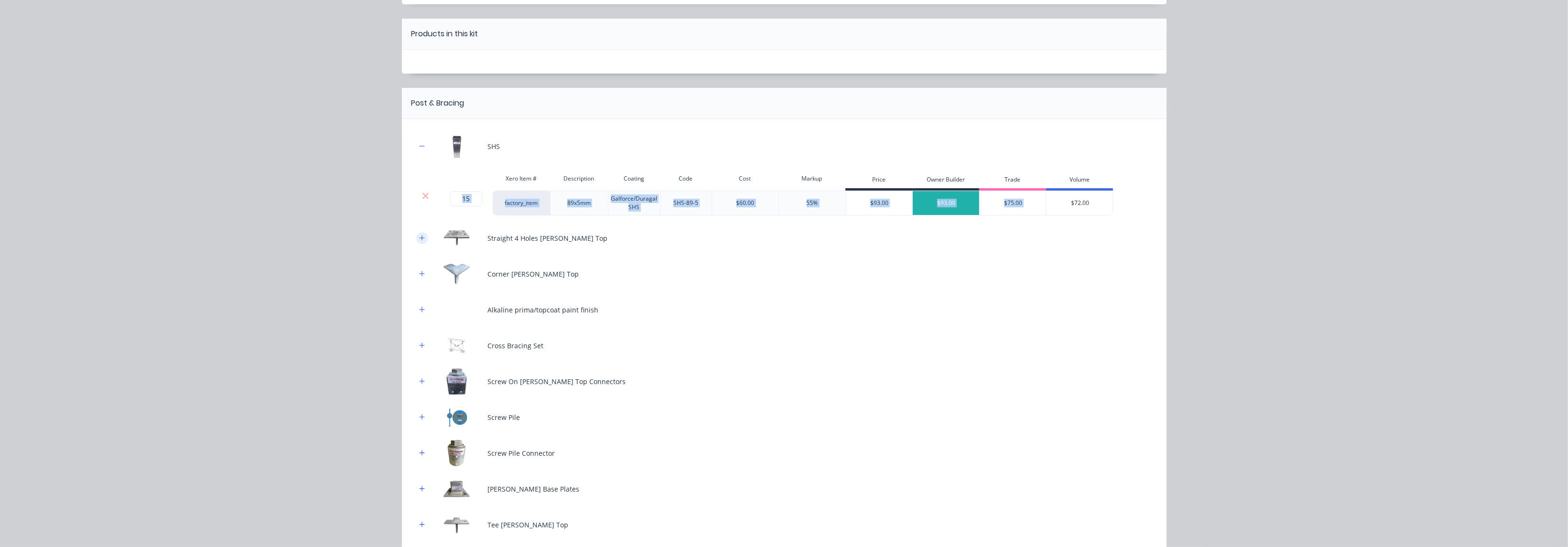
click at [419, 235] on icon "button" at bounding box center [422, 238] width 6 height 7
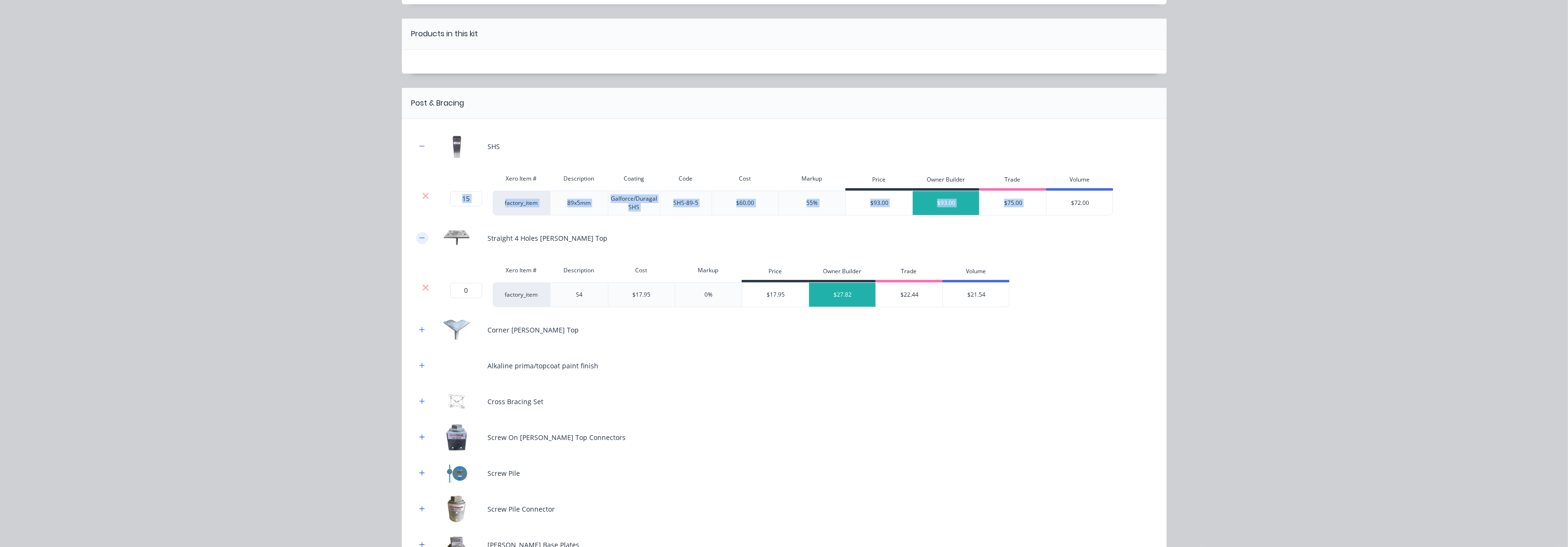
click at [419, 235] on icon "button" at bounding box center [422, 238] width 6 height 7
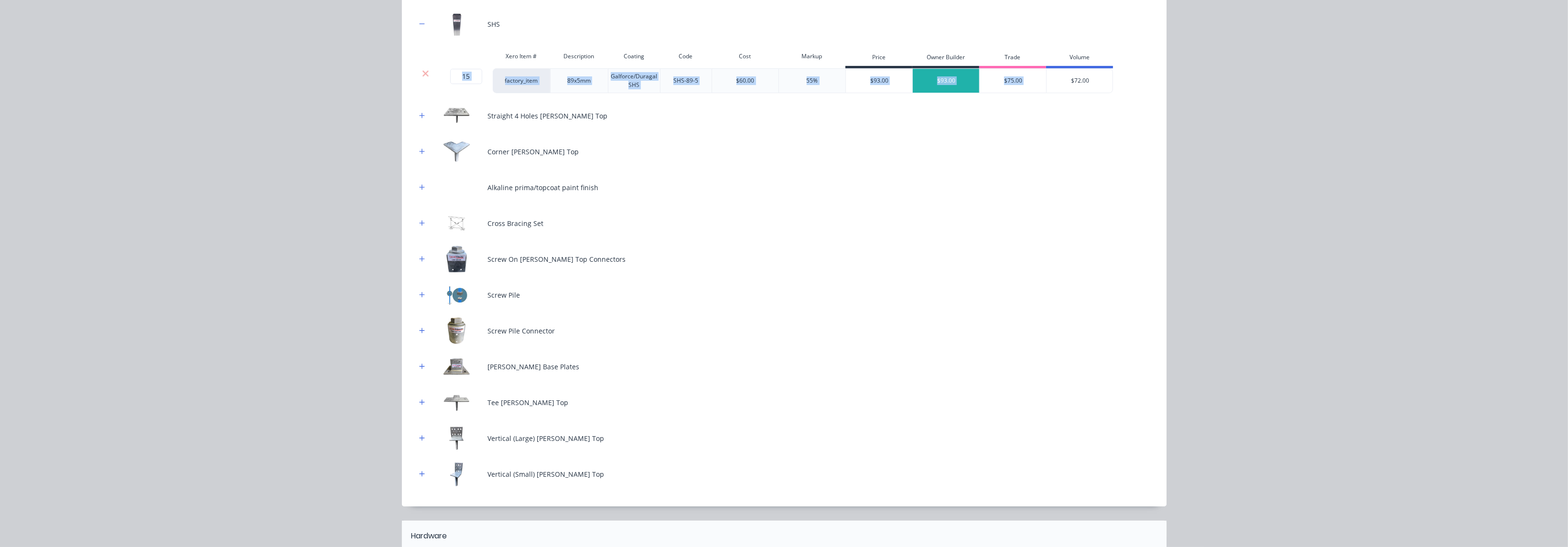
scroll to position [215, 0]
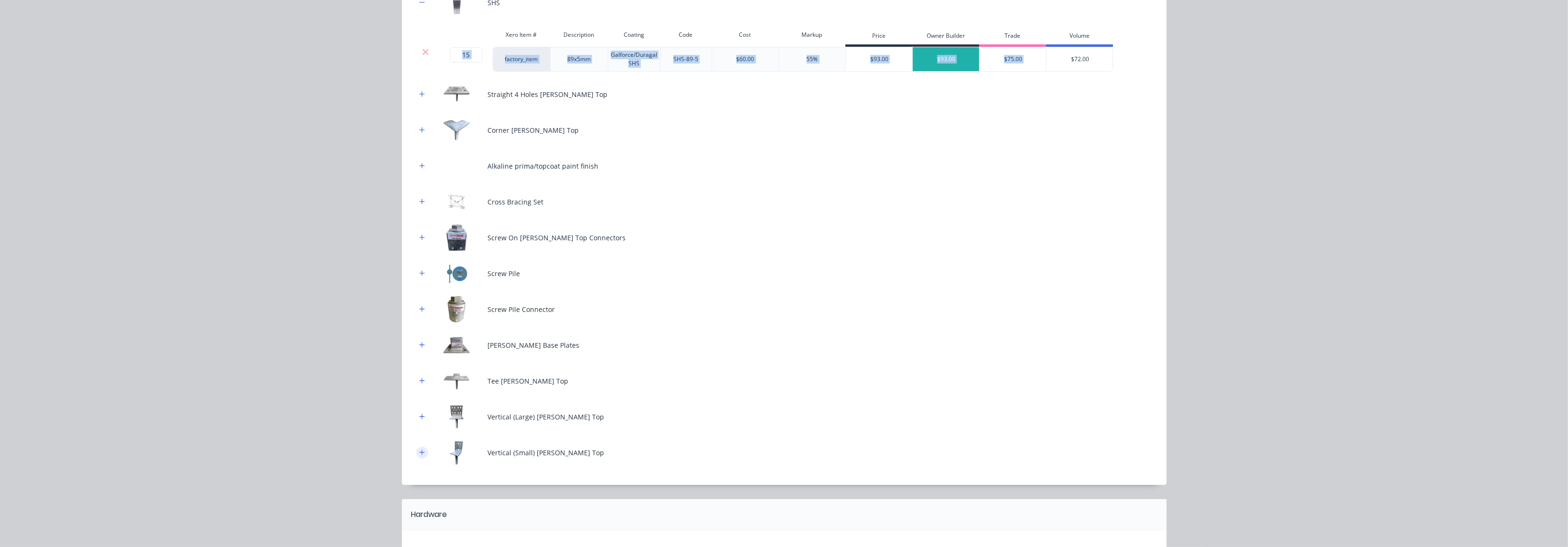
click at [419, 449] on button "button" at bounding box center [422, 453] width 12 height 12
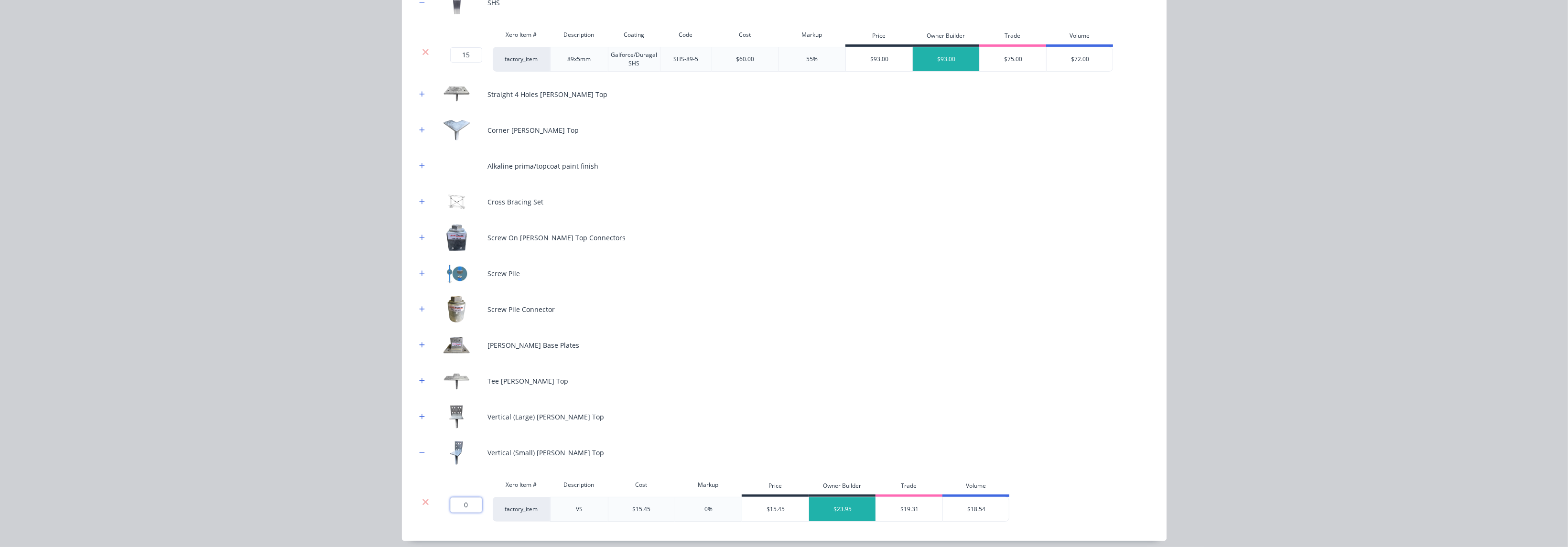
drag, startPoint x: 460, startPoint y: 505, endPoint x: 454, endPoint y: 504, distance: 6.1
click at [454, 504] on input "0" at bounding box center [466, 505] width 32 height 15
click at [410, 414] on div "SHS Xero Item # Description Coating Code Cost Markup Price Owner Builder Trade …" at bounding box center [785, 258] width 765 height 565
click at [417, 422] on div "Vertical (Large) [PERSON_NAME] Top" at bounding box center [784, 417] width 736 height 26
click at [419, 416] on icon "button" at bounding box center [422, 417] width 5 height 5
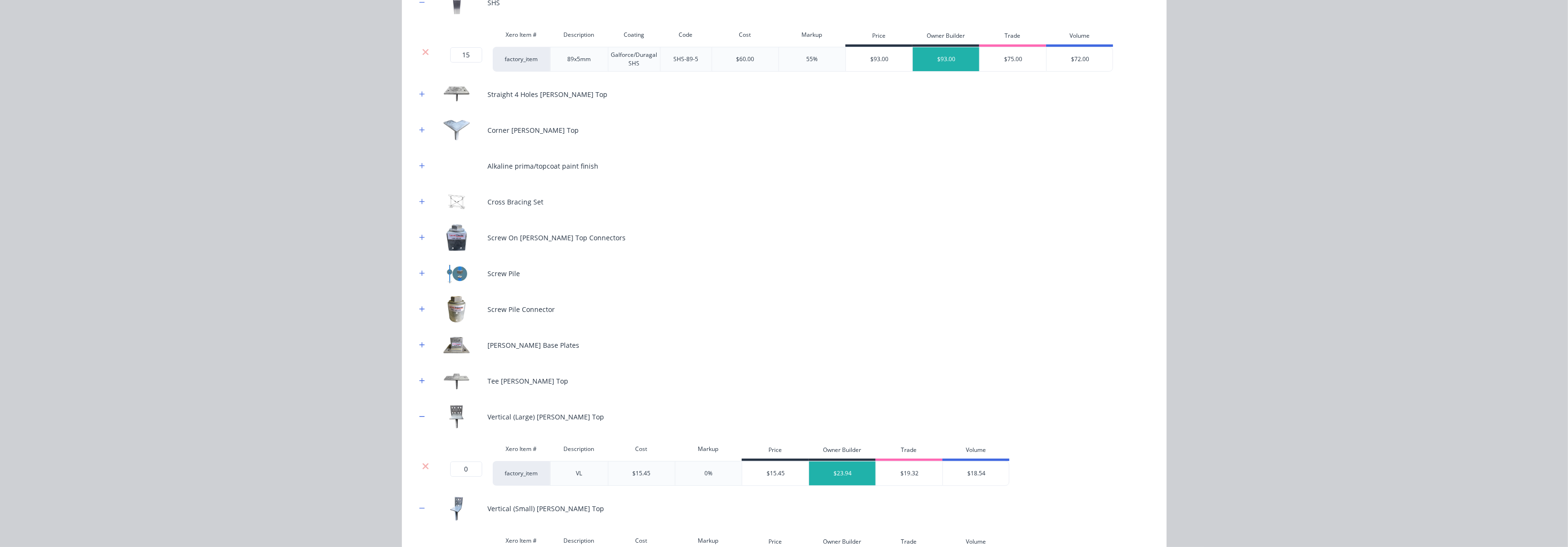
click at [420, 471] on div at bounding box center [425, 473] width 19 height 25
click at [422, 461] on icon at bounding box center [425, 466] width 7 height 9
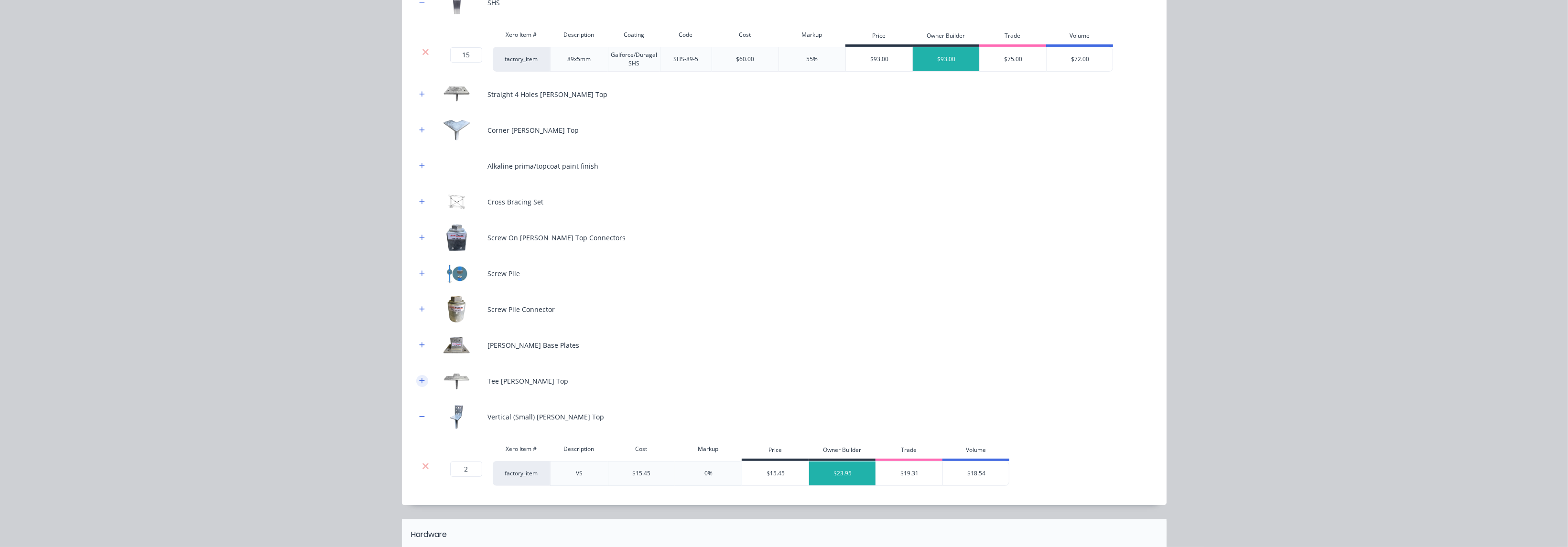
click at [419, 382] on icon "button" at bounding box center [422, 381] width 6 height 7
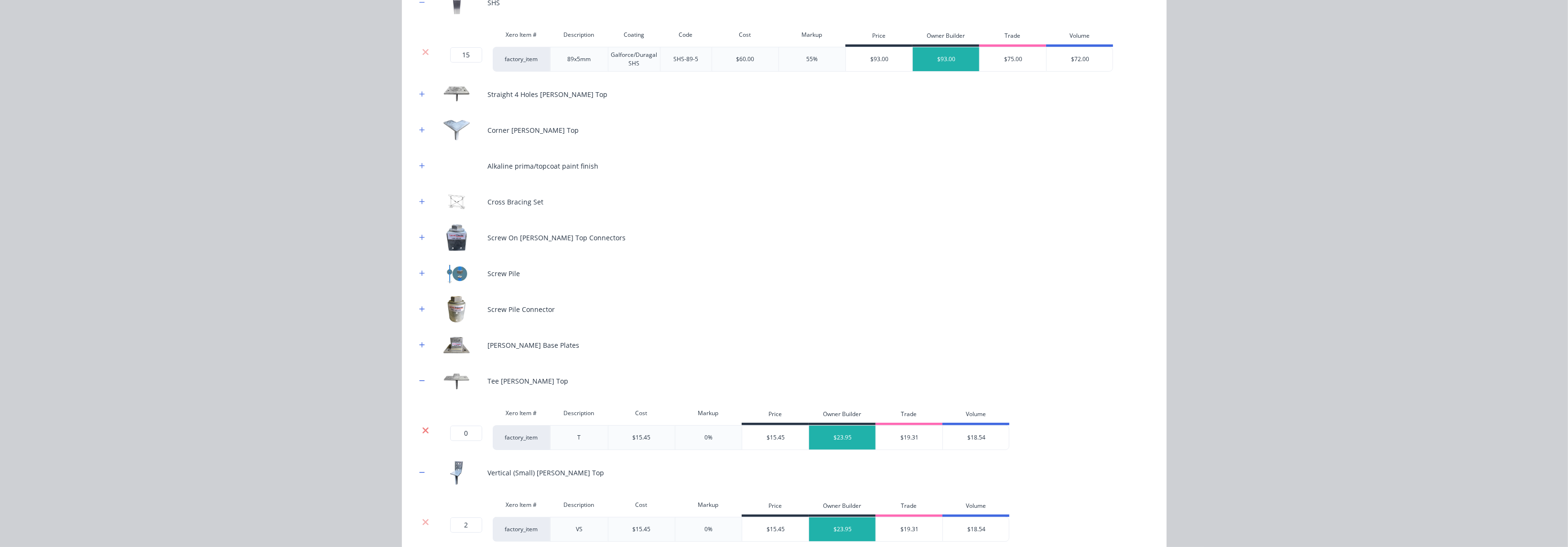
click at [422, 428] on icon at bounding box center [425, 430] width 7 height 9
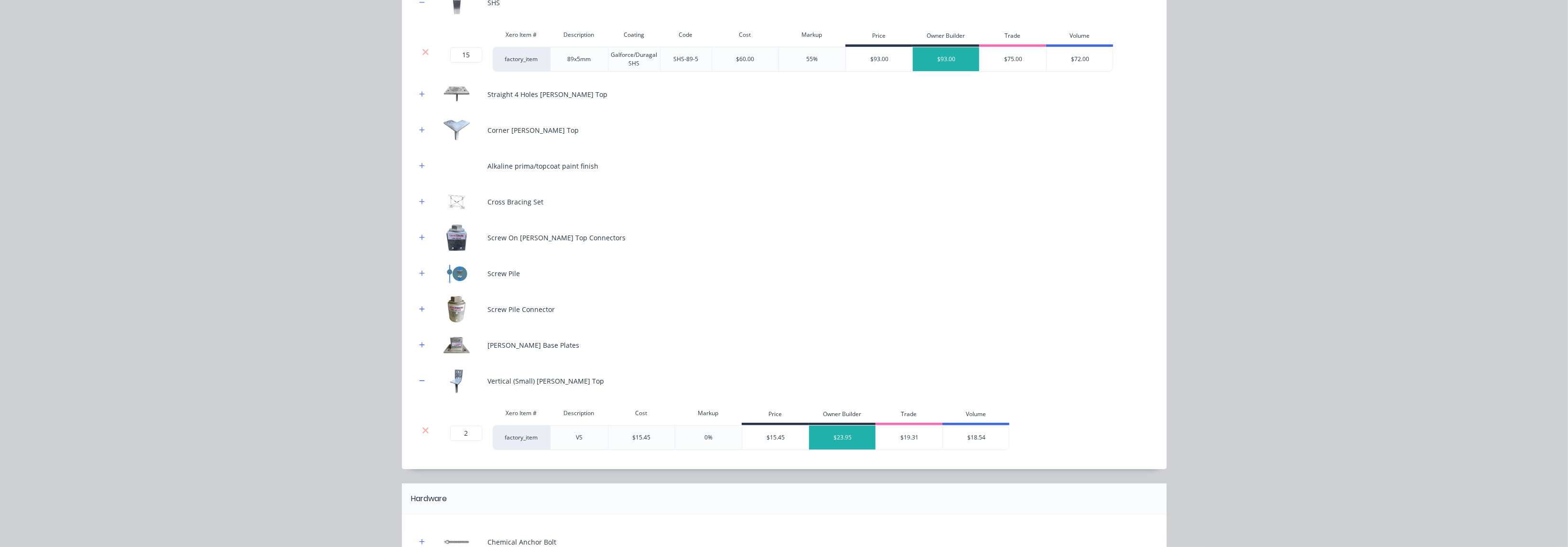
click at [419, 353] on div "[PERSON_NAME] Base Plates" at bounding box center [784, 345] width 736 height 26
click at [421, 347] on button "button" at bounding box center [422, 345] width 12 height 12
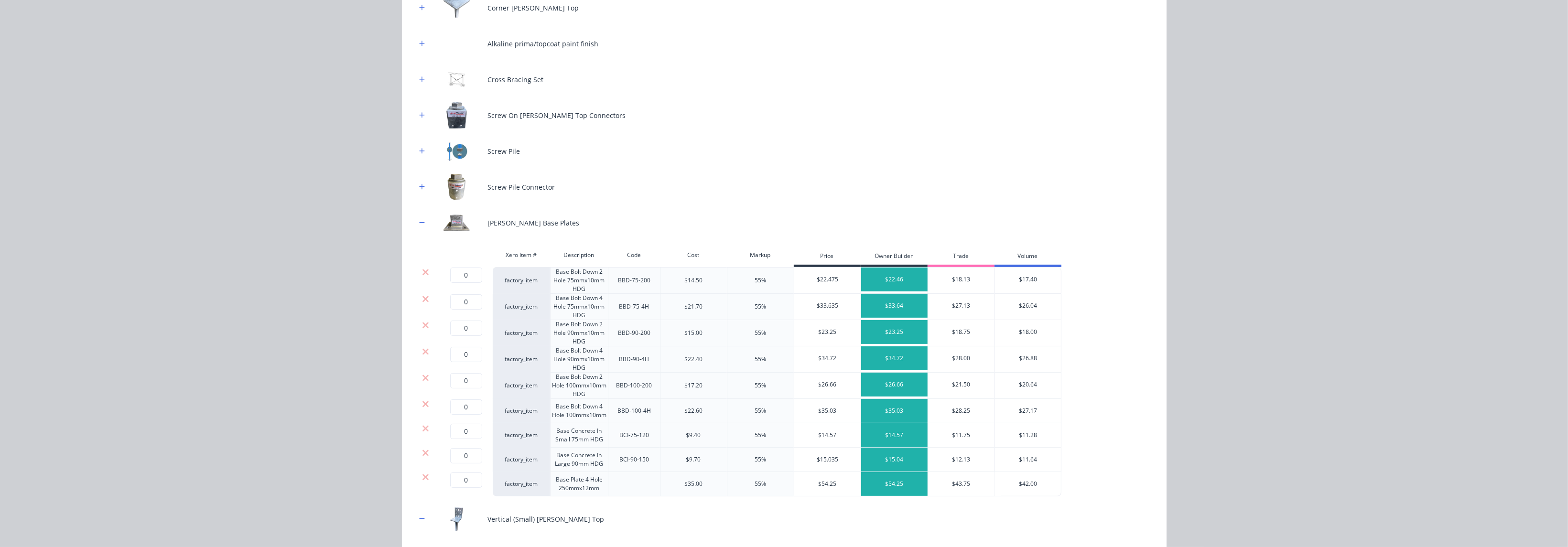
scroll to position [358, 0]
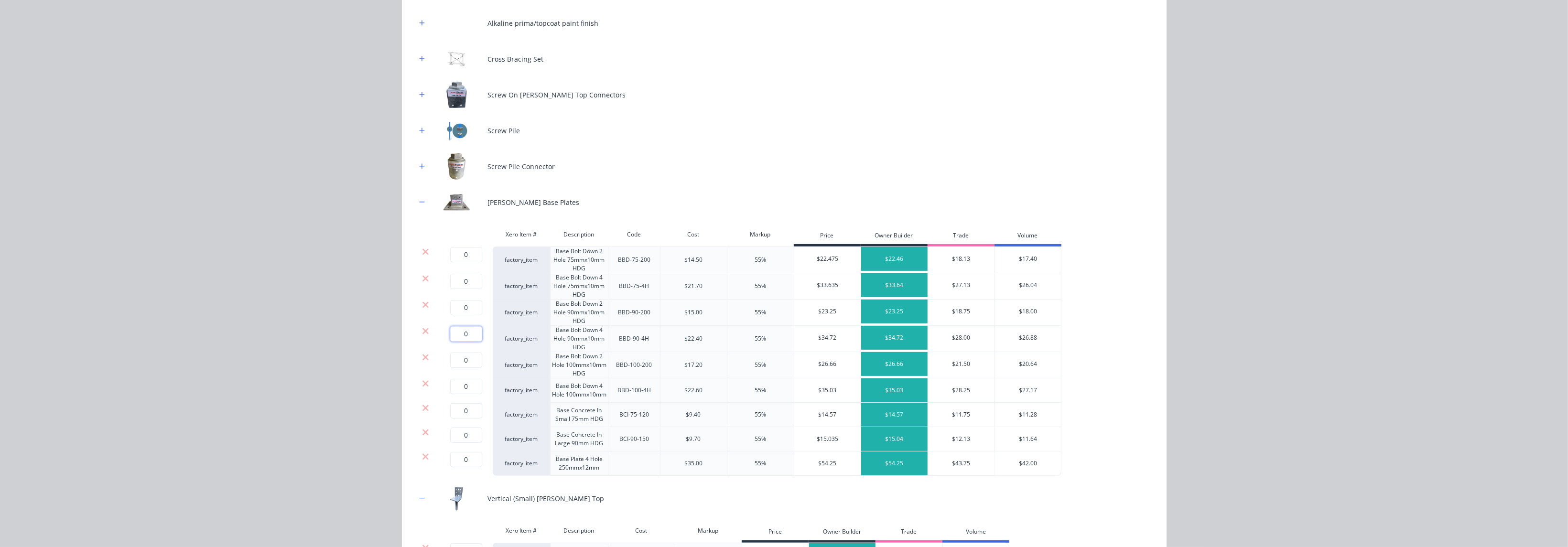
drag, startPoint x: 461, startPoint y: 336, endPoint x: 456, endPoint y: 334, distance: 5.4
click at [456, 334] on input "0" at bounding box center [466, 333] width 32 height 15
click at [417, 356] on div at bounding box center [426, 357] width 18 height 9
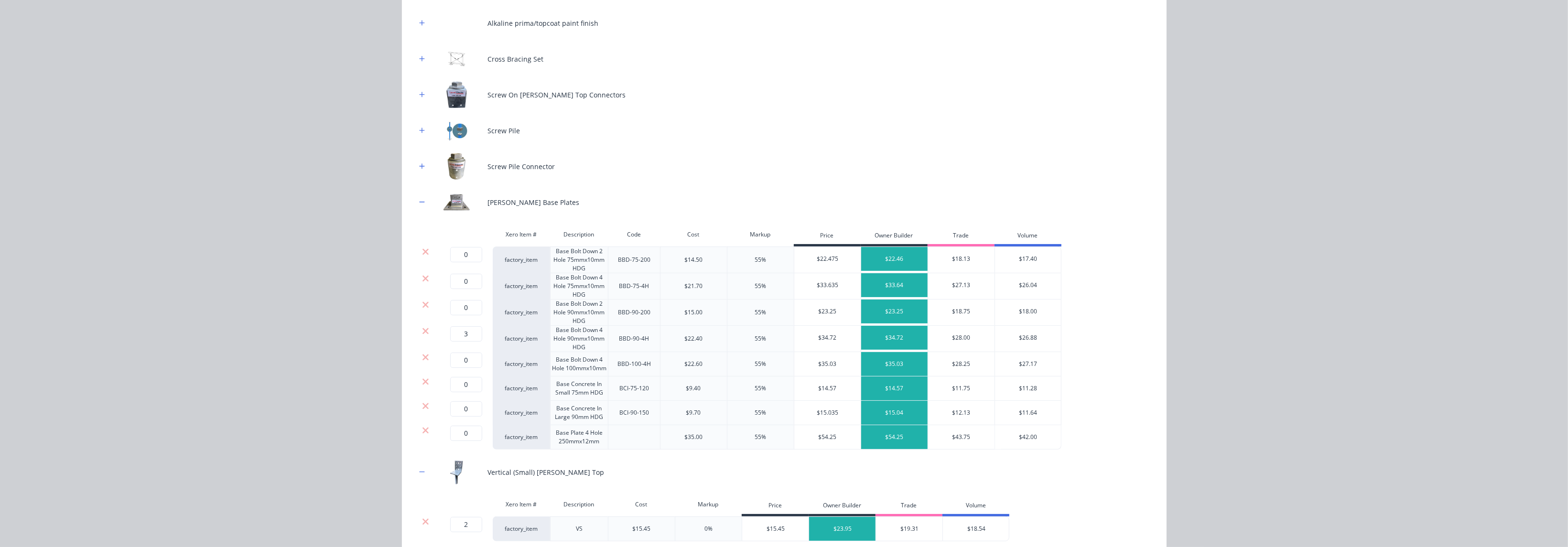
click at [417, 358] on div at bounding box center [426, 357] width 18 height 9
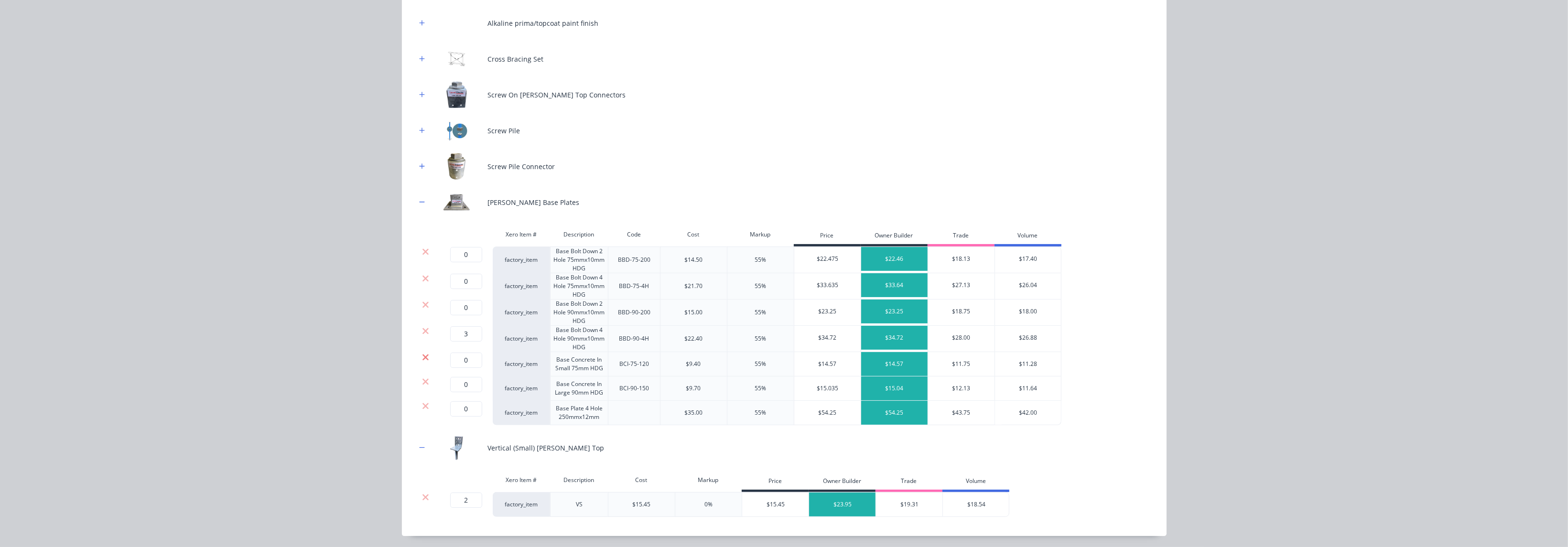
click at [422, 358] on icon at bounding box center [425, 357] width 7 height 9
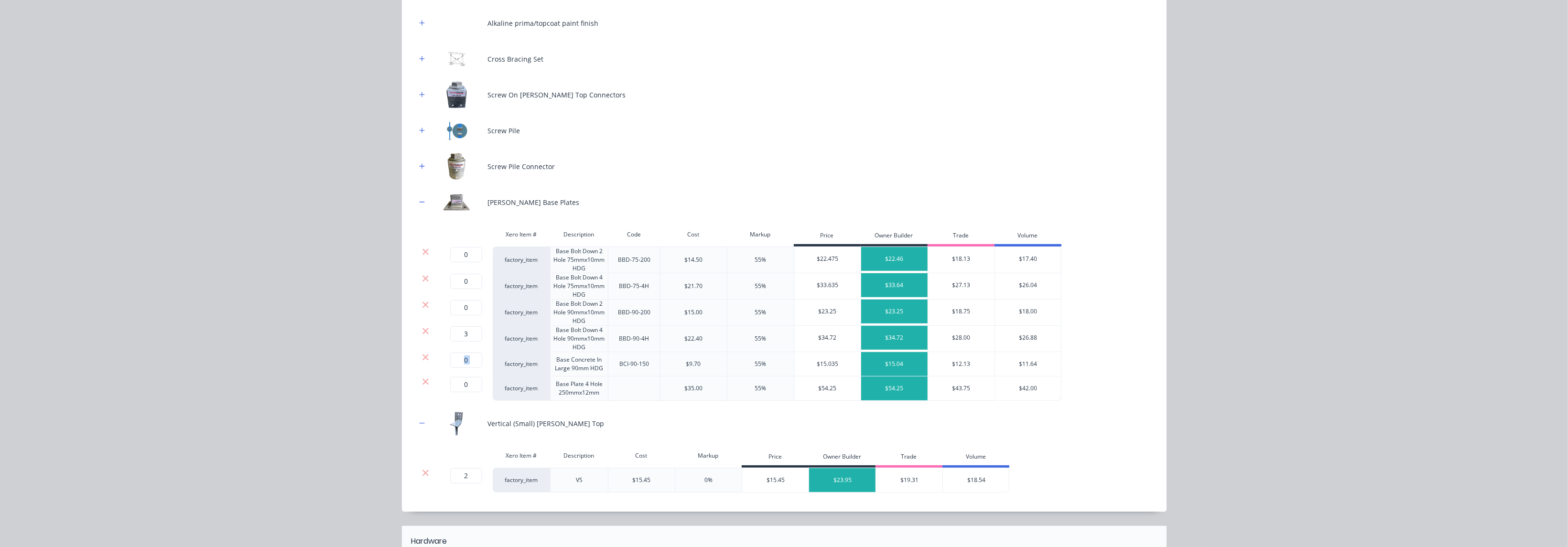
click at [422, 358] on icon at bounding box center [425, 357] width 7 height 9
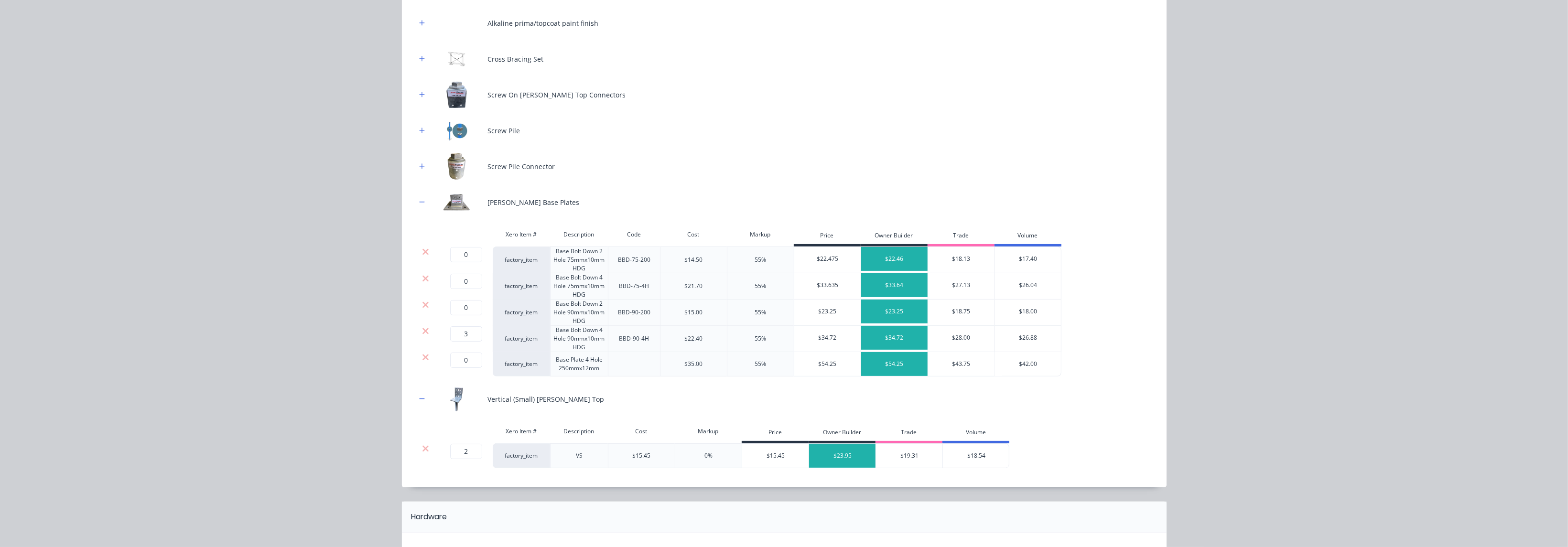
click at [422, 358] on icon at bounding box center [425, 357] width 7 height 9
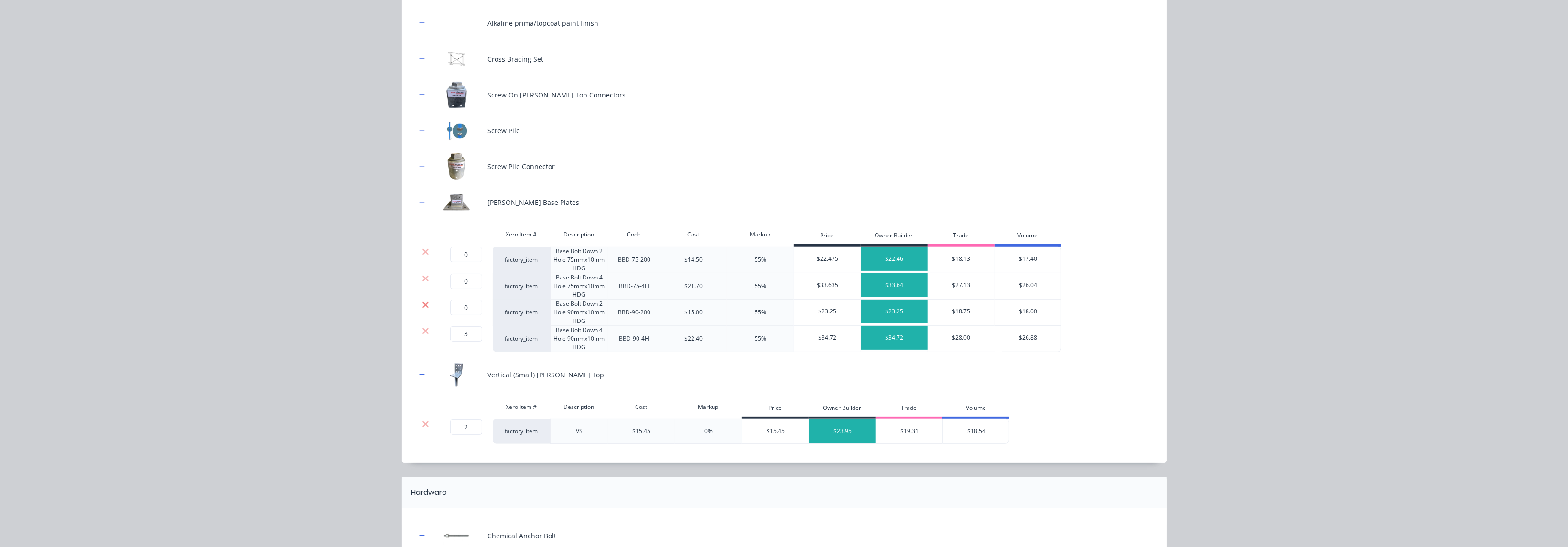
click at [422, 304] on icon at bounding box center [425, 304] width 7 height 9
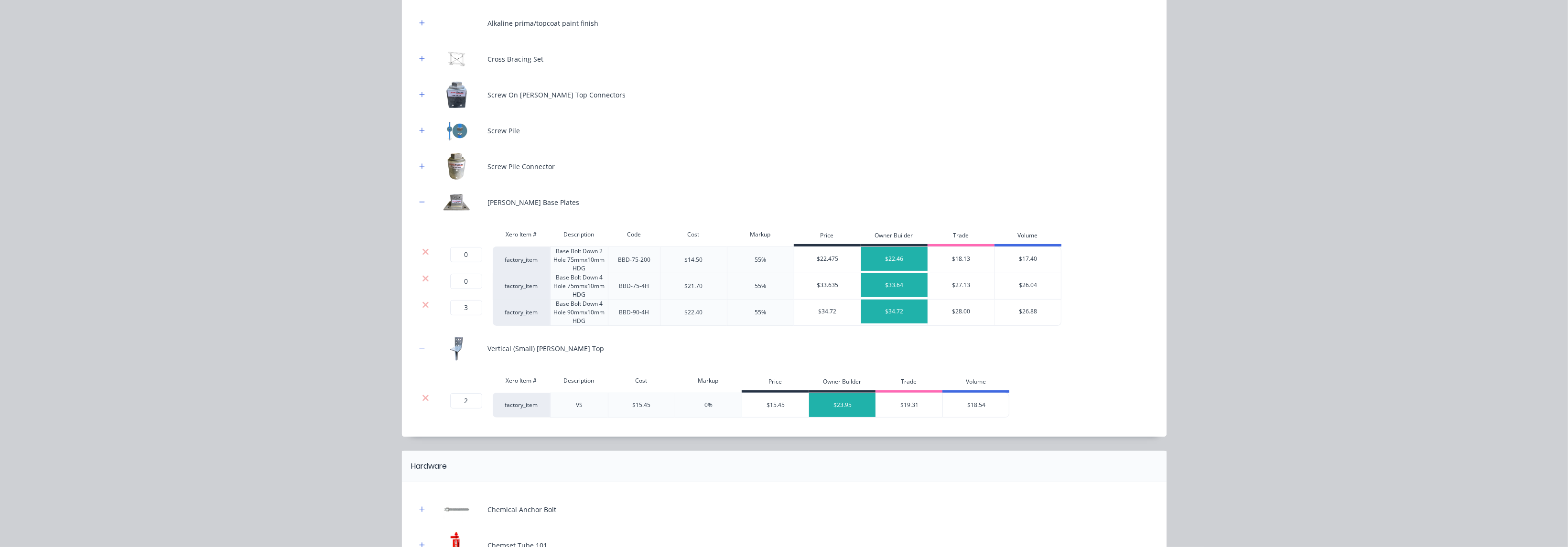
click at [417, 275] on div at bounding box center [426, 278] width 18 height 9
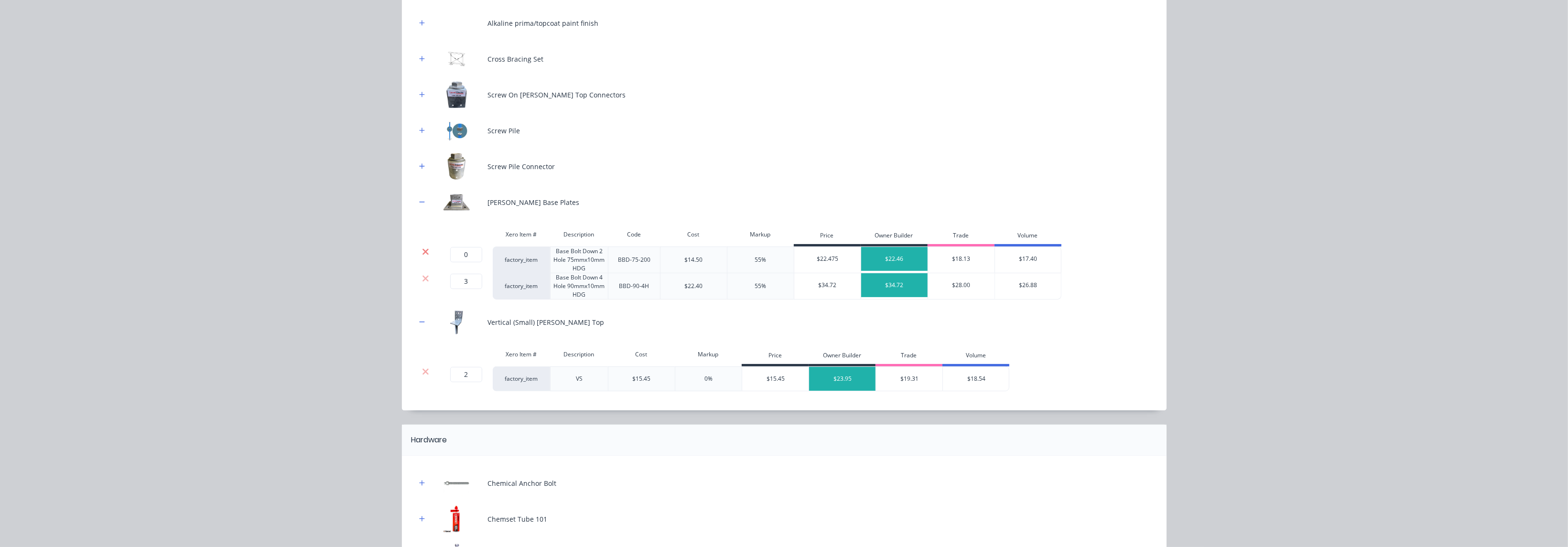
click at [422, 252] on icon at bounding box center [425, 252] width 7 height 9
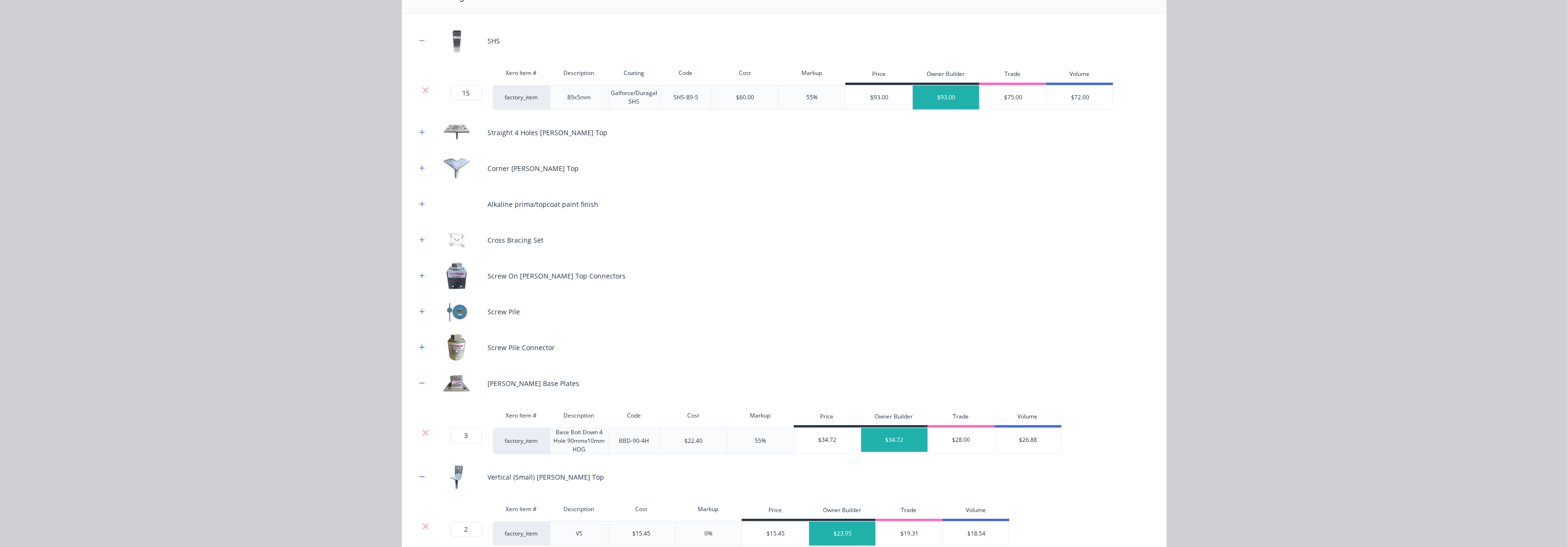
scroll to position [143, 0]
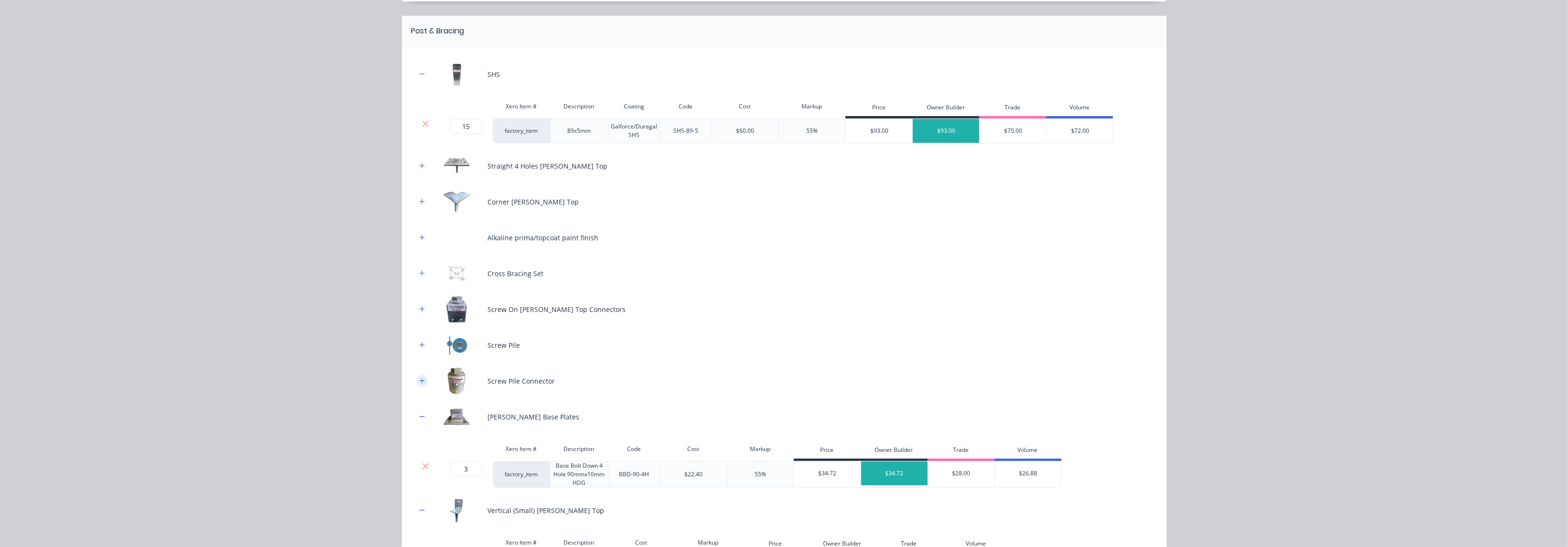
click at [419, 379] on icon "button" at bounding box center [422, 381] width 6 height 7
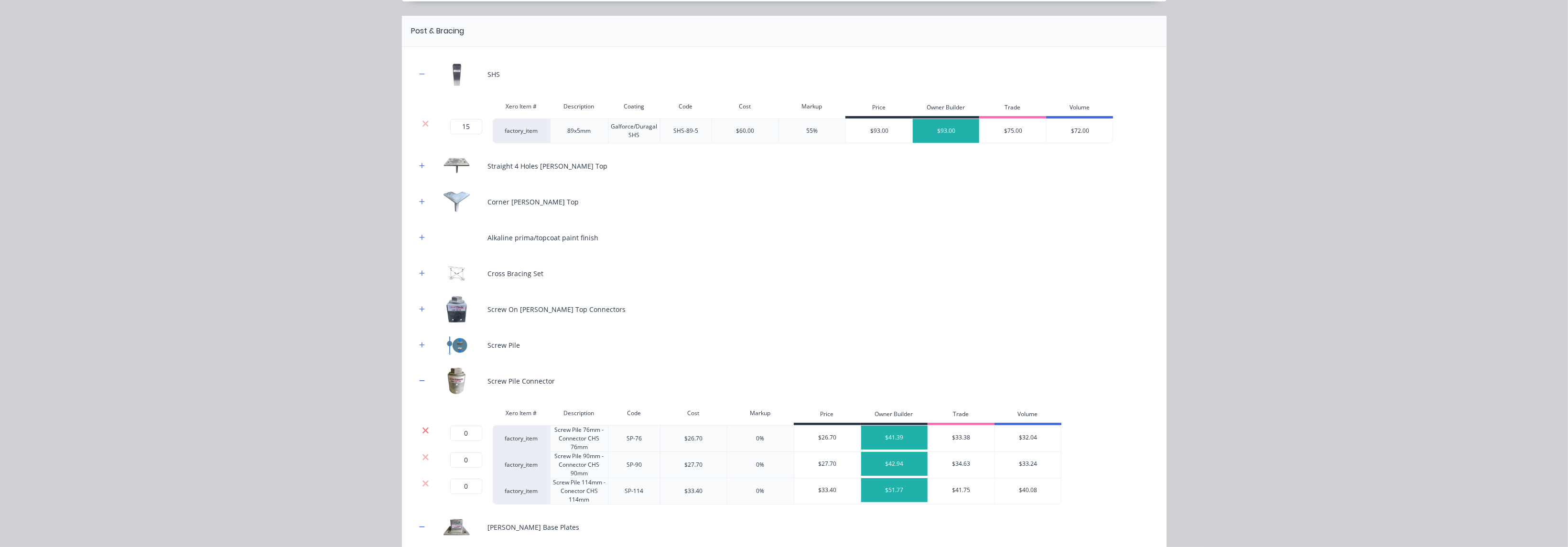
click at [422, 426] on icon at bounding box center [425, 430] width 7 height 9
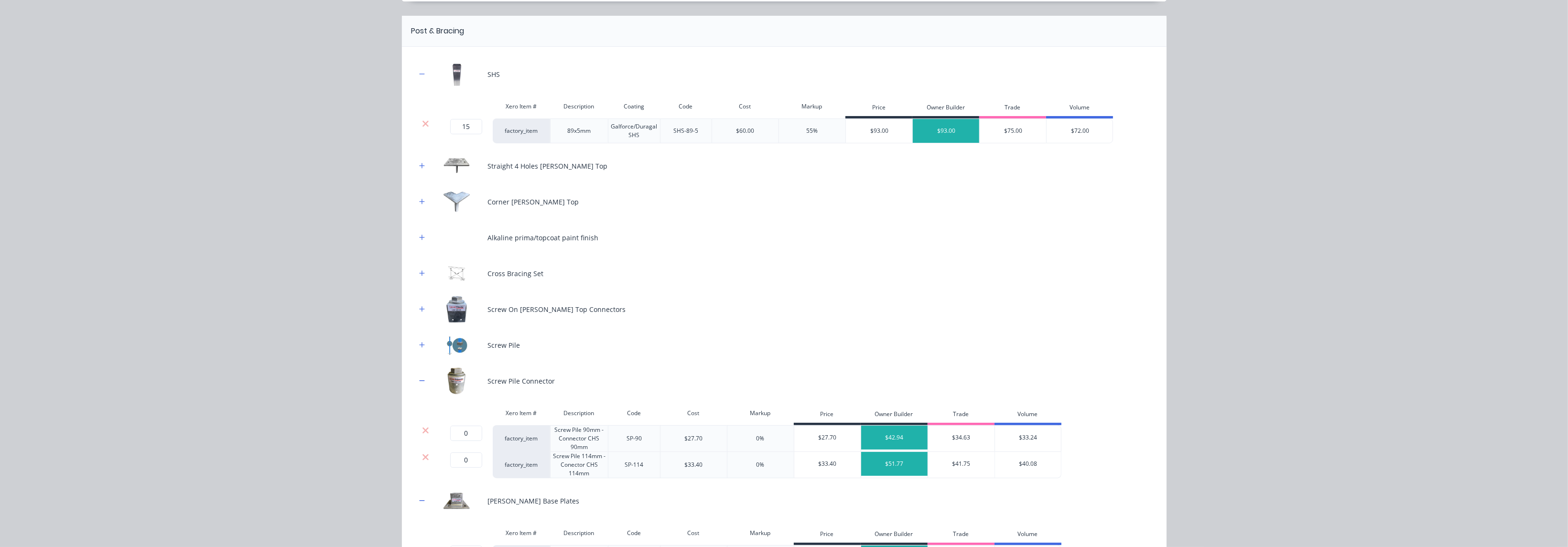
click at [423, 428] on icon at bounding box center [425, 430] width 6 height 6
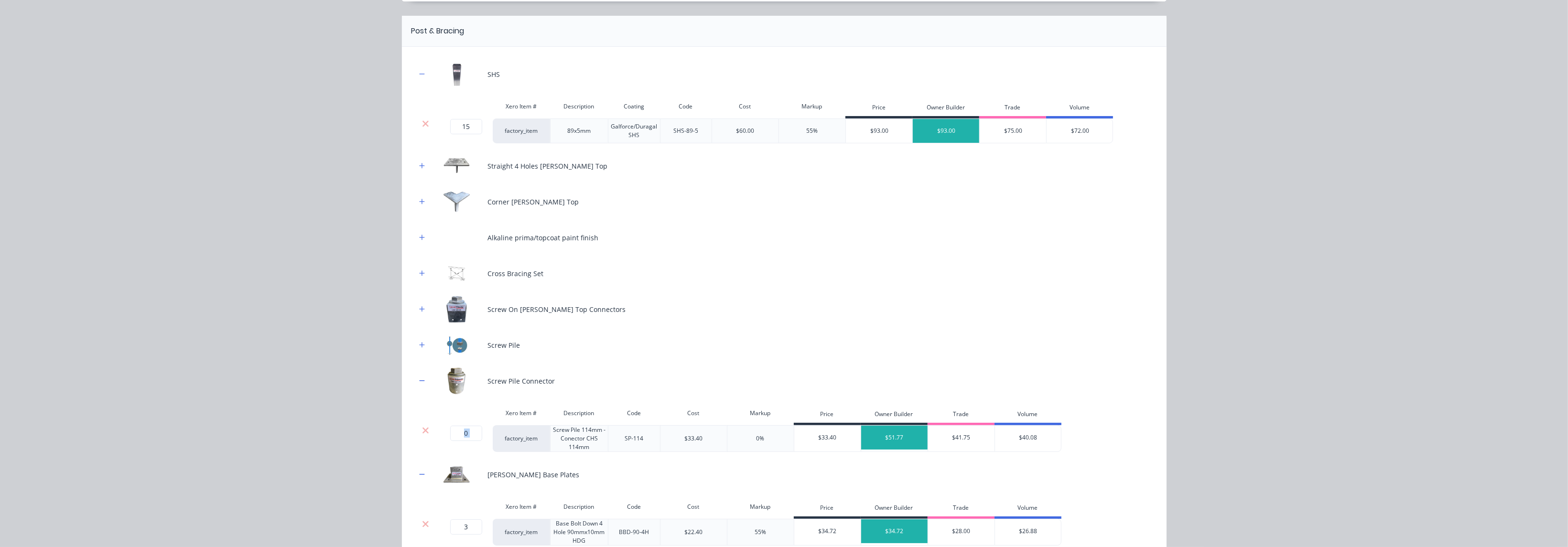
click at [423, 428] on icon at bounding box center [425, 430] width 6 height 6
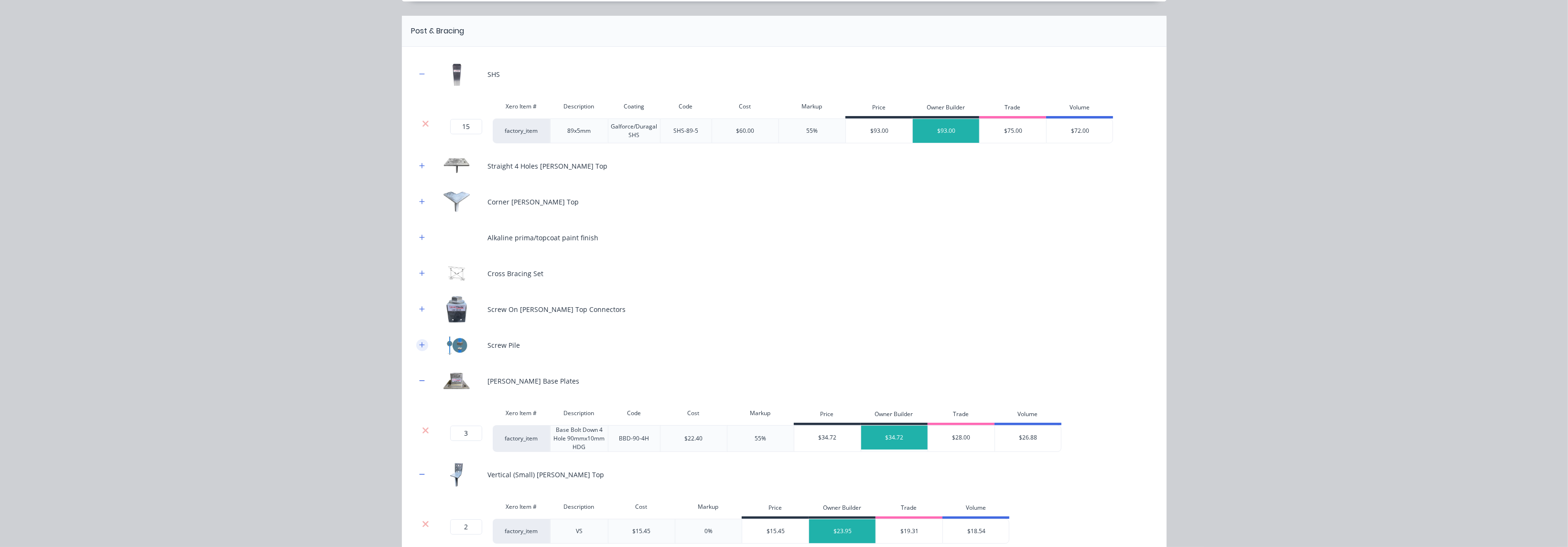
click at [419, 343] on icon "button" at bounding box center [422, 345] width 6 height 7
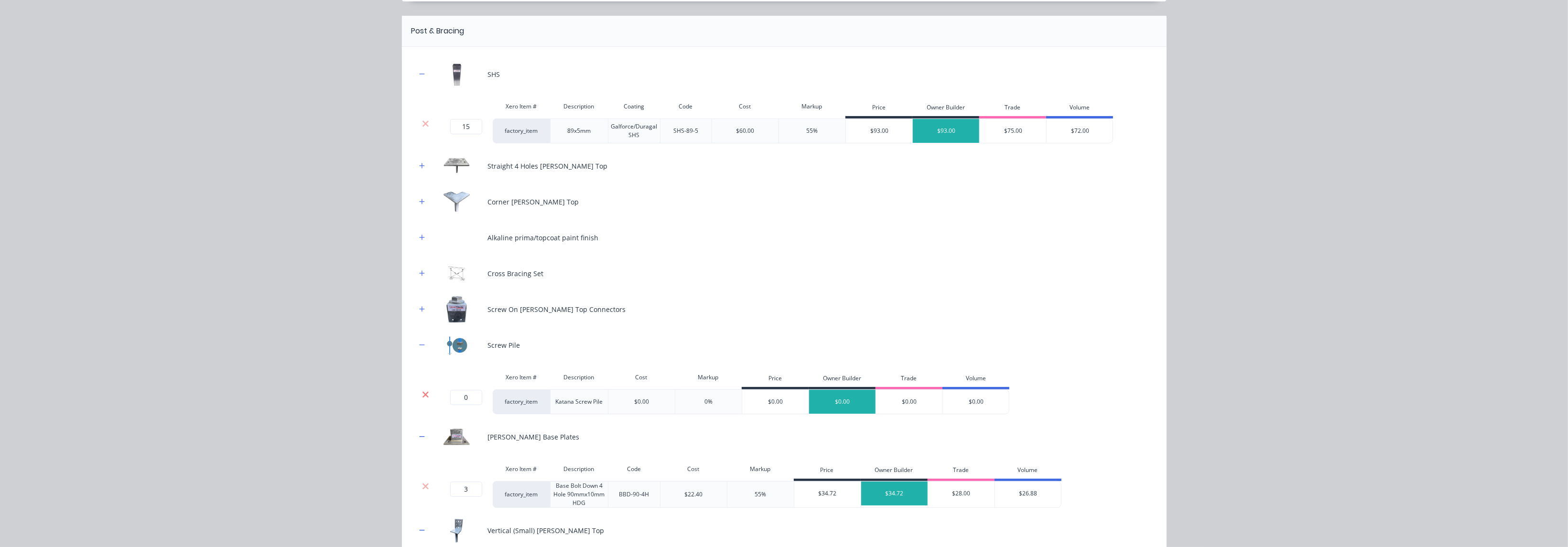
click at [422, 391] on icon at bounding box center [425, 394] width 7 height 9
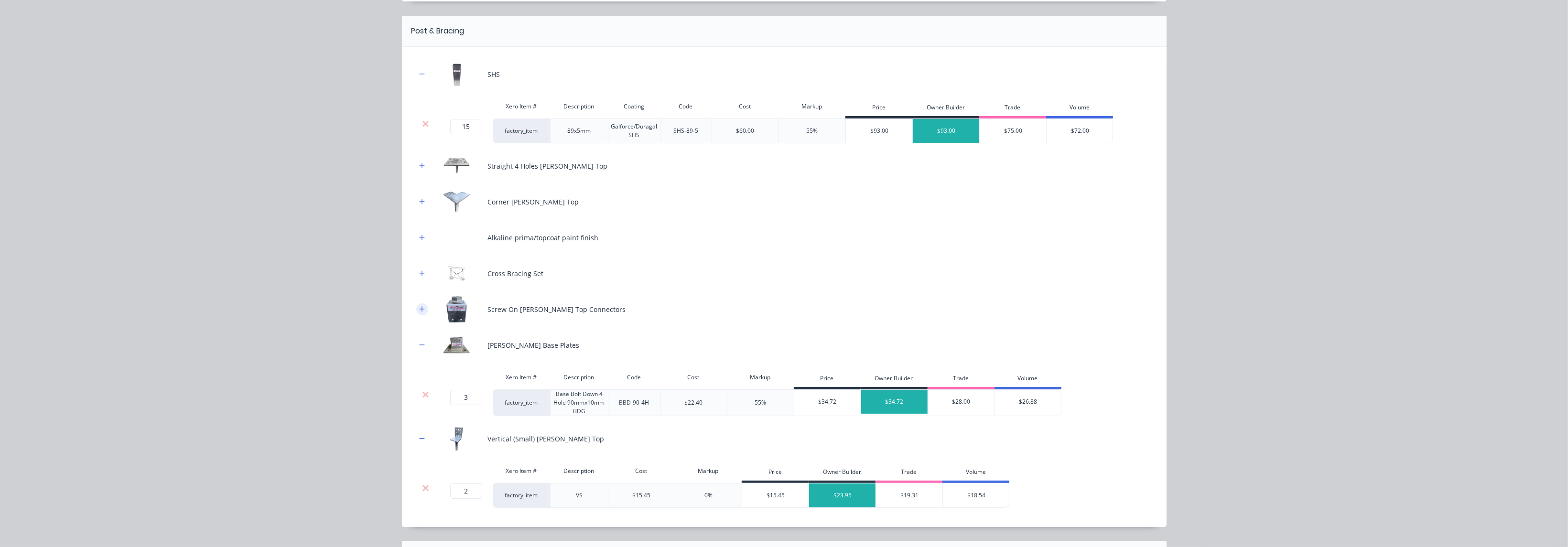
click at [419, 310] on icon "button" at bounding box center [422, 309] width 6 height 7
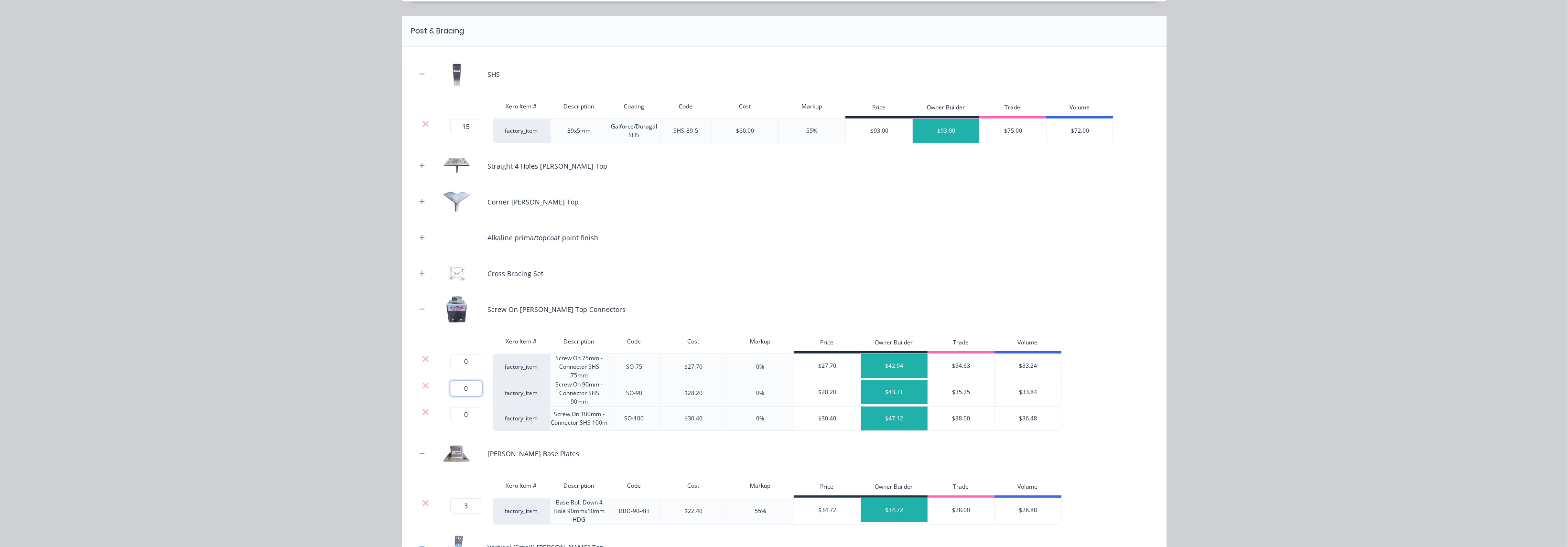
drag, startPoint x: 460, startPoint y: 384, endPoint x: 450, endPoint y: 383, distance: 10.0
click at [450, 383] on input "0" at bounding box center [466, 388] width 32 height 15
click at [417, 357] on div at bounding box center [426, 359] width 18 height 9
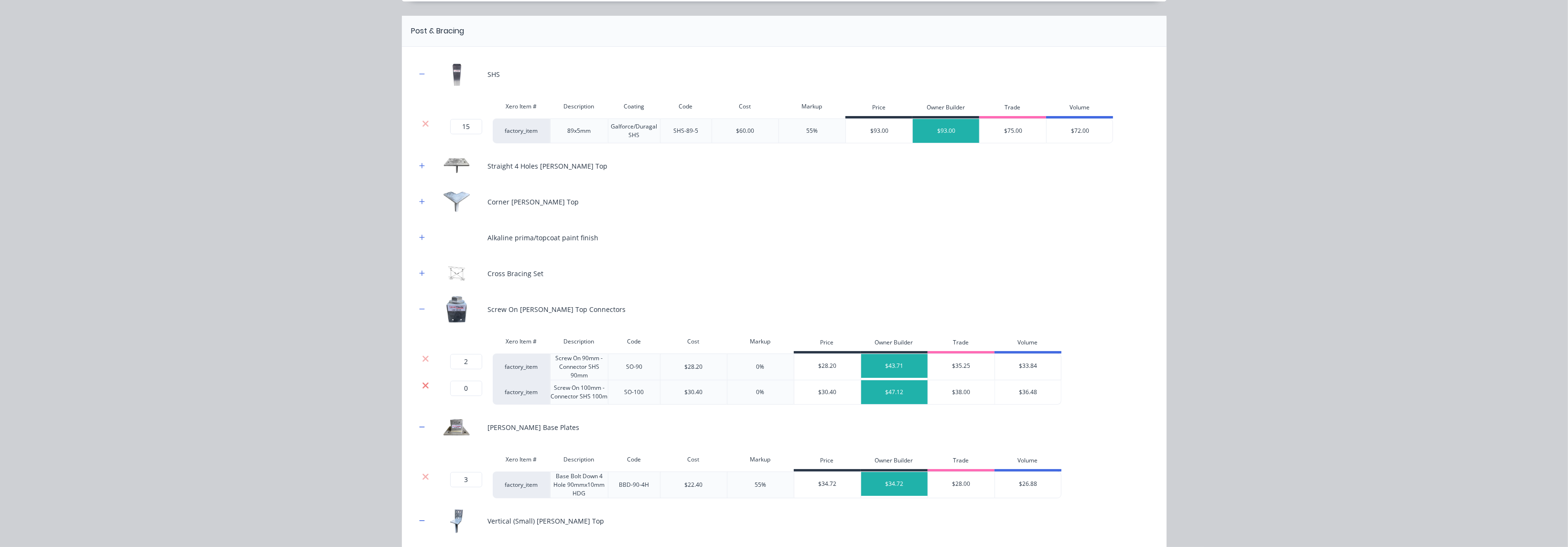
click at [423, 386] on icon at bounding box center [425, 385] width 6 height 6
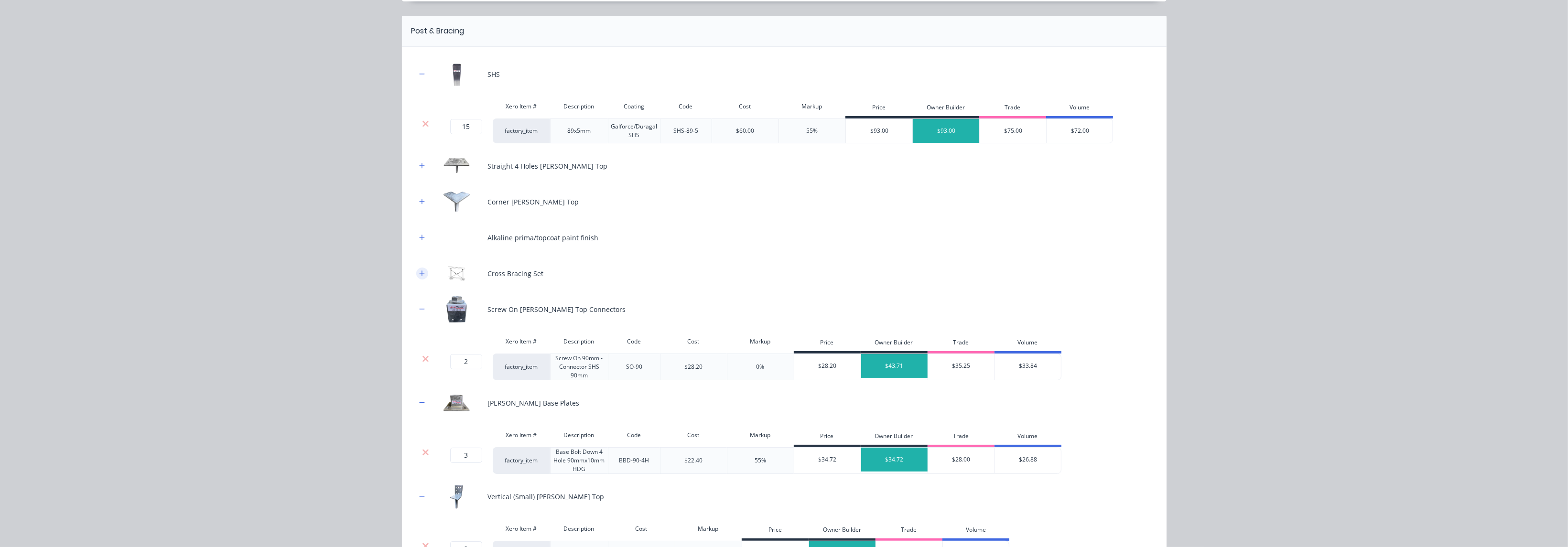
click at [419, 274] on icon "button" at bounding box center [422, 274] width 6 height 7
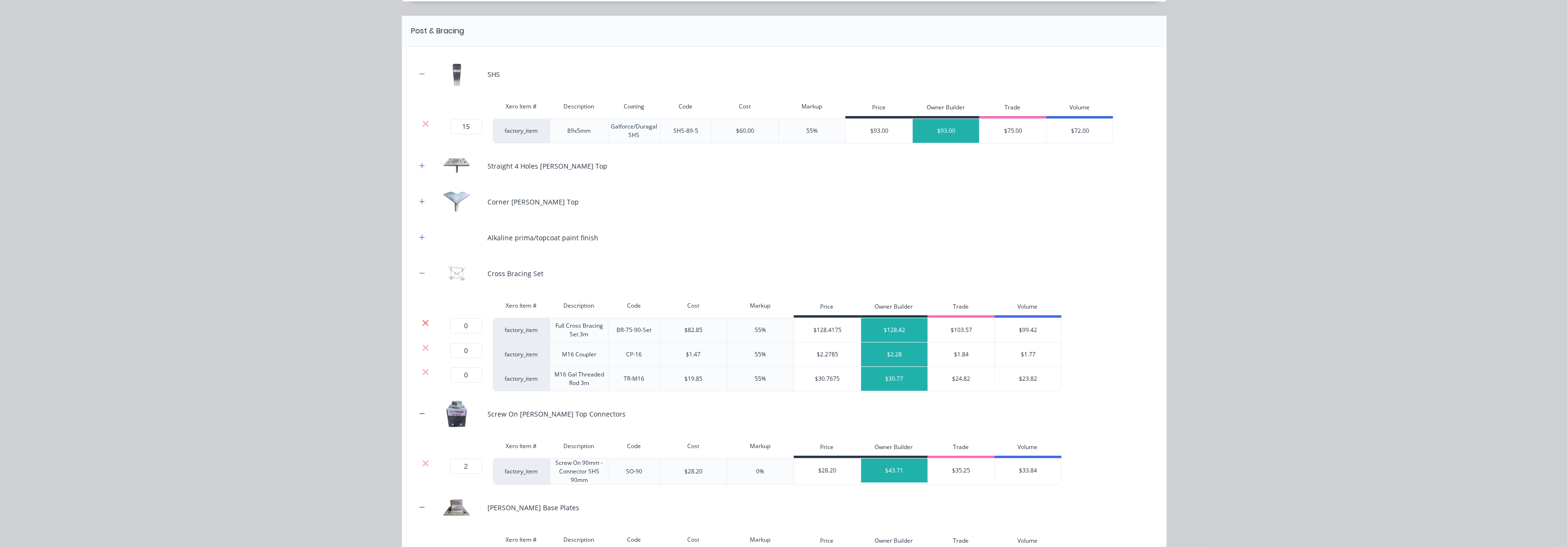
click at [422, 326] on icon at bounding box center [425, 323] width 7 height 9
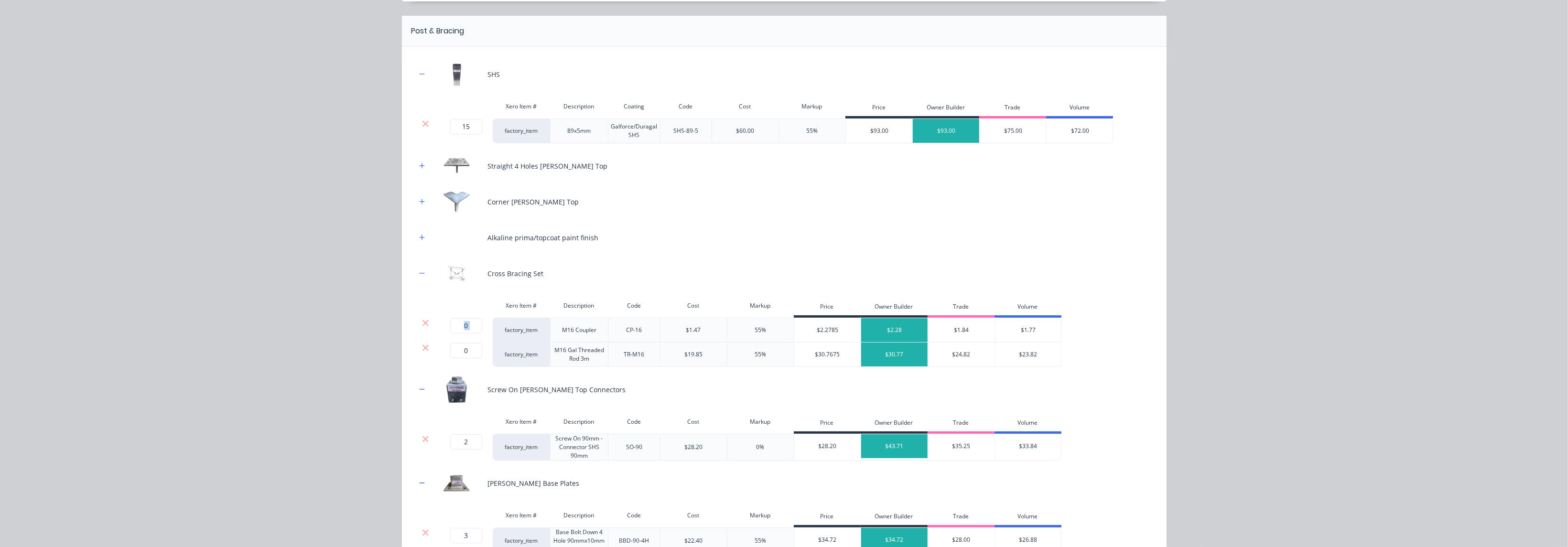
click at [422, 326] on icon at bounding box center [425, 323] width 7 height 9
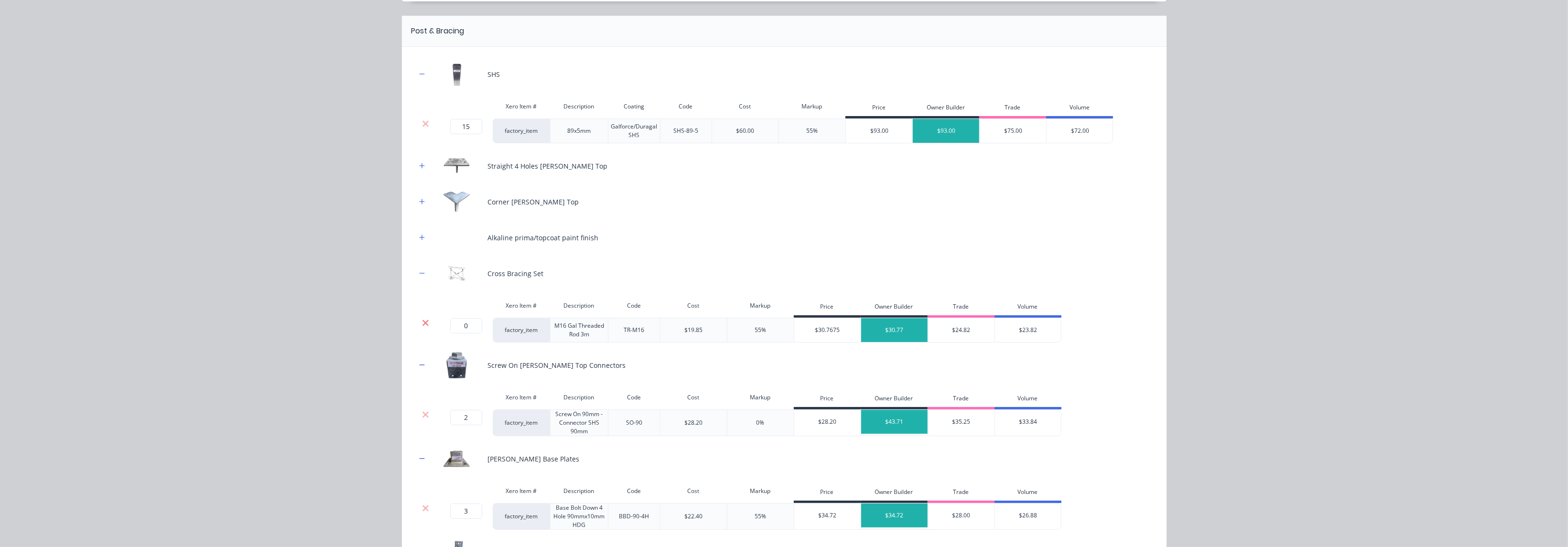
click at [422, 324] on icon at bounding box center [425, 323] width 7 height 9
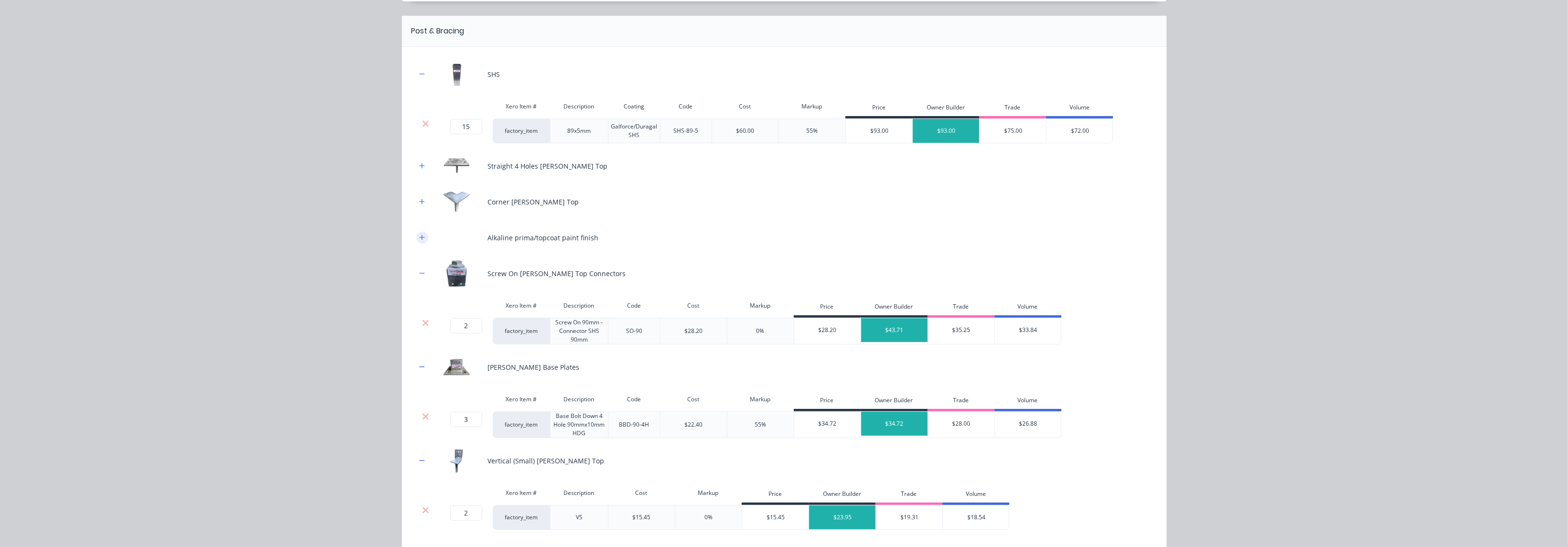
click at [419, 239] on icon "button" at bounding box center [422, 237] width 6 height 7
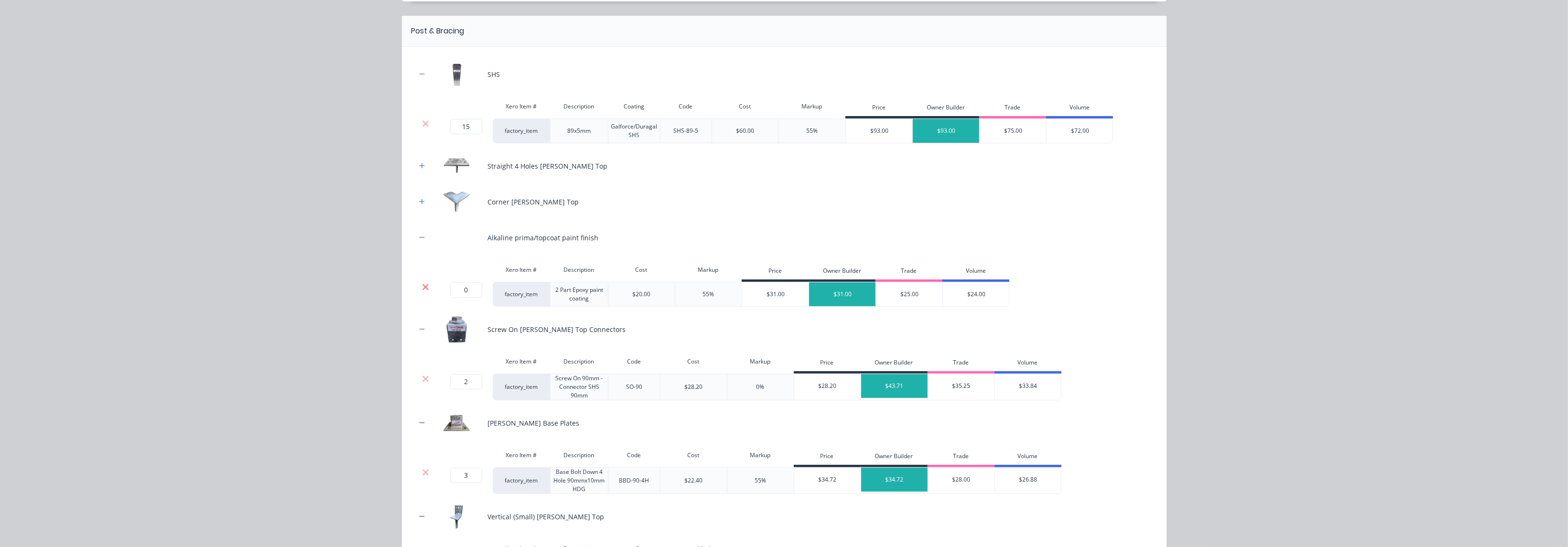
click at [422, 285] on icon at bounding box center [425, 287] width 7 height 9
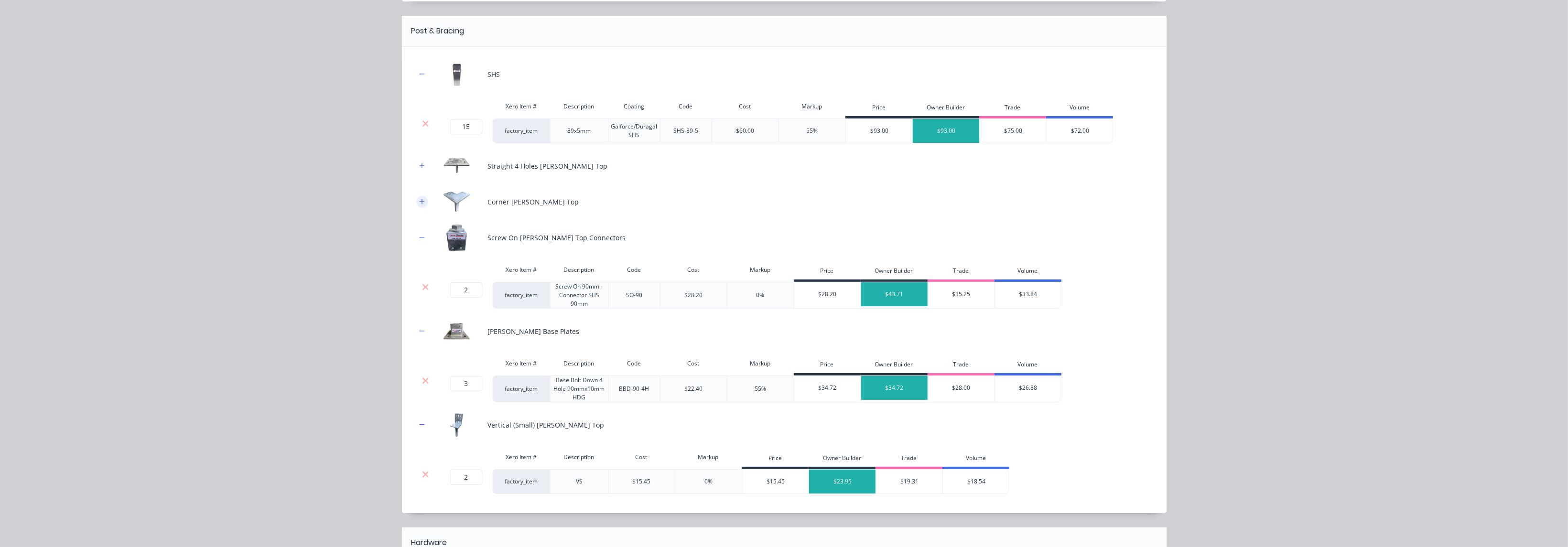
click at [419, 198] on icon "button" at bounding box center [422, 202] width 6 height 7
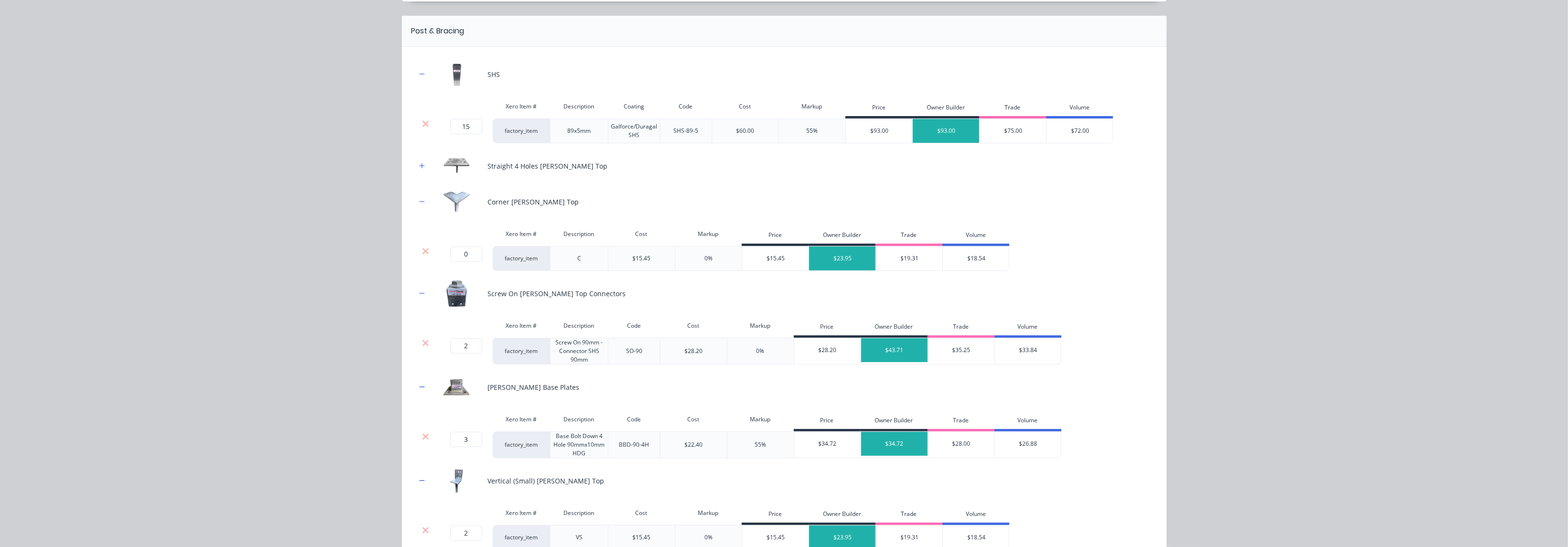
scroll to position [71, 0]
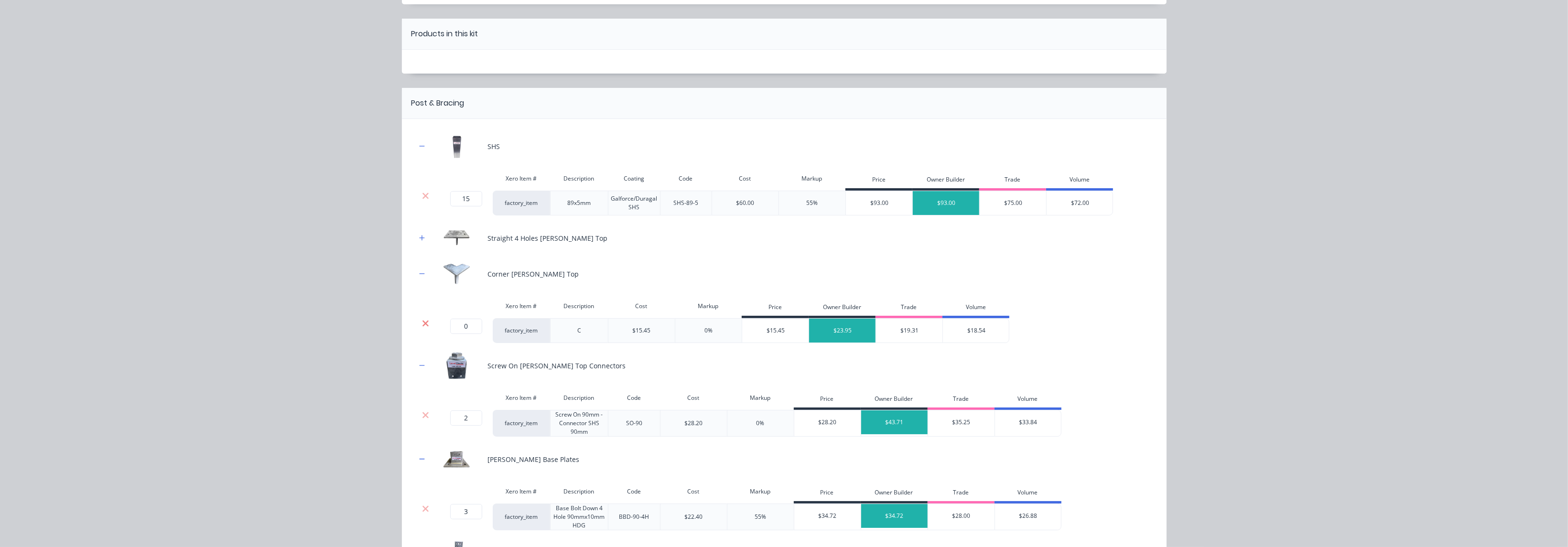
click at [424, 324] on icon at bounding box center [425, 323] width 7 height 9
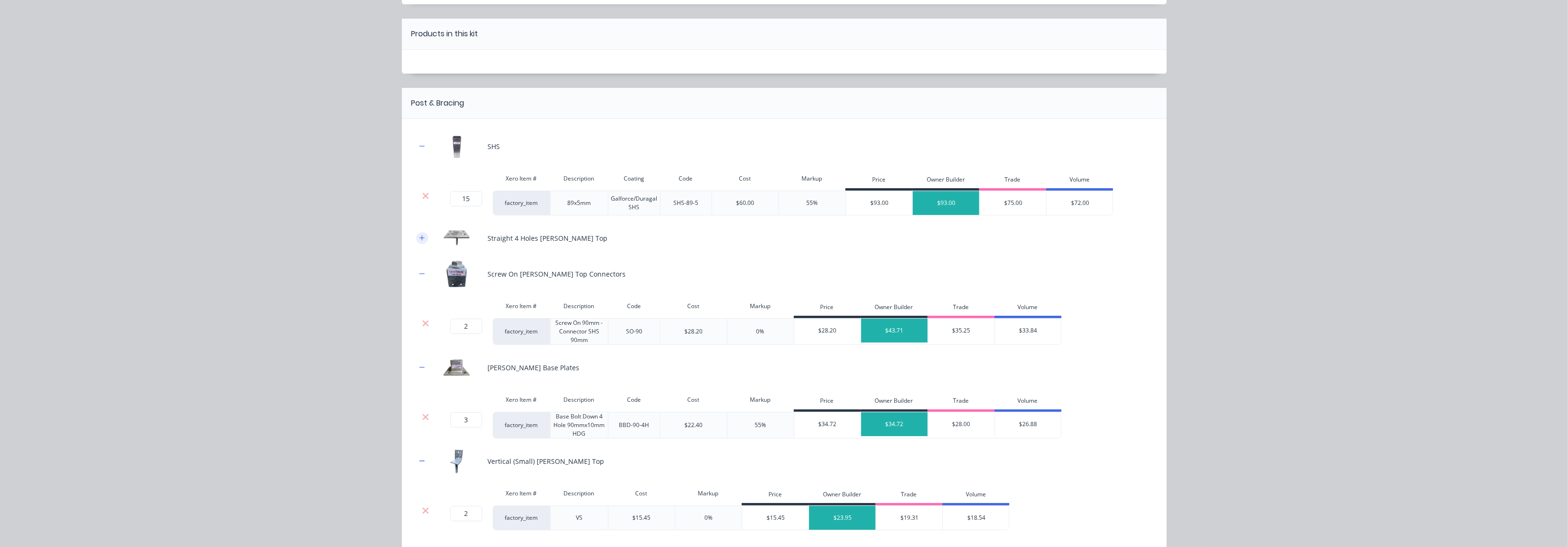
click at [419, 238] on icon "button" at bounding box center [422, 238] width 6 height 7
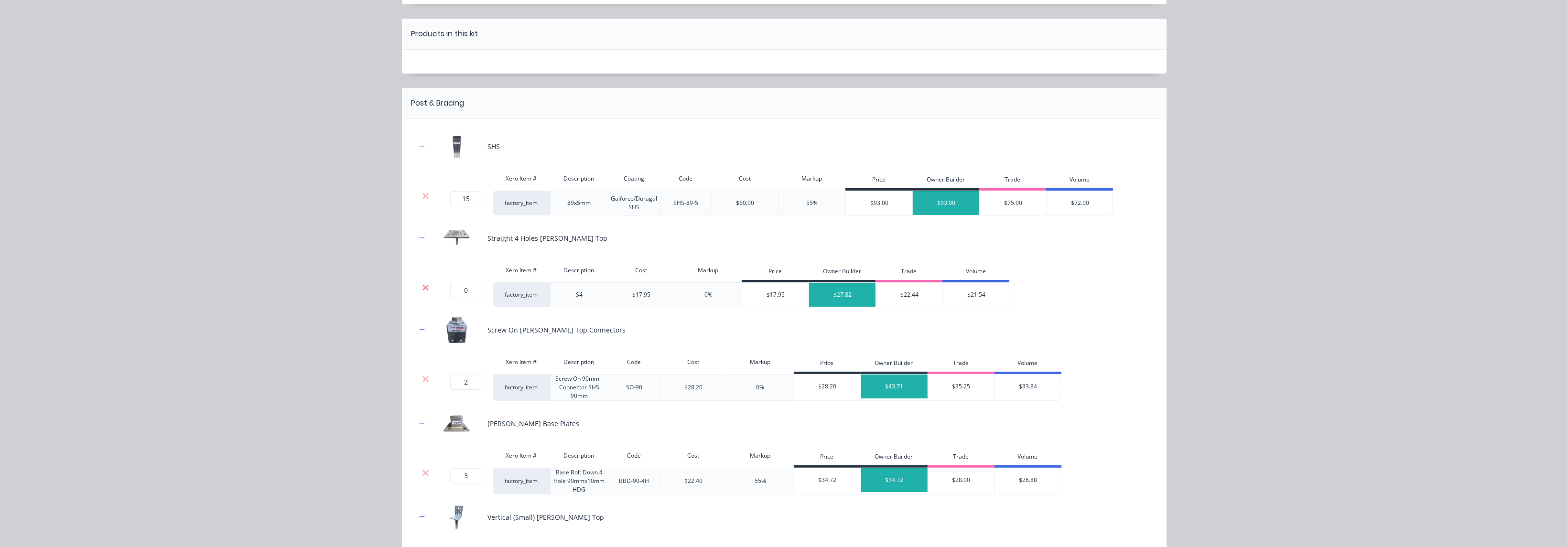
click at [422, 284] on icon at bounding box center [425, 287] width 7 height 9
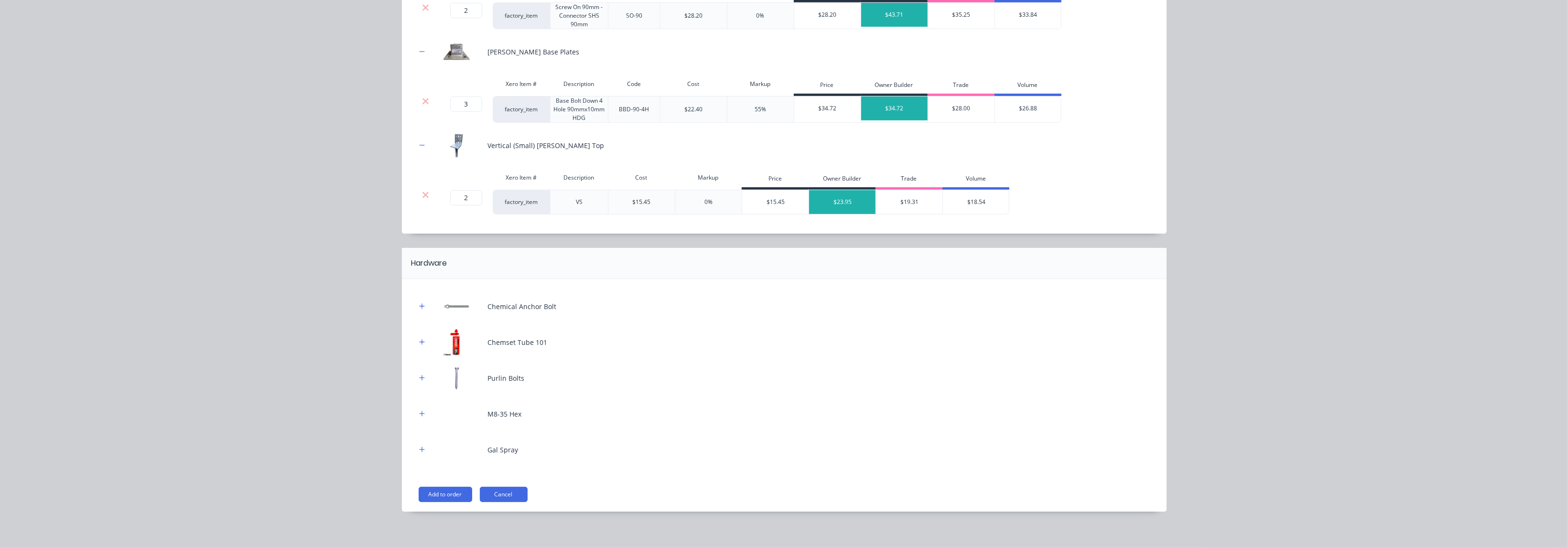
scroll to position [357, 0]
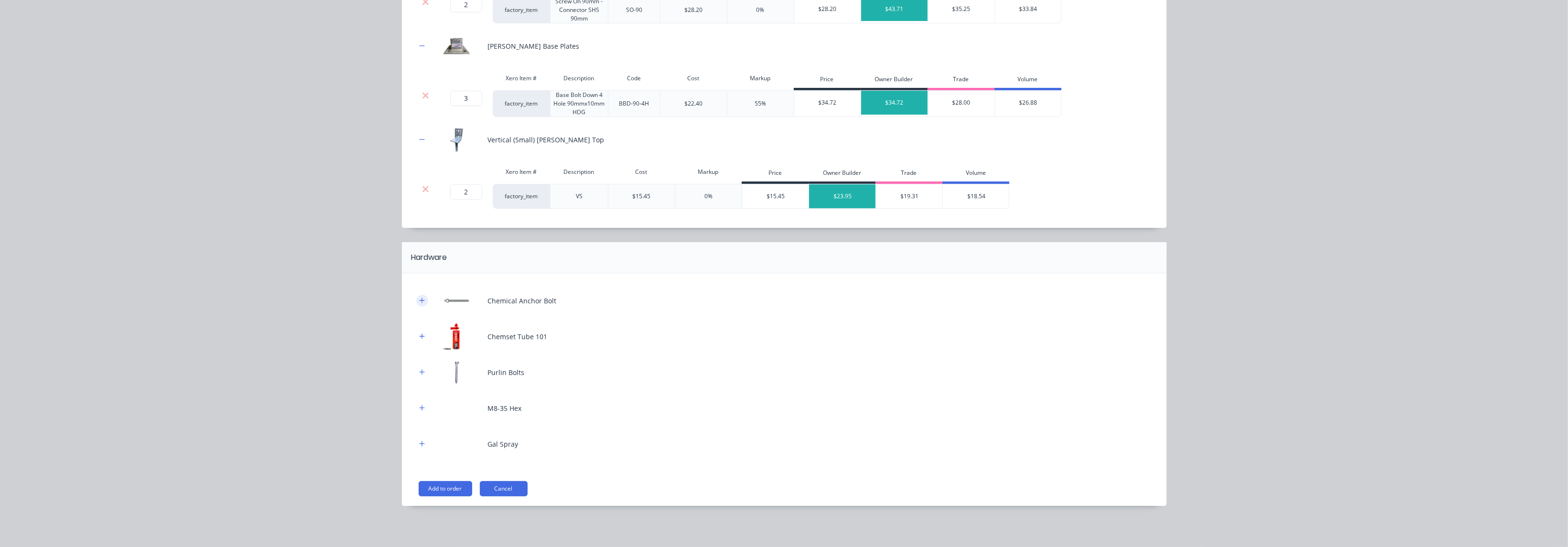
click at [416, 301] on button "button" at bounding box center [422, 301] width 12 height 12
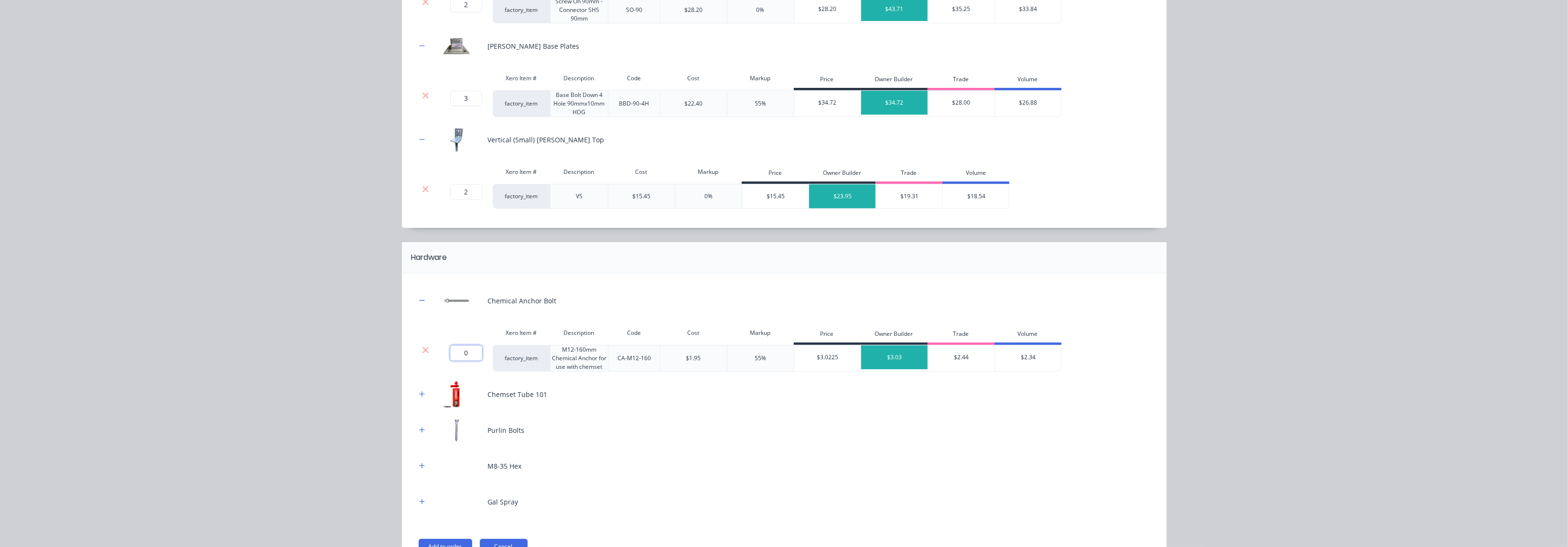
drag, startPoint x: 469, startPoint y: 353, endPoint x: 454, endPoint y: 348, distance: 15.8
click at [454, 348] on input "0" at bounding box center [466, 353] width 32 height 15
click at [419, 391] on icon "button" at bounding box center [422, 394] width 6 height 7
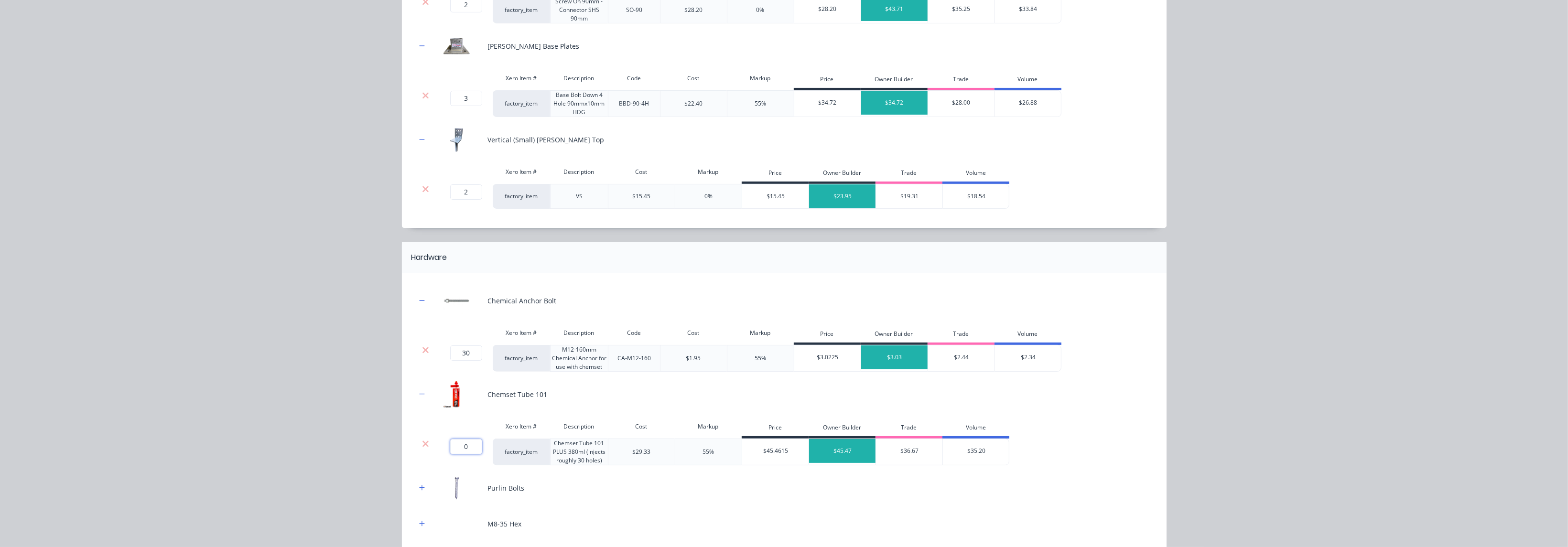
drag, startPoint x: 459, startPoint y: 446, endPoint x: 483, endPoint y: 452, distance: 24.7
click at [483, 452] on div "0 0 ?" at bounding box center [464, 451] width 57 height 27
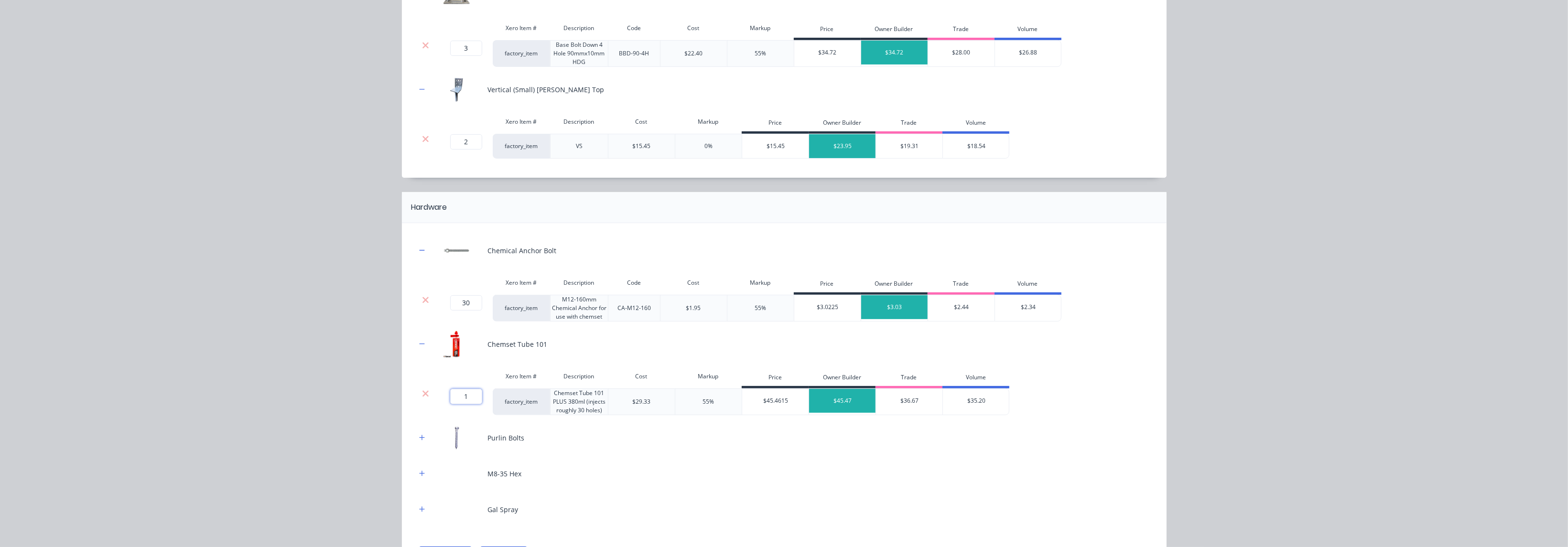
scroll to position [428, 0]
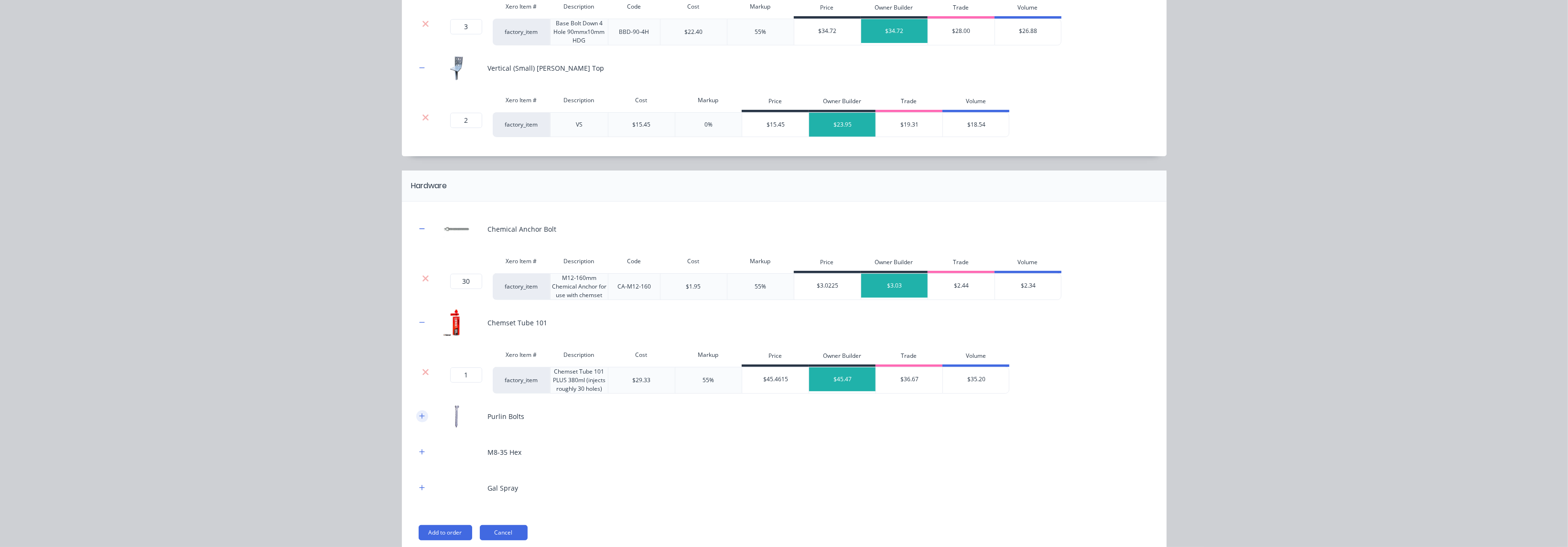
click at [419, 415] on icon "button" at bounding box center [422, 416] width 6 height 7
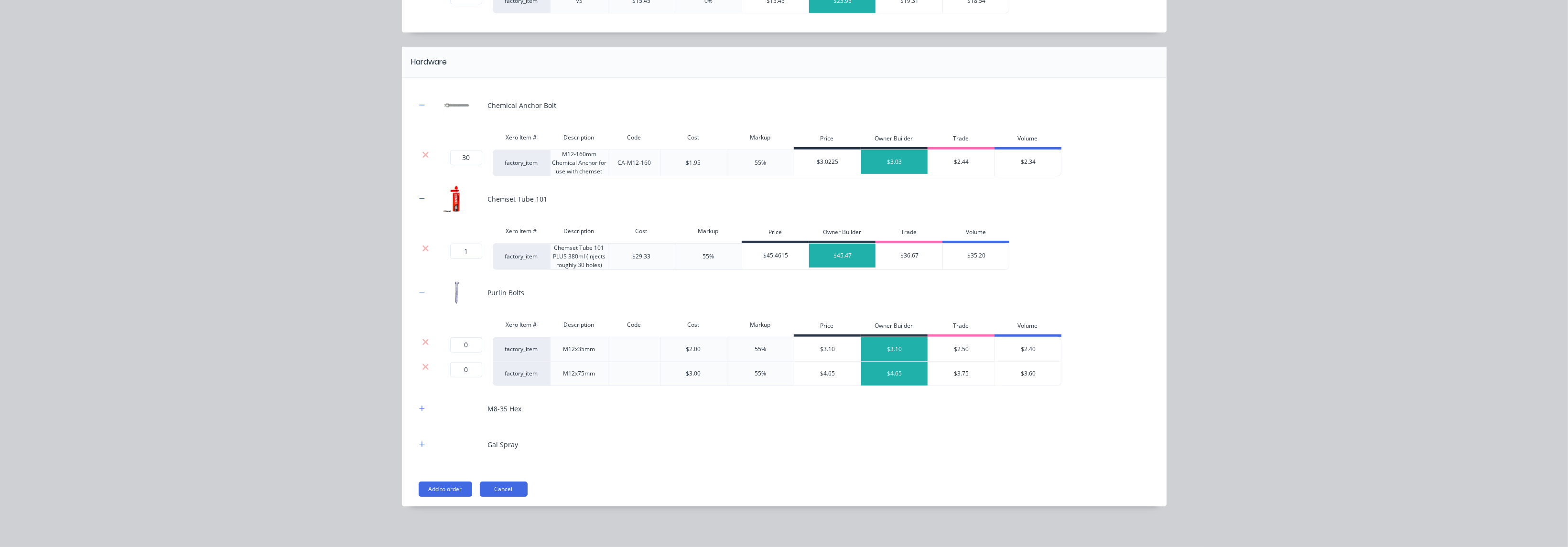
scroll to position [573, 0]
click at [419, 405] on icon "button" at bounding box center [422, 409] width 6 height 7
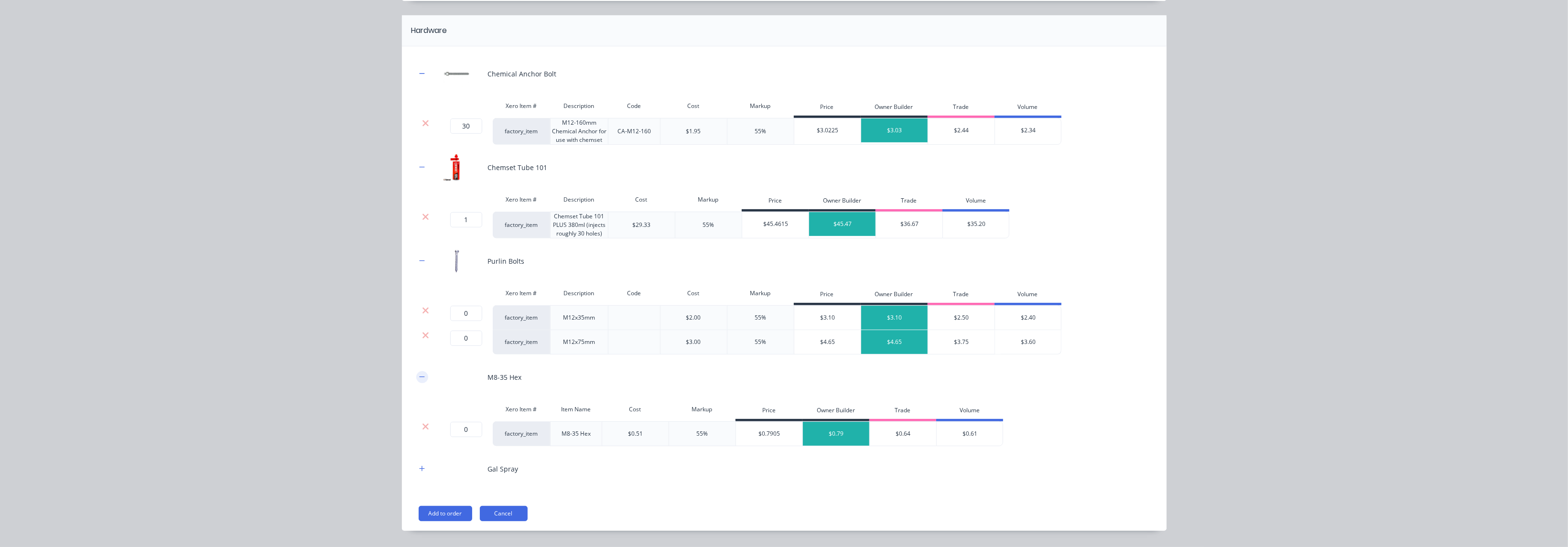
scroll to position [608, 0]
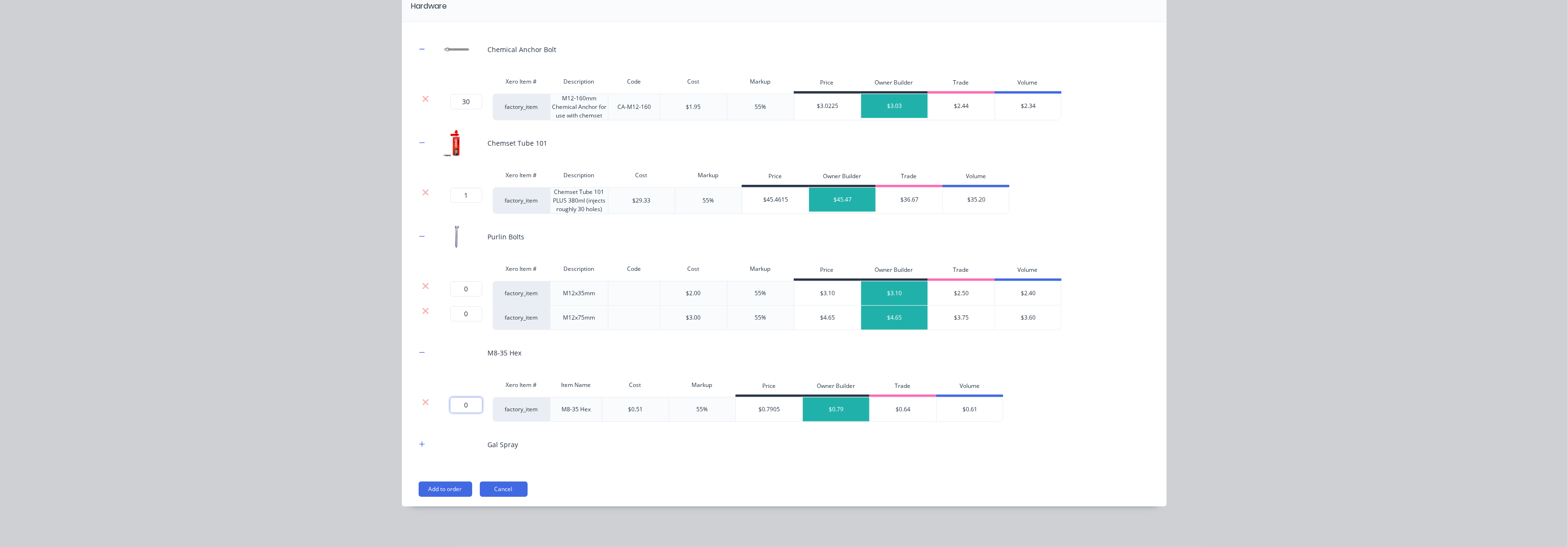
drag, startPoint x: 469, startPoint y: 403, endPoint x: 447, endPoint y: 398, distance: 22.6
click at [450, 398] on input "0" at bounding box center [466, 405] width 32 height 15
drag, startPoint x: 467, startPoint y: 311, endPoint x: 454, endPoint y: 306, distance: 13.9
click at [454, 306] on input "0" at bounding box center [466, 314] width 32 height 15
click at [423, 283] on icon at bounding box center [425, 285] width 6 height 6
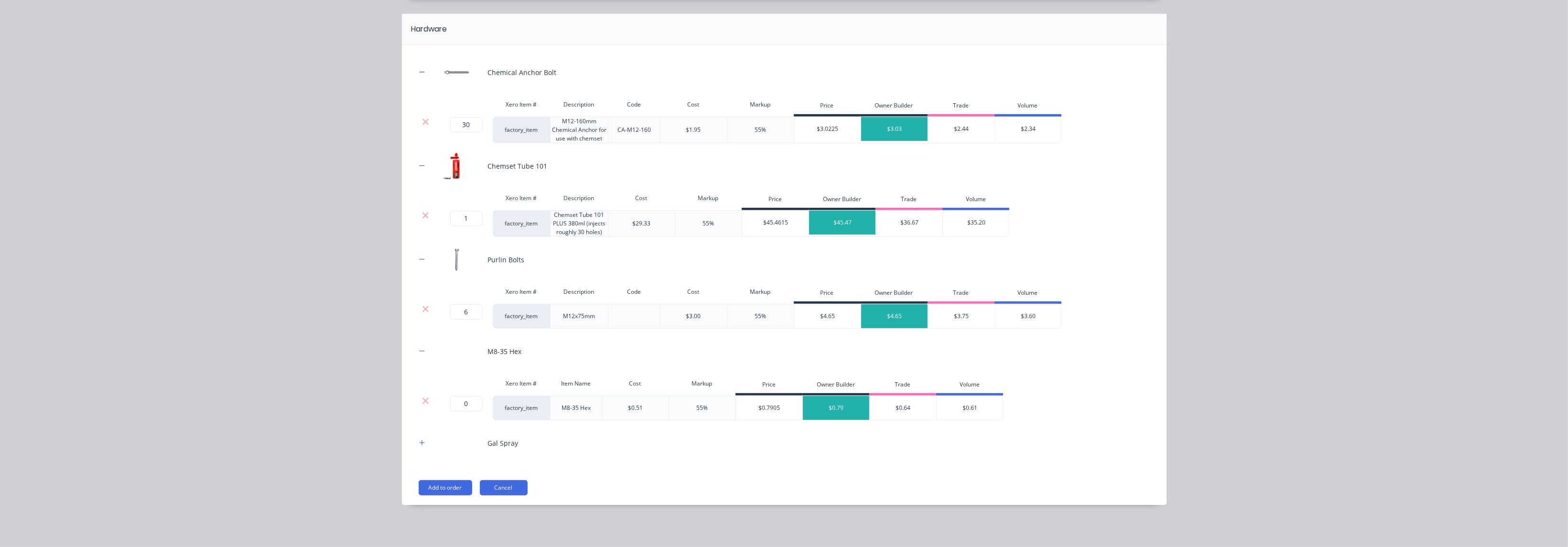
scroll to position [584, 0]
drag, startPoint x: 471, startPoint y: 407, endPoint x: 446, endPoint y: 402, distance: 25.5
click at [450, 402] on input "0" at bounding box center [466, 404] width 32 height 15
click at [416, 443] on button "button" at bounding box center [422, 444] width 12 height 12
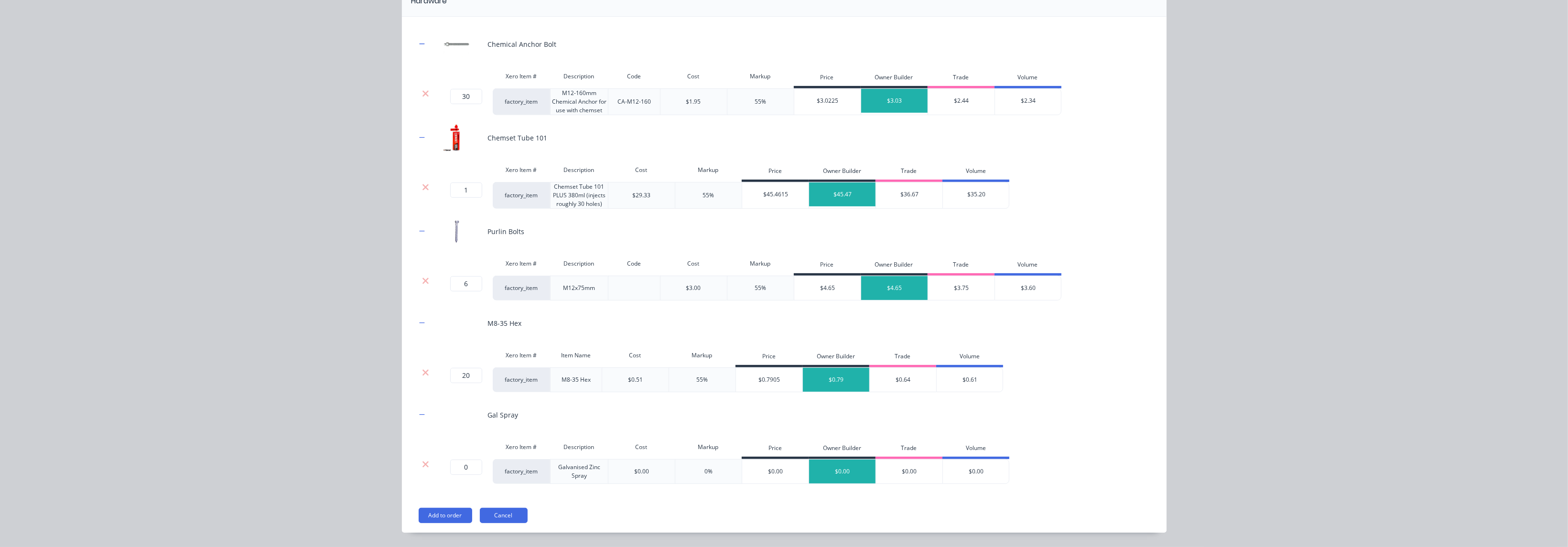
scroll to position [640, 0]
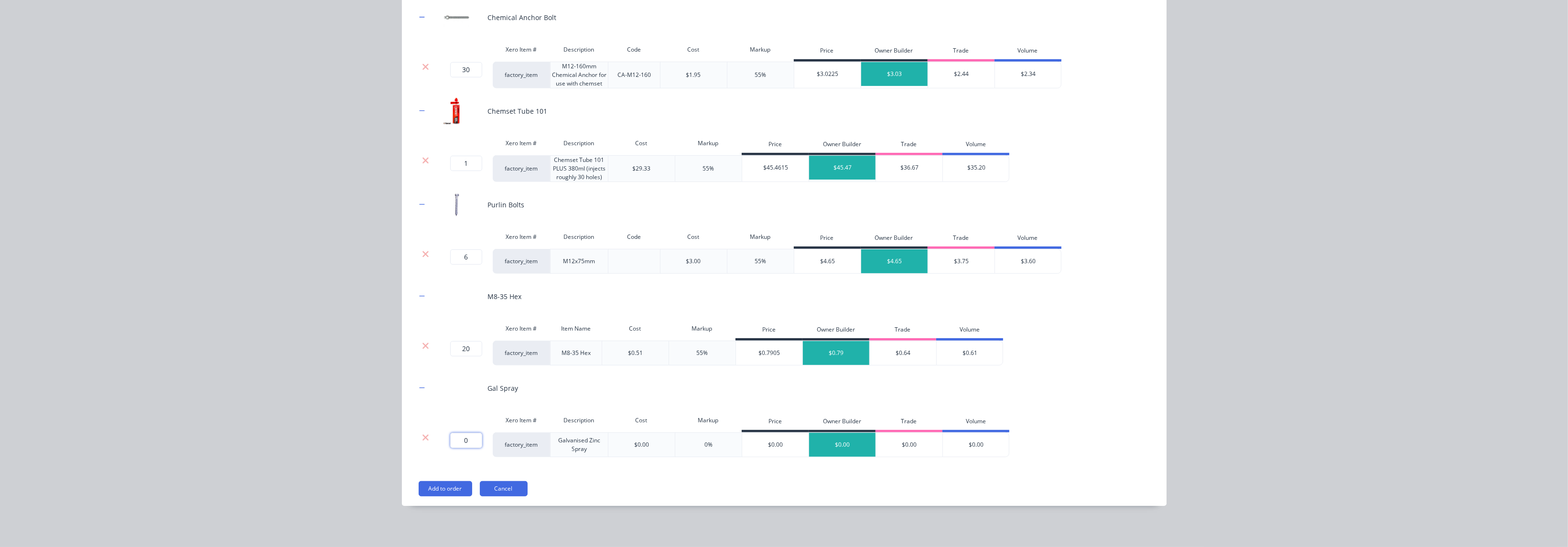
drag, startPoint x: 461, startPoint y: 440, endPoint x: 471, endPoint y: 442, distance: 10.2
click at [471, 442] on input "0" at bounding box center [466, 440] width 32 height 15
click at [423, 439] on icon at bounding box center [425, 437] width 6 height 6
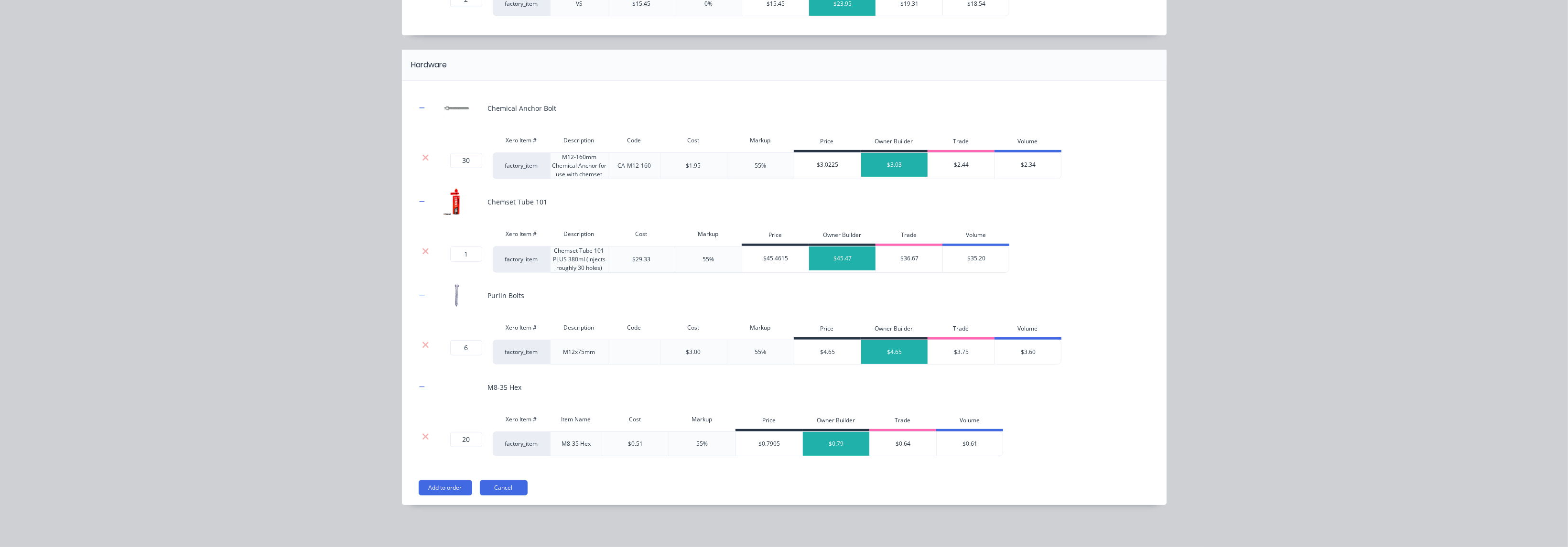
scroll to position [548, 0]
click at [440, 485] on button "Add to order" at bounding box center [445, 488] width 53 height 15
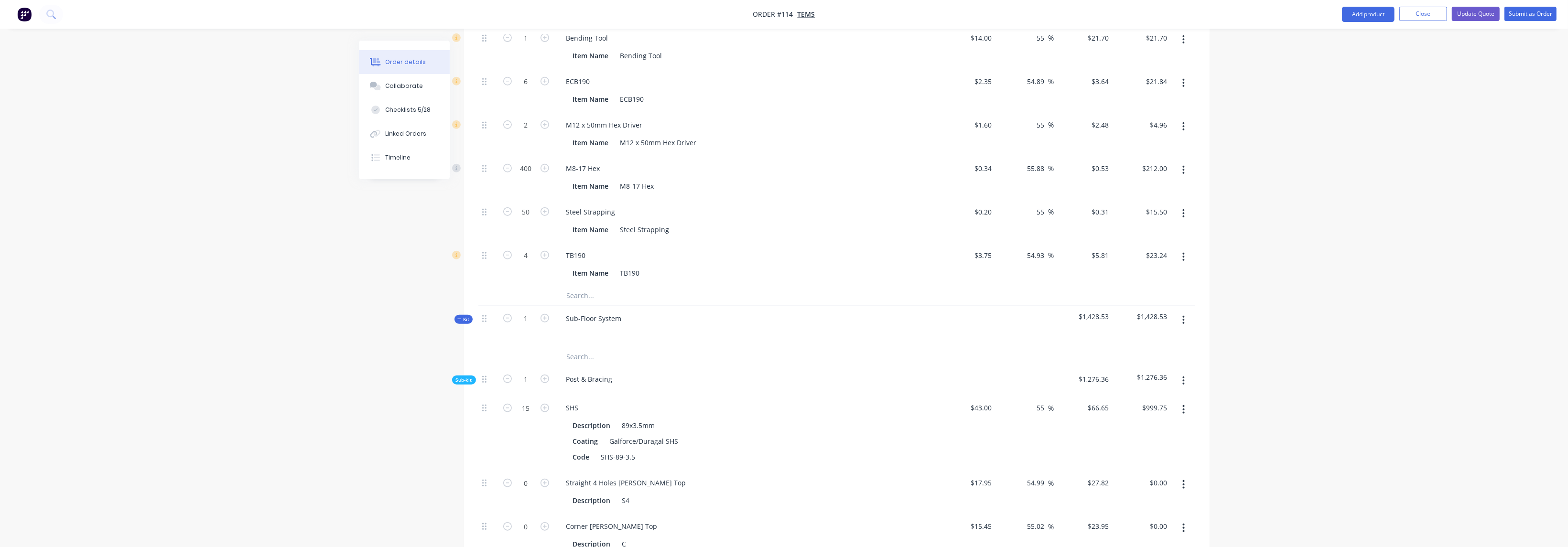
scroll to position [1290, 0]
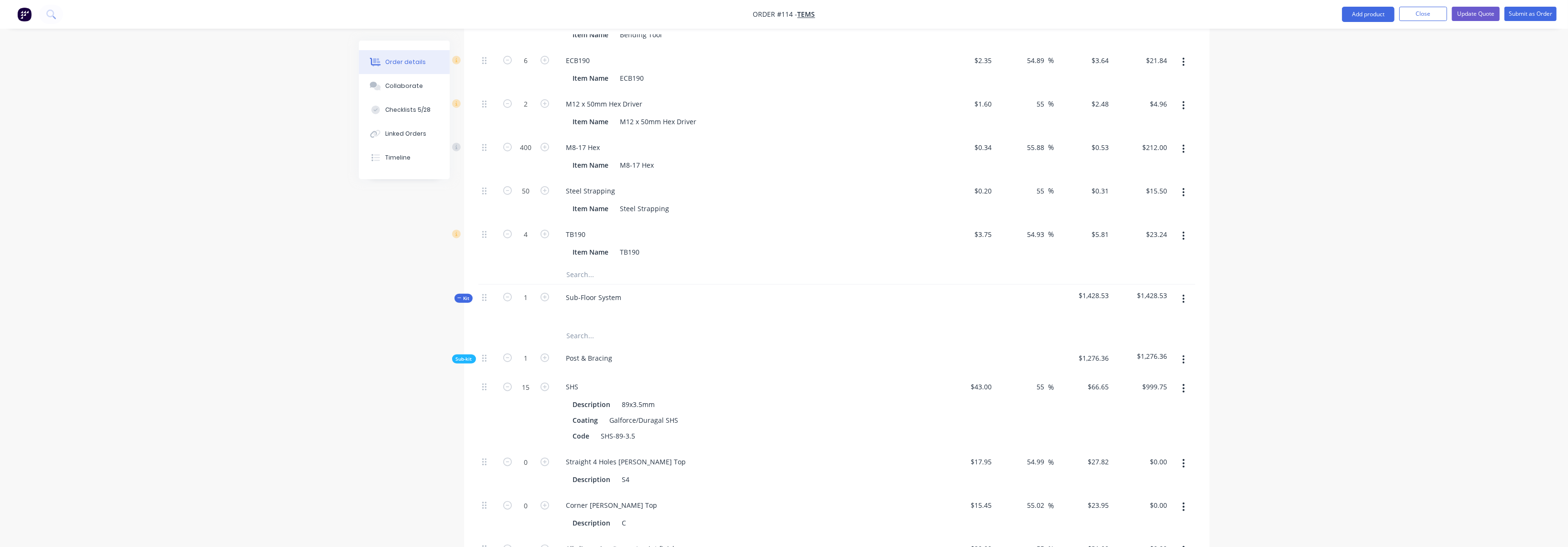
click at [1193, 291] on button "button" at bounding box center [1184, 299] width 22 height 17
click at [1149, 374] on div "Delete" at bounding box center [1150, 381] width 74 height 14
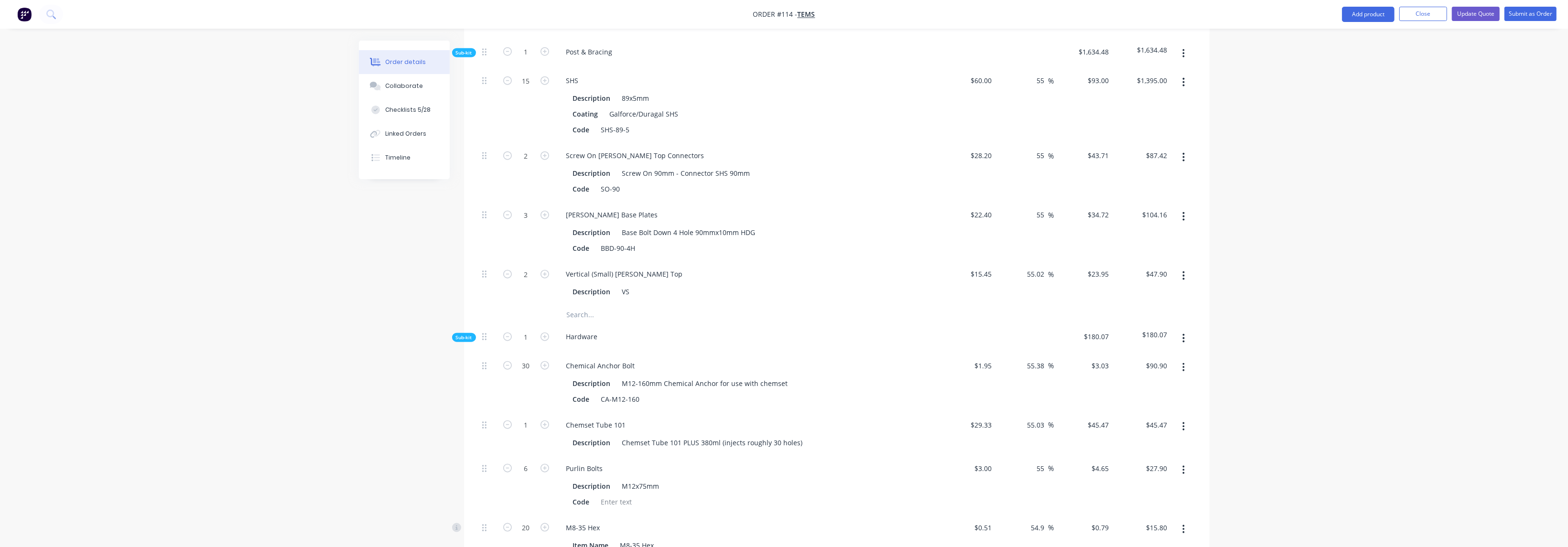
scroll to position [1586, 0]
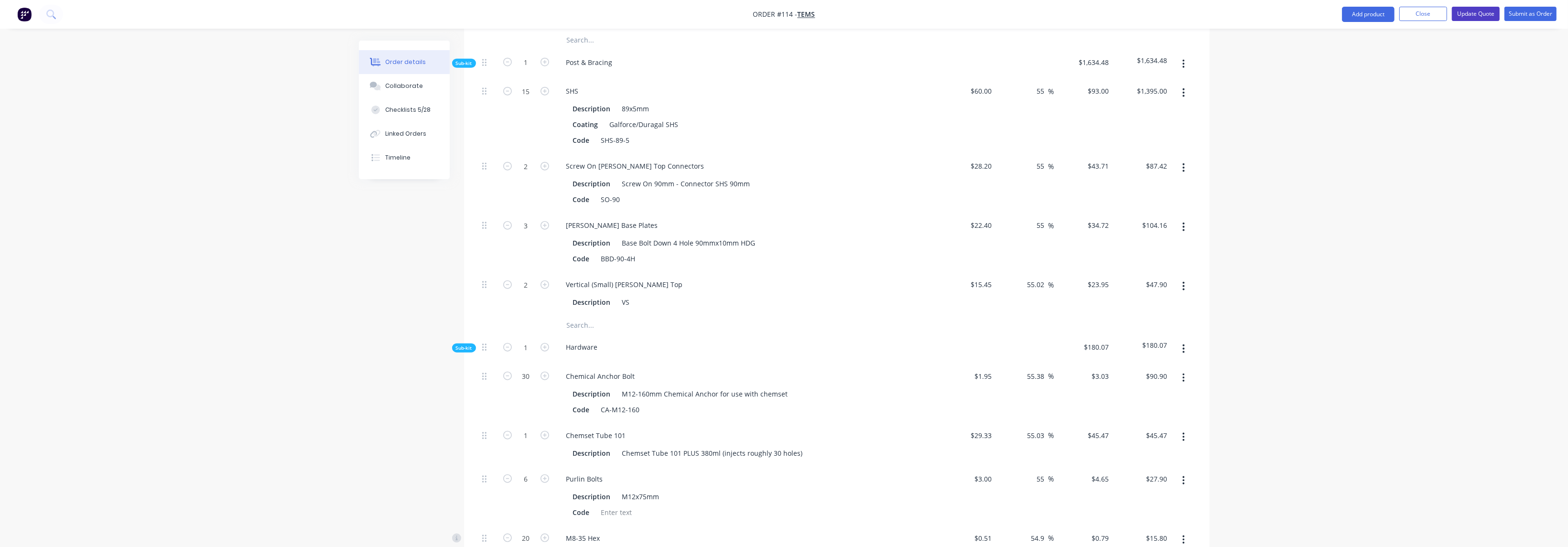
click at [1494, 13] on button "Update Quote" at bounding box center [1476, 14] width 47 height 14
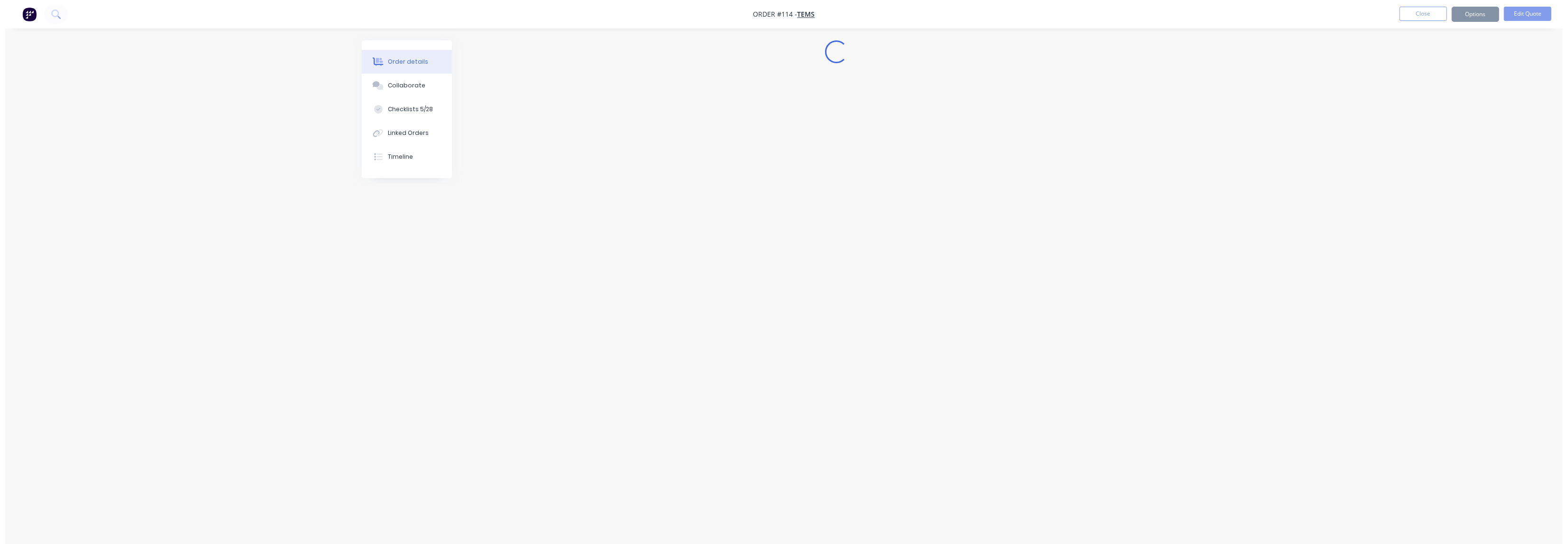
scroll to position [0, 0]
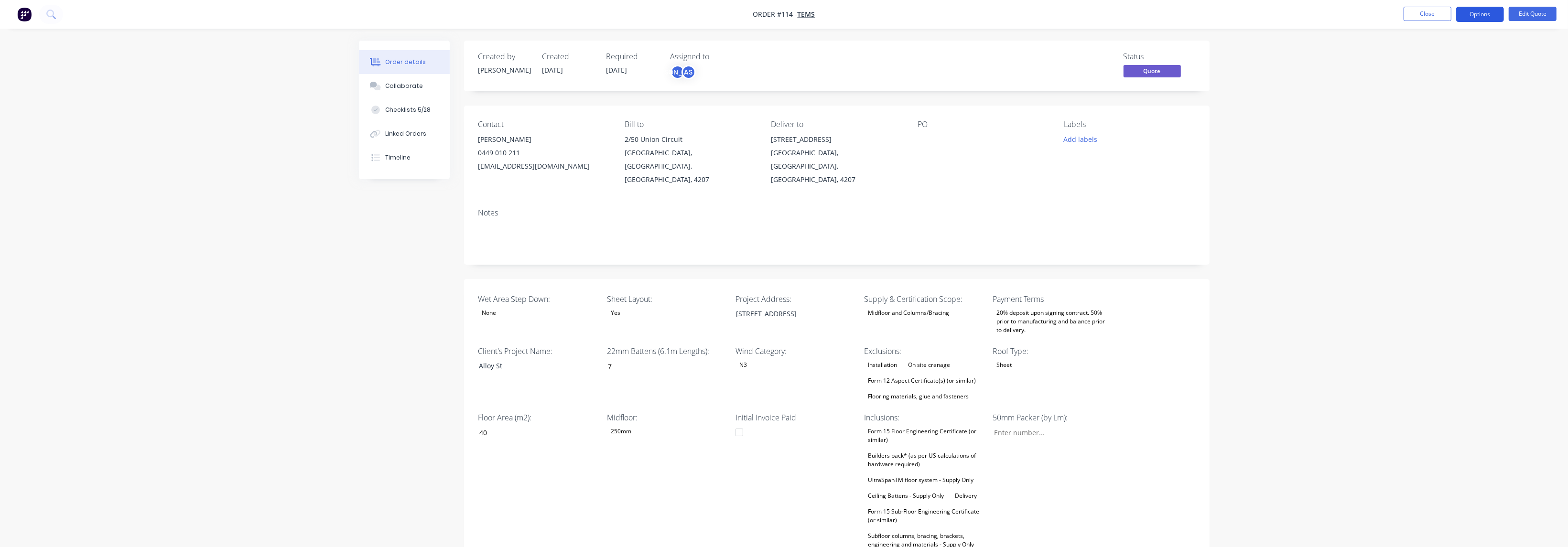
click at [1479, 11] on button "Options" at bounding box center [1480, 14] width 47 height 15
click at [1455, 48] on button "Quote" at bounding box center [1451, 57] width 105 height 19
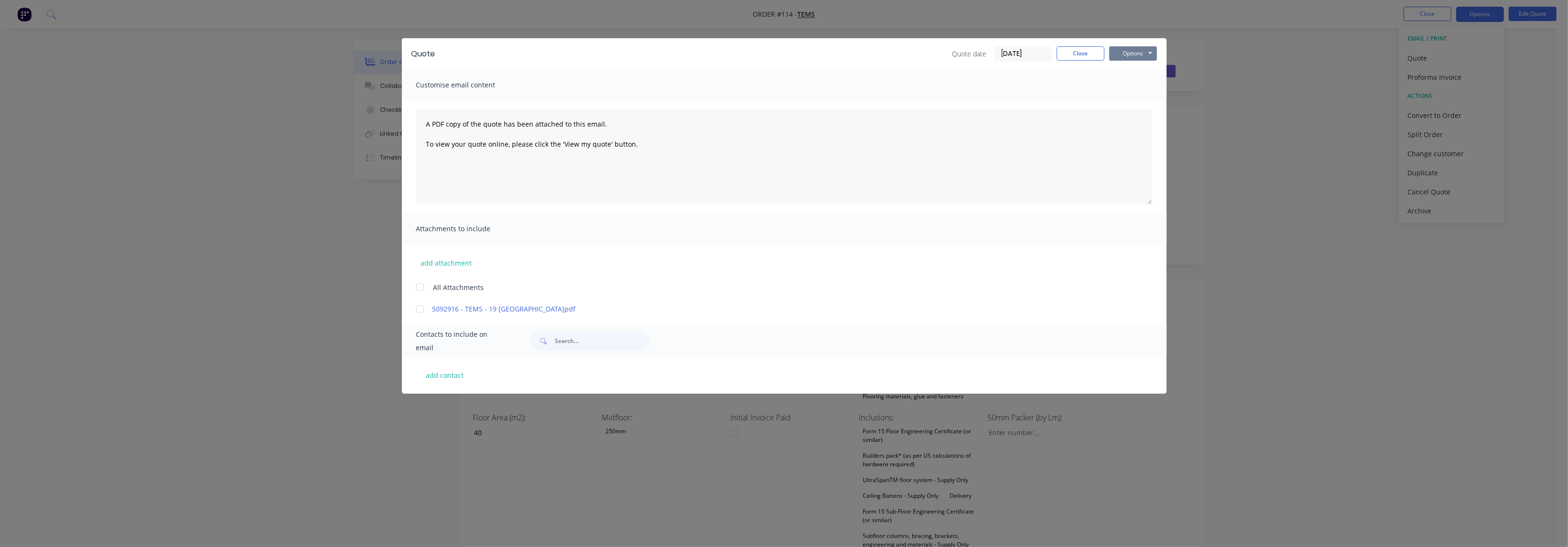
click at [1131, 55] on button "Options" at bounding box center [1133, 53] width 47 height 14
click at [1137, 67] on button "Preview" at bounding box center [1139, 71] width 61 height 16
click at [1130, 47] on button "Options" at bounding box center [1133, 53] width 47 height 14
click at [1135, 69] on button "Preview" at bounding box center [1139, 71] width 61 height 16
click at [1079, 49] on button "Close" at bounding box center [1081, 53] width 47 height 14
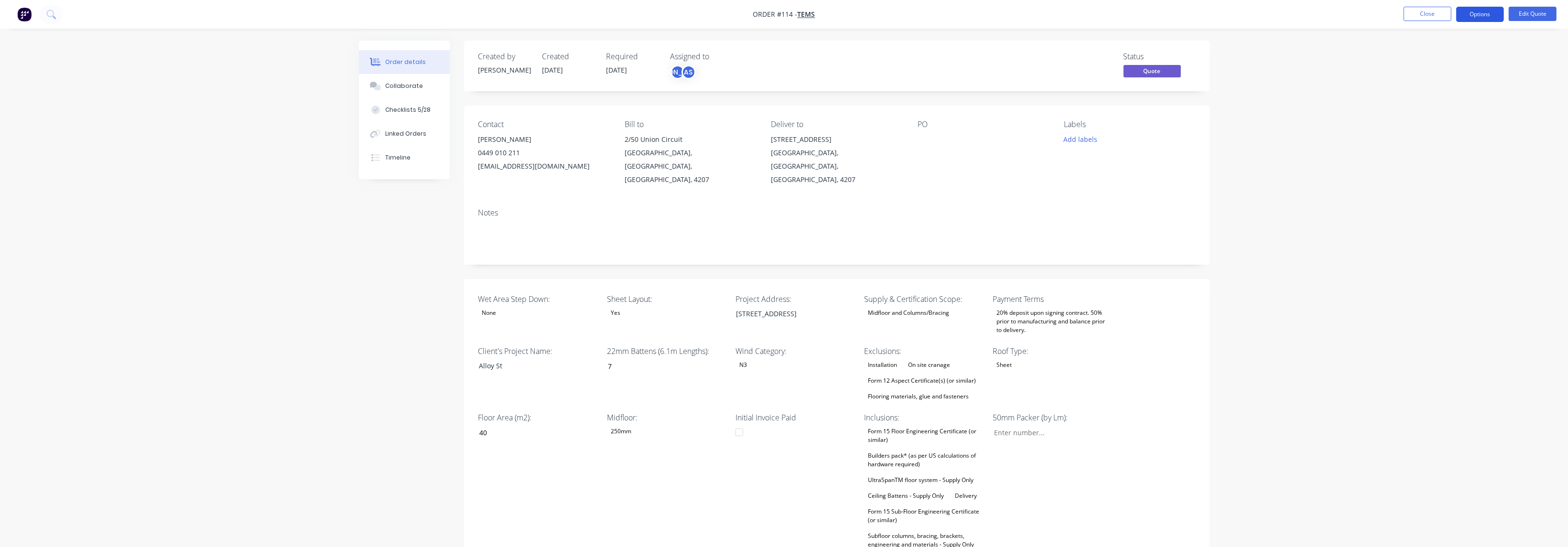
click at [1482, 10] on button "Options" at bounding box center [1480, 14] width 47 height 15
click at [1455, 117] on div "Convert to Order" at bounding box center [1451, 115] width 88 height 14
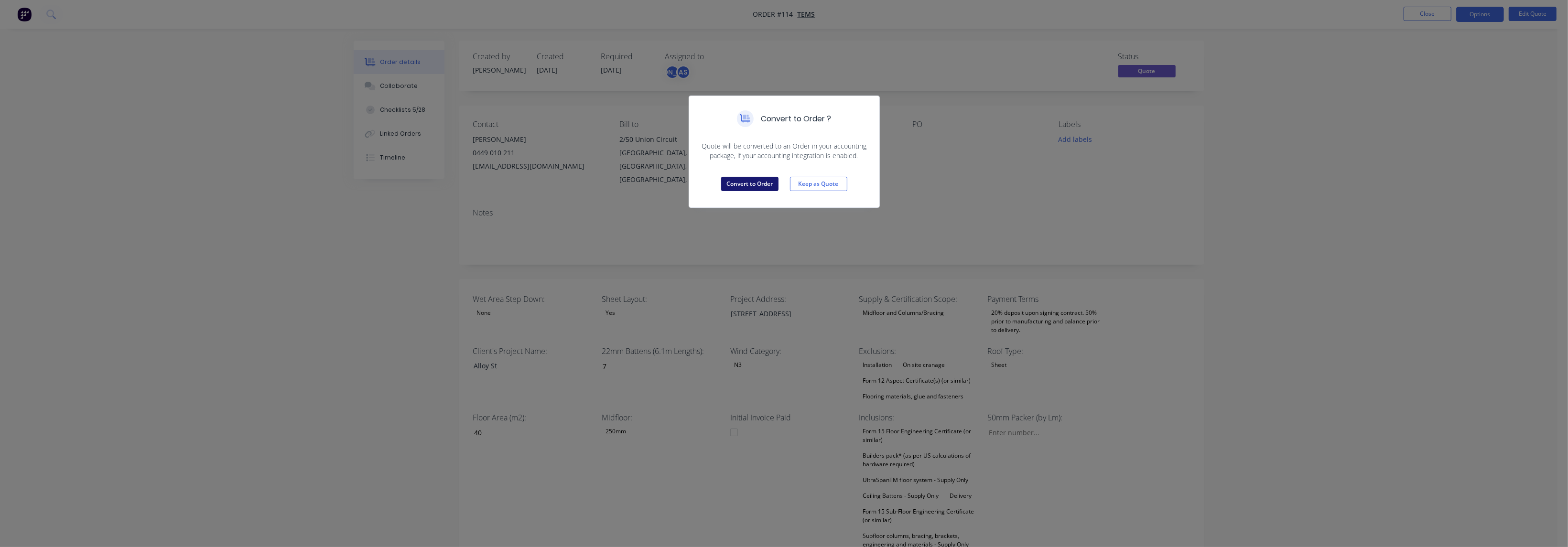
click at [745, 181] on button "Convert to Order" at bounding box center [750, 184] width 57 height 14
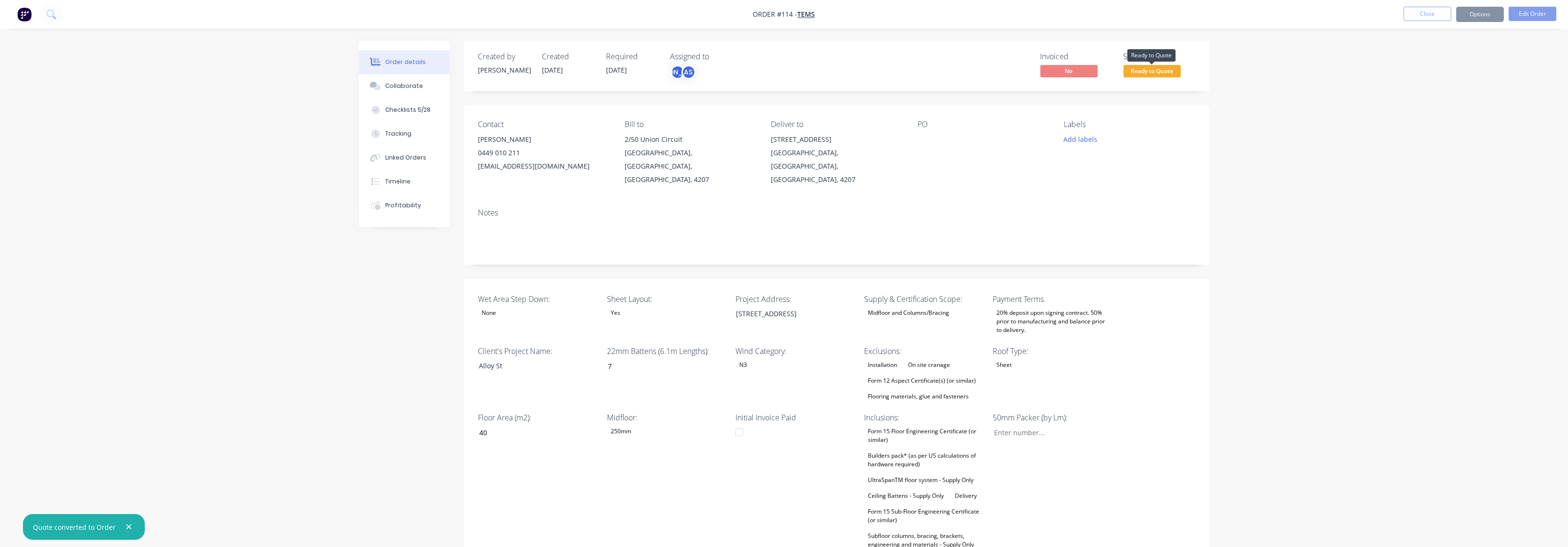
click at [1161, 69] on span "Ready to Quote" at bounding box center [1152, 71] width 57 height 12
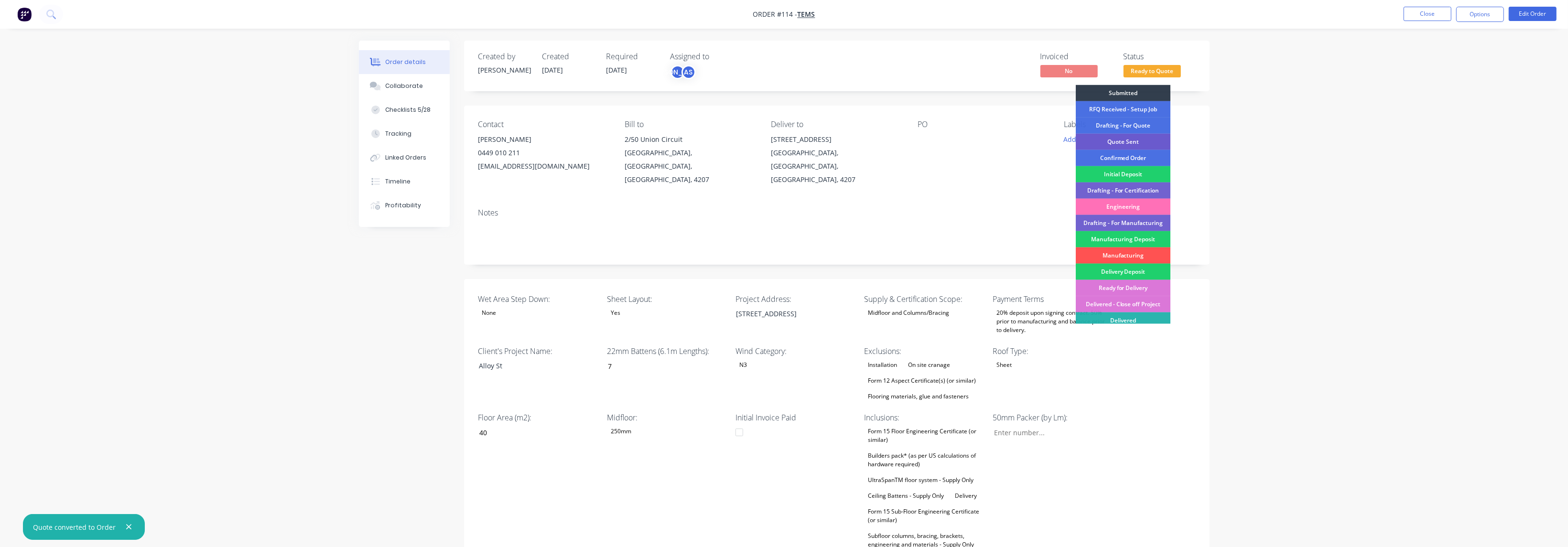
click at [1143, 137] on div "Quote Sent" at bounding box center [1124, 142] width 95 height 16
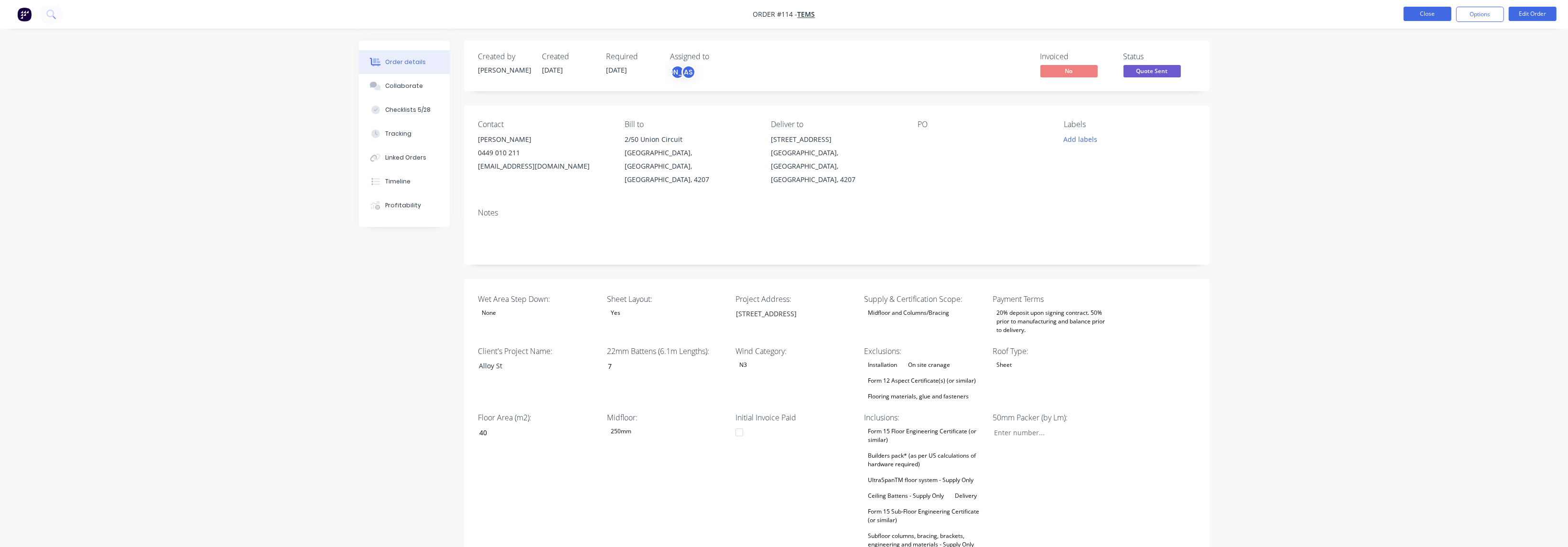
click at [1418, 16] on button "Close" at bounding box center [1428, 14] width 47 height 14
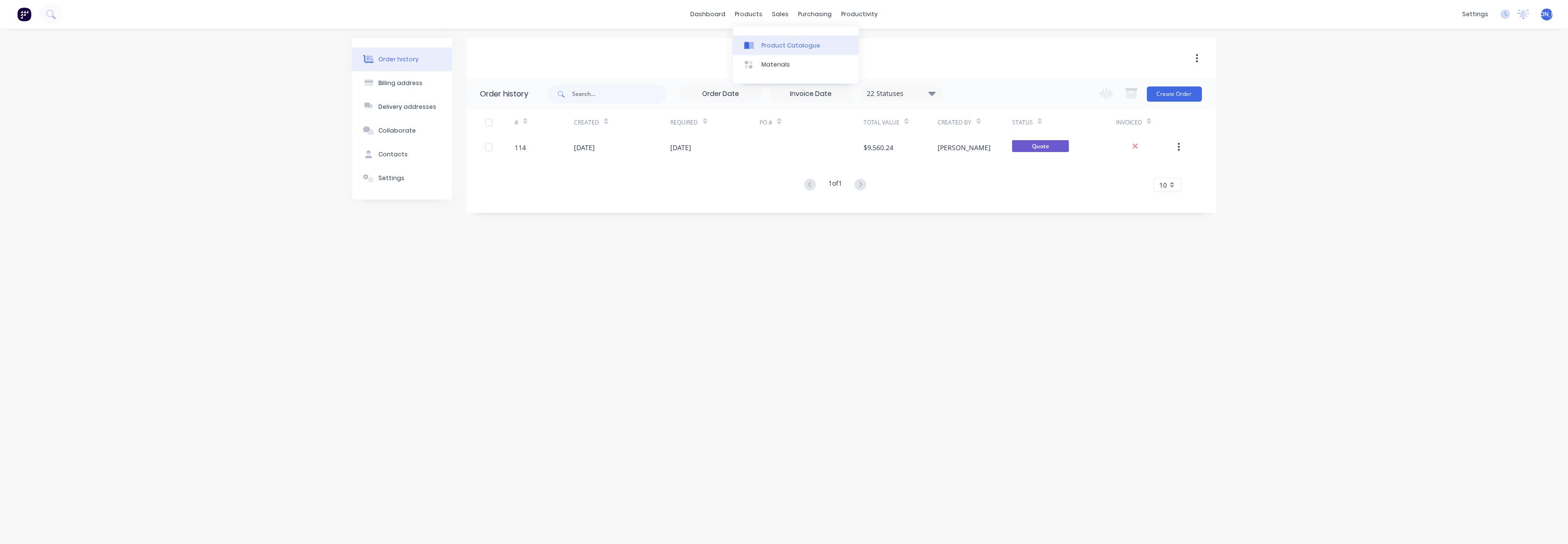
click at [775, 44] on div "Product Catalogue" at bounding box center [791, 45] width 59 height 9
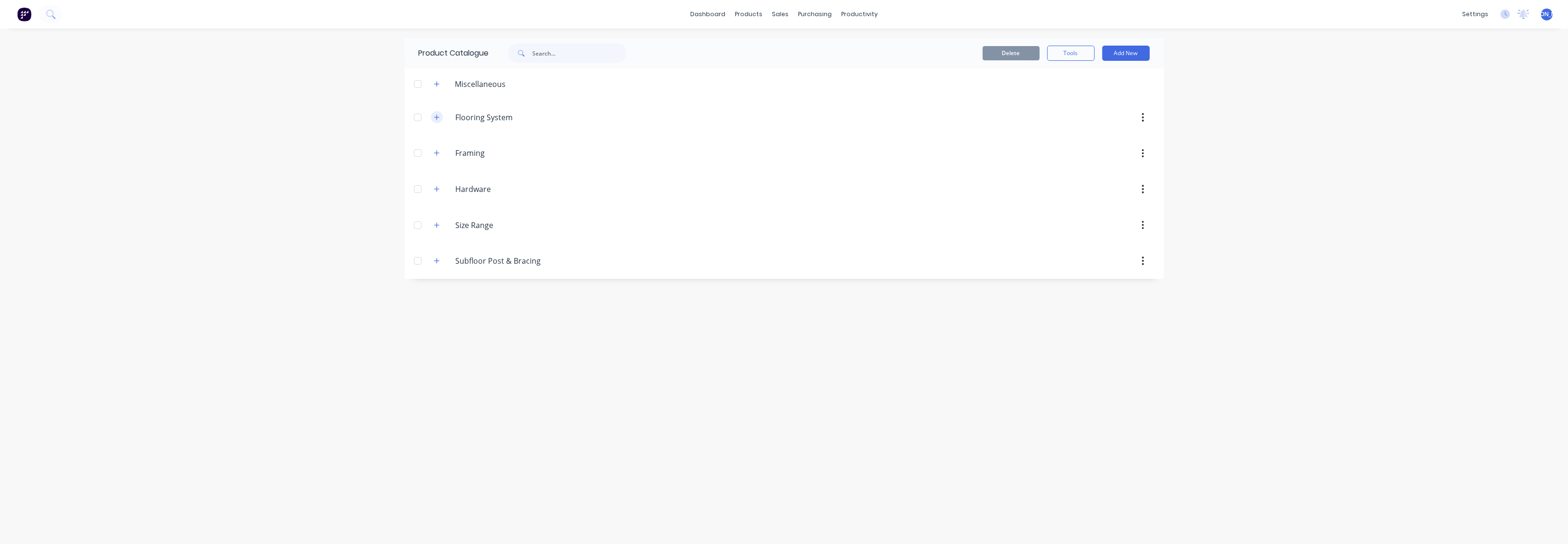
click at [438, 119] on icon "button" at bounding box center [436, 117] width 6 height 7
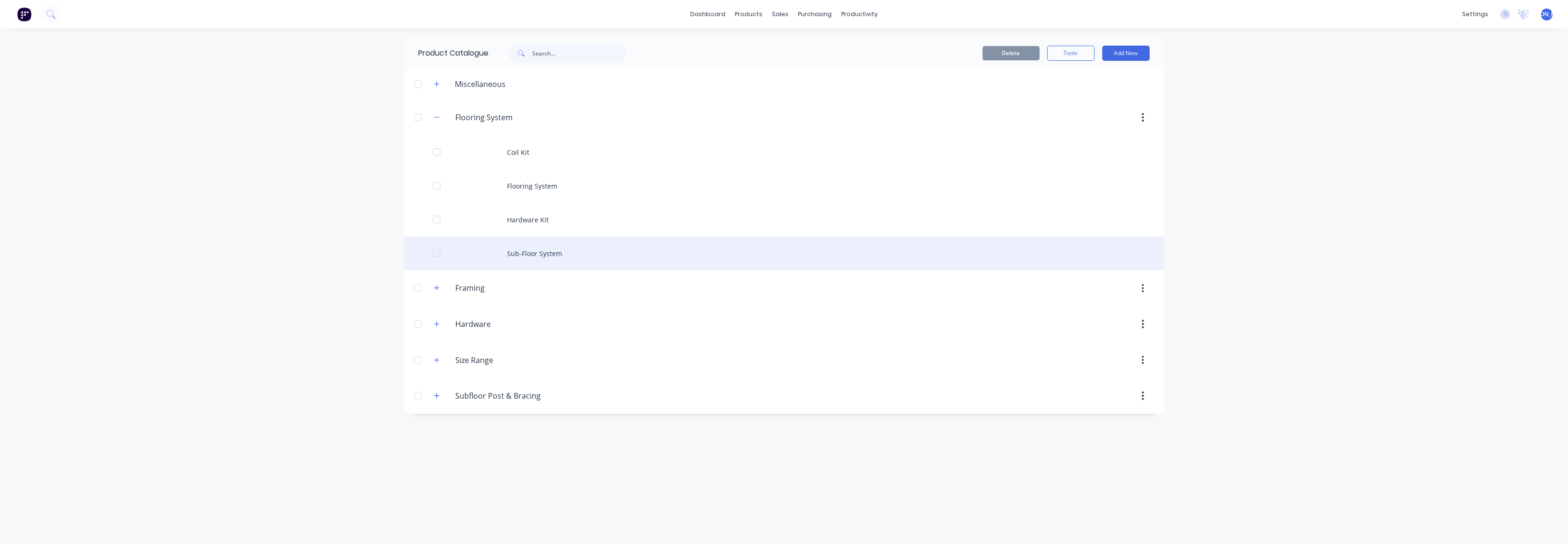
click at [548, 251] on div "Sub-Floor System" at bounding box center [785, 253] width 760 height 33
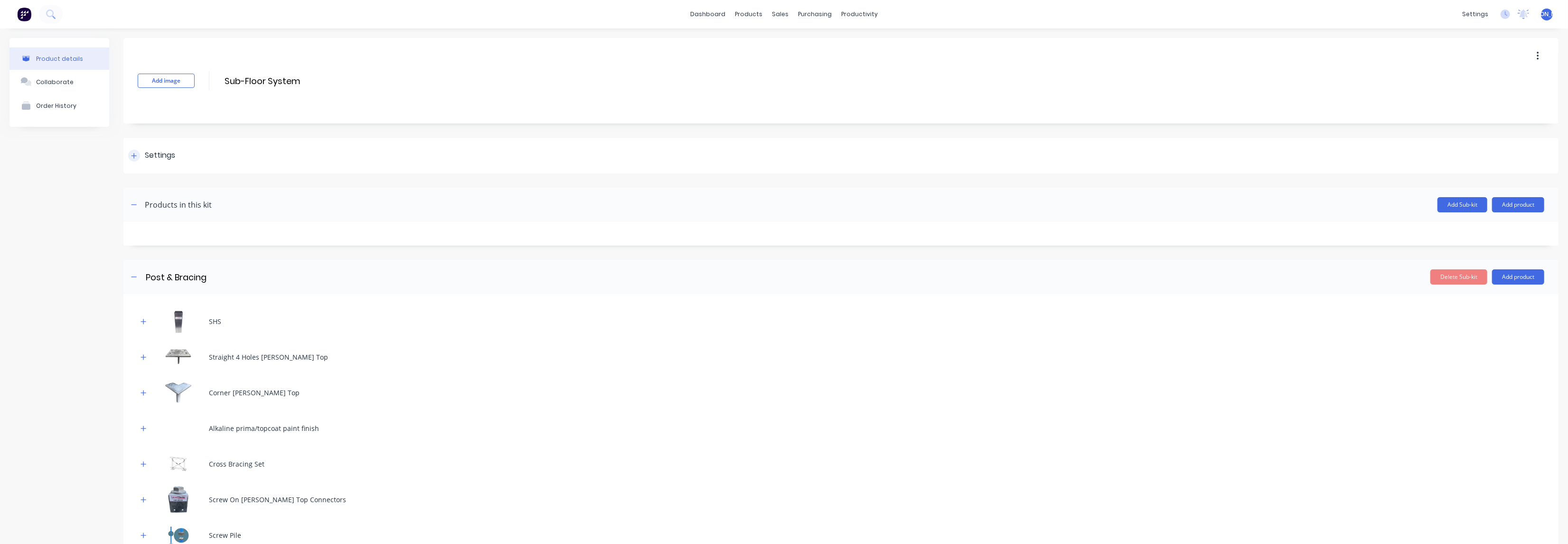
click at [142, 157] on div "Settings" at bounding box center [152, 155] width 47 height 12
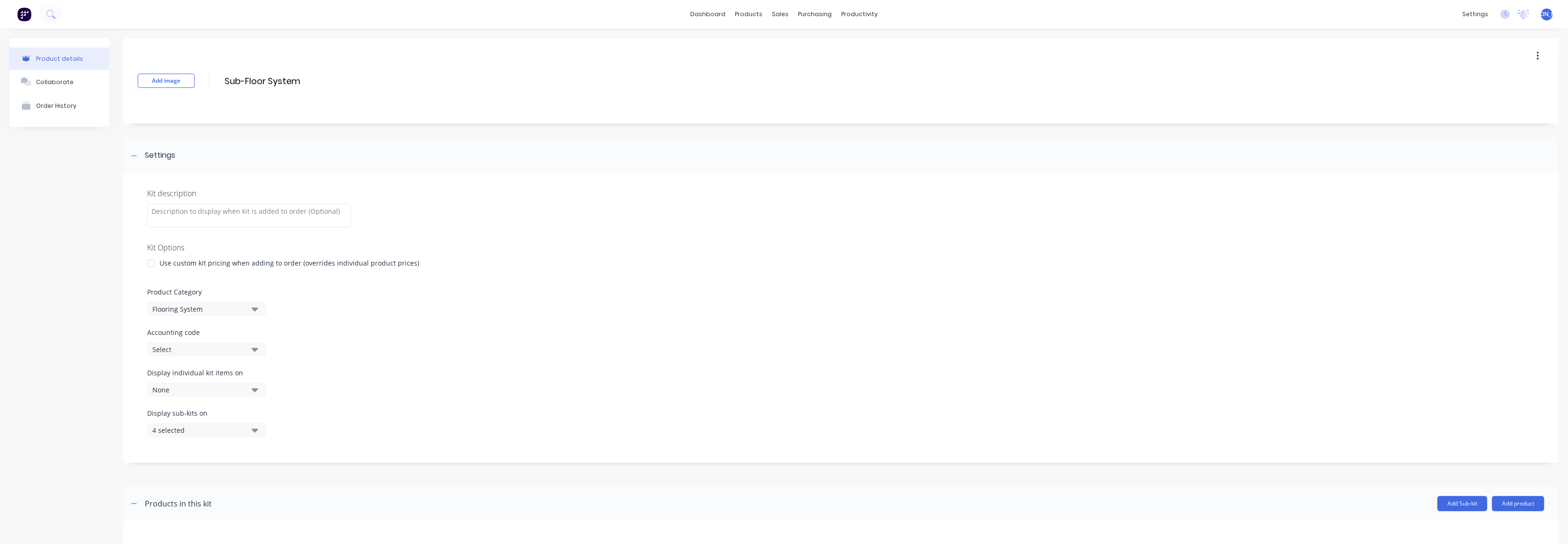
click at [216, 429] on div "4 selected" at bounding box center [198, 430] width 92 height 10
click at [265, 354] on div "button" at bounding box center [274, 351] width 19 height 19
click at [252, 346] on button "Accounting Package" at bounding box center [218, 351] width 142 height 19
click at [250, 334] on button "Delivery Docket PDF" at bounding box center [218, 332] width 142 height 19
click at [248, 318] on button "Work Order PDF" at bounding box center [218, 313] width 142 height 19
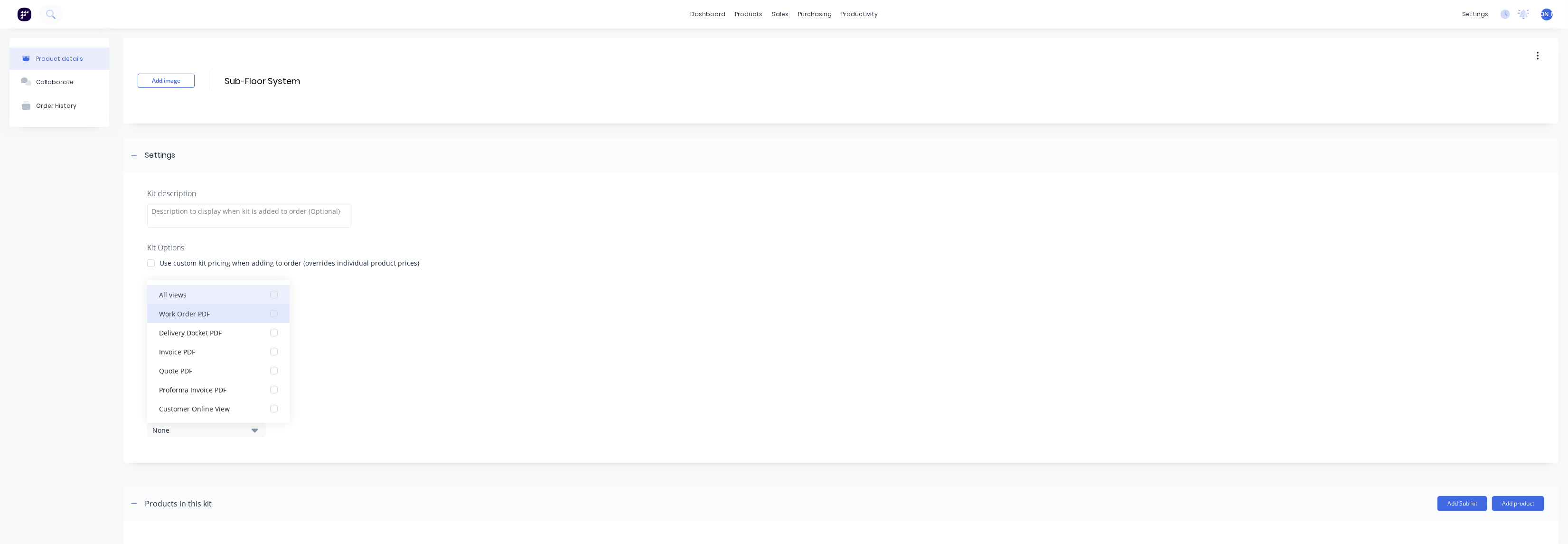
click at [265, 297] on div "button" at bounding box center [274, 294] width 19 height 19
click at [354, 316] on div "Kit description Kit Options Use custom kit pricing when adding to order (overri…" at bounding box center [840, 318] width 1435 height 289
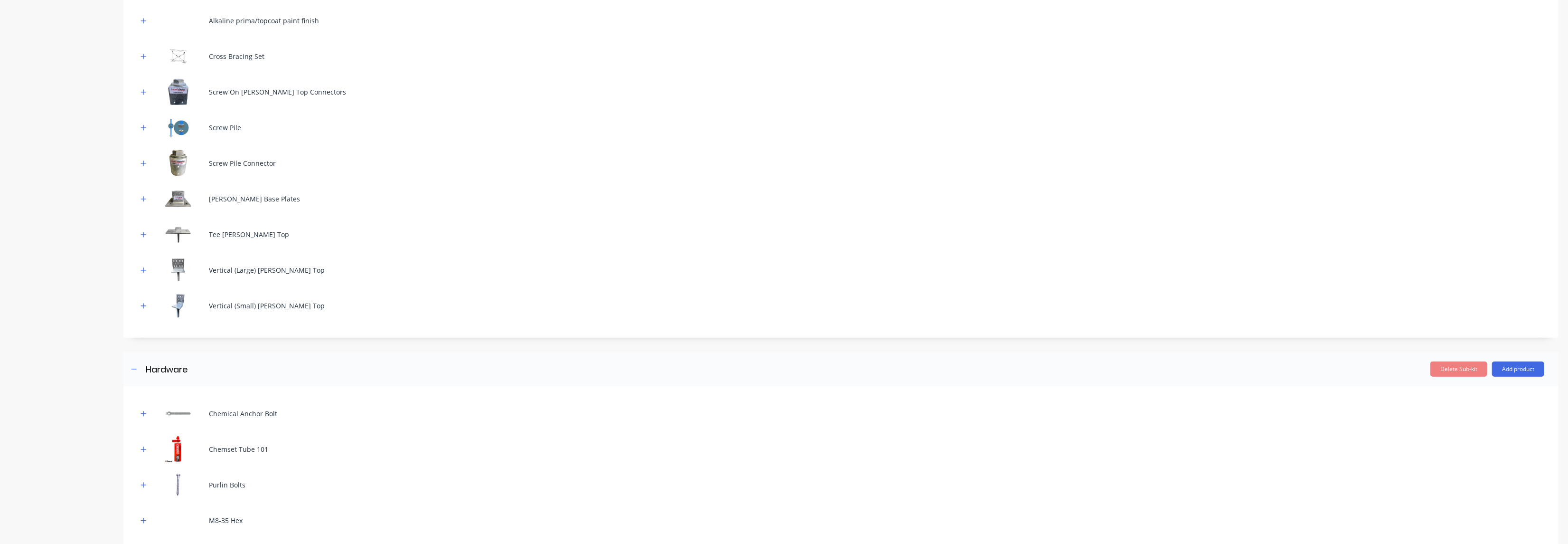
scroll to position [803, 0]
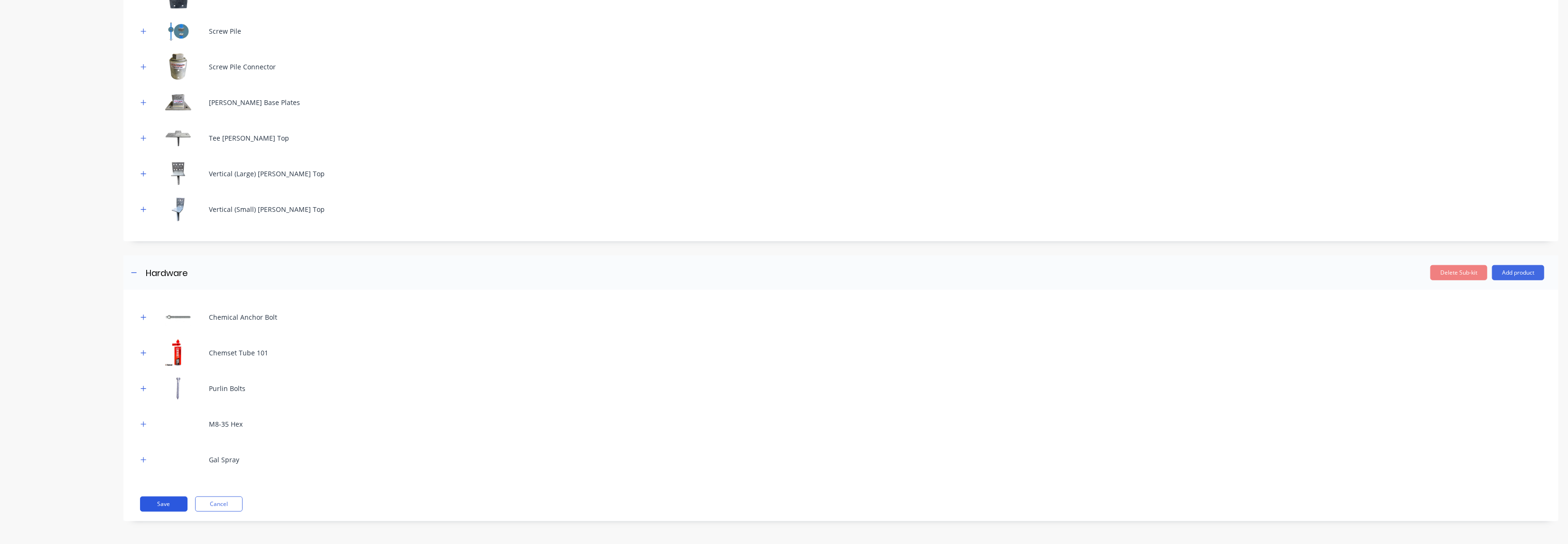
click at [155, 501] on button "Save" at bounding box center [164, 503] width 47 height 15
